Goal: Feedback & Contribution: Submit feedback/report problem

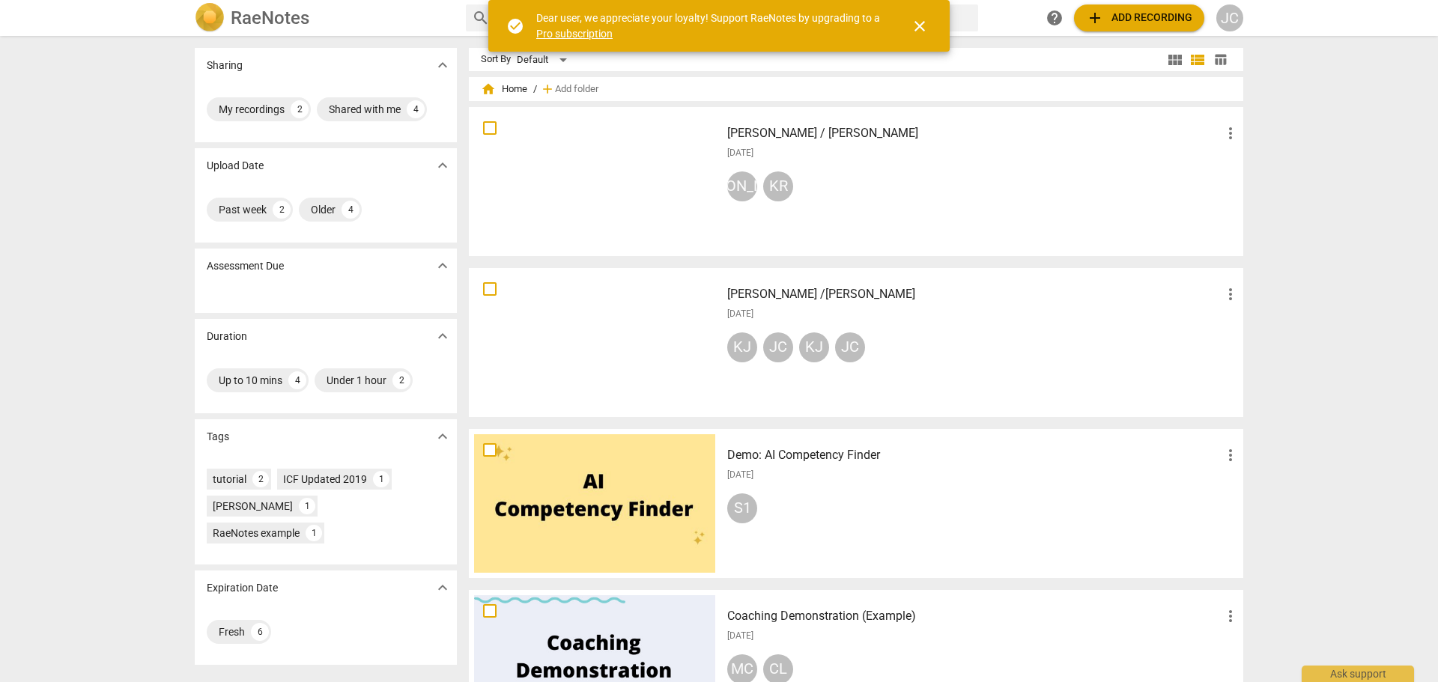
click at [914, 26] on span "close" at bounding box center [920, 26] width 18 height 18
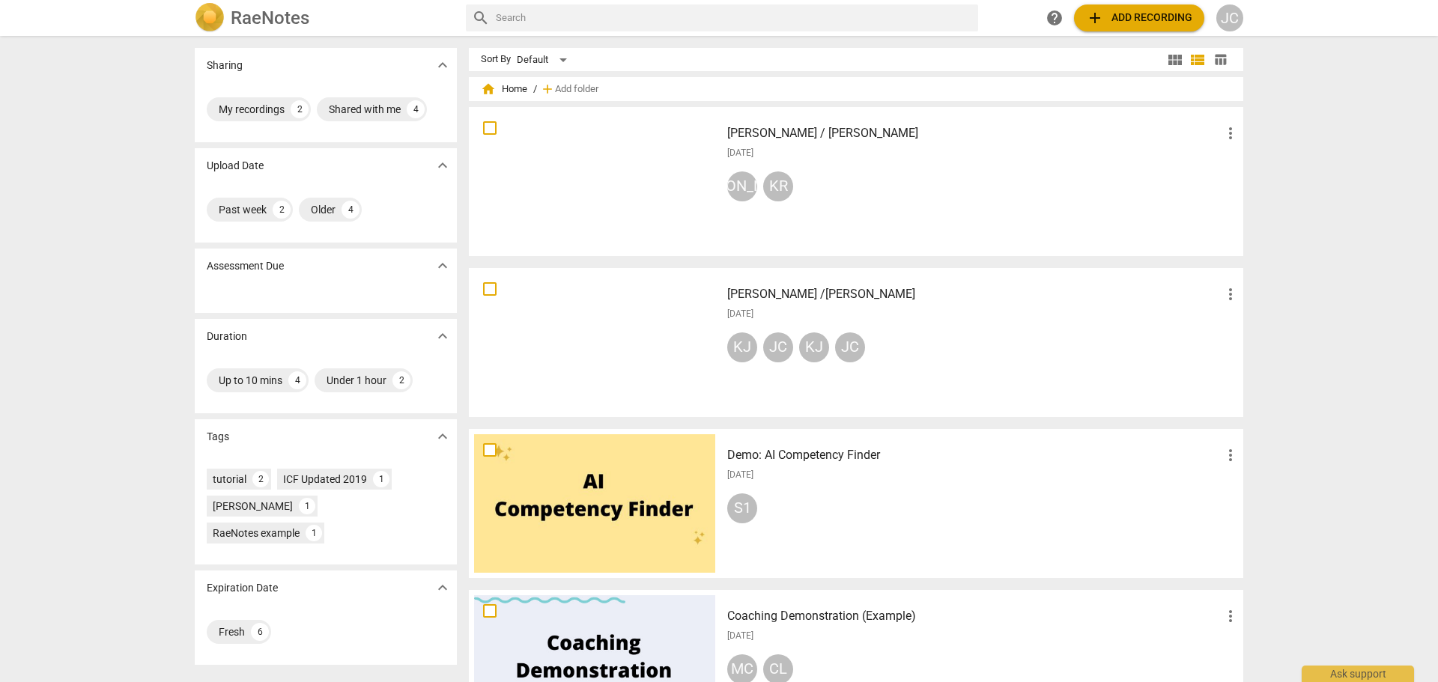
click at [525, 17] on input "text" at bounding box center [734, 18] width 476 height 24
type input "tutorial"
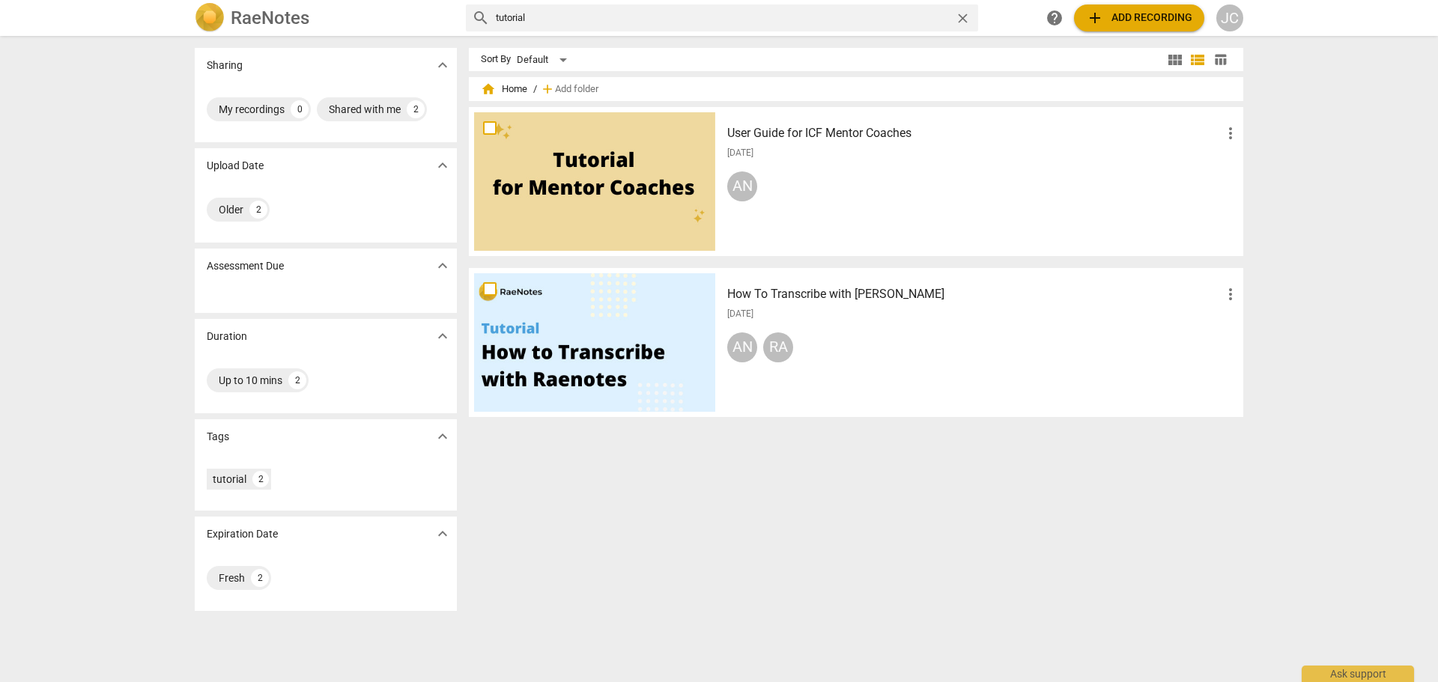
click at [592, 347] on div at bounding box center [594, 342] width 241 height 139
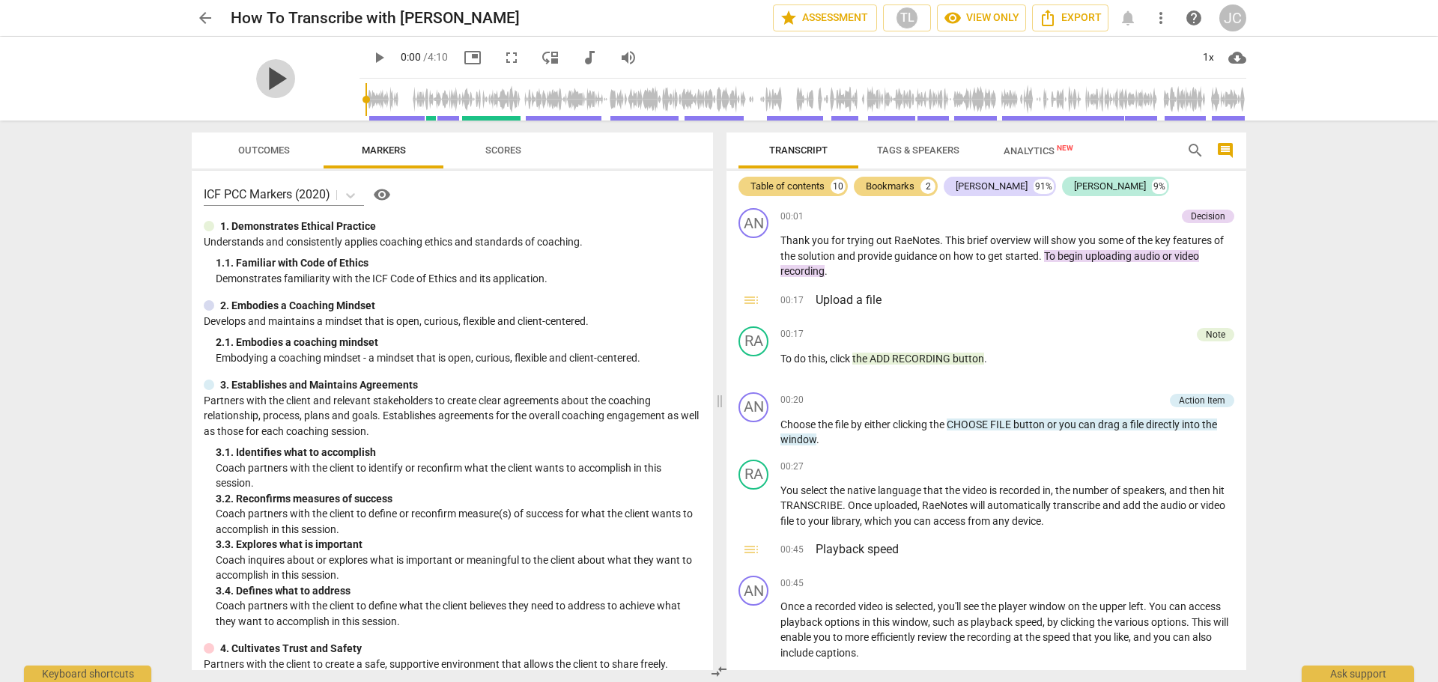
click at [273, 79] on span "play_arrow" at bounding box center [275, 78] width 39 height 39
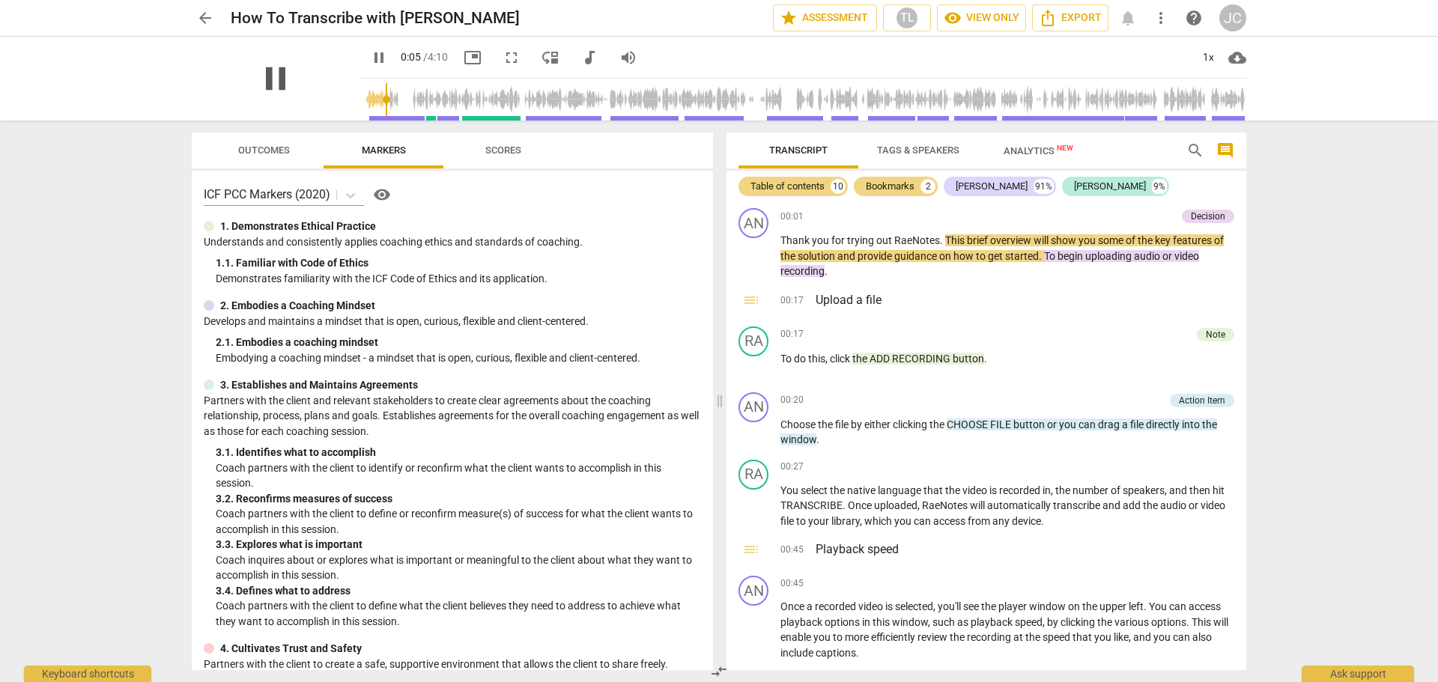
click at [268, 70] on span "pause" at bounding box center [275, 78] width 39 height 39
click at [268, 70] on span "play_arrow" at bounding box center [275, 78] width 39 height 39
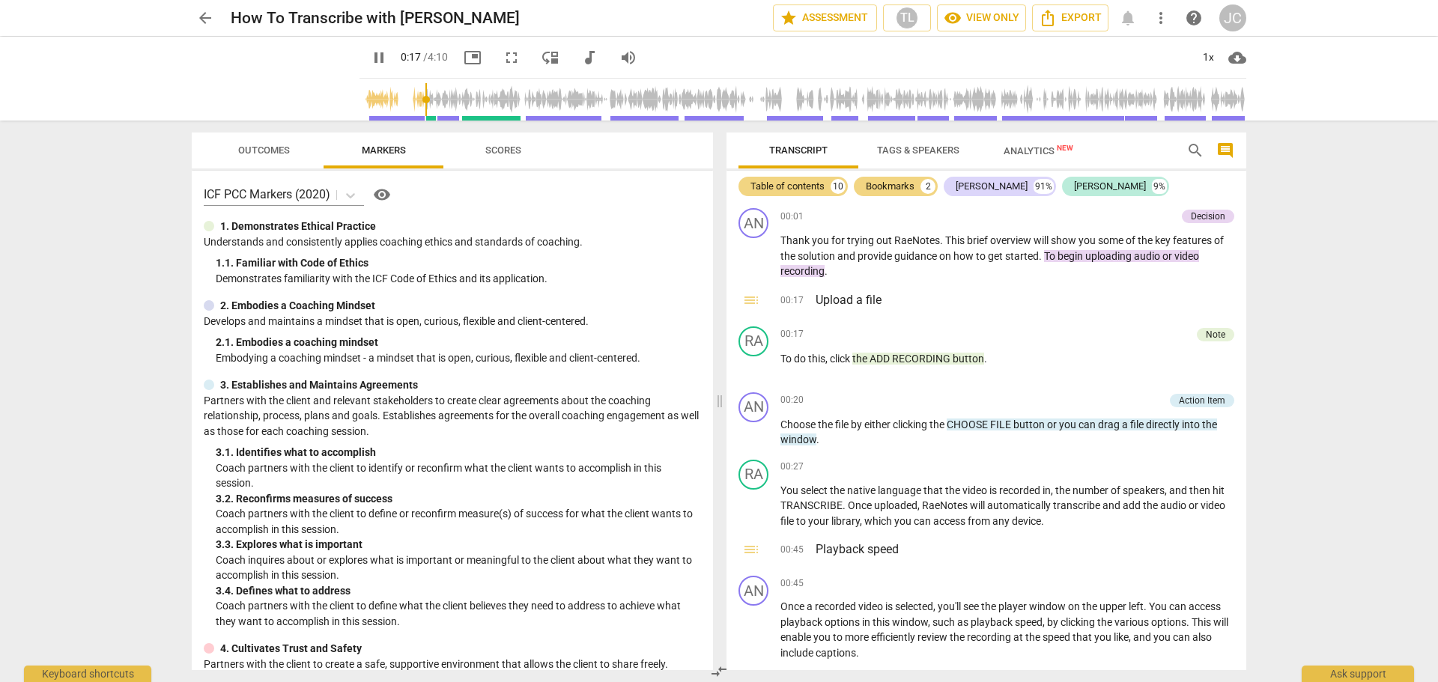
drag, startPoint x: 466, startPoint y: 99, endPoint x: 407, endPoint y: 99, distance: 58.4
click at [407, 99] on input "range" at bounding box center [805, 100] width 881 height 48
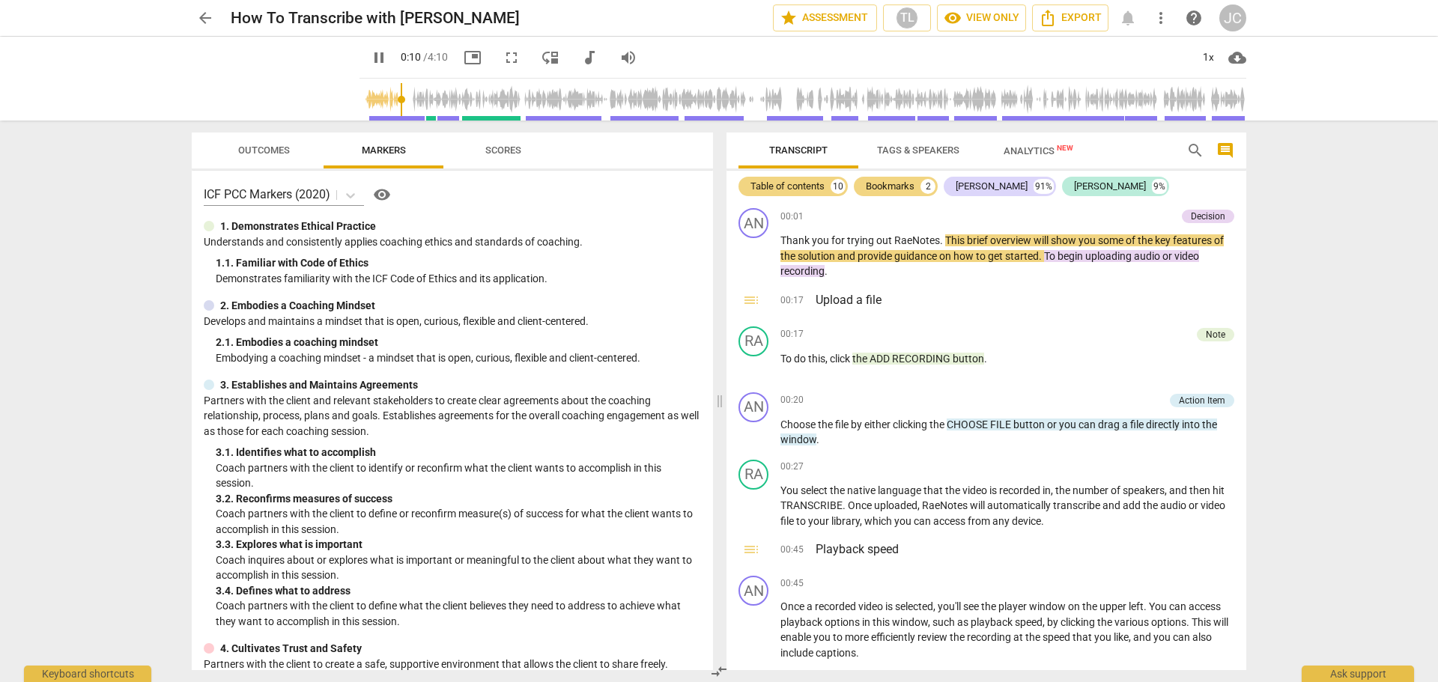
drag, startPoint x: 414, startPoint y: 98, endPoint x: 382, endPoint y: 100, distance: 32.3
click at [382, 100] on input "range" at bounding box center [805, 100] width 881 height 48
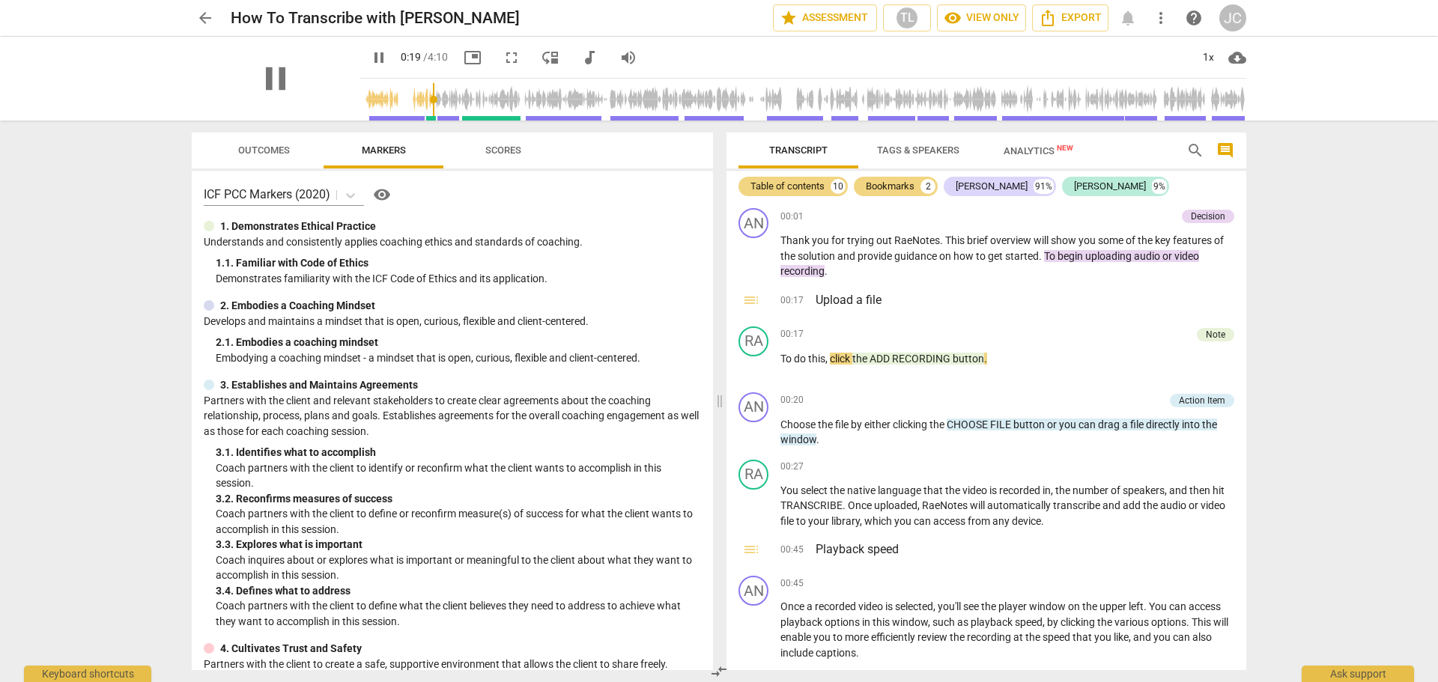
click at [292, 85] on div "pause" at bounding box center [276, 79] width 168 height 84
click at [281, 81] on span "pause" at bounding box center [275, 78] width 39 height 39
drag, startPoint x: 421, startPoint y: 97, endPoint x: 403, endPoint y: 99, distance: 18.0
click at [403, 99] on input "range" at bounding box center [805, 100] width 881 height 48
click at [259, 79] on span "play_arrow" at bounding box center [275, 78] width 39 height 39
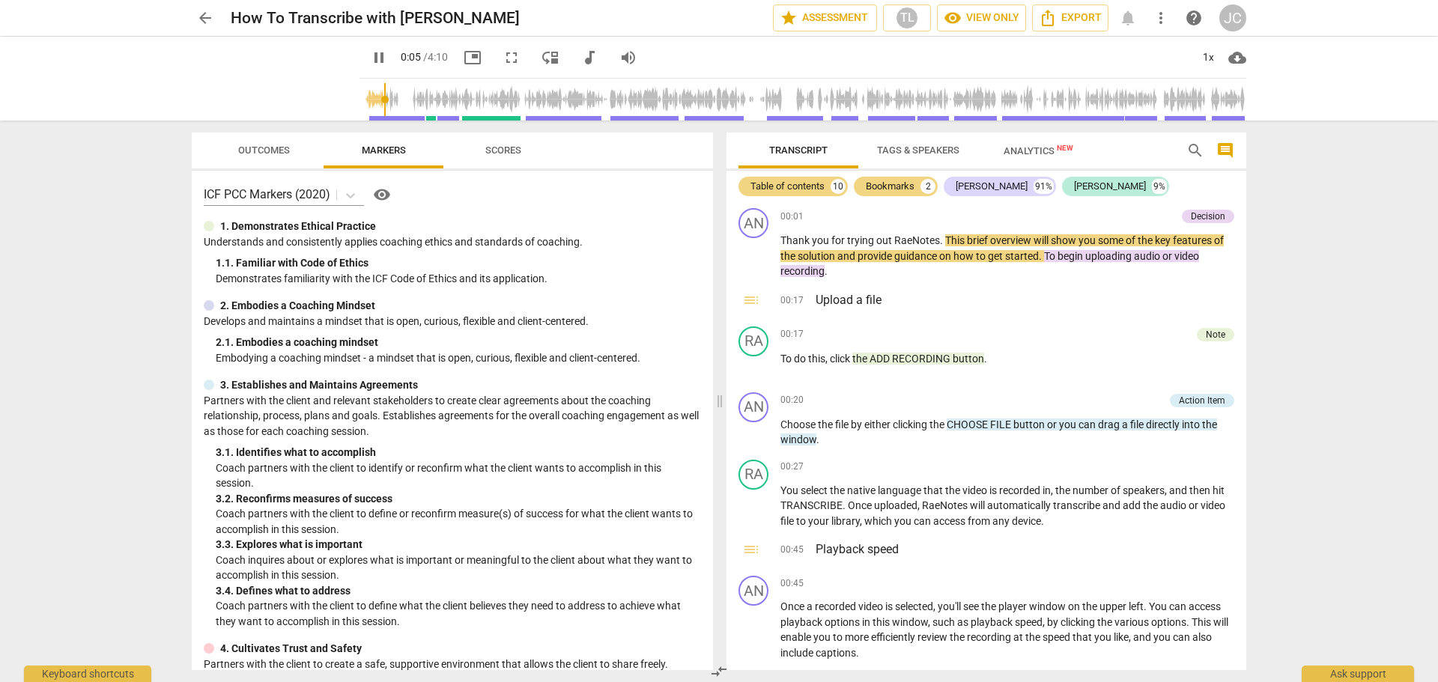
drag, startPoint x: 405, startPoint y: 98, endPoint x: 365, endPoint y: 99, distance: 39.7
click at [365, 99] on input "range" at bounding box center [805, 100] width 881 height 48
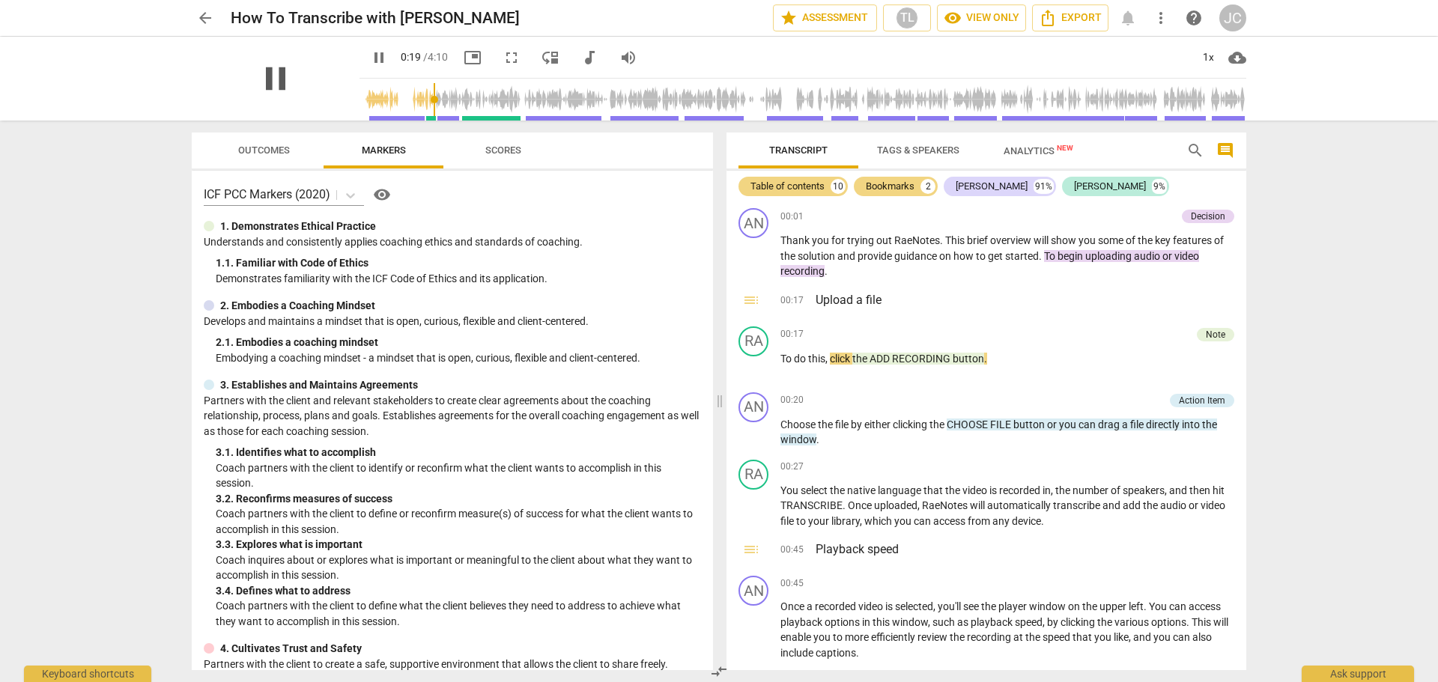
click at [266, 76] on span "pause" at bounding box center [275, 78] width 39 height 39
drag, startPoint x: 415, startPoint y: 100, endPoint x: 393, endPoint y: 103, distance: 21.9
click at [393, 103] on input "range" at bounding box center [805, 100] width 881 height 48
click at [273, 79] on span "play_arrow" at bounding box center [275, 78] width 39 height 39
click at [273, 79] on span "pause" at bounding box center [275, 78] width 39 height 39
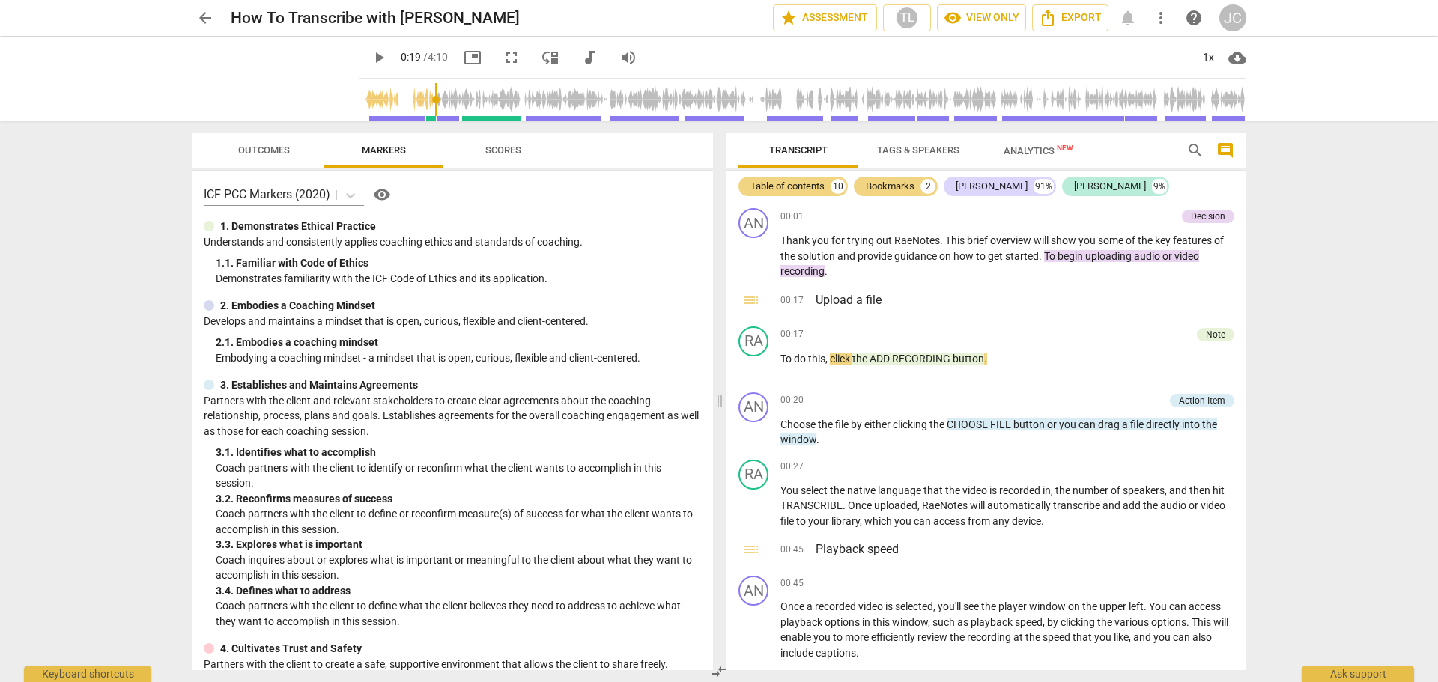
type input "20"
click at [1158, 19] on span "more_vert" at bounding box center [1161, 18] width 18 height 18
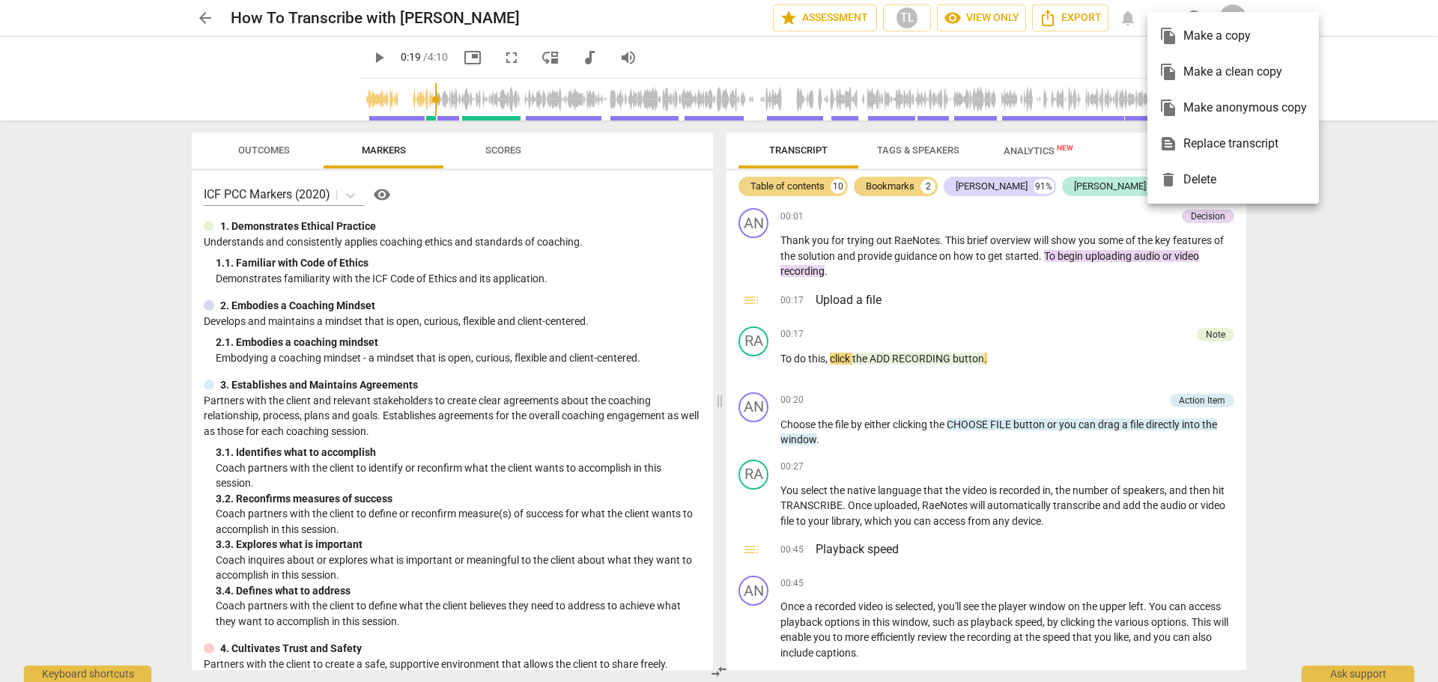
click at [1355, 76] on div at bounding box center [719, 341] width 1438 height 682
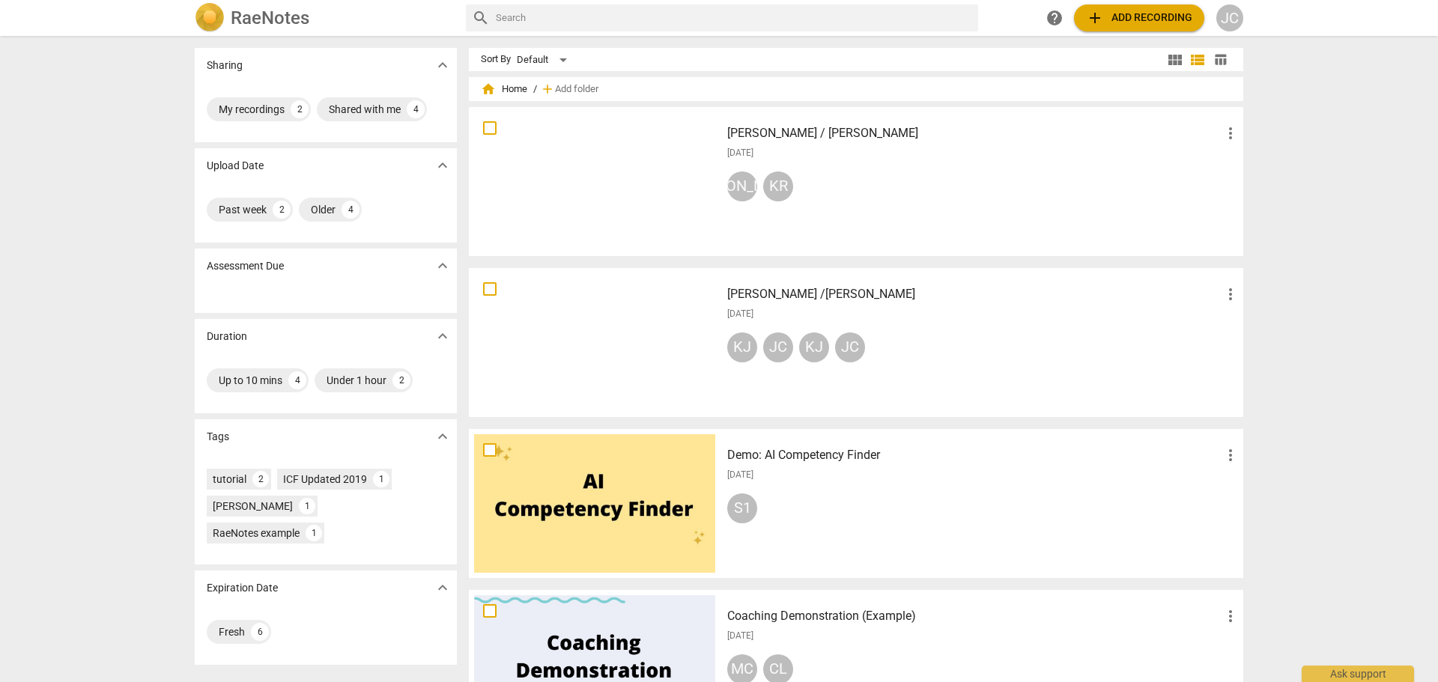
click at [558, 318] on div at bounding box center [594, 342] width 241 height 139
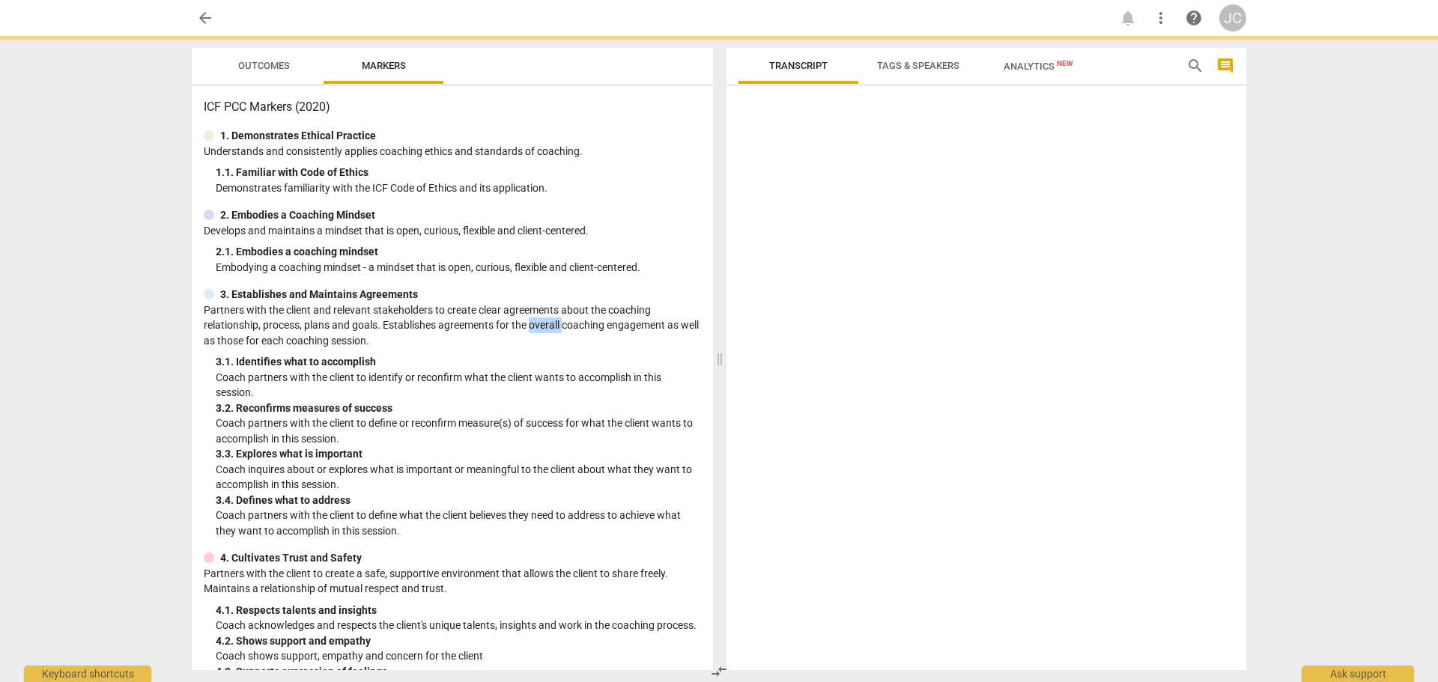
click at [558, 318] on p "Partners with the client and relevant stakeholders to create clear agreements a…" at bounding box center [452, 326] width 497 height 46
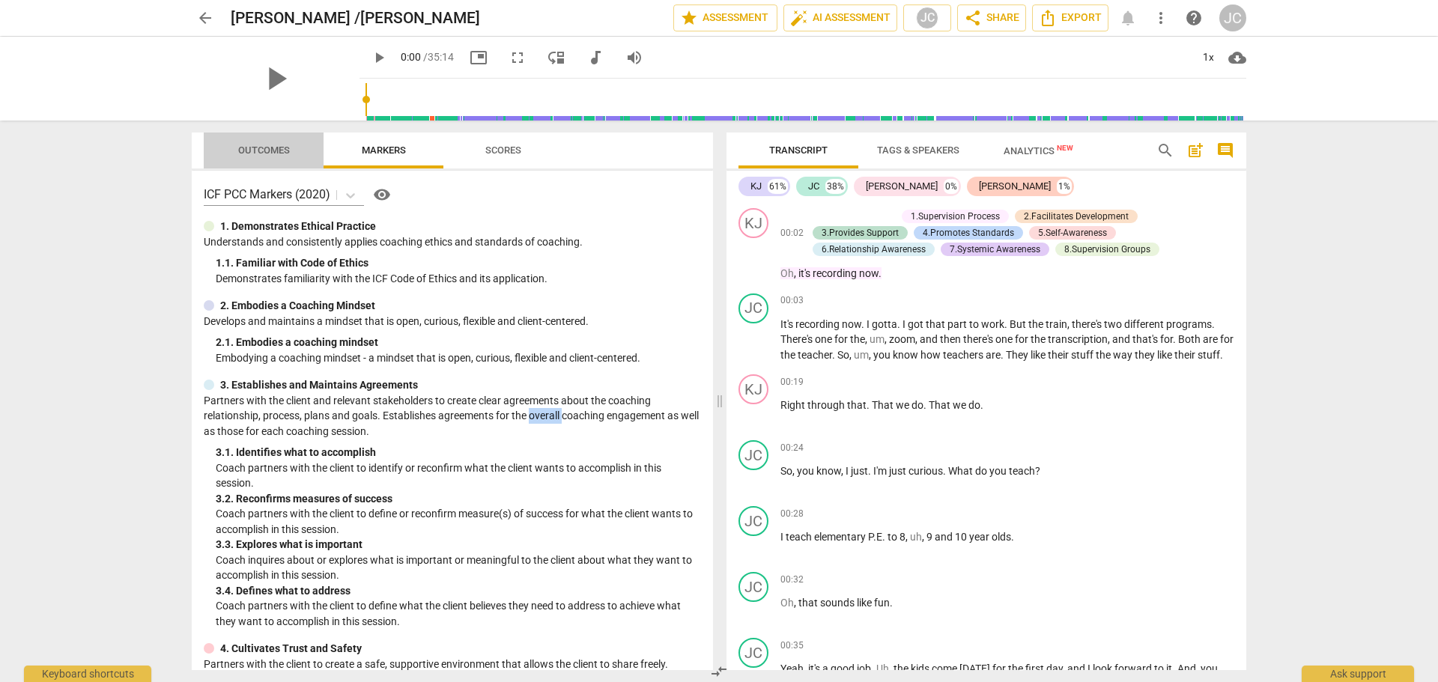
click at [270, 148] on span "Outcomes" at bounding box center [264, 150] width 52 height 11
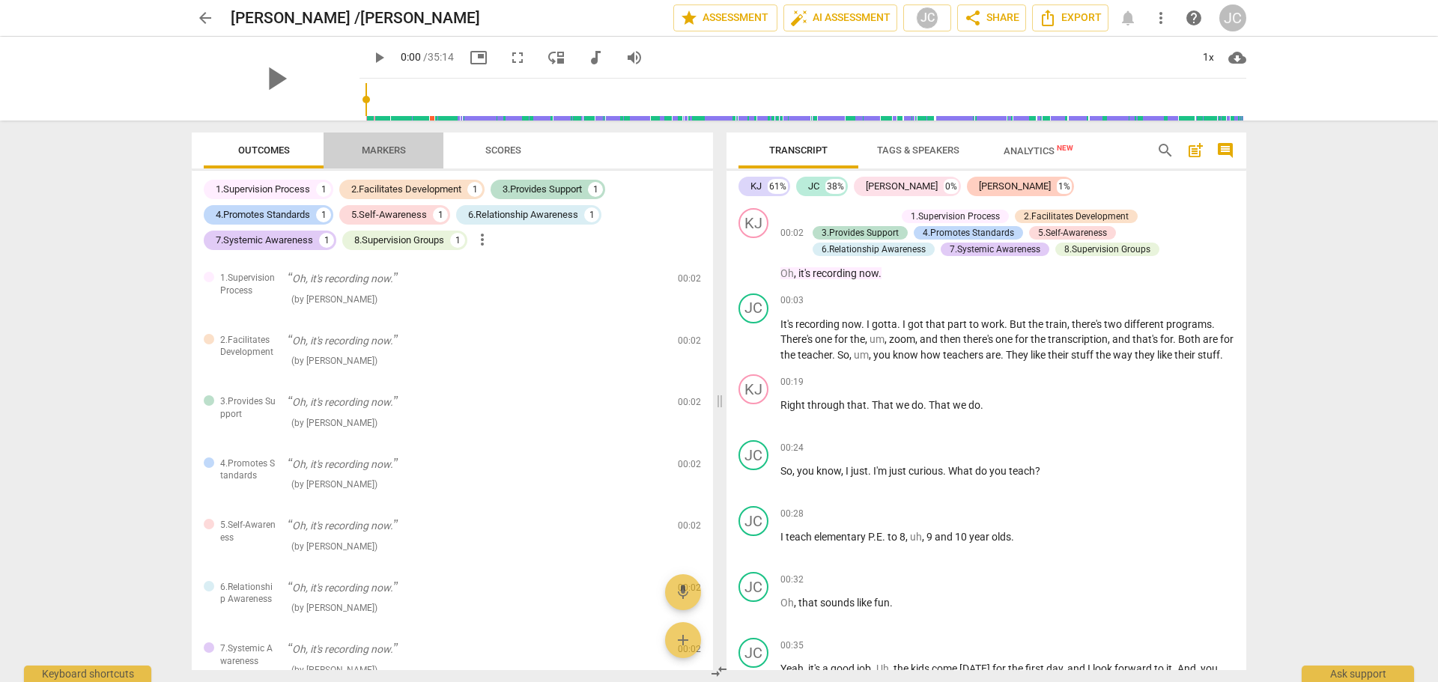
click at [370, 148] on span "Markers" at bounding box center [384, 150] width 44 height 11
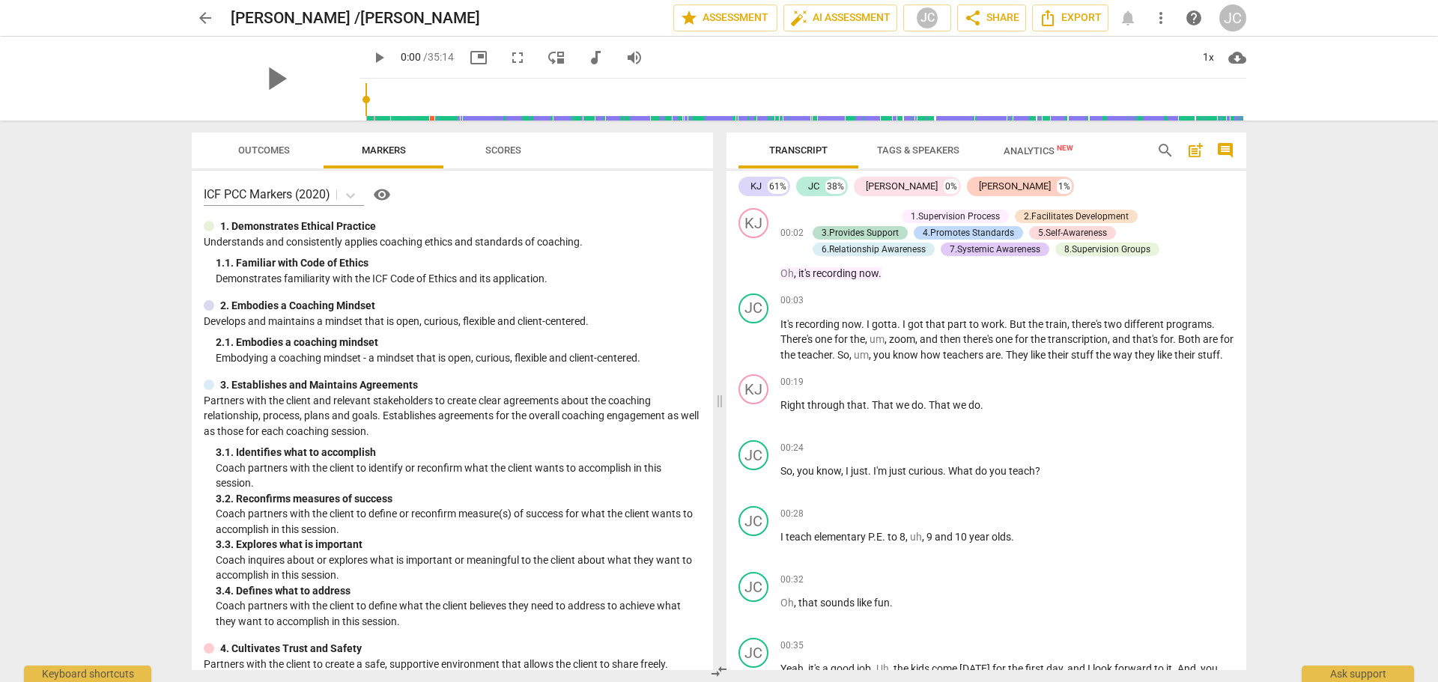
drag, startPoint x: 295, startPoint y: 97, endPoint x: 285, endPoint y: 115, distance: 20.2
click at [285, 115] on div "play_arrow" at bounding box center [276, 79] width 168 height 84
click at [272, 81] on span "play_arrow" at bounding box center [275, 78] width 39 height 39
click at [272, 81] on span "pause" at bounding box center [275, 78] width 39 height 39
click at [265, 76] on span "play_arrow" at bounding box center [275, 78] width 39 height 39
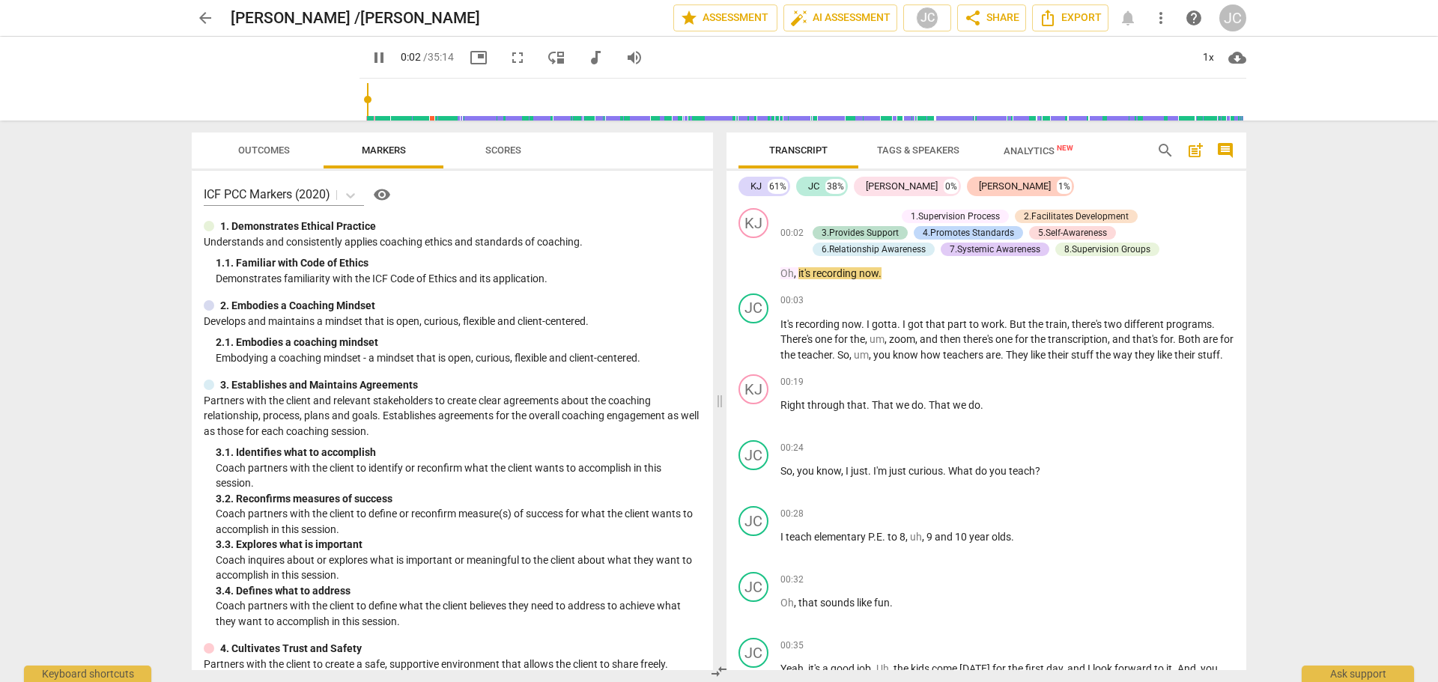
click at [370, 53] on span "pause" at bounding box center [379, 58] width 18 height 18
type input "3"
click at [994, 16] on span "share Share" at bounding box center [991, 18] width 55 height 18
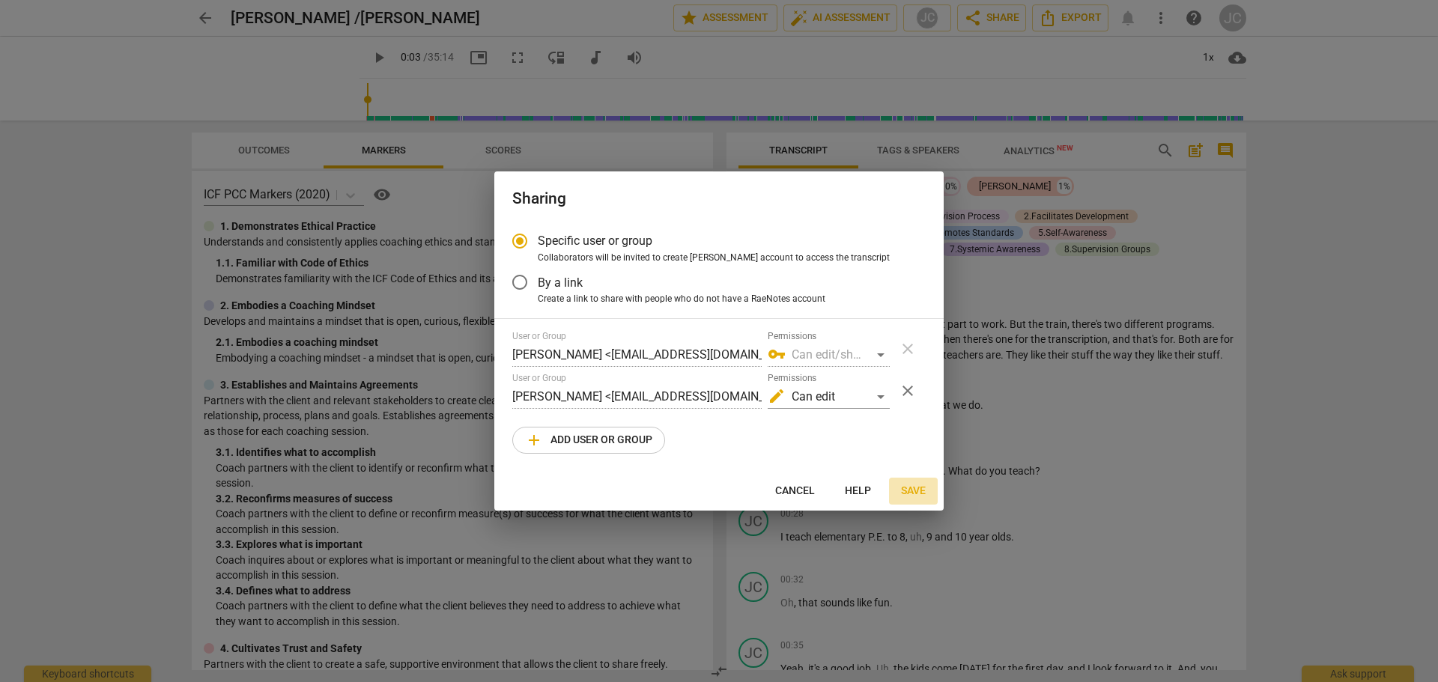
click at [923, 491] on span "Save" at bounding box center [913, 491] width 25 height 15
radio input "false"
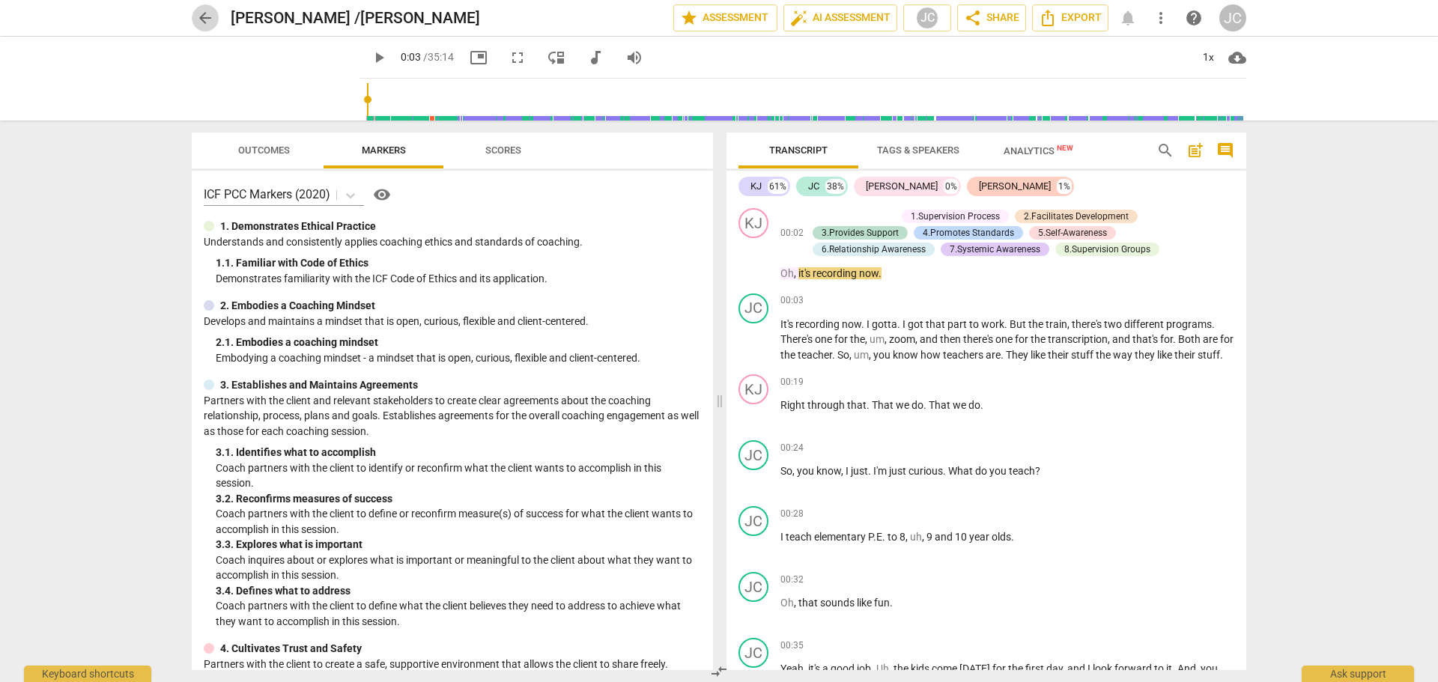
click at [203, 16] on span "arrow_back" at bounding box center [205, 18] width 18 height 18
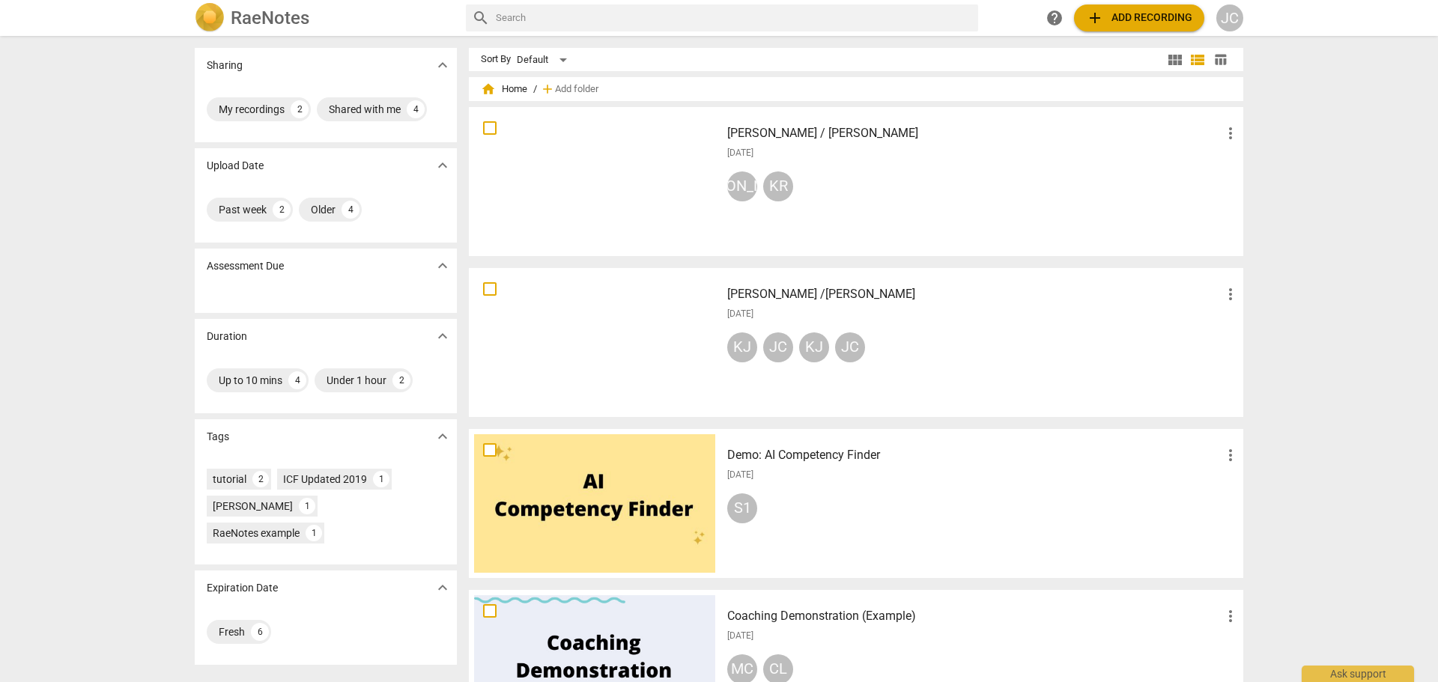
click at [261, 19] on h2 "RaeNotes" at bounding box center [270, 17] width 79 height 21
click at [243, 106] on div "My recordings" at bounding box center [252, 109] width 66 height 15
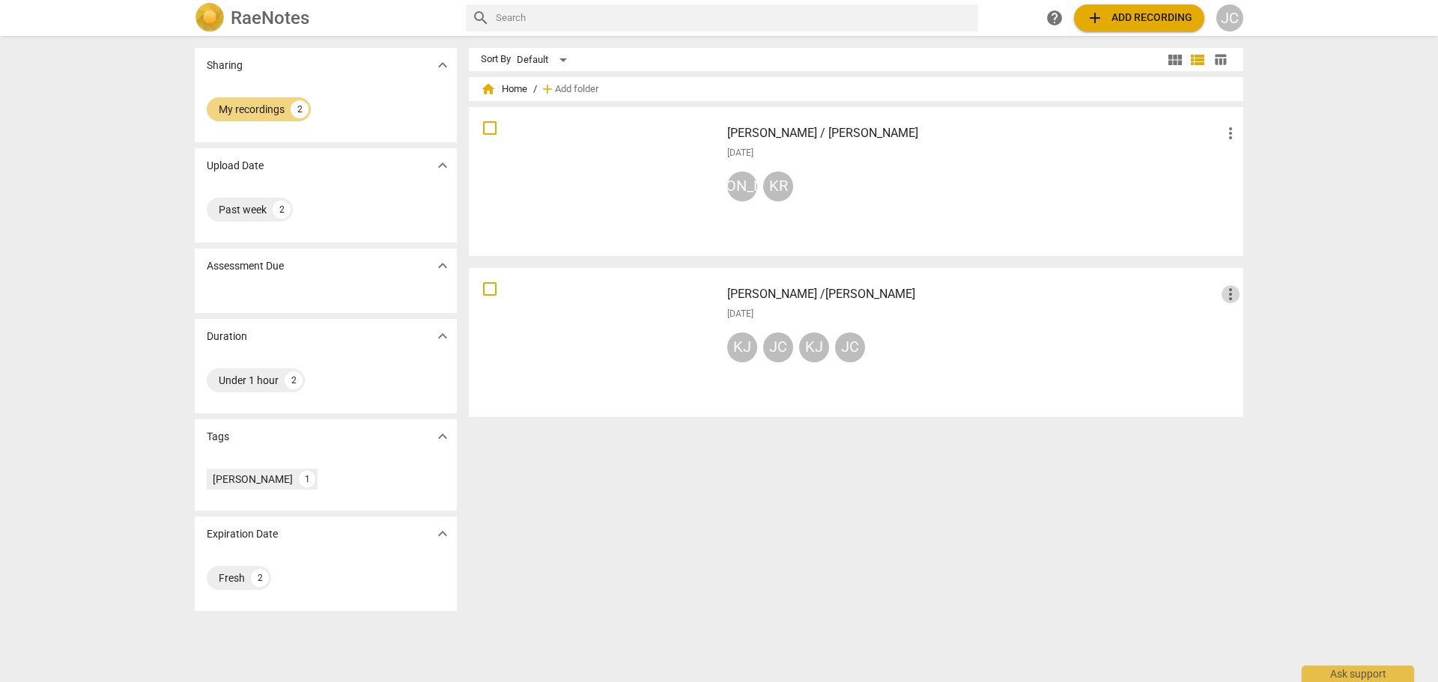
click at [1229, 296] on span "more_vert" at bounding box center [1230, 294] width 18 height 18
click at [255, 107] on div at bounding box center [719, 341] width 1438 height 682
click at [255, 107] on div "My recordings" at bounding box center [252, 109] width 66 height 15
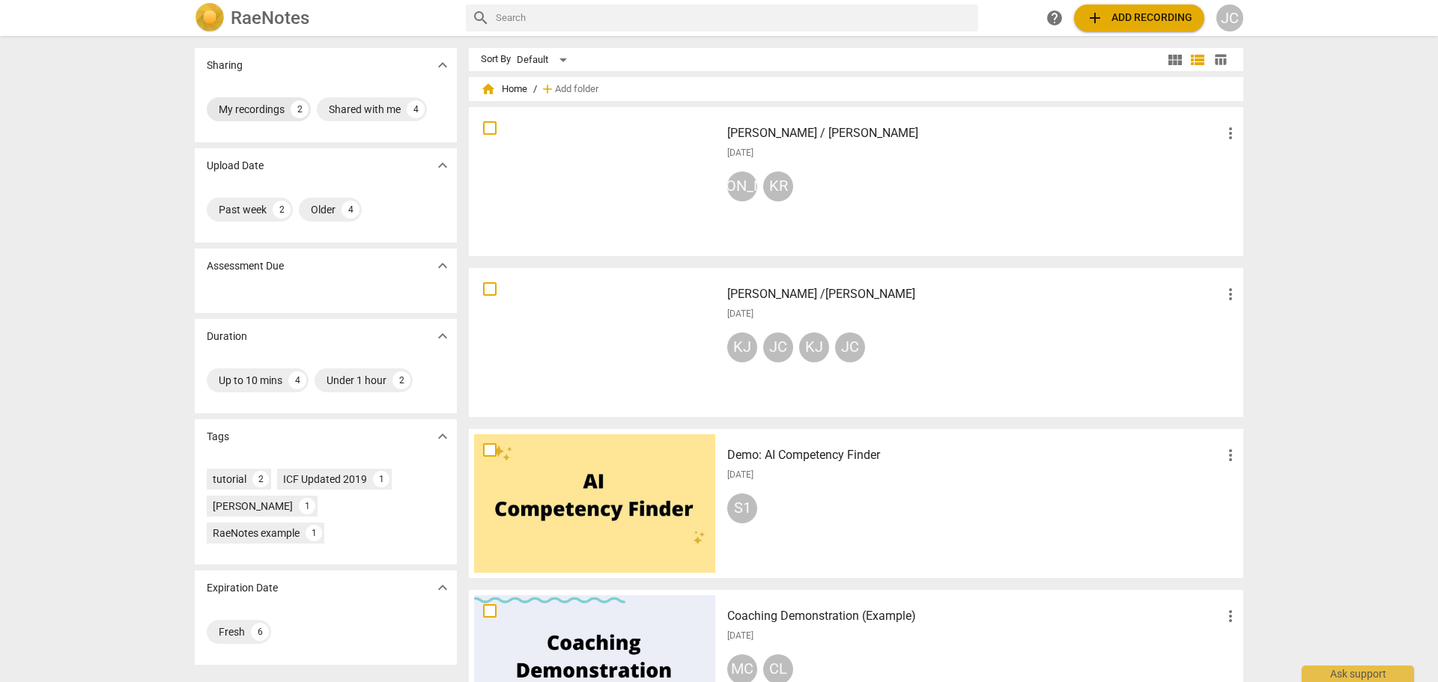
click at [258, 108] on div "My recordings" at bounding box center [252, 109] width 66 height 15
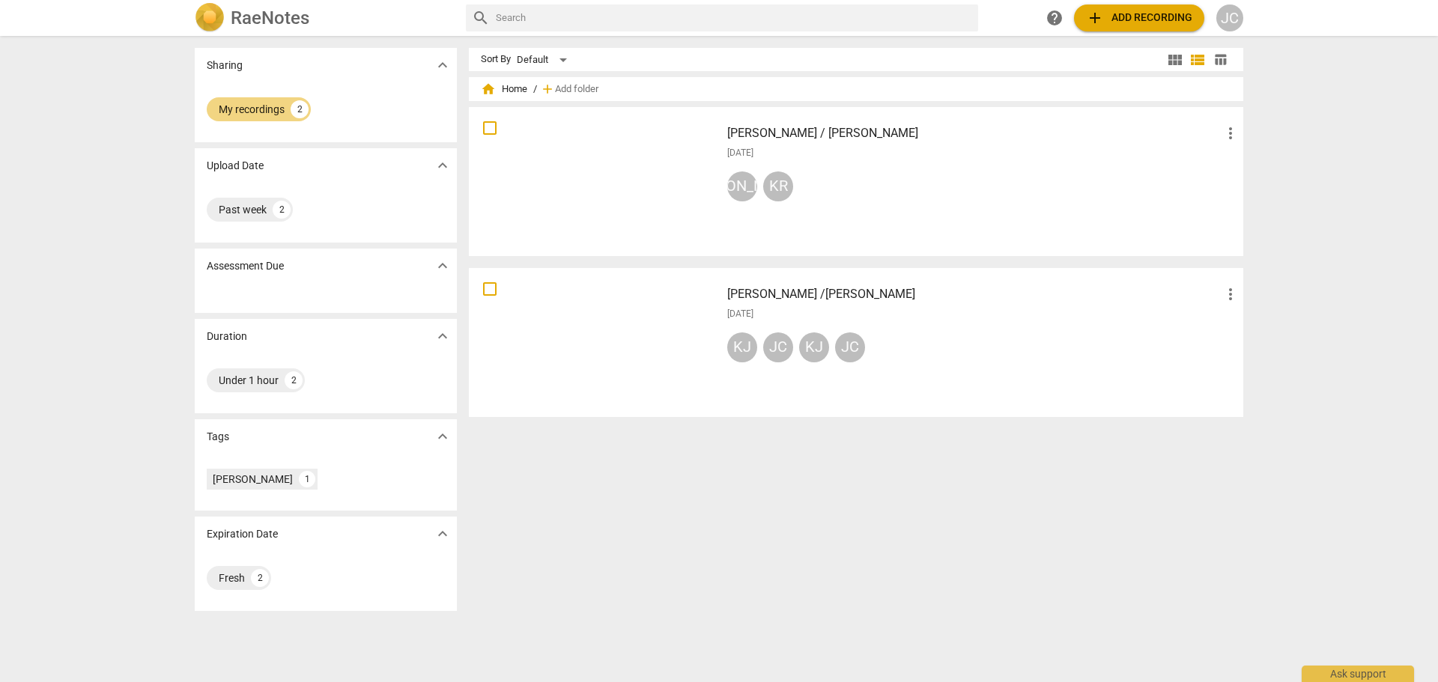
click at [675, 317] on div at bounding box center [594, 342] width 241 height 139
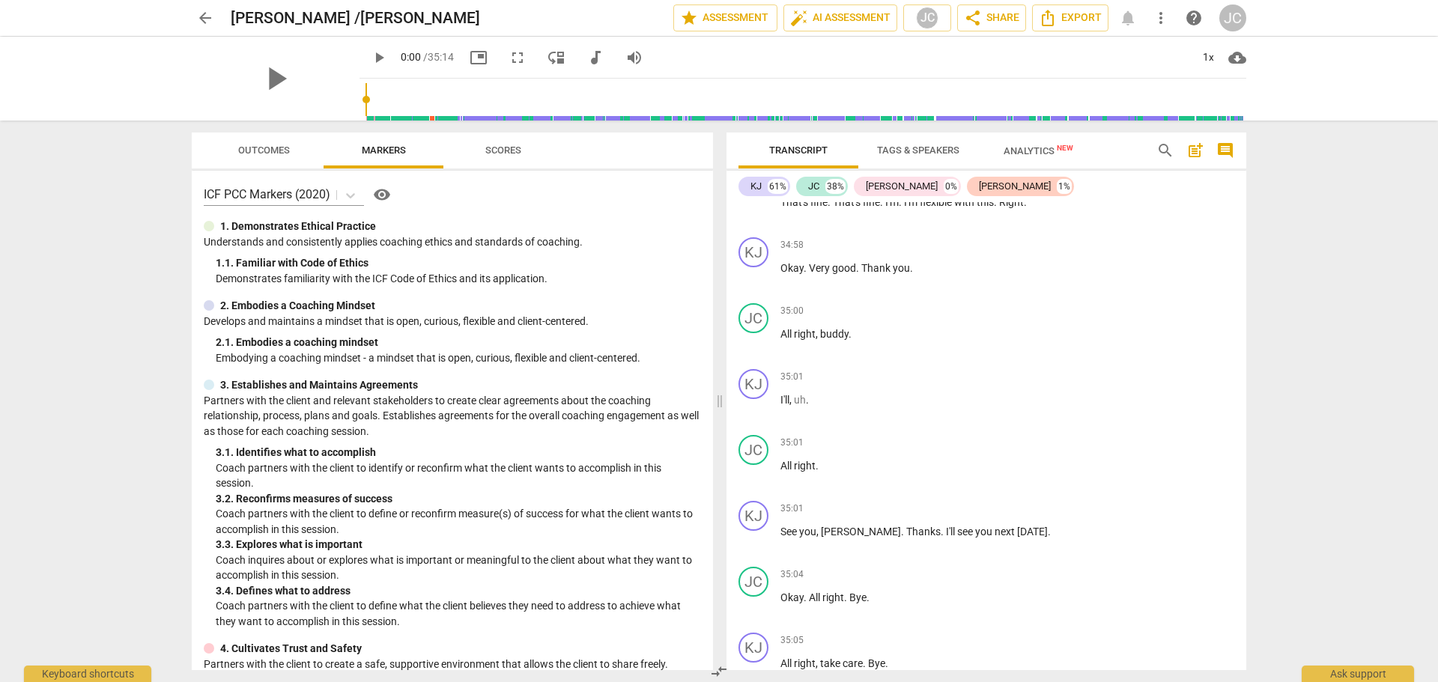
scroll to position [11924, 0]
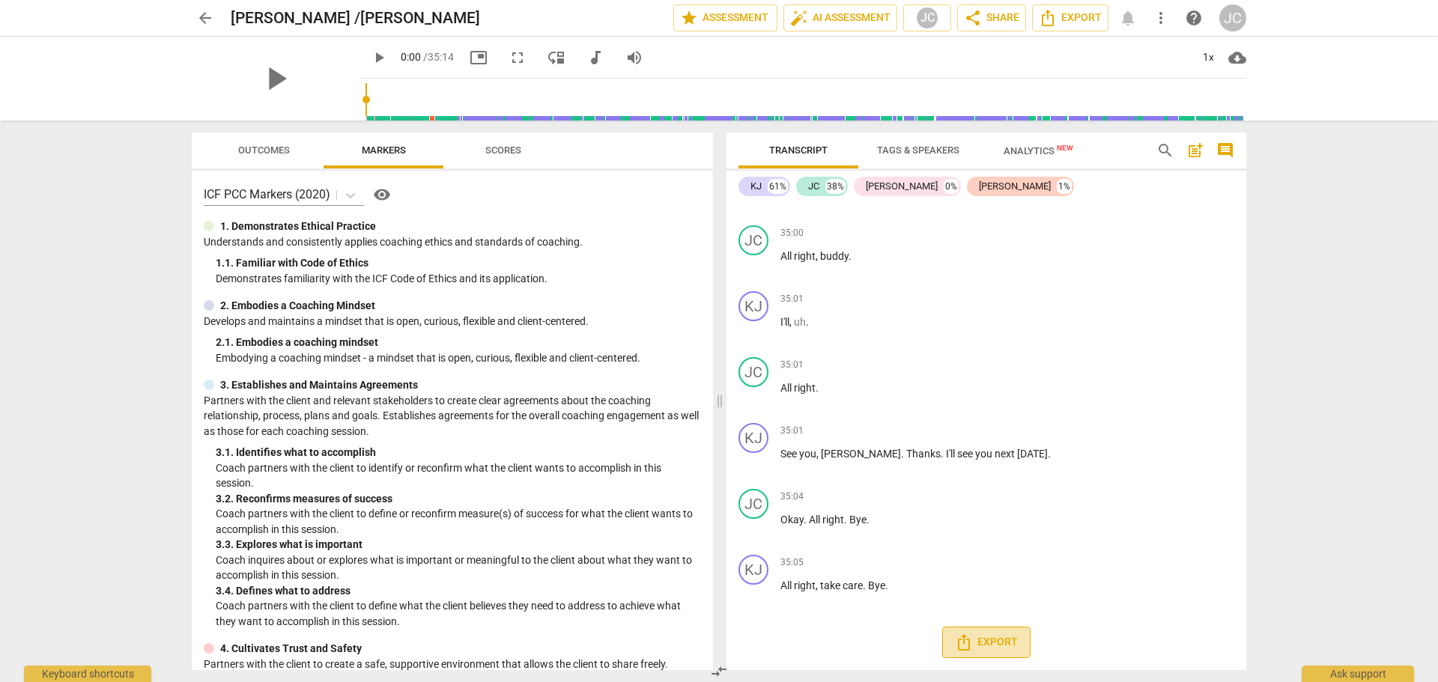
click at [980, 640] on span "Export" at bounding box center [986, 643] width 63 height 18
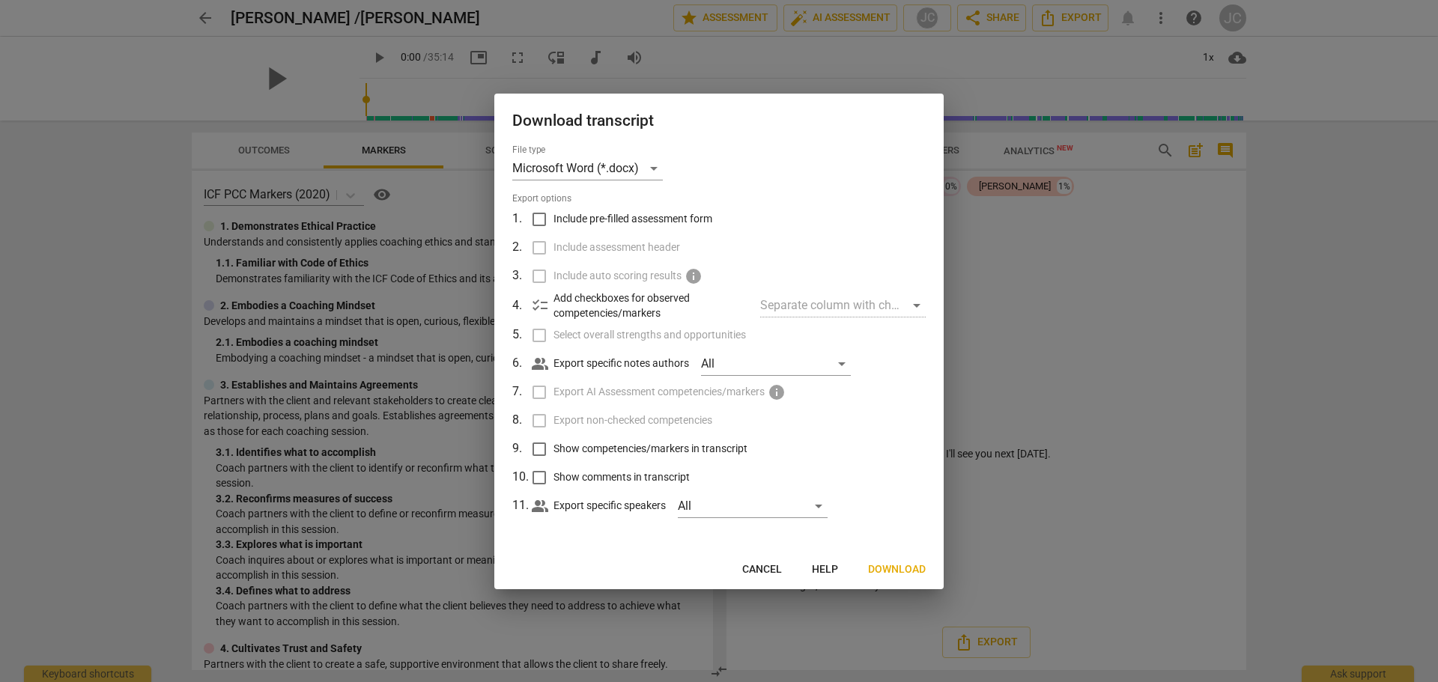
click at [1378, 362] on div at bounding box center [719, 341] width 1438 height 682
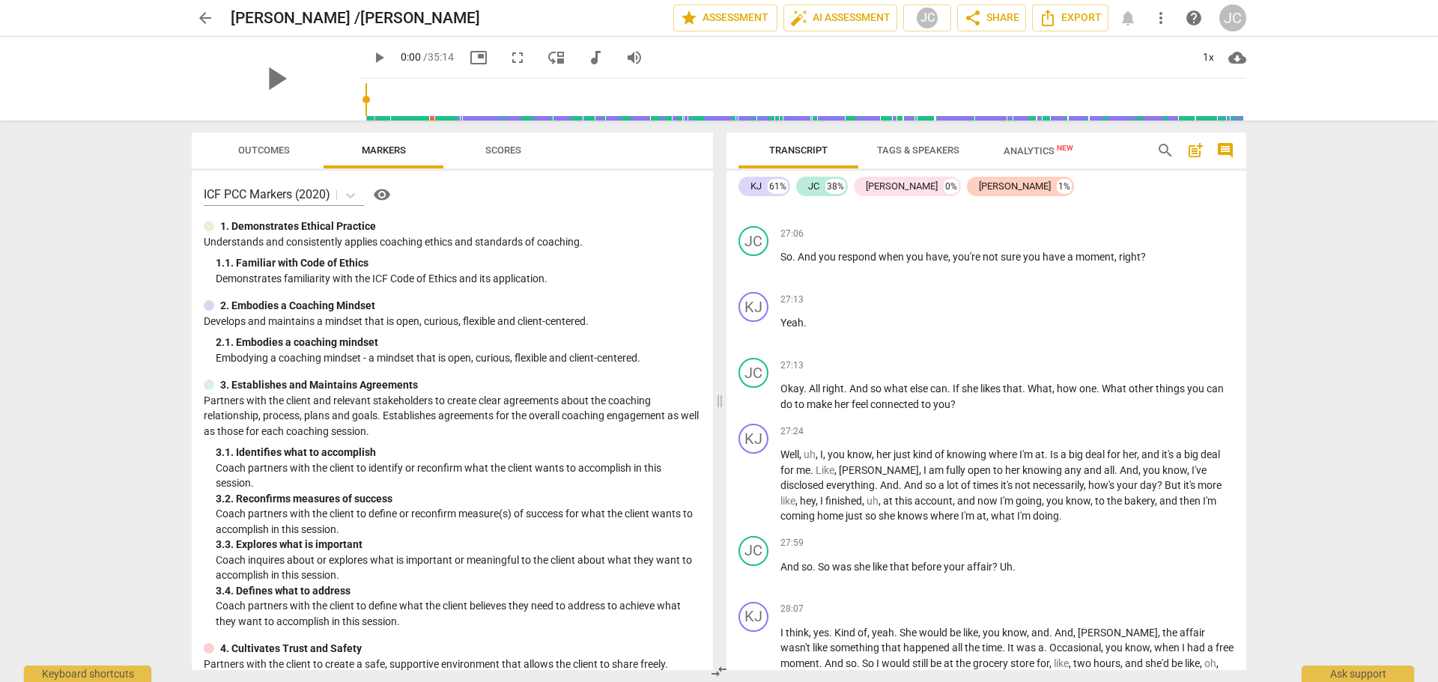
scroll to position [9303, 0]
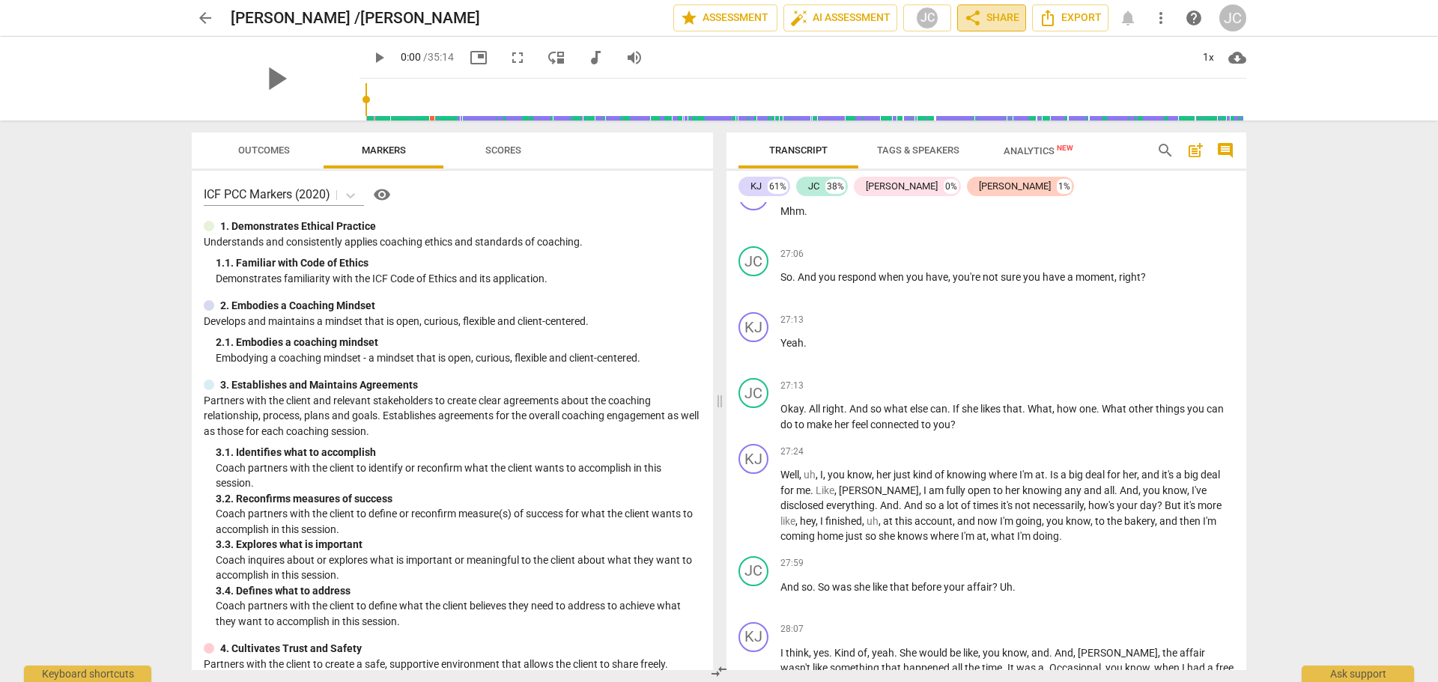
click at [991, 17] on span "share Share" at bounding box center [991, 18] width 55 height 18
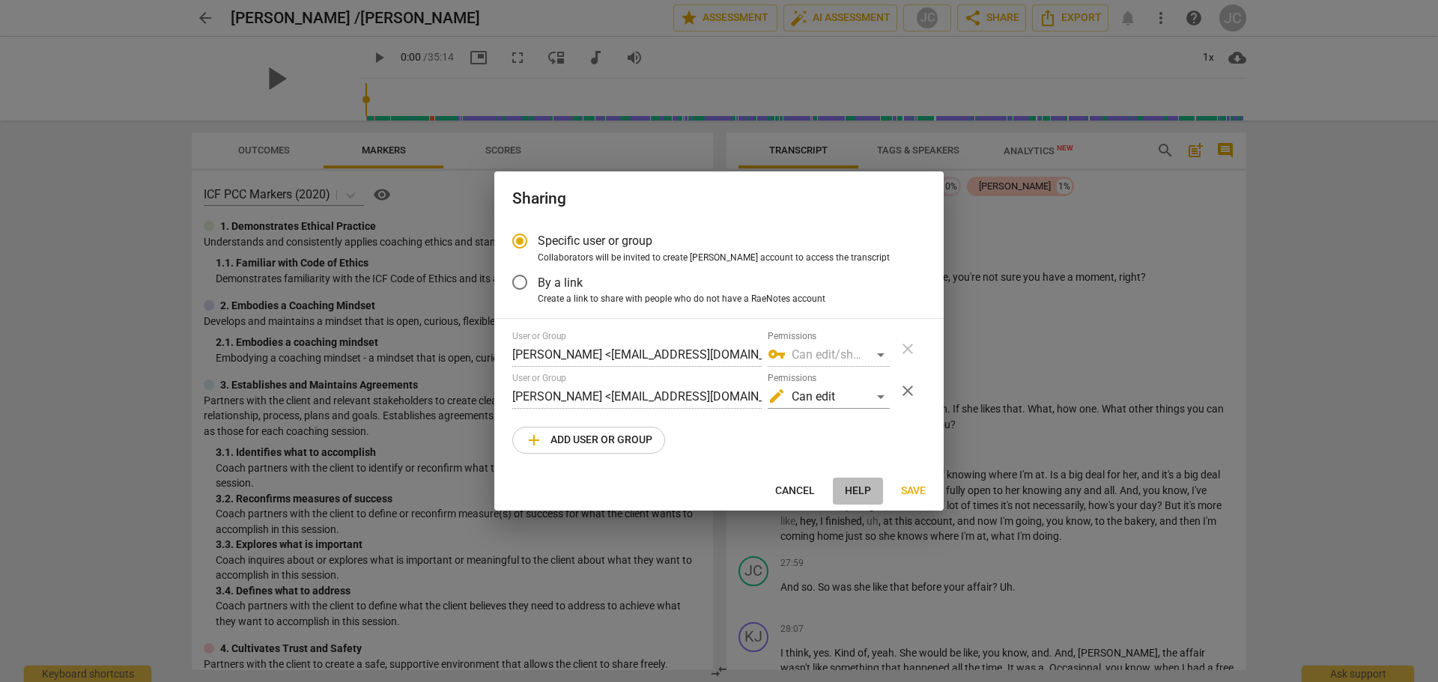
click at [848, 488] on span "Help" at bounding box center [858, 491] width 26 height 15
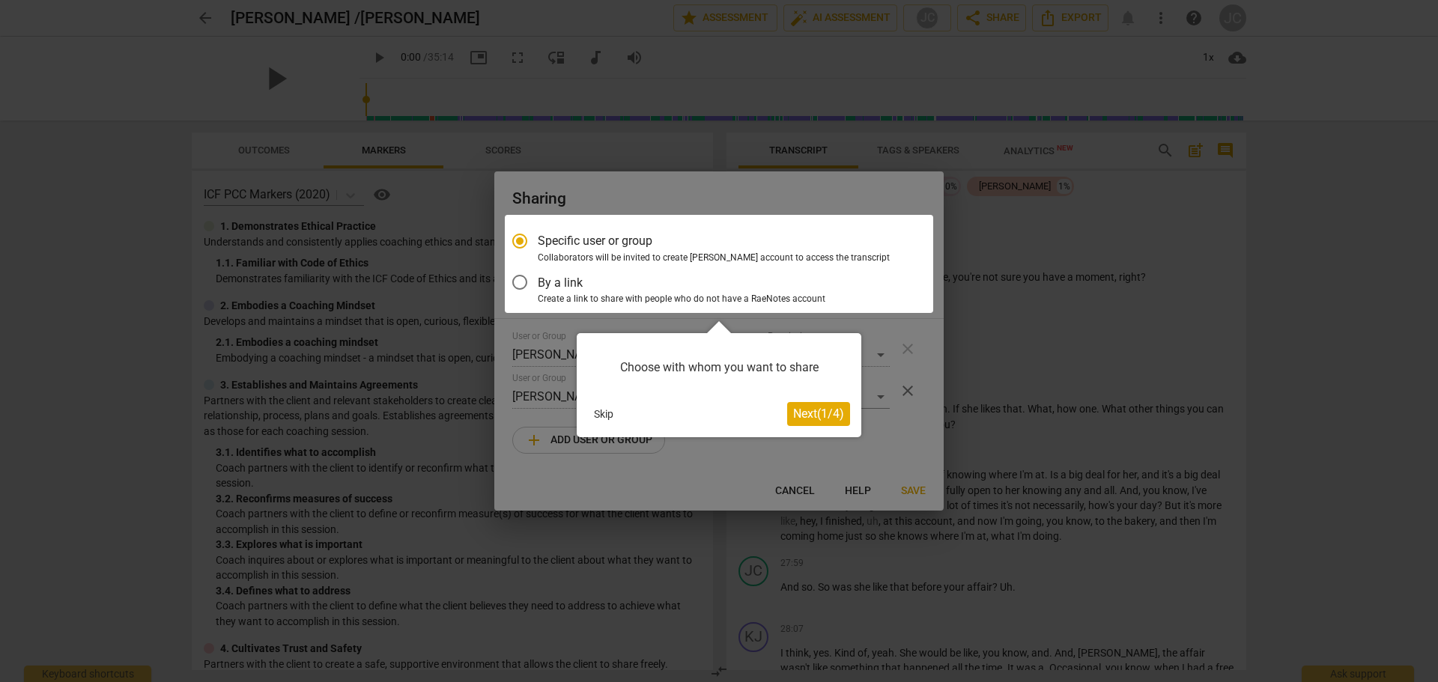
click at [596, 408] on button "Skip" at bounding box center [603, 414] width 31 height 22
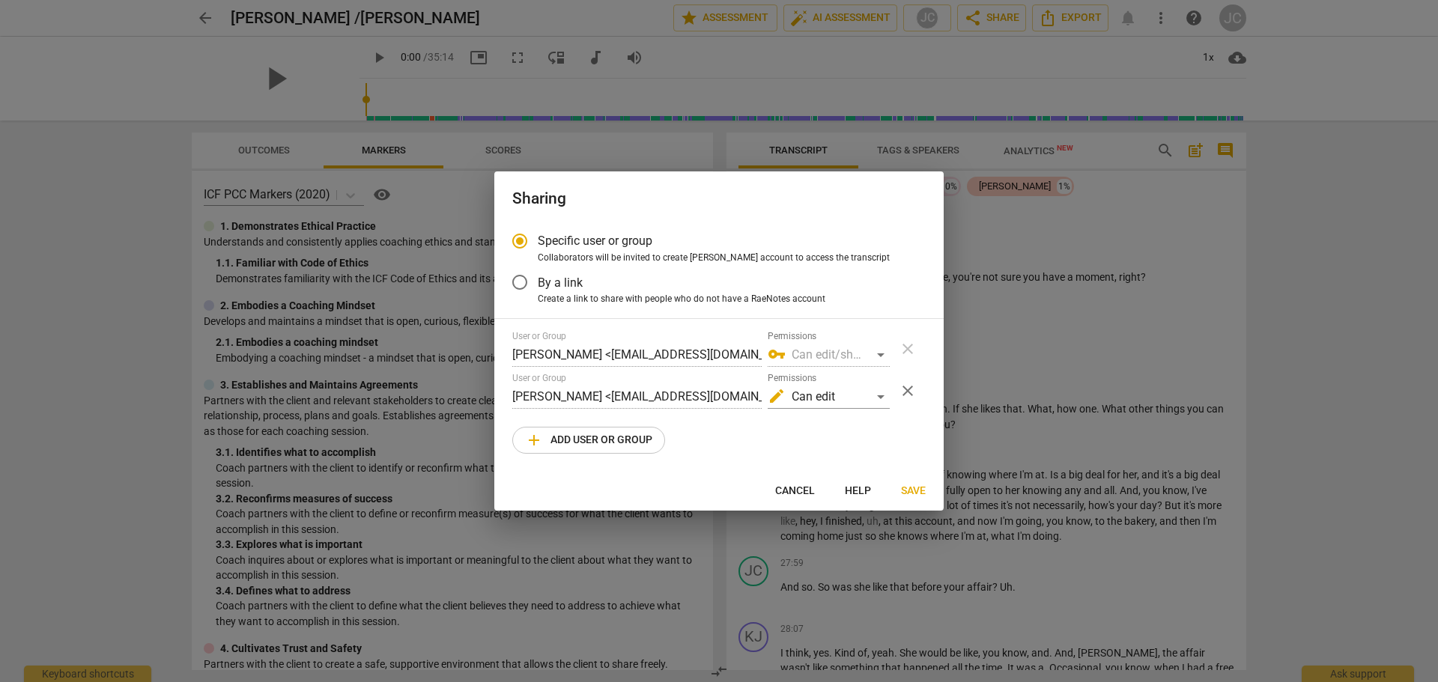
click at [881, 356] on div "vpn_key Can edit/share" at bounding box center [829, 355] width 122 height 24
click at [1198, 399] on div at bounding box center [719, 341] width 1438 height 682
radio input "false"
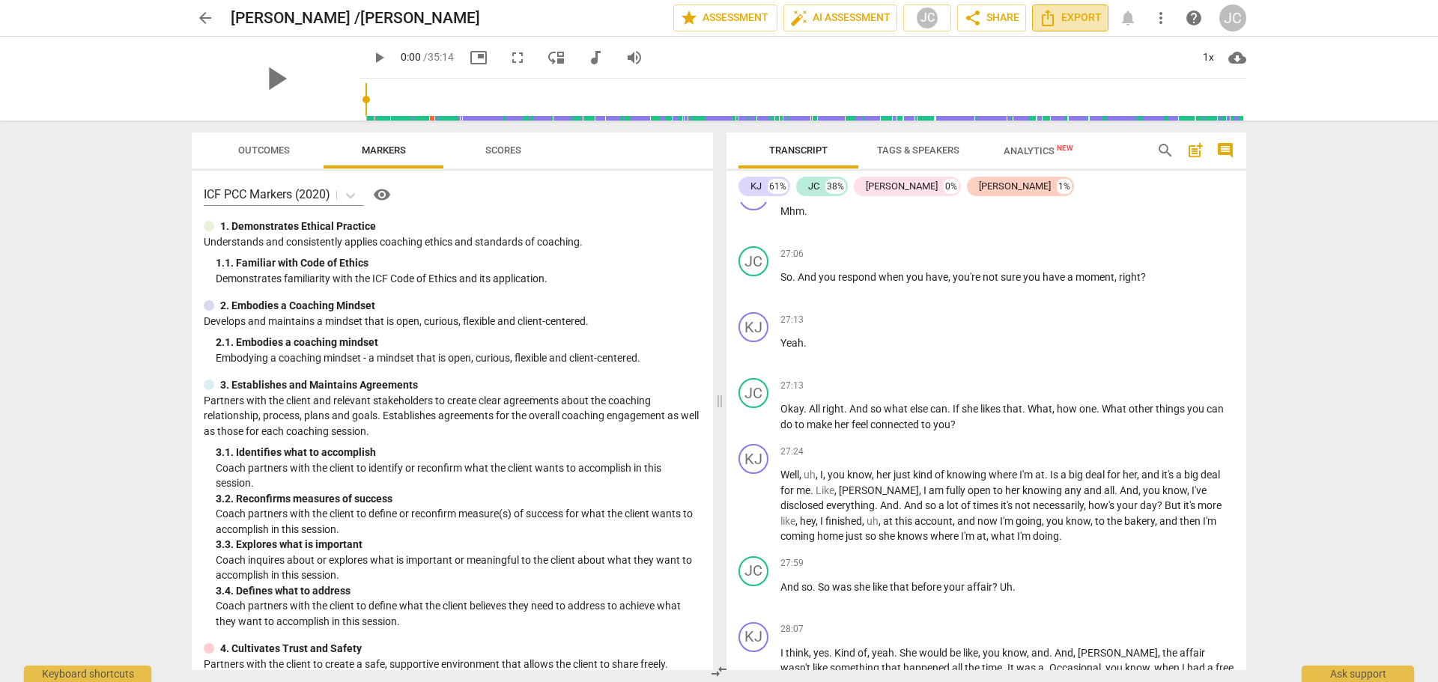
click at [1093, 19] on span "Export" at bounding box center [1070, 18] width 63 height 18
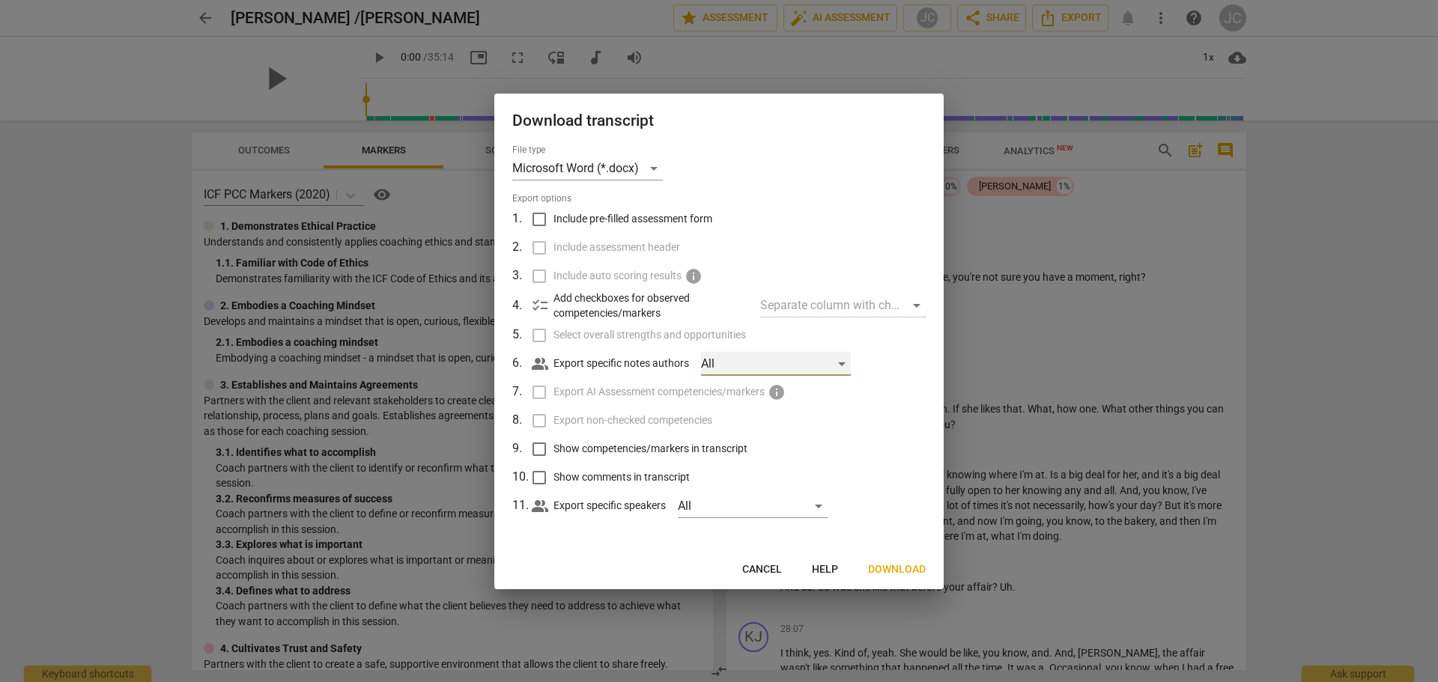
click at [843, 364] on div "All" at bounding box center [776, 364] width 150 height 24
click at [895, 377] on div at bounding box center [719, 341] width 1438 height 682
click at [819, 505] on div "All" at bounding box center [753, 506] width 150 height 24
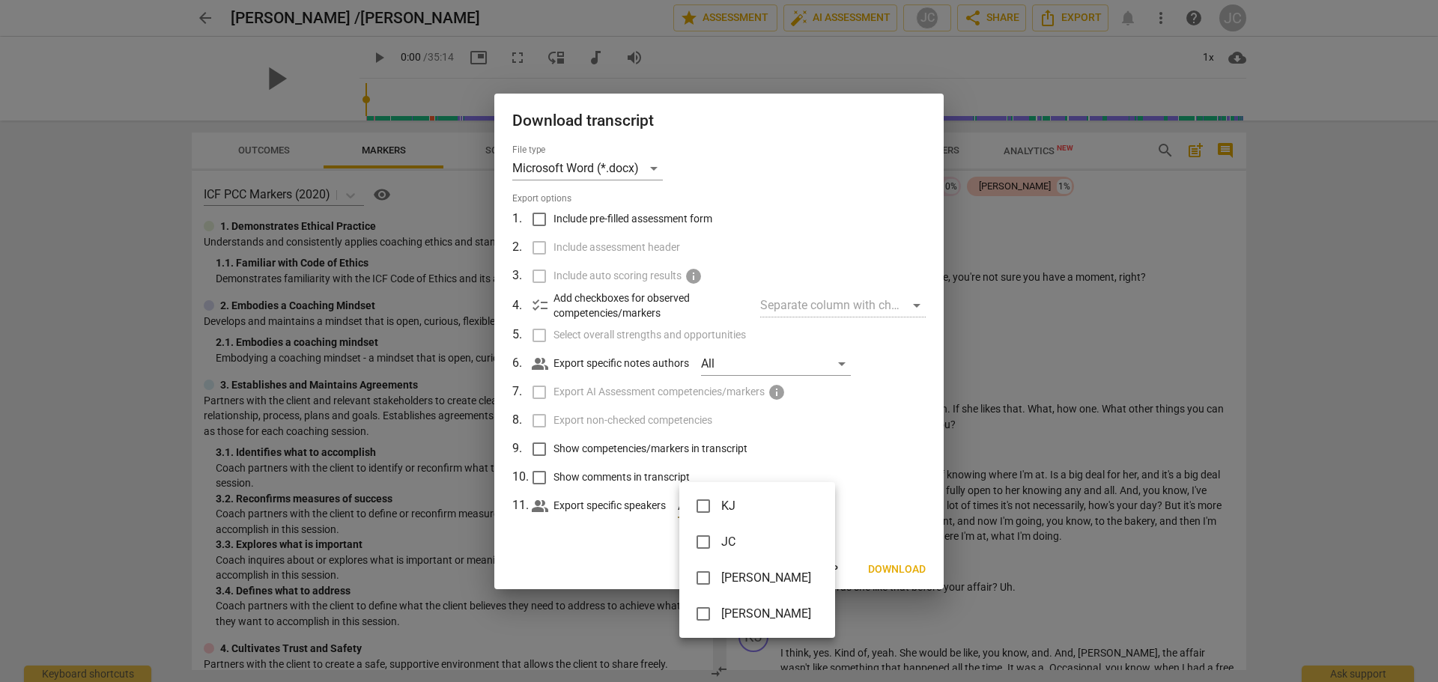
click at [857, 493] on div at bounding box center [719, 341] width 1438 height 682
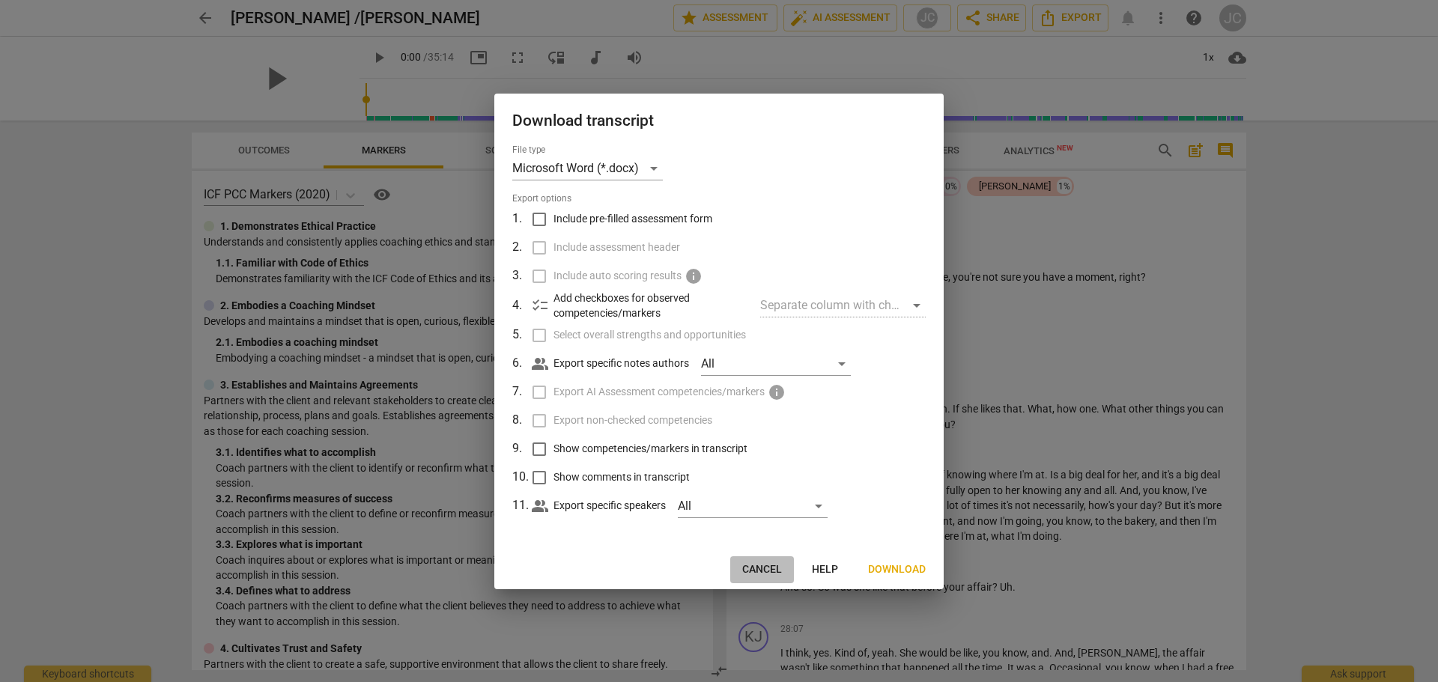
click at [749, 572] on span "Cancel" at bounding box center [762, 569] width 40 height 15
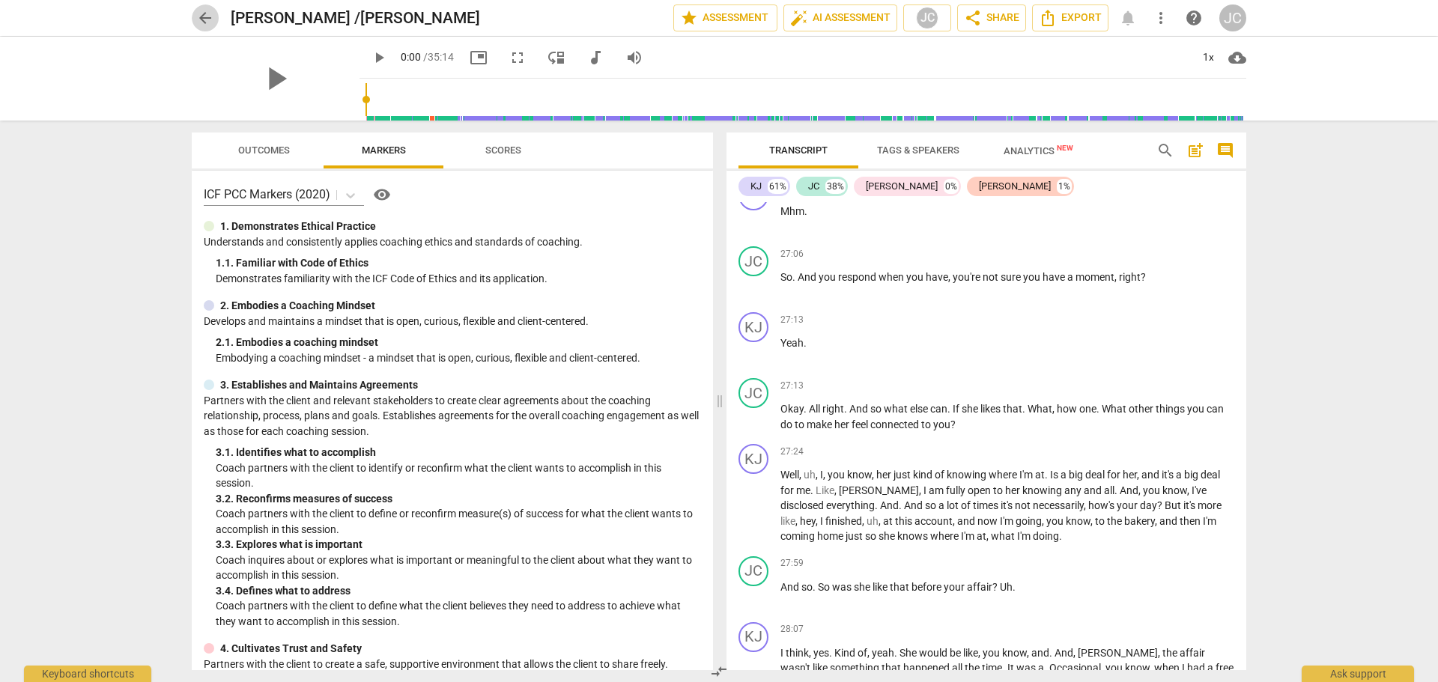
click at [200, 15] on span "arrow_back" at bounding box center [205, 18] width 18 height 18
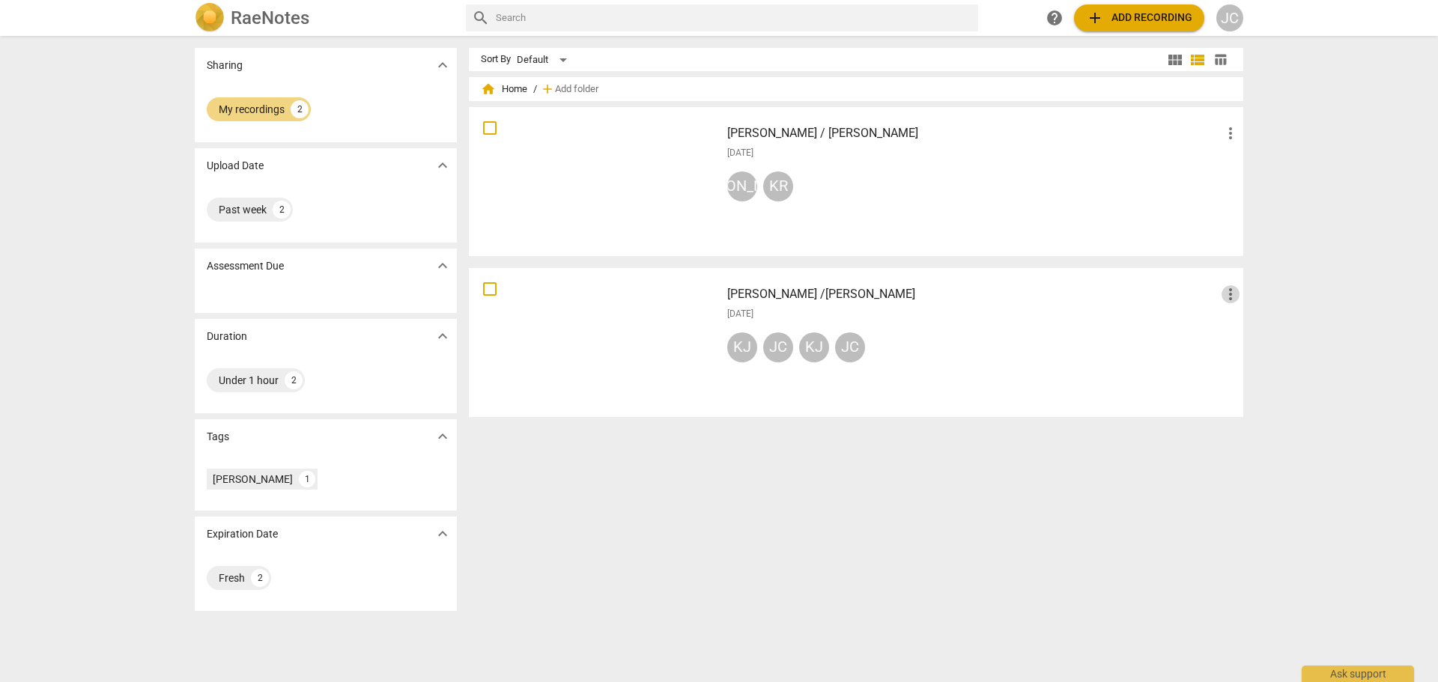
click at [1228, 300] on span "more_vert" at bounding box center [1230, 294] width 18 height 18
click at [562, 61] on div at bounding box center [719, 341] width 1438 height 682
click at [562, 61] on div "Default" at bounding box center [544, 60] width 55 height 24
click at [1111, 61] on div at bounding box center [719, 341] width 1438 height 682
click at [1228, 22] on div "JC" at bounding box center [1229, 17] width 27 height 27
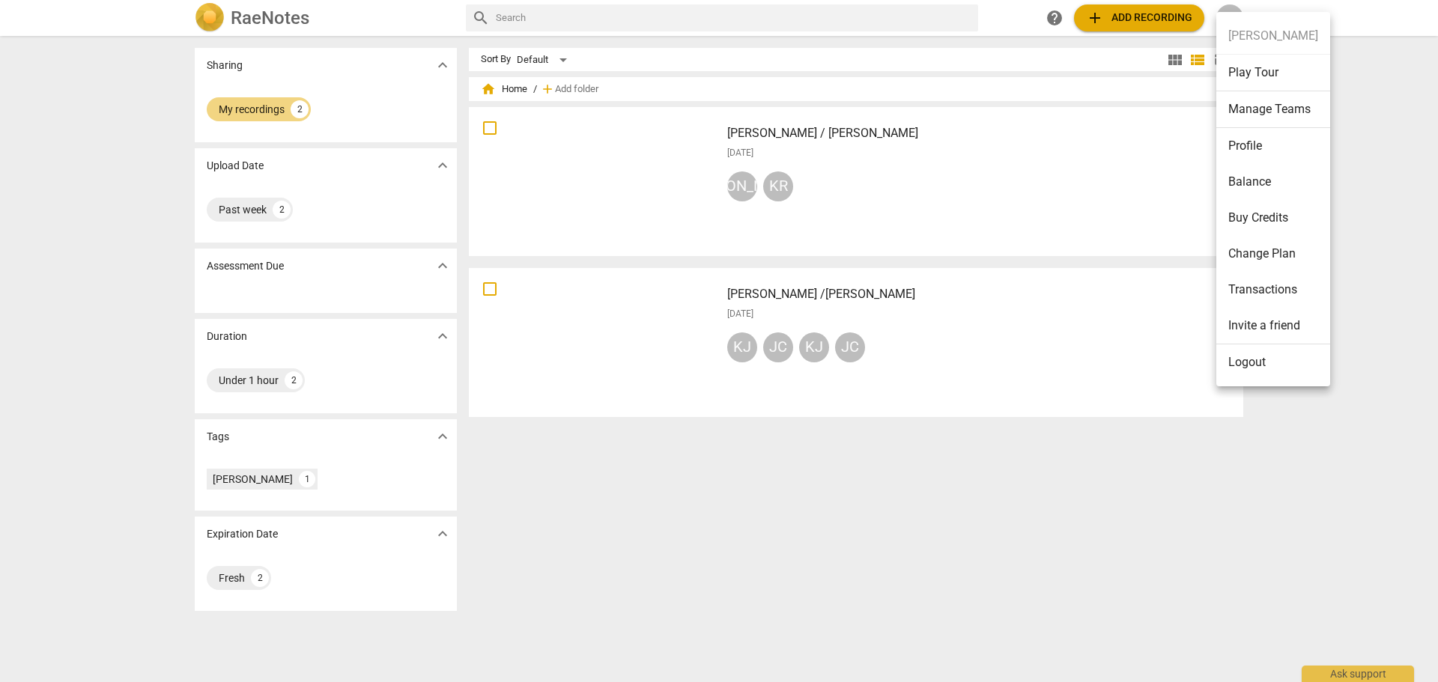
click at [1012, 127] on div at bounding box center [719, 341] width 1438 height 682
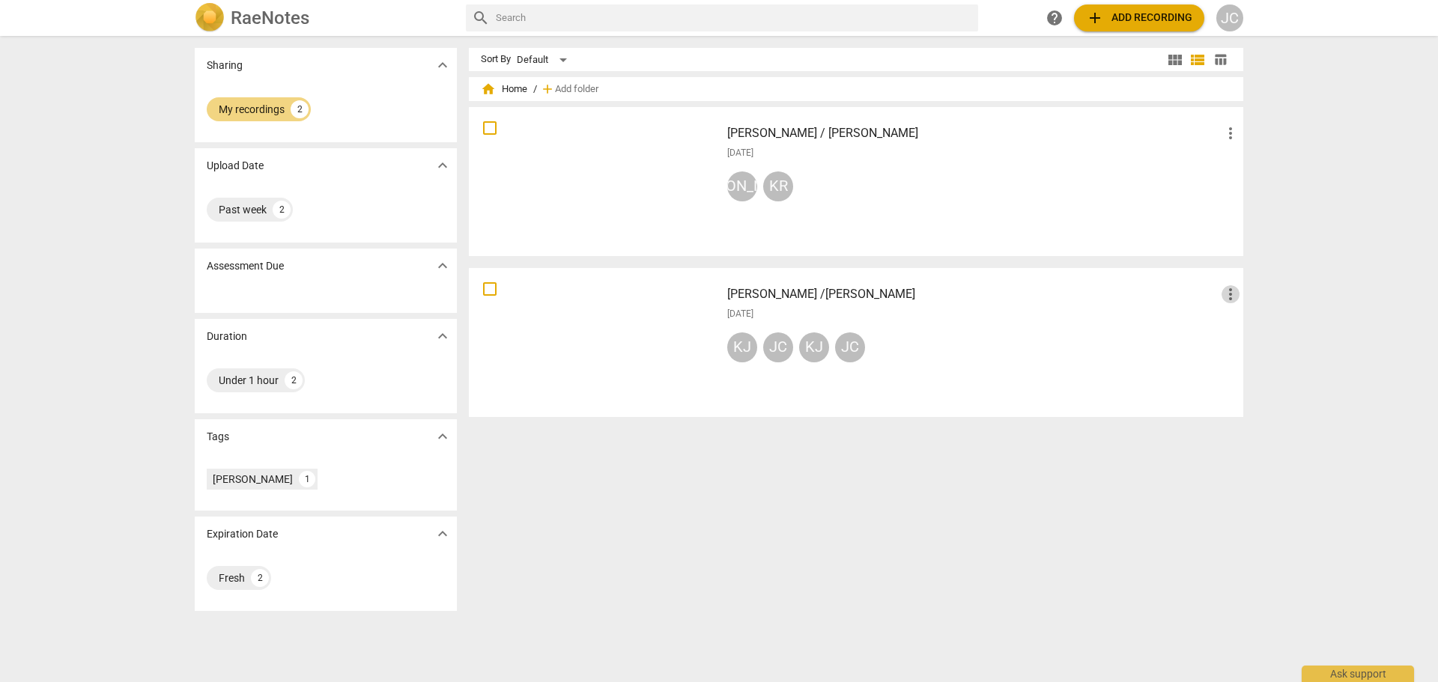
click at [1229, 295] on span "more_vert" at bounding box center [1230, 294] width 18 height 18
click at [1209, 288] on div at bounding box center [719, 341] width 1438 height 682
click at [1167, 25] on span "add Add recording" at bounding box center [1139, 18] width 106 height 18
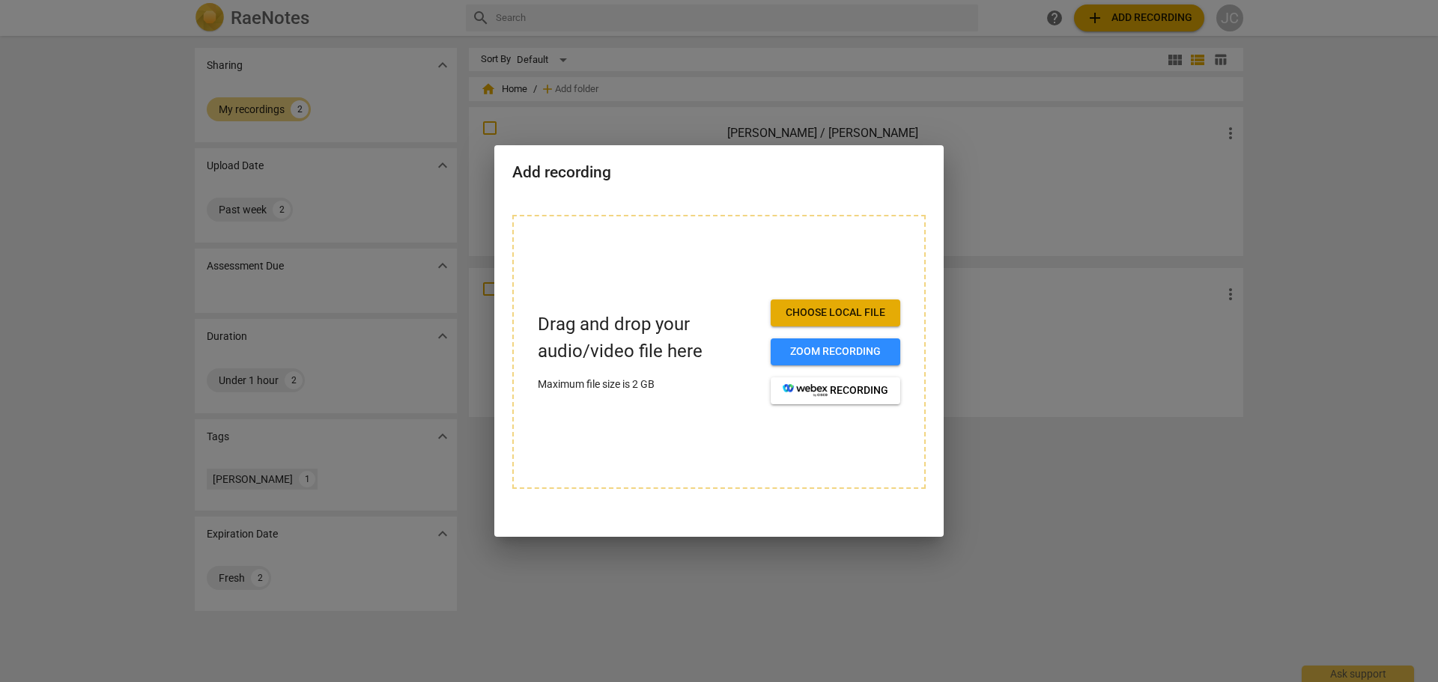
click at [1145, 24] on div at bounding box center [719, 341] width 1438 height 682
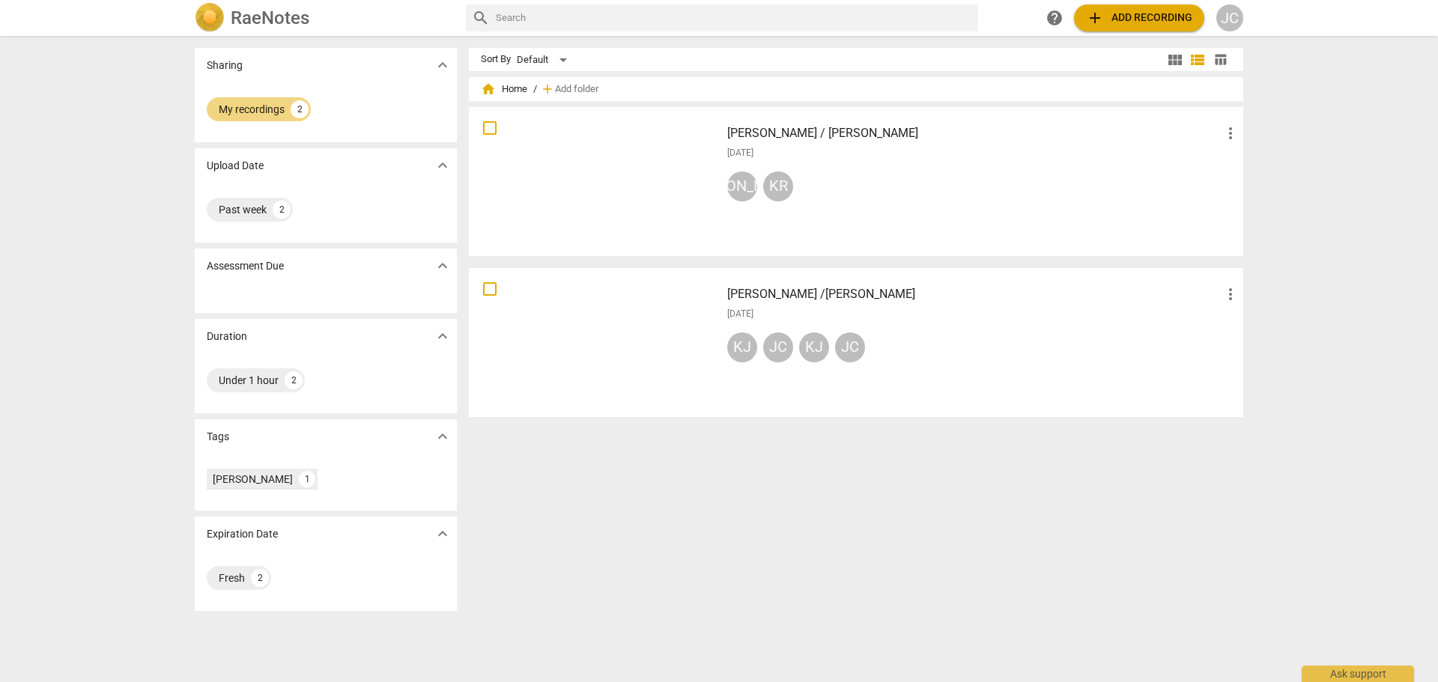
click at [704, 329] on div at bounding box center [594, 342] width 241 height 139
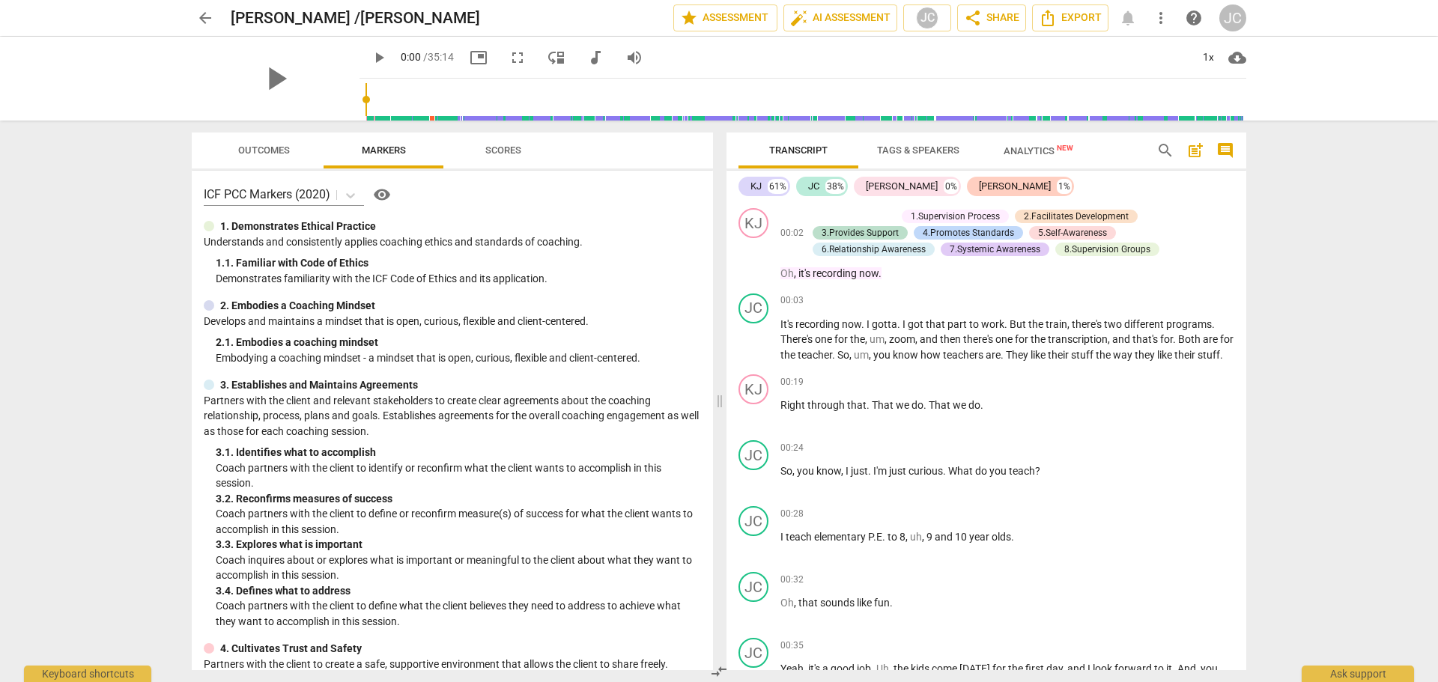
click at [1036, 148] on span "Analytics New" at bounding box center [1038, 150] width 70 height 11
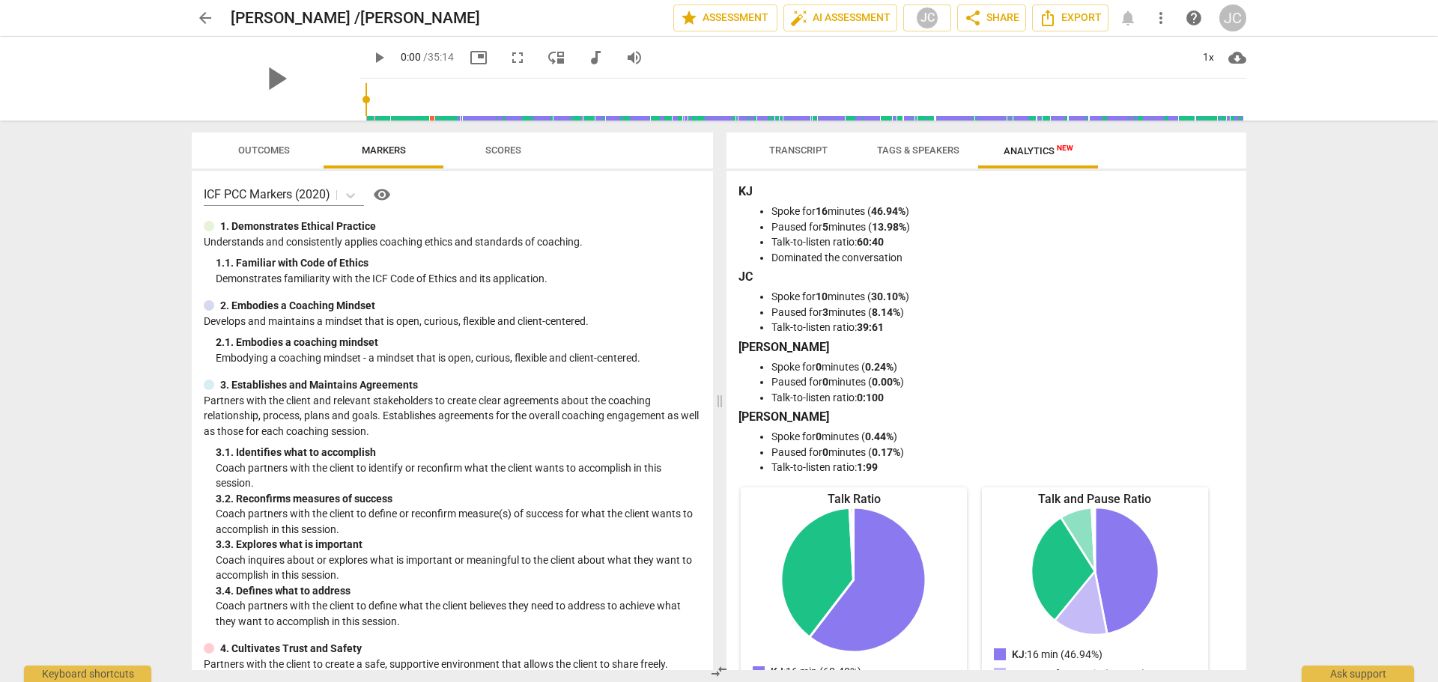
click at [935, 148] on span "Tags & Speakers" at bounding box center [918, 150] width 82 height 11
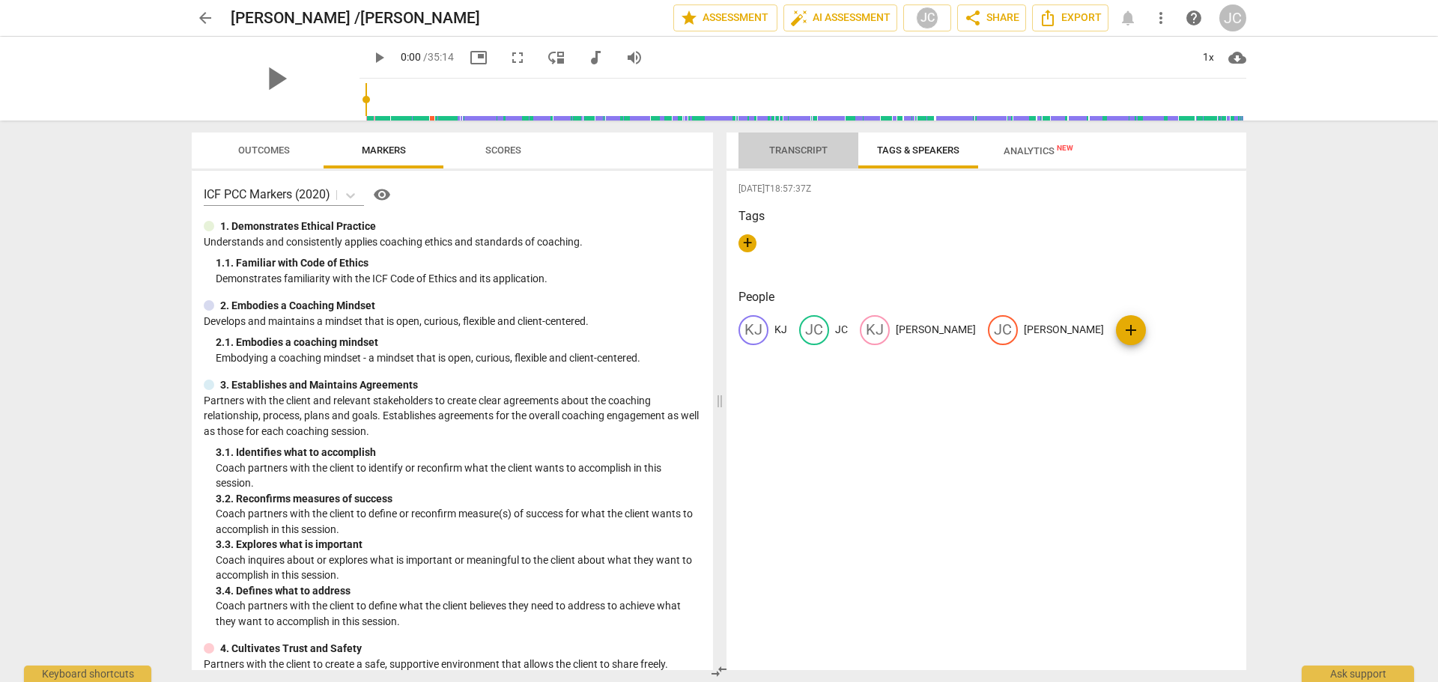
click at [804, 146] on span "Transcript" at bounding box center [798, 150] width 58 height 11
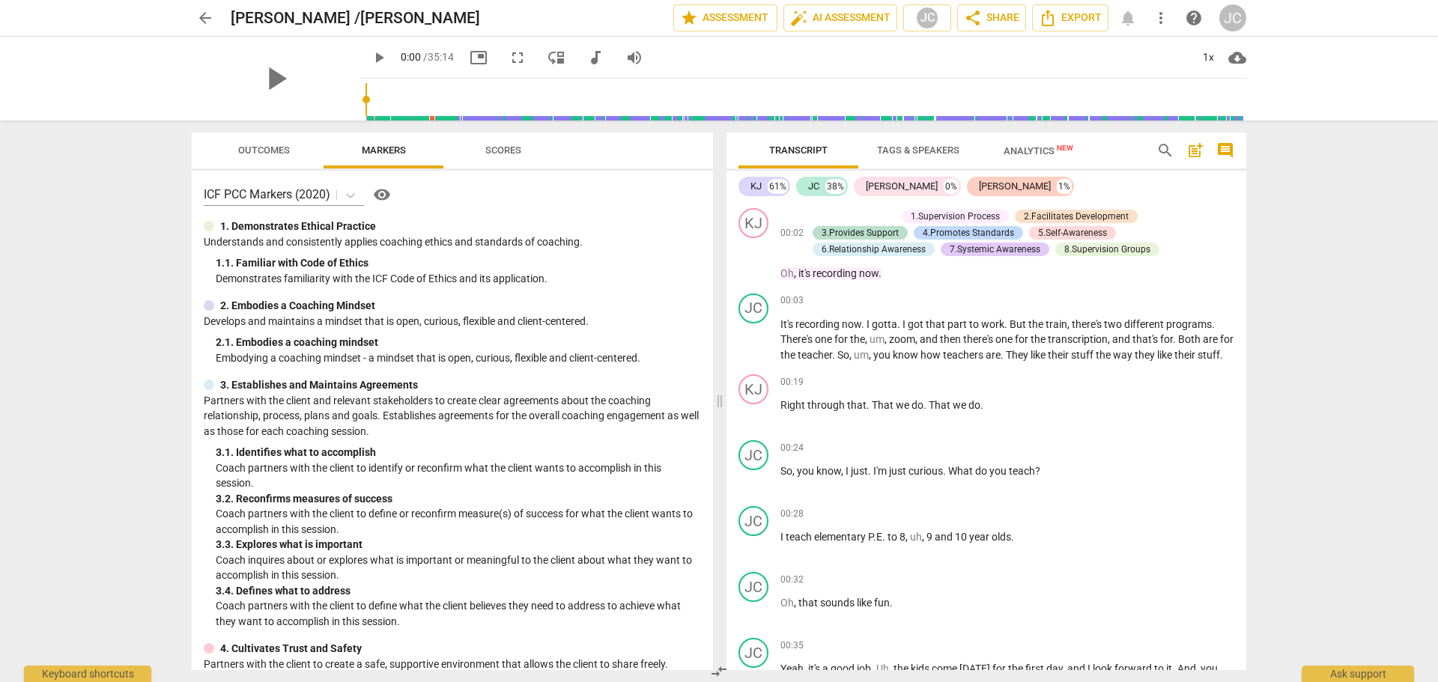
drag, startPoint x: 1009, startPoint y: 16, endPoint x: 984, endPoint y: 55, distance: 45.9
drag, startPoint x: 984, startPoint y: 55, endPoint x: 976, endPoint y: 52, distance: 8.5
click at [976, 52] on div "play_arrow 0:00 / 35:14 picture_in_picture fullscreen move_down audiotrack volu…" at bounding box center [802, 58] width 887 height 42
click at [996, 18] on span "share Share" at bounding box center [991, 18] width 55 height 18
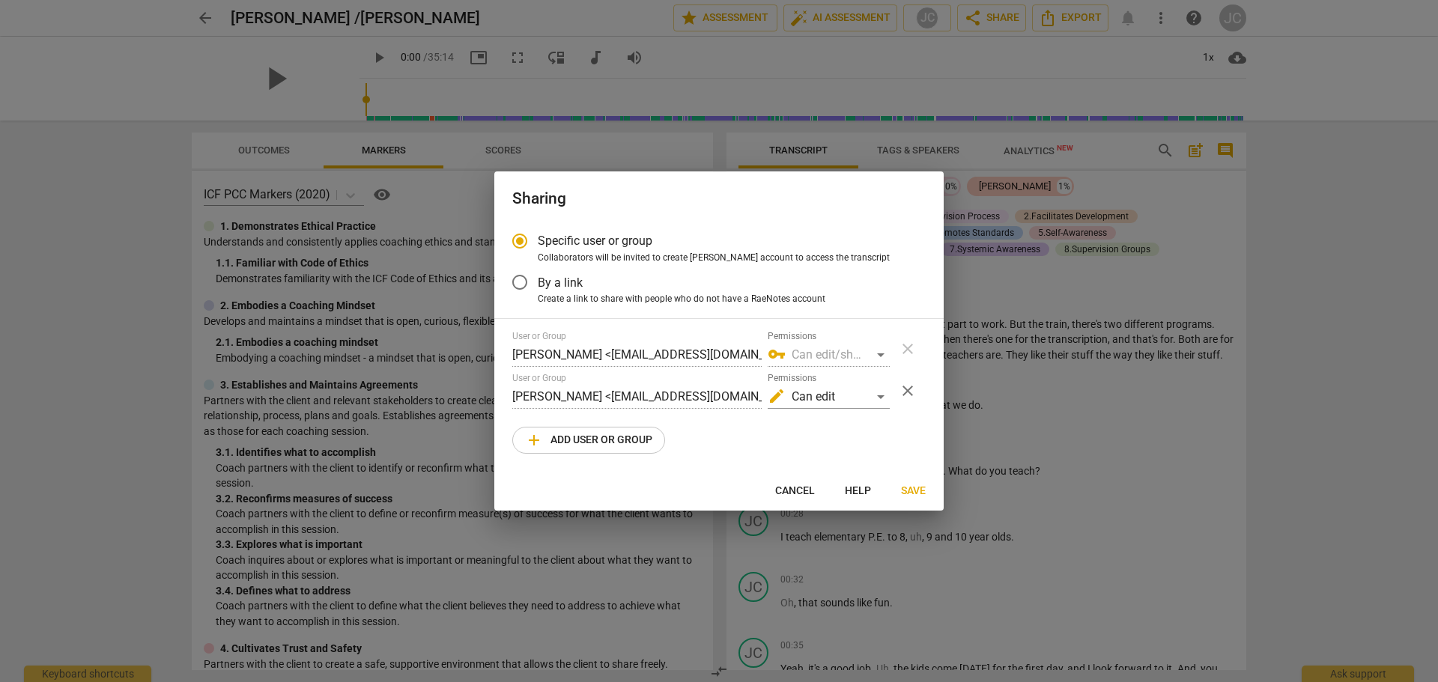
click at [1011, 56] on div at bounding box center [719, 341] width 1438 height 682
radio input "false"
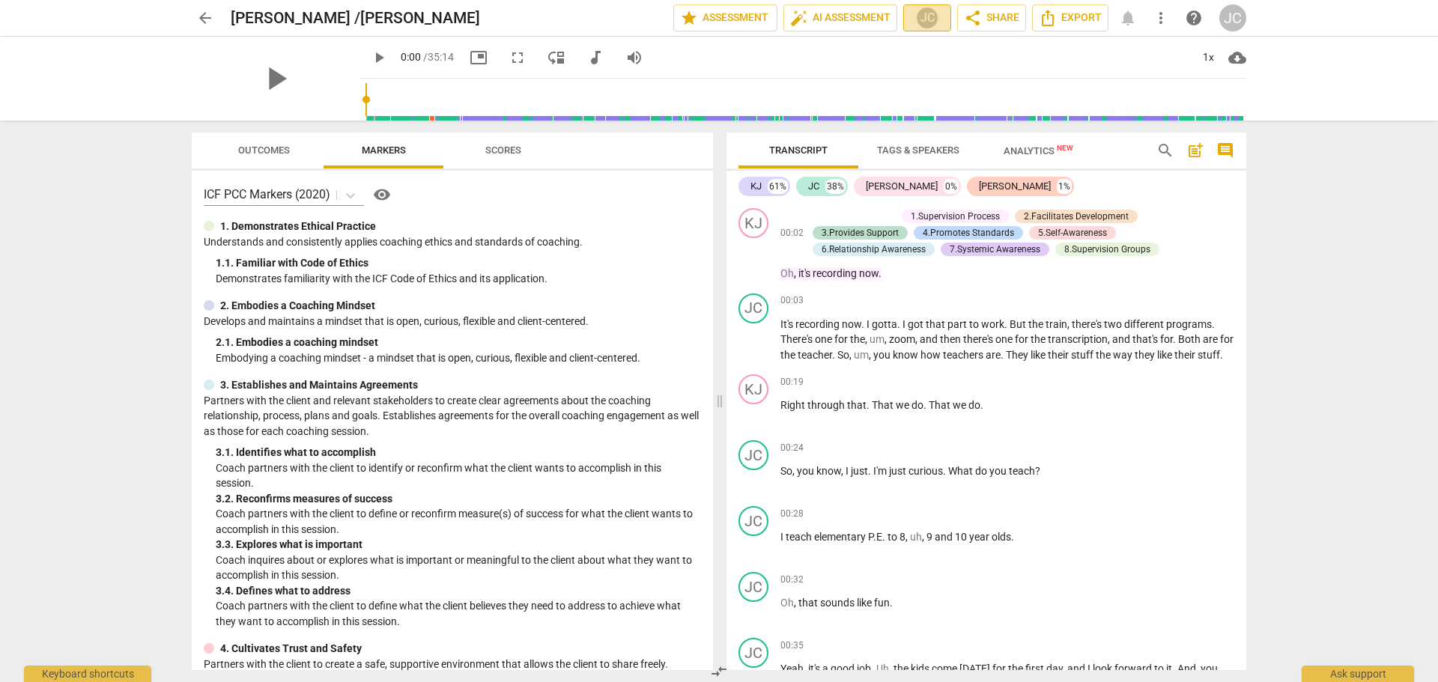
click at [929, 18] on div "JC" at bounding box center [927, 18] width 22 height 22
click at [929, 18] on div at bounding box center [719, 341] width 1438 height 682
click at [845, 17] on span "auto_fix_high AI Assessment" at bounding box center [840, 18] width 100 height 18
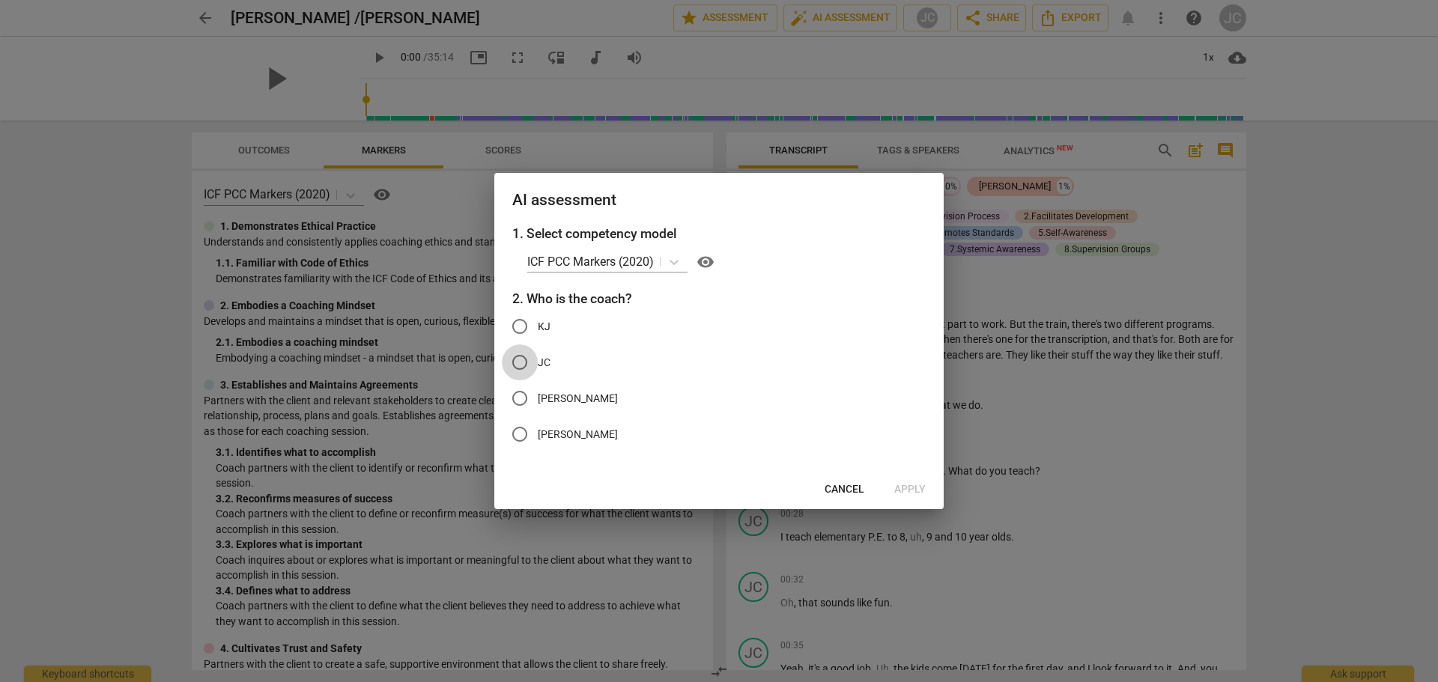
click at [520, 362] on input "JC" at bounding box center [520, 362] width 36 height 36
radio input "true"
click at [796, 58] on div at bounding box center [719, 341] width 1438 height 682
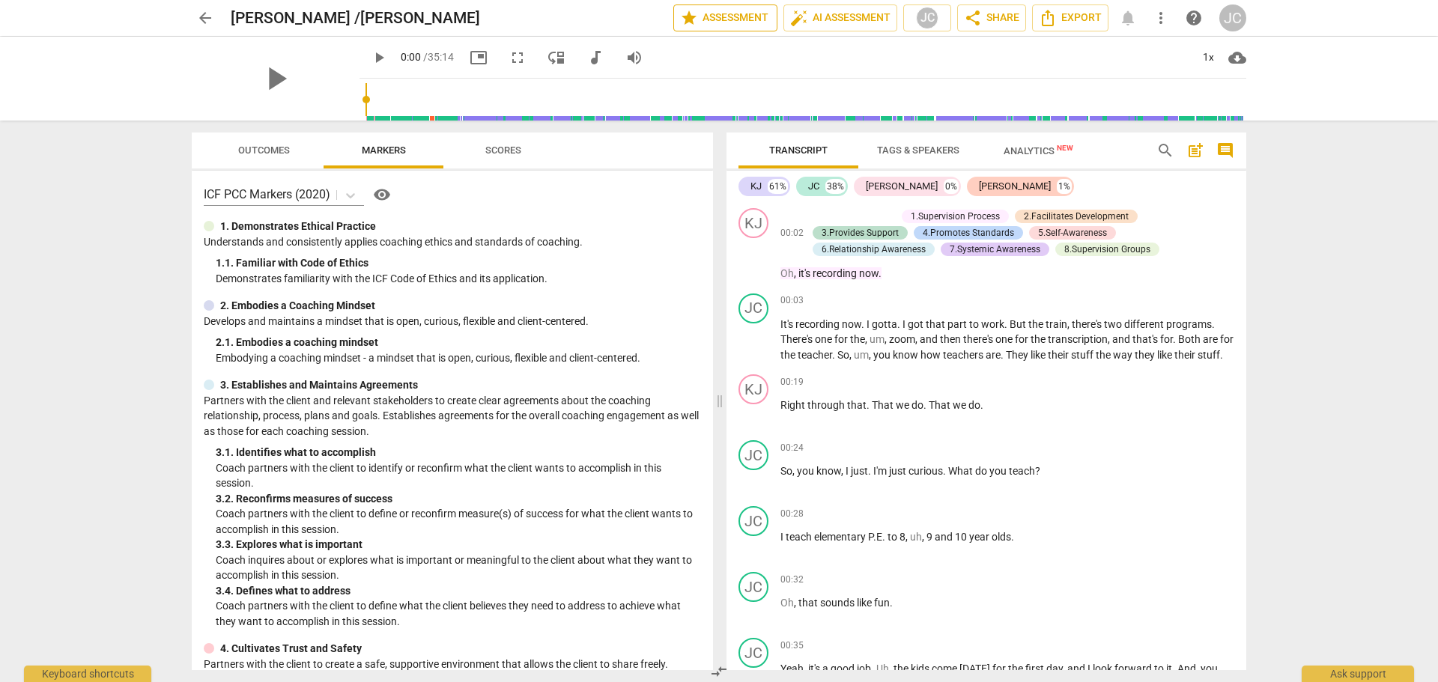
click at [723, 24] on span "star Assessment" at bounding box center [725, 18] width 91 height 18
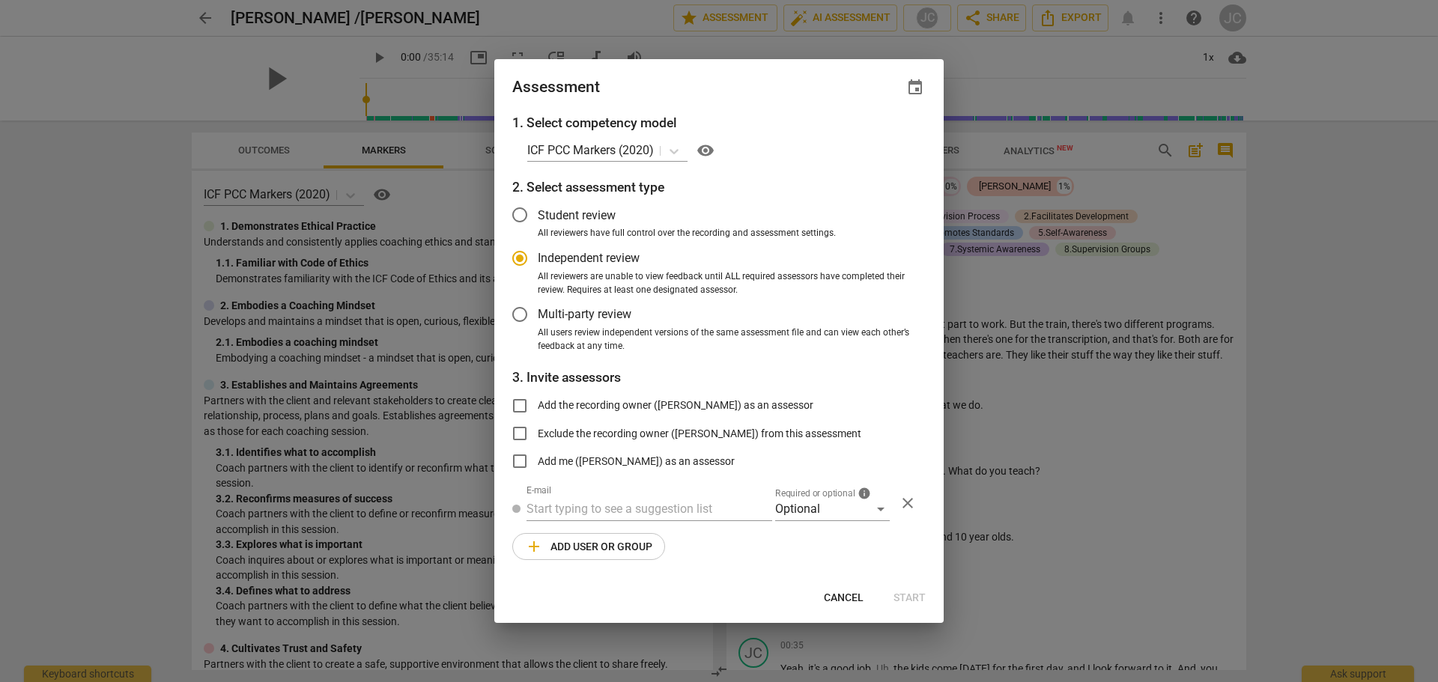
radio input "false"
click at [521, 217] on input "Student review" at bounding box center [520, 215] width 36 height 36
radio input "false"
click at [523, 407] on input "Add the recording owner (John Considine) as an assessor" at bounding box center [520, 406] width 36 height 36
checkbox input "true"
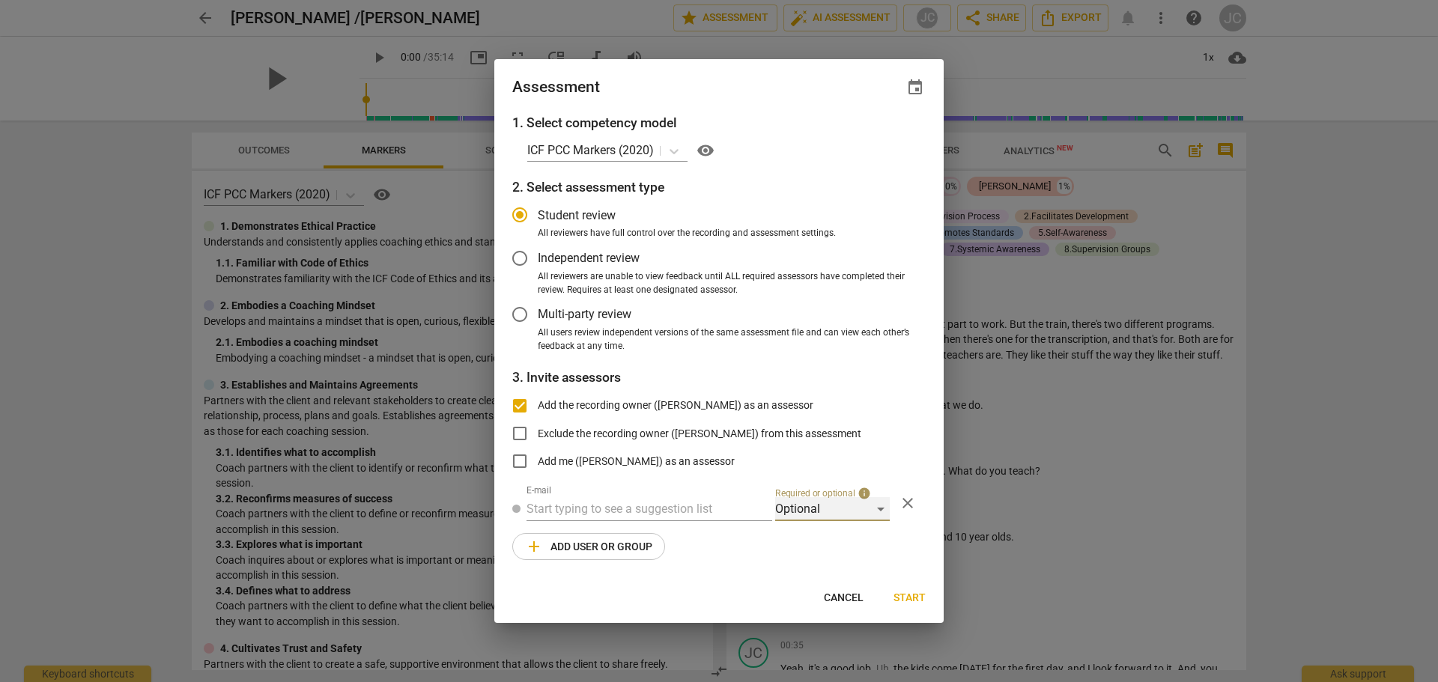
click at [881, 511] on div "Optional" at bounding box center [832, 509] width 115 height 24
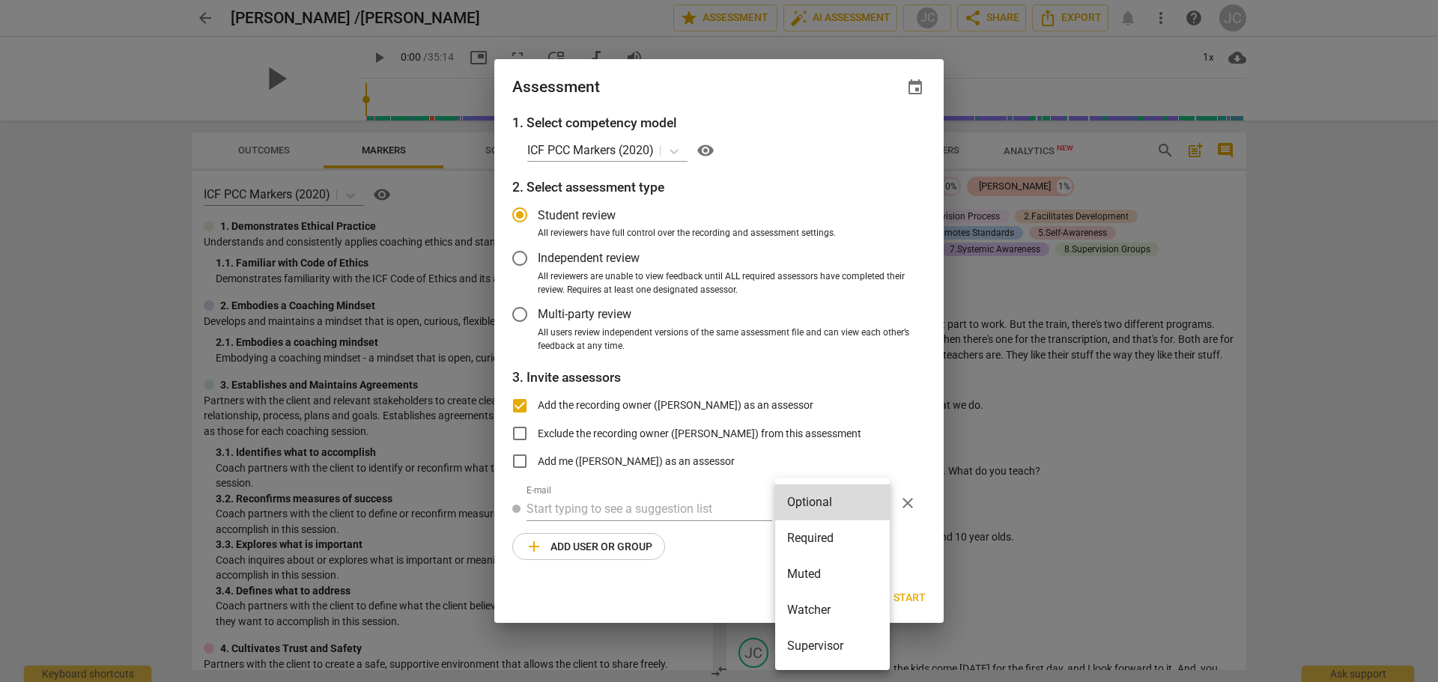
click at [893, 410] on div at bounding box center [719, 341] width 1438 height 682
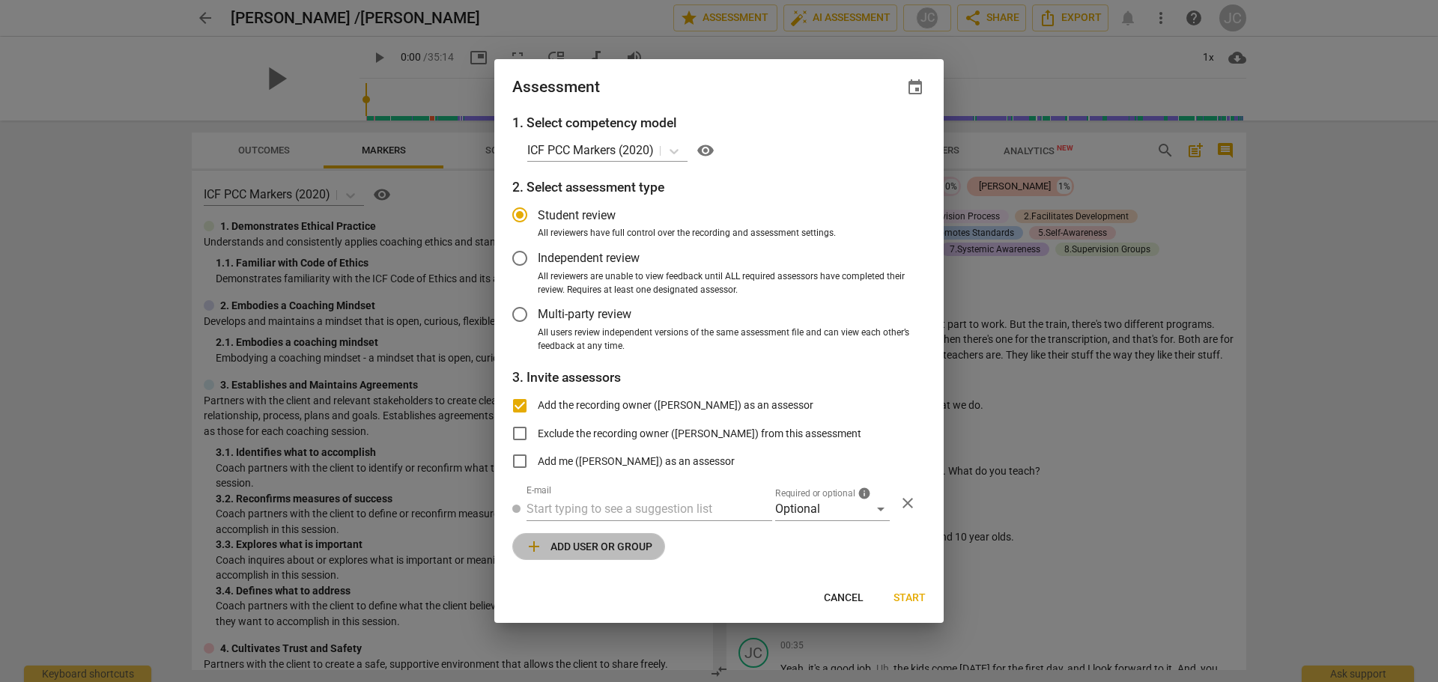
click at [634, 550] on span "add Add user or group" at bounding box center [588, 547] width 127 height 18
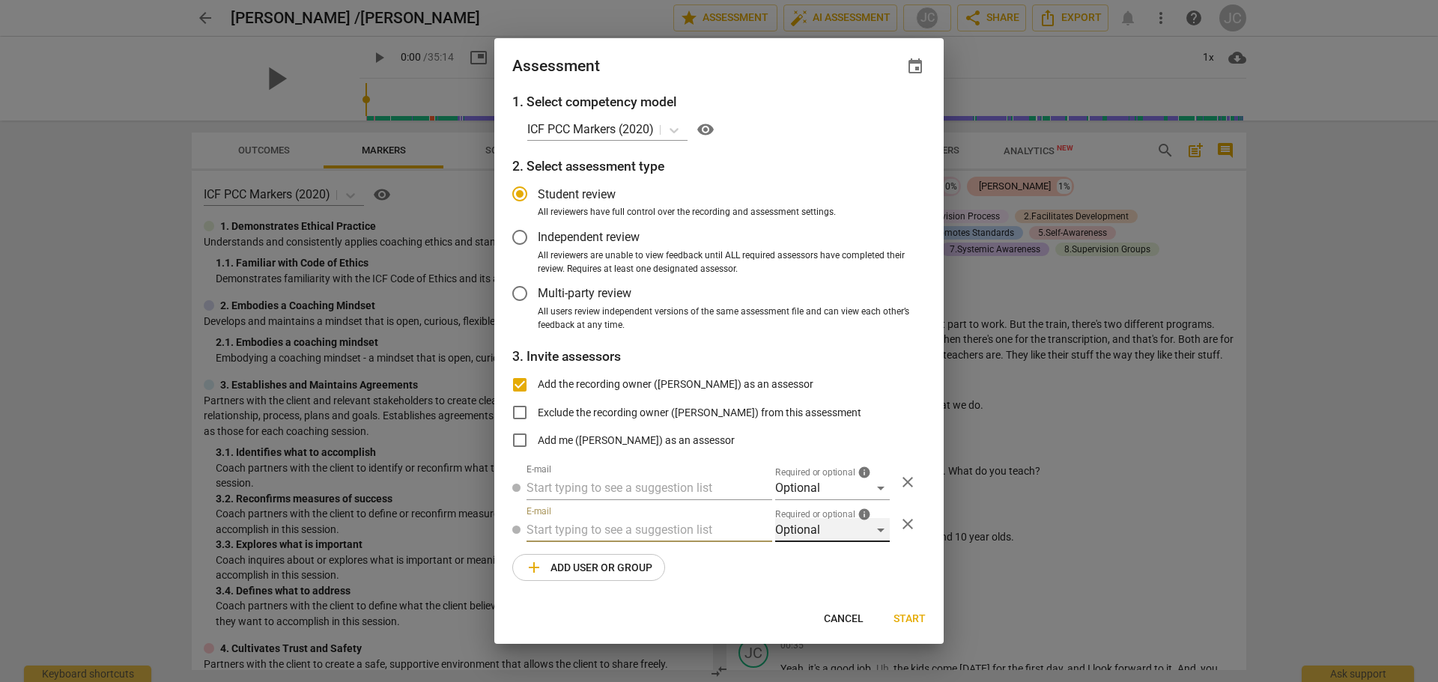
click at [881, 529] on div "Optional" at bounding box center [832, 530] width 115 height 24
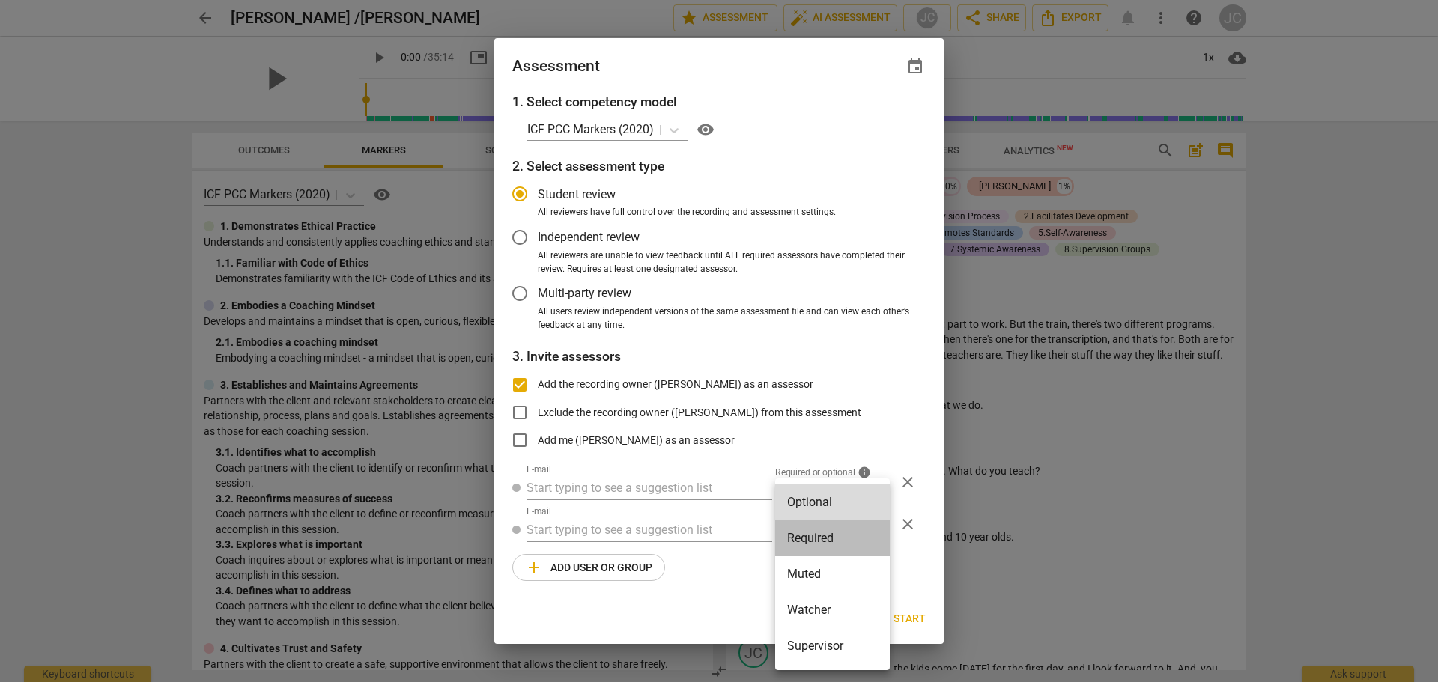
click at [881, 529] on li "Required" at bounding box center [832, 538] width 115 height 36
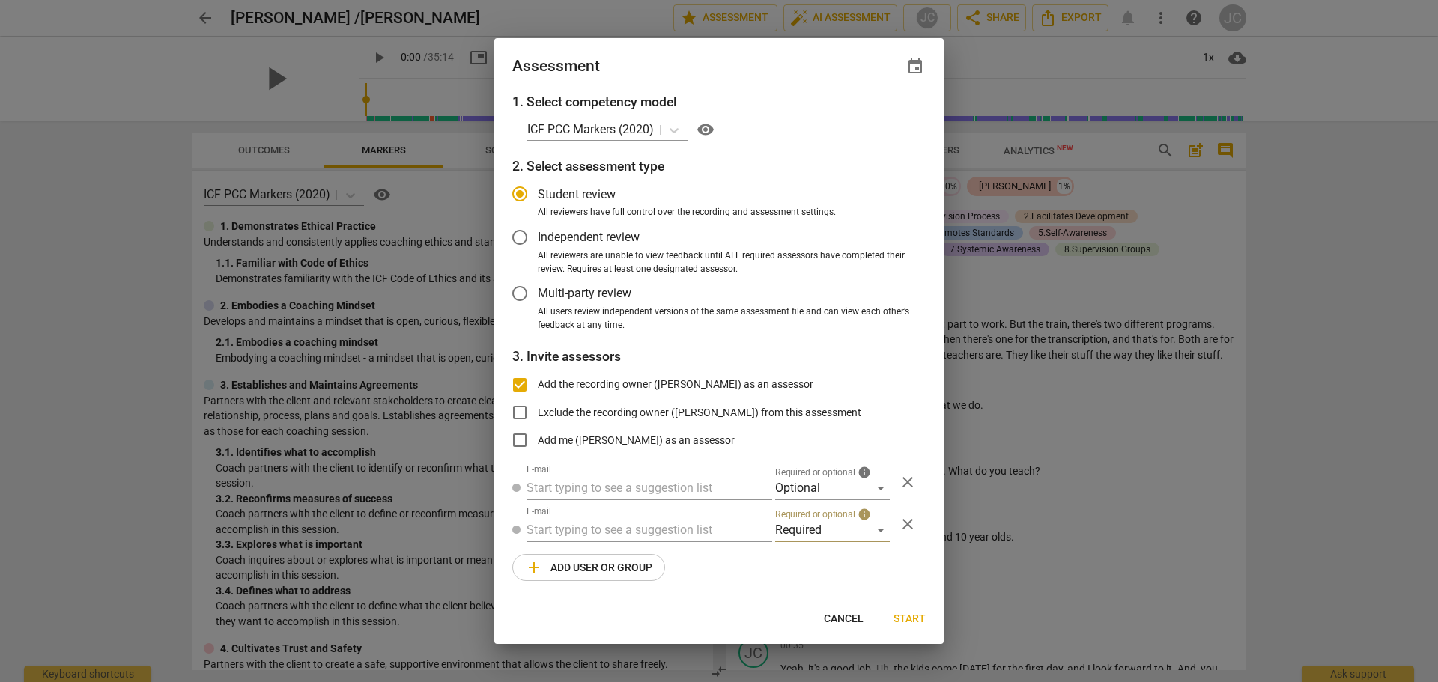
click at [911, 523] on span "close" at bounding box center [908, 524] width 18 height 18
radio input "false"
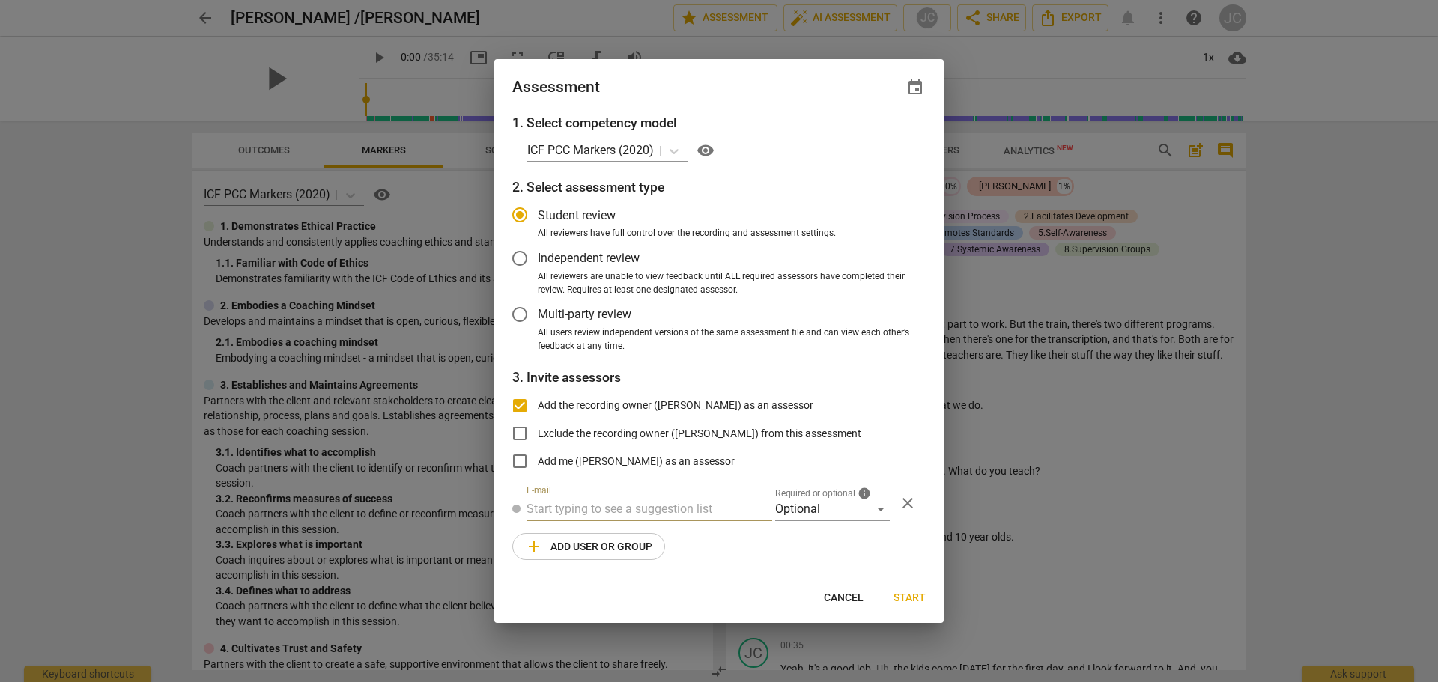
click at [586, 509] on input "text" at bounding box center [649, 509] width 246 height 24
type input "k"
radio input "false"
click at [543, 503] on input "text" at bounding box center [649, 509] width 246 height 24
paste input "kjlifesculptor@aol.com"
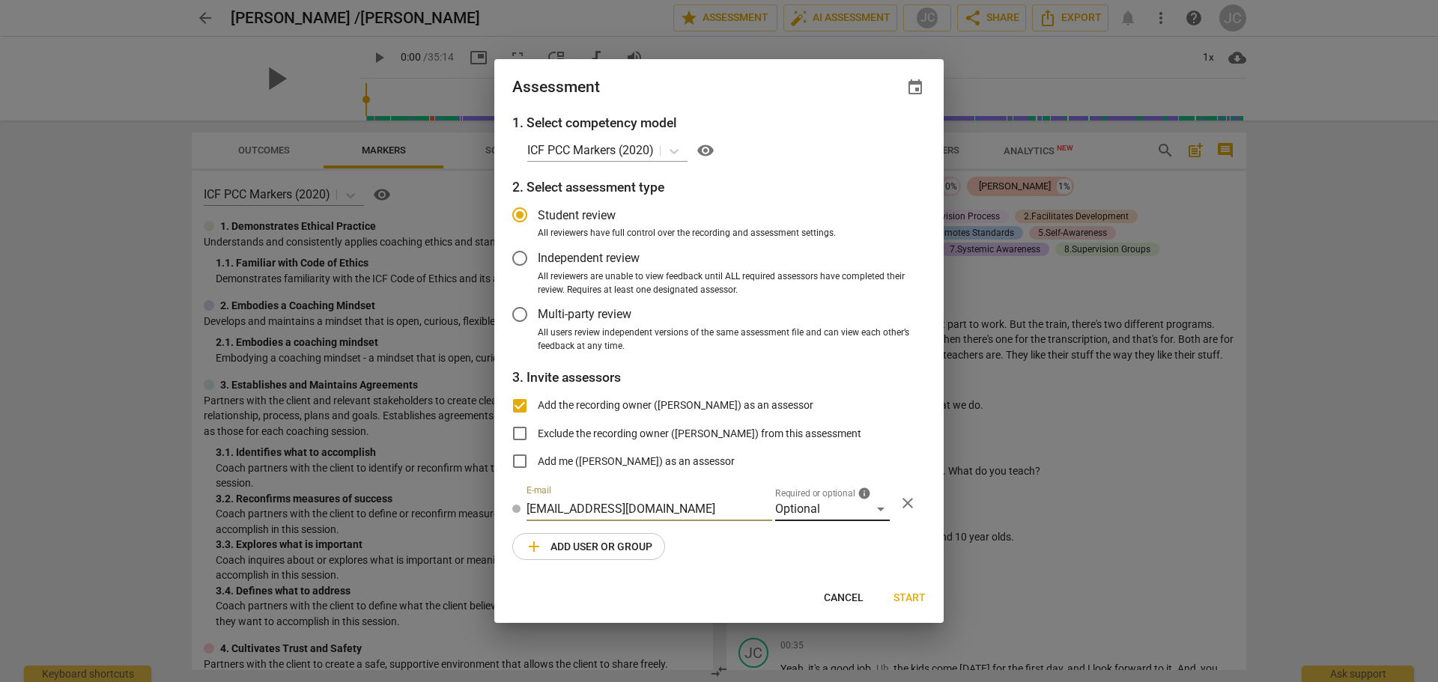
type input "kjlifesculptor@aol.com"
click at [878, 508] on div "Optional" at bounding box center [832, 509] width 115 height 24
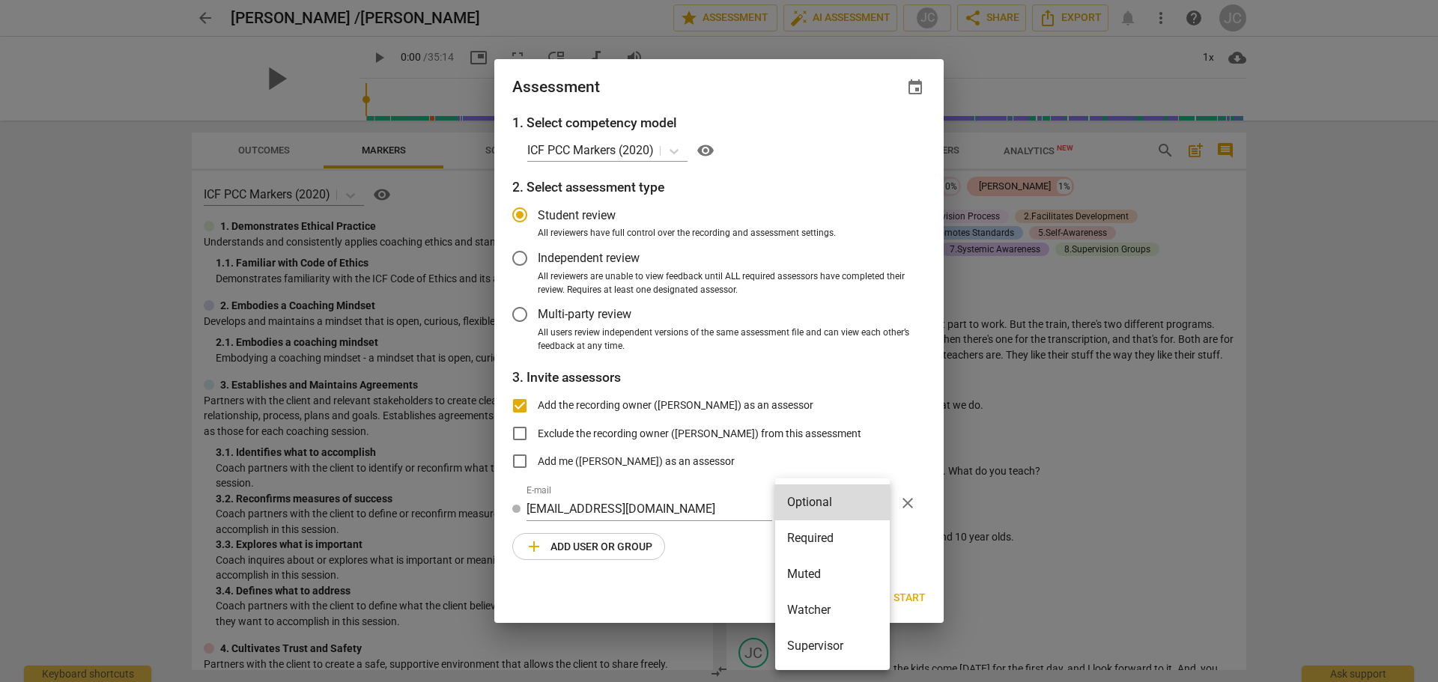
click at [888, 436] on div at bounding box center [719, 341] width 1438 height 682
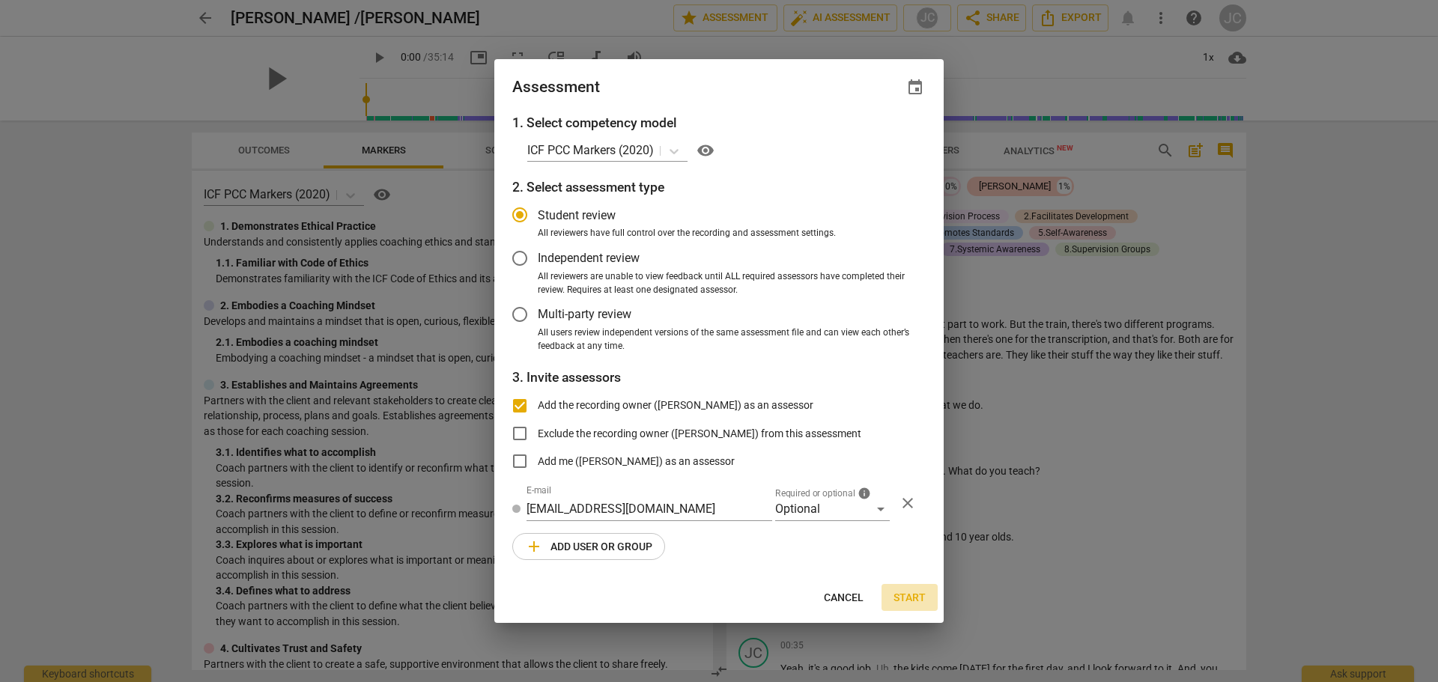
click at [914, 595] on span "Start" at bounding box center [909, 598] width 32 height 15
radio input "false"
type input "Kymberly Johnson <kjlifesculptor@aol.com>"
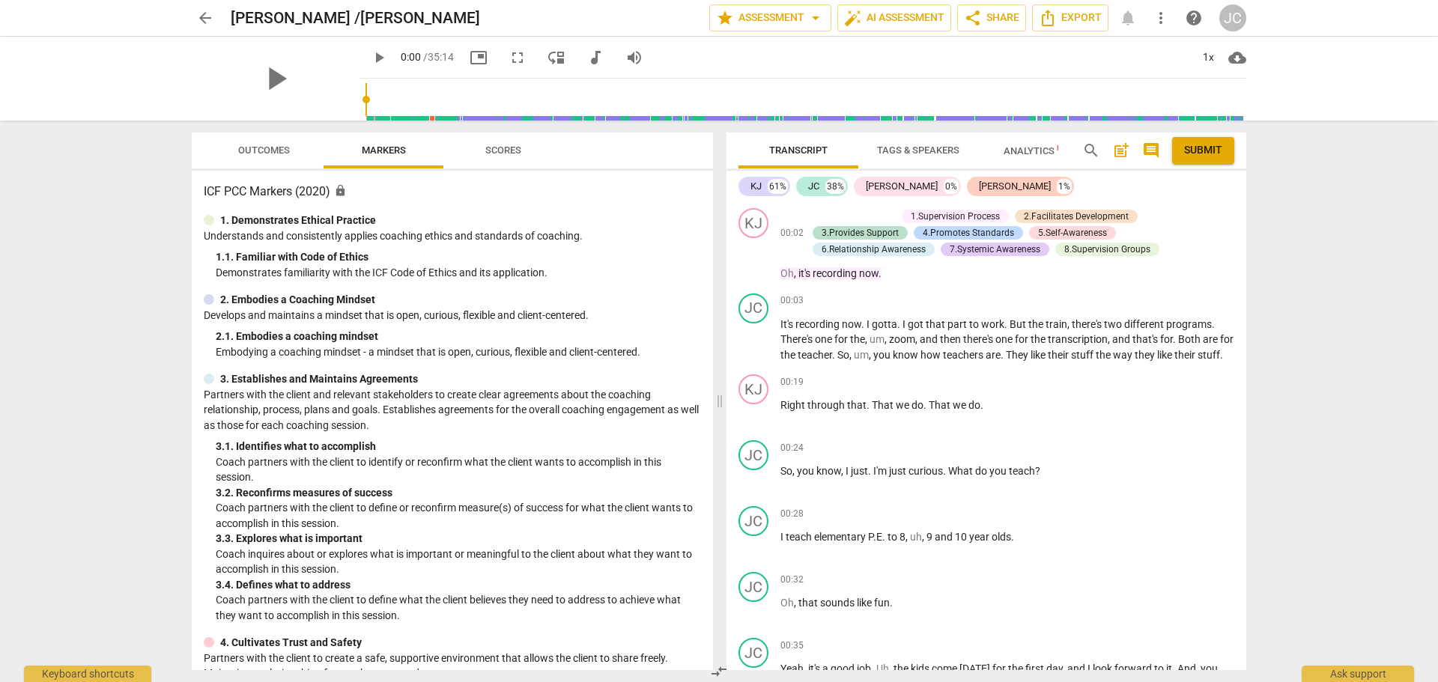
click at [1215, 155] on span "Submit" at bounding box center [1203, 150] width 38 height 15
click at [993, 16] on span "share Share" at bounding box center [991, 18] width 55 height 18
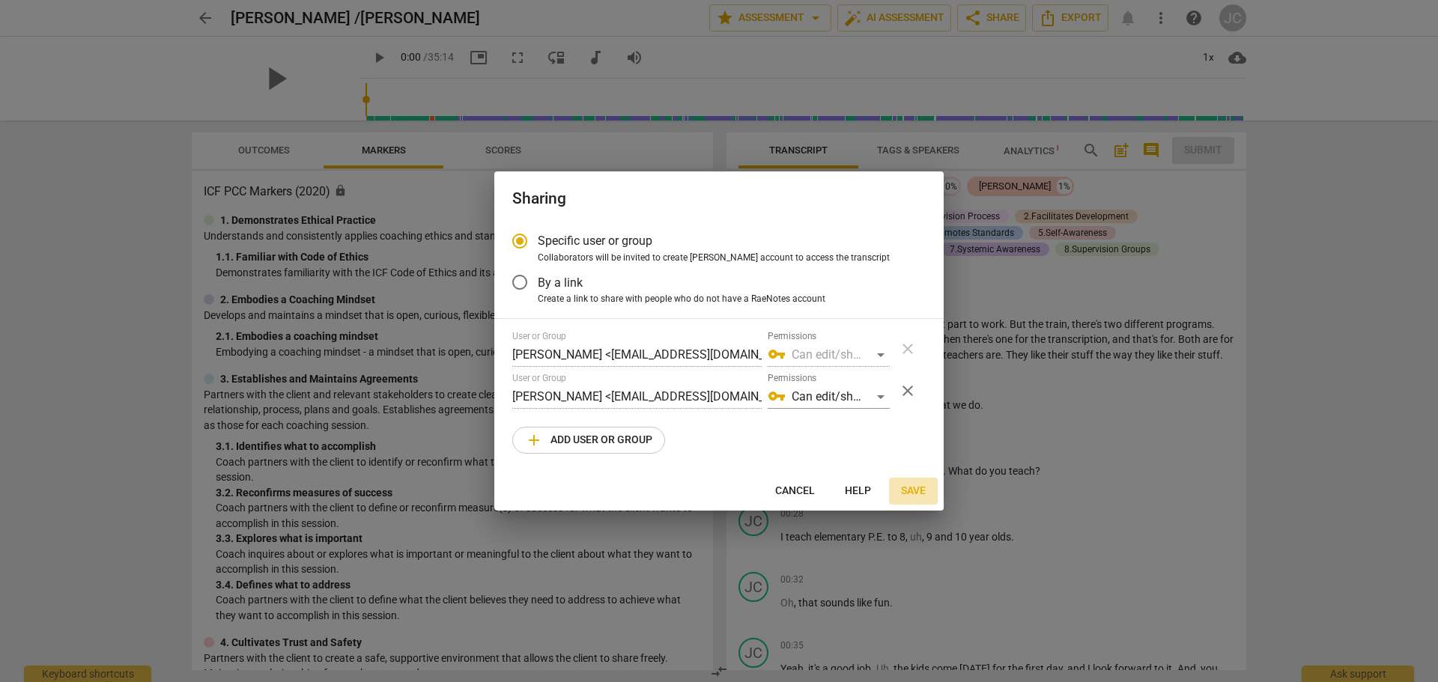
click at [914, 490] on span "Save" at bounding box center [913, 491] width 25 height 15
radio input "false"
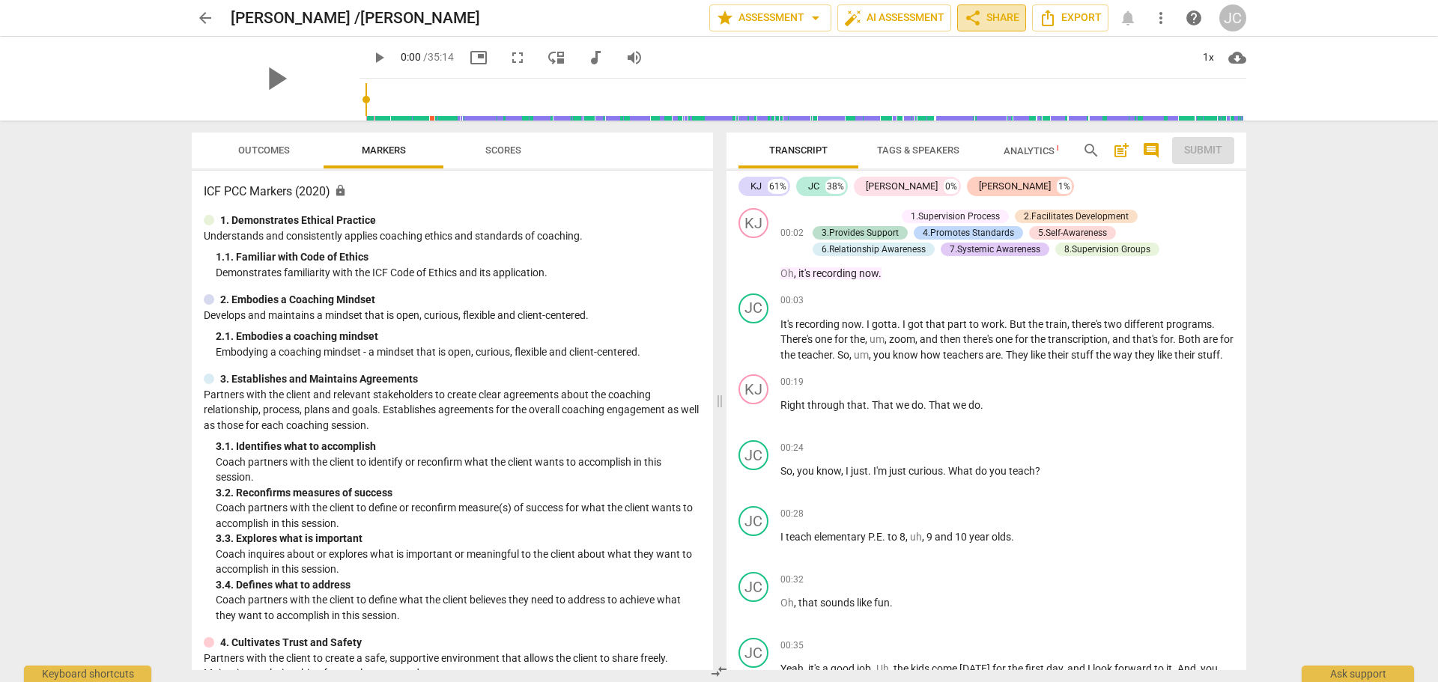
click at [1006, 13] on span "share Share" at bounding box center [991, 18] width 55 height 18
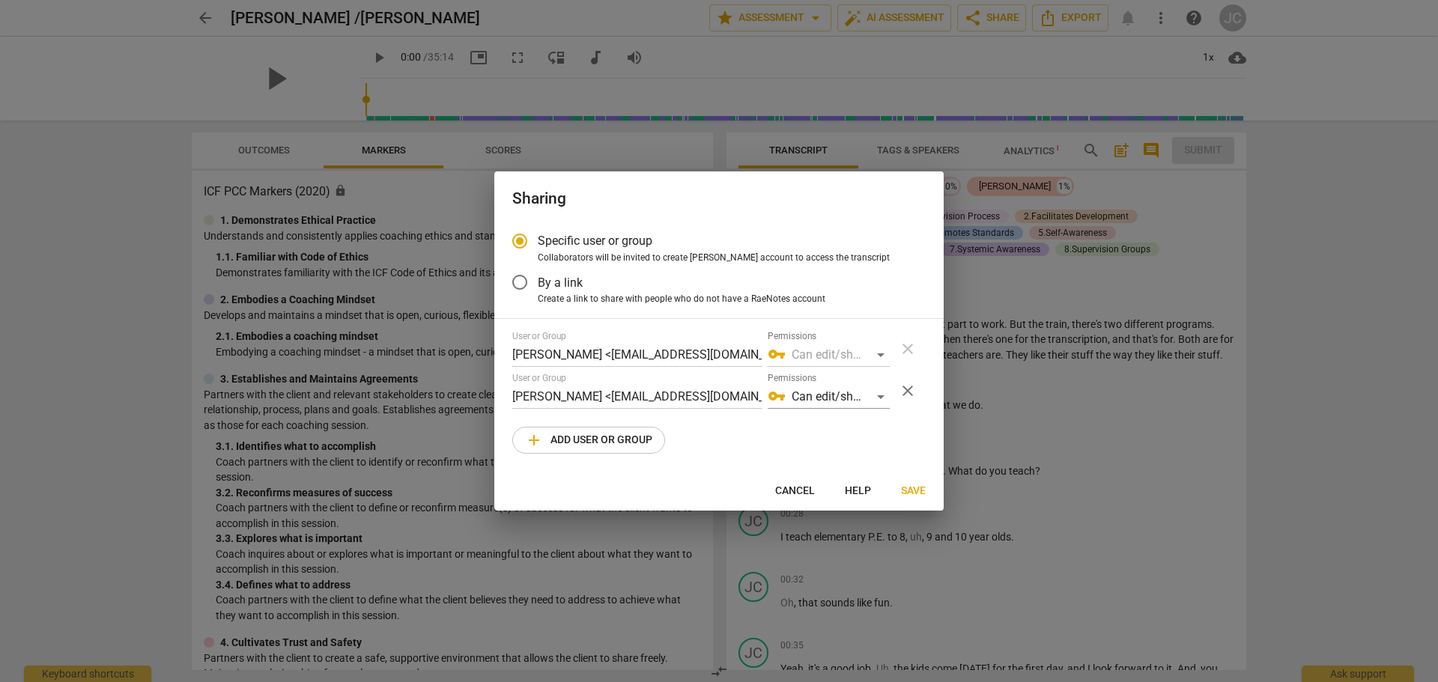
click at [1308, 136] on div at bounding box center [719, 341] width 1438 height 682
radio input "false"
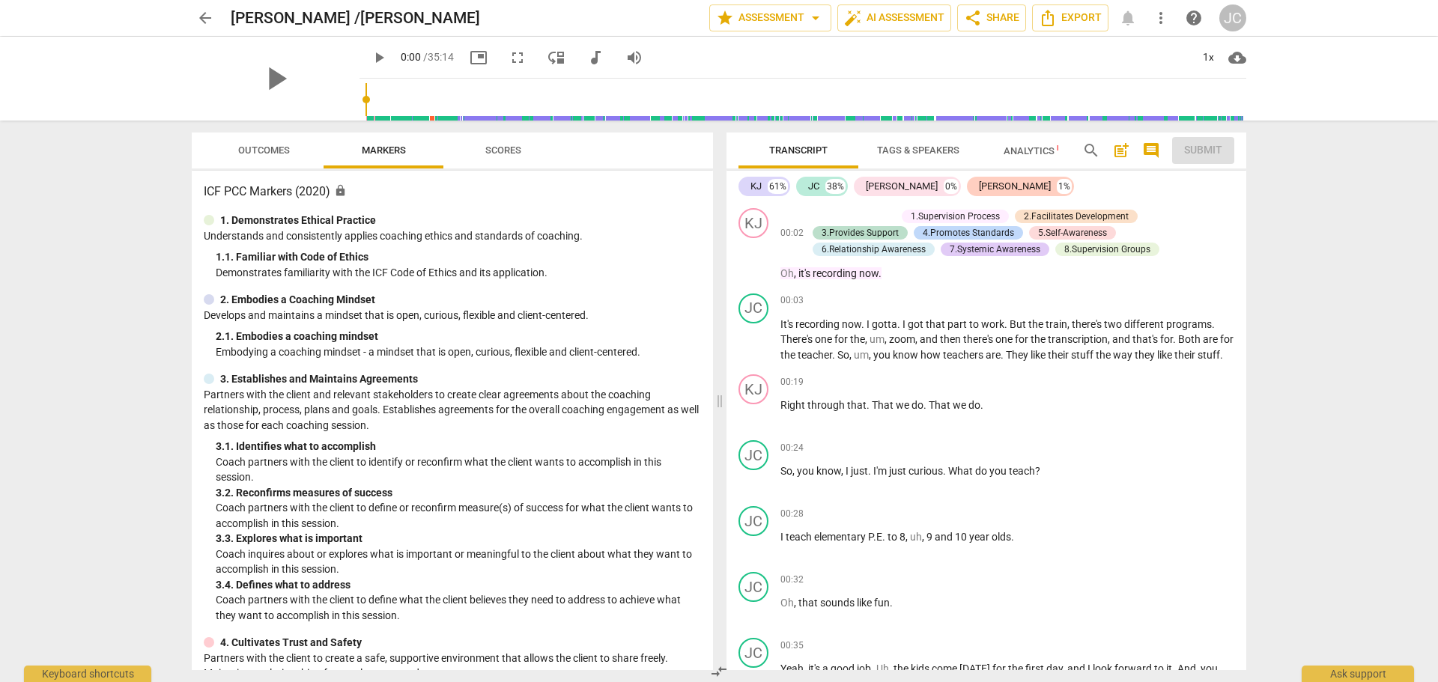
click at [1128, 19] on div "arrow_back Kevin J /John C edit star Assessment arrow_drop_down auto_fix_high A…" at bounding box center [719, 17] width 1054 height 27
click at [1125, 19] on div "arrow_back Kevin J /John C edit star Assessment arrow_drop_down auto_fix_high A…" at bounding box center [719, 17] width 1054 height 27
click at [1160, 16] on span "more_vert" at bounding box center [1161, 18] width 18 height 18
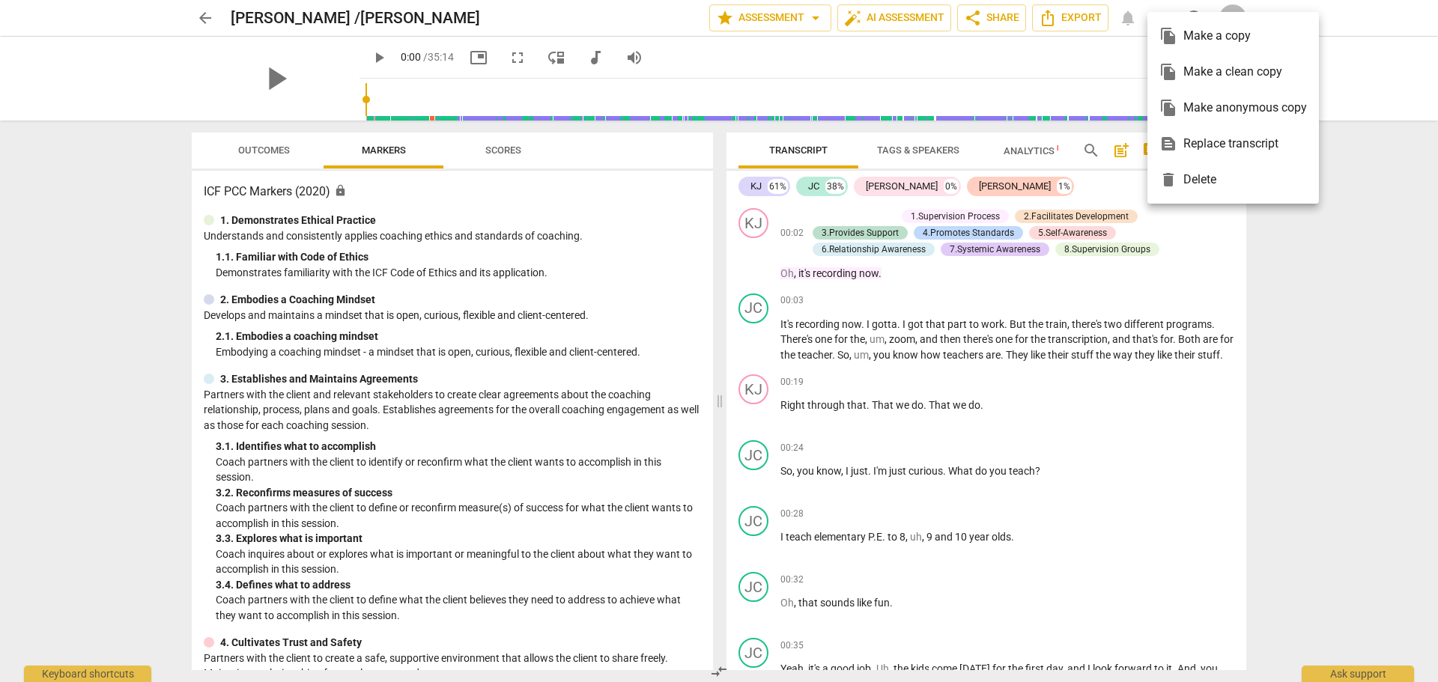
click at [1337, 253] on div at bounding box center [719, 341] width 1438 height 682
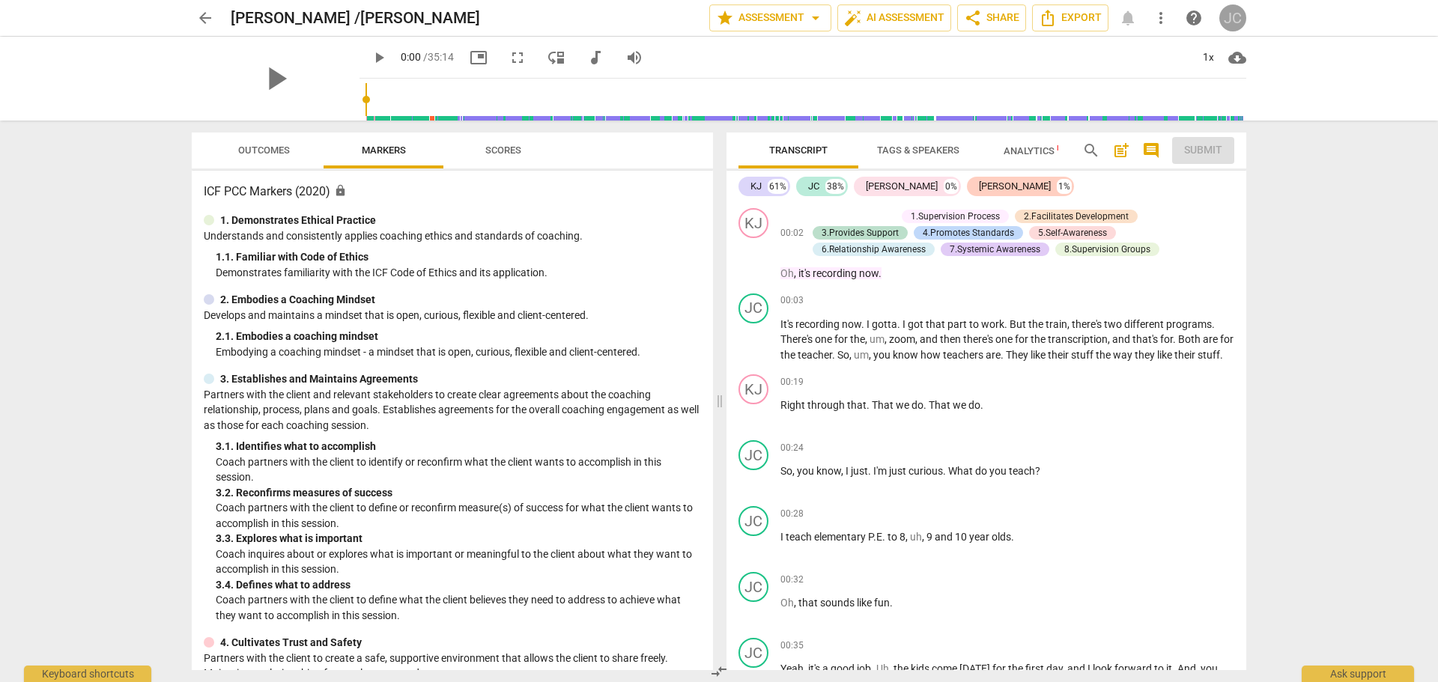
click at [1236, 17] on div "JC" at bounding box center [1232, 17] width 27 height 27
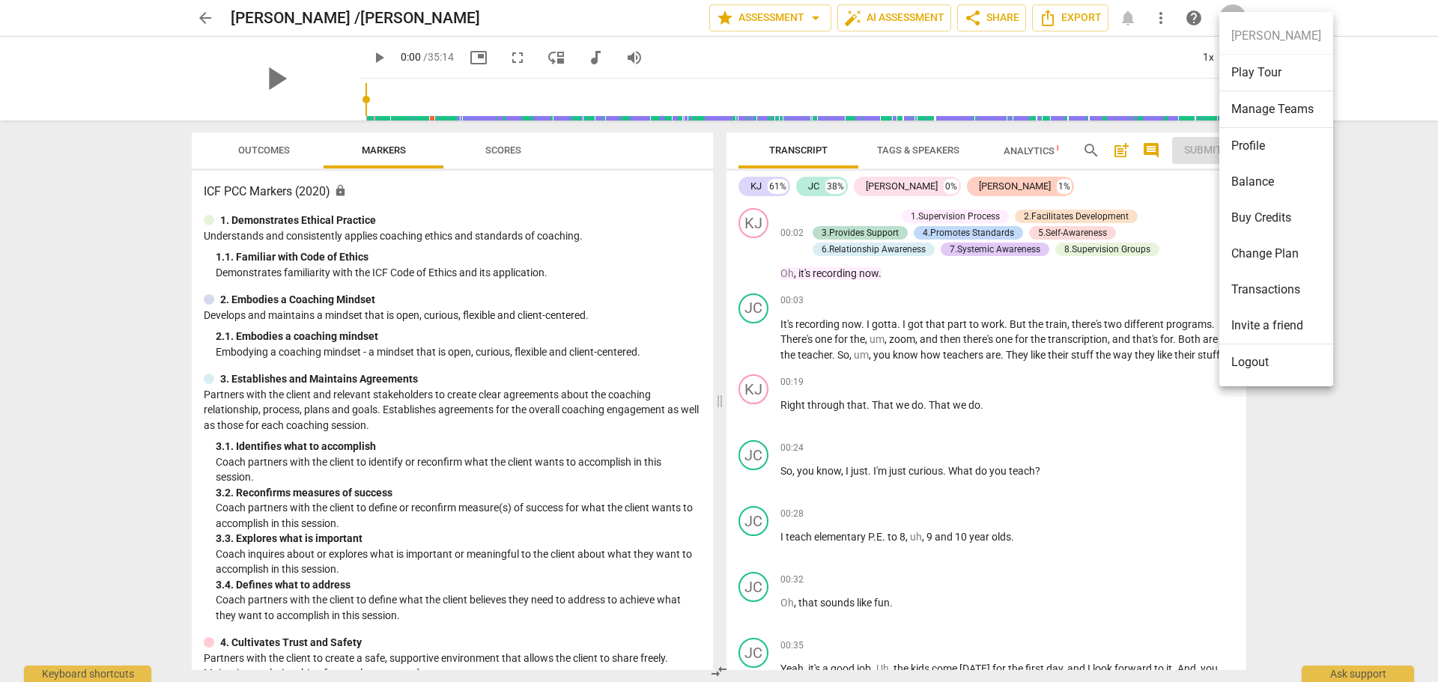
click at [1336, 488] on div at bounding box center [719, 341] width 1438 height 682
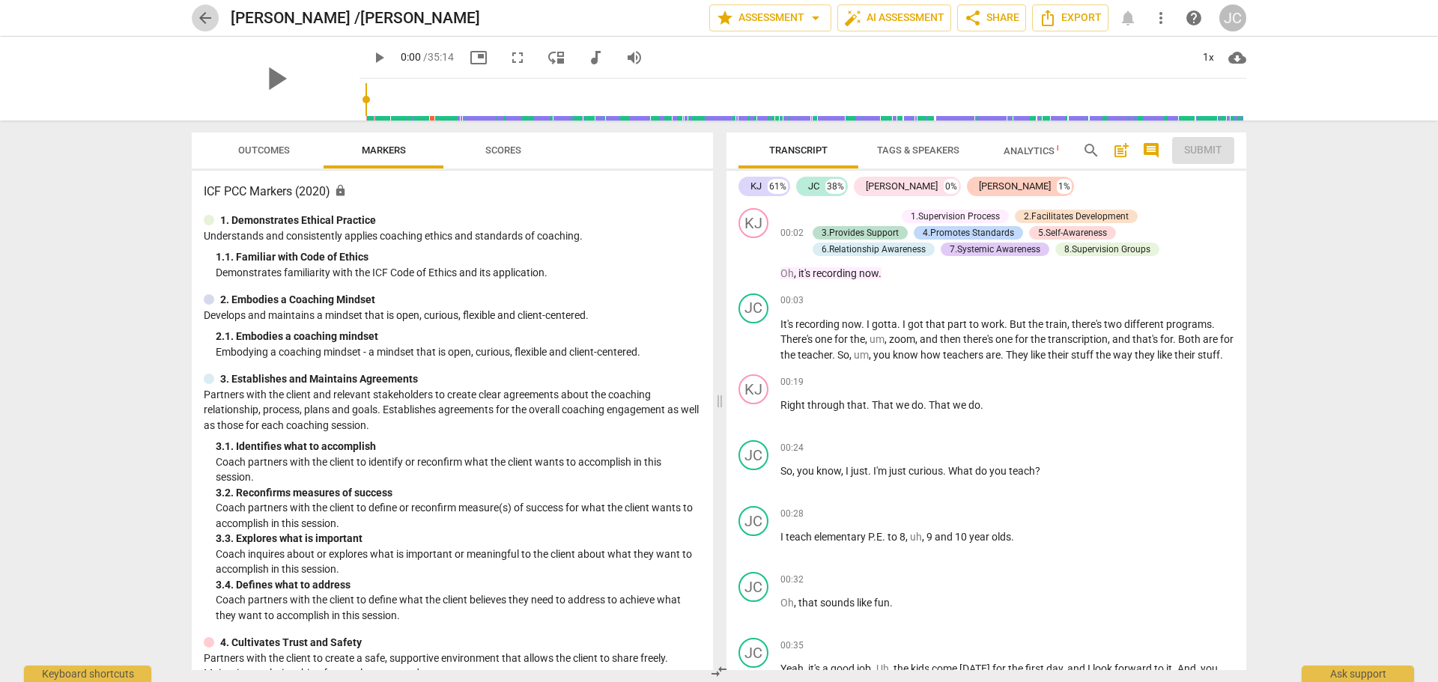
click at [210, 16] on span "arrow_back" at bounding box center [205, 18] width 18 height 18
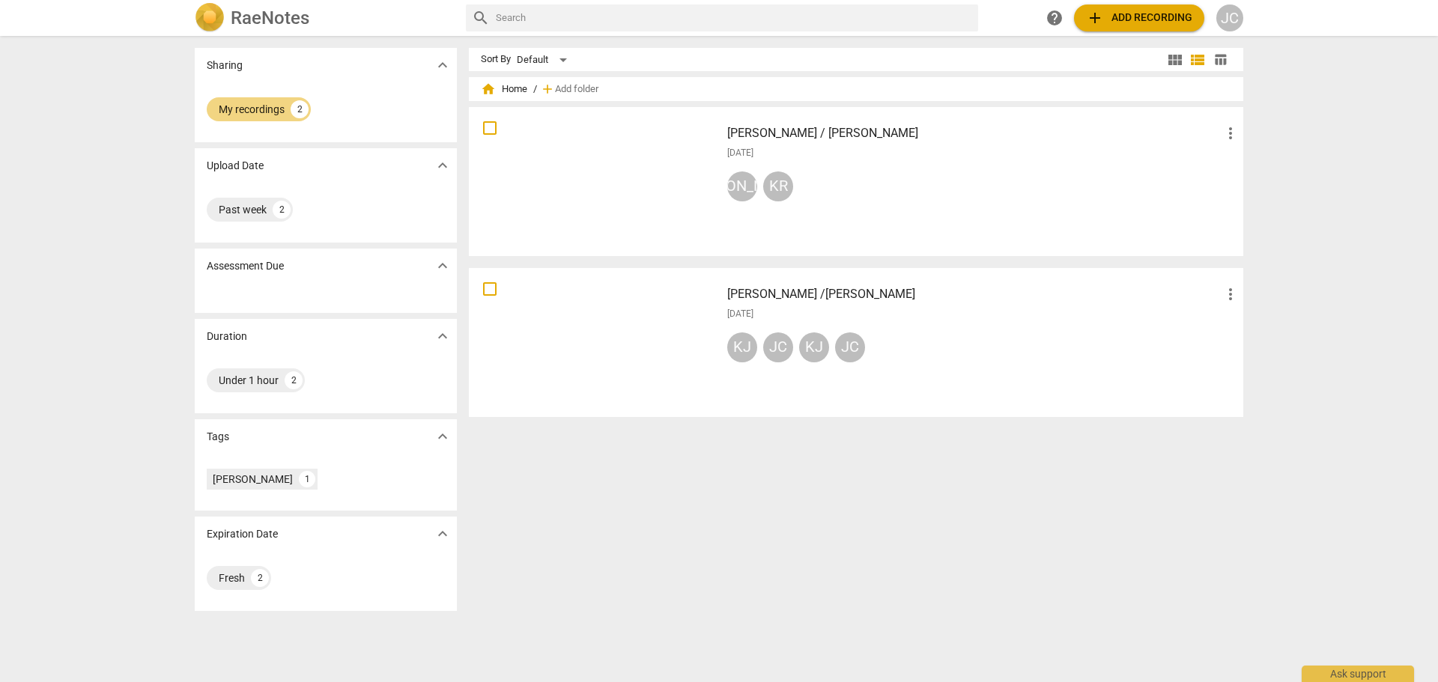
click at [239, 21] on h2 "RaeNotes" at bounding box center [270, 17] width 79 height 21
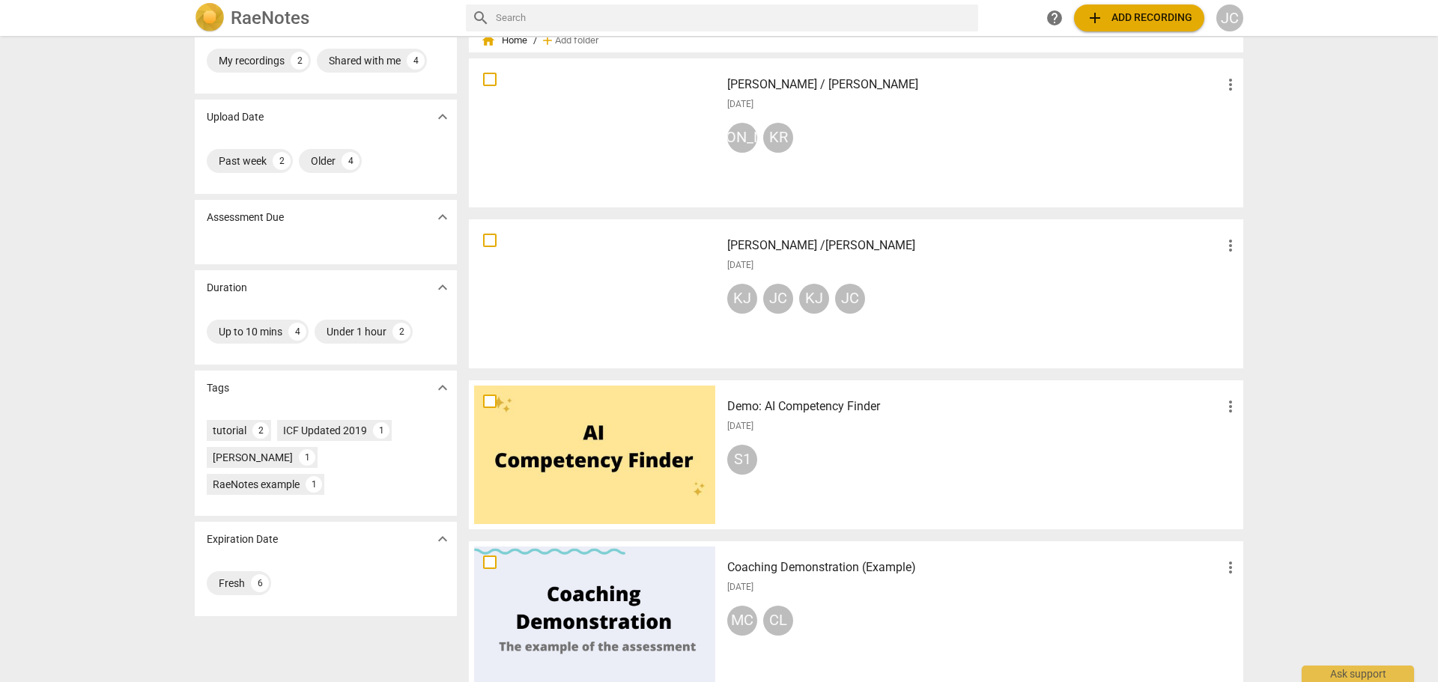
scroll to position [75, 0]
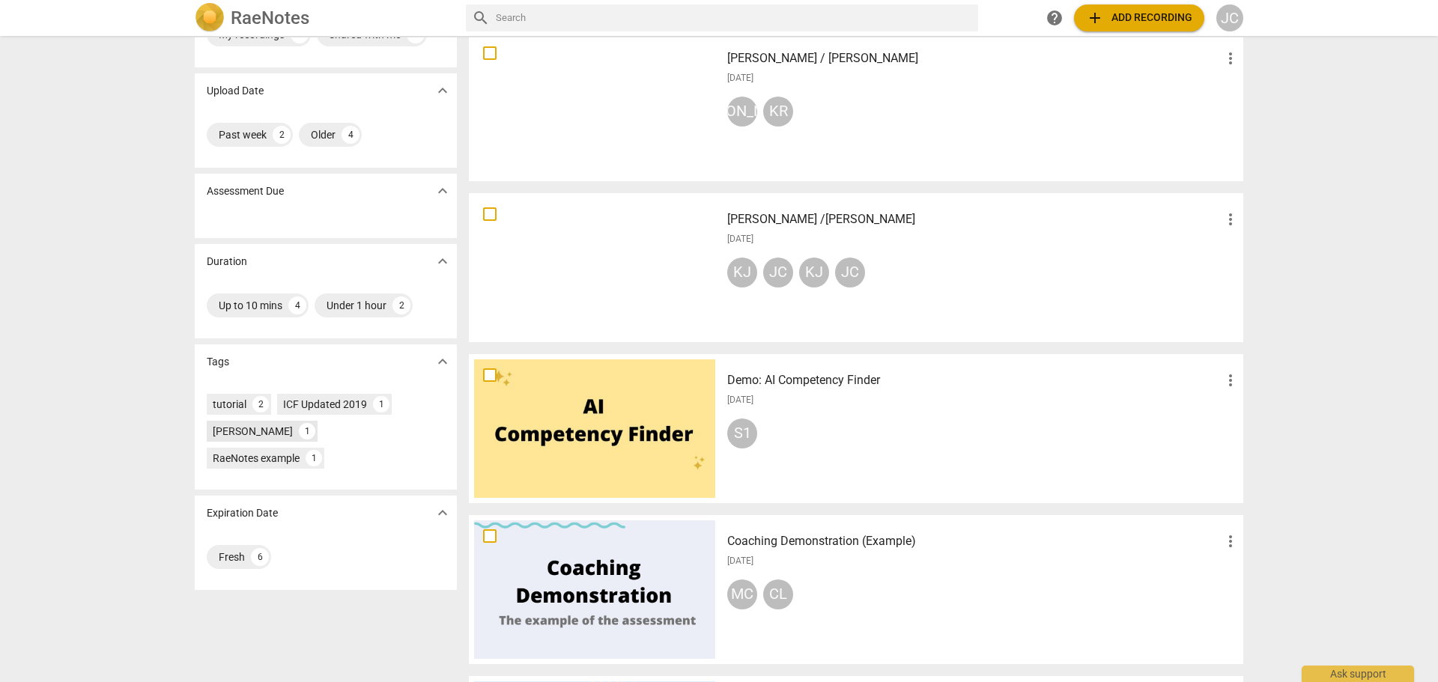
click at [252, 426] on div "[PERSON_NAME]" at bounding box center [253, 431] width 80 height 15
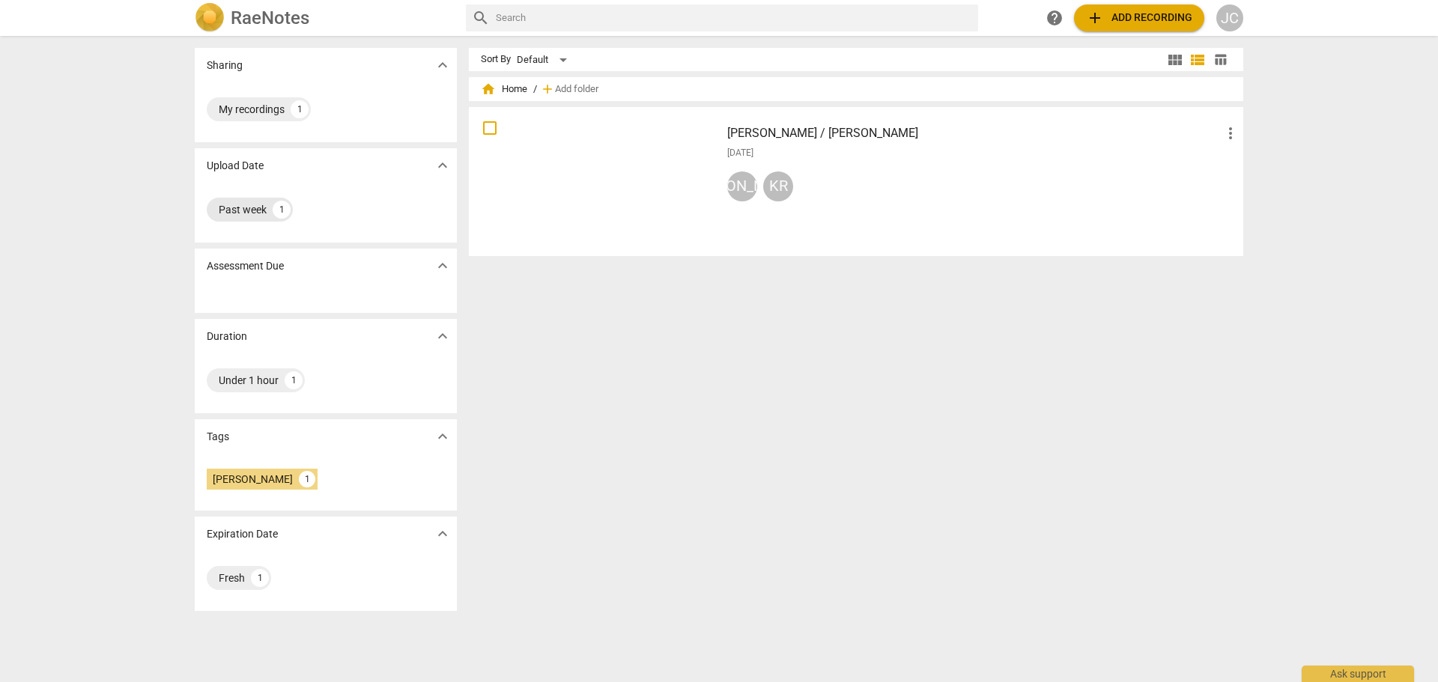
click at [244, 203] on div "Past week" at bounding box center [243, 209] width 48 height 15
click at [256, 101] on div "My recordings 1" at bounding box center [259, 109] width 104 height 24
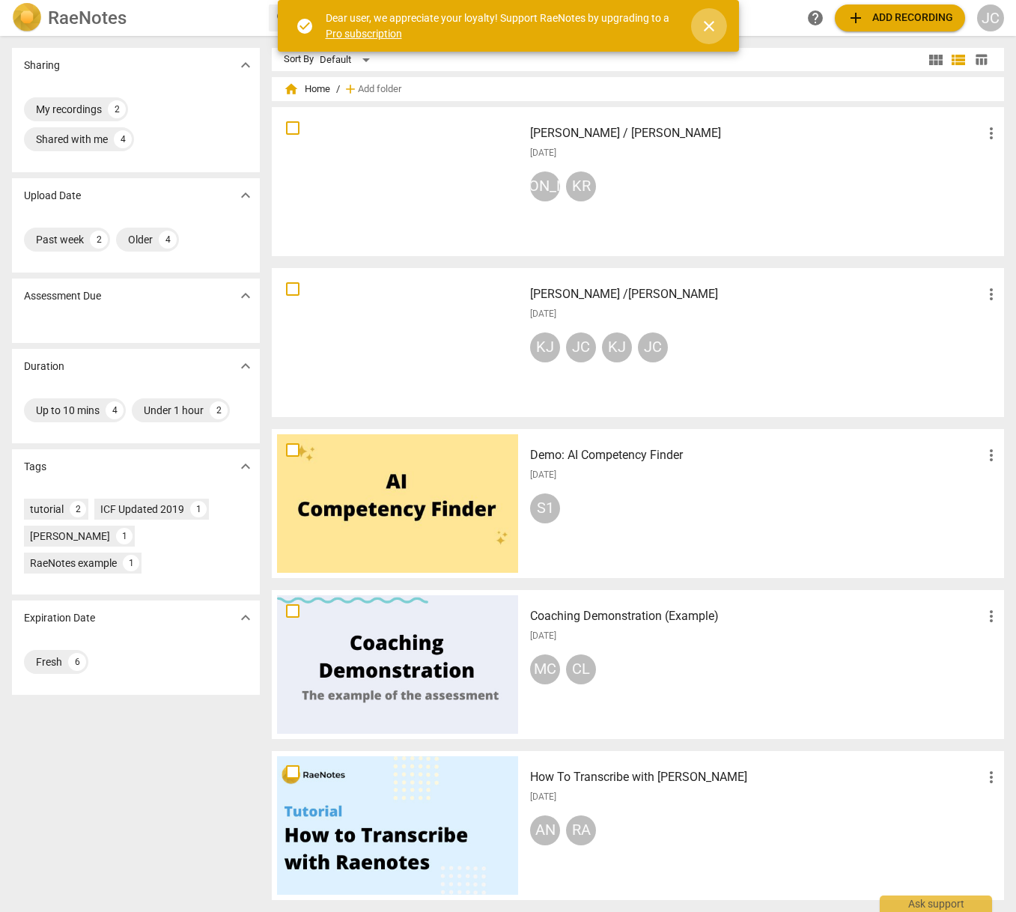
click at [712, 23] on span "close" at bounding box center [709, 26] width 18 height 18
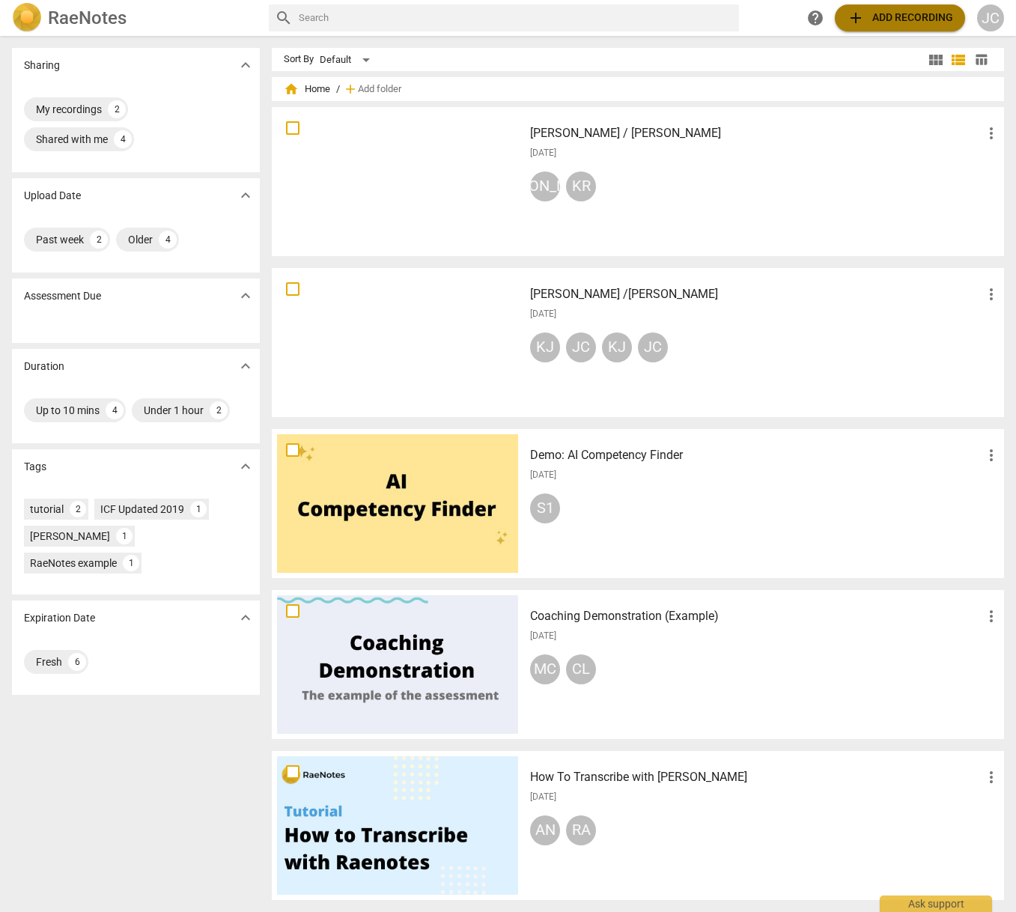
click at [869, 13] on span "add Add recording" at bounding box center [900, 18] width 106 height 18
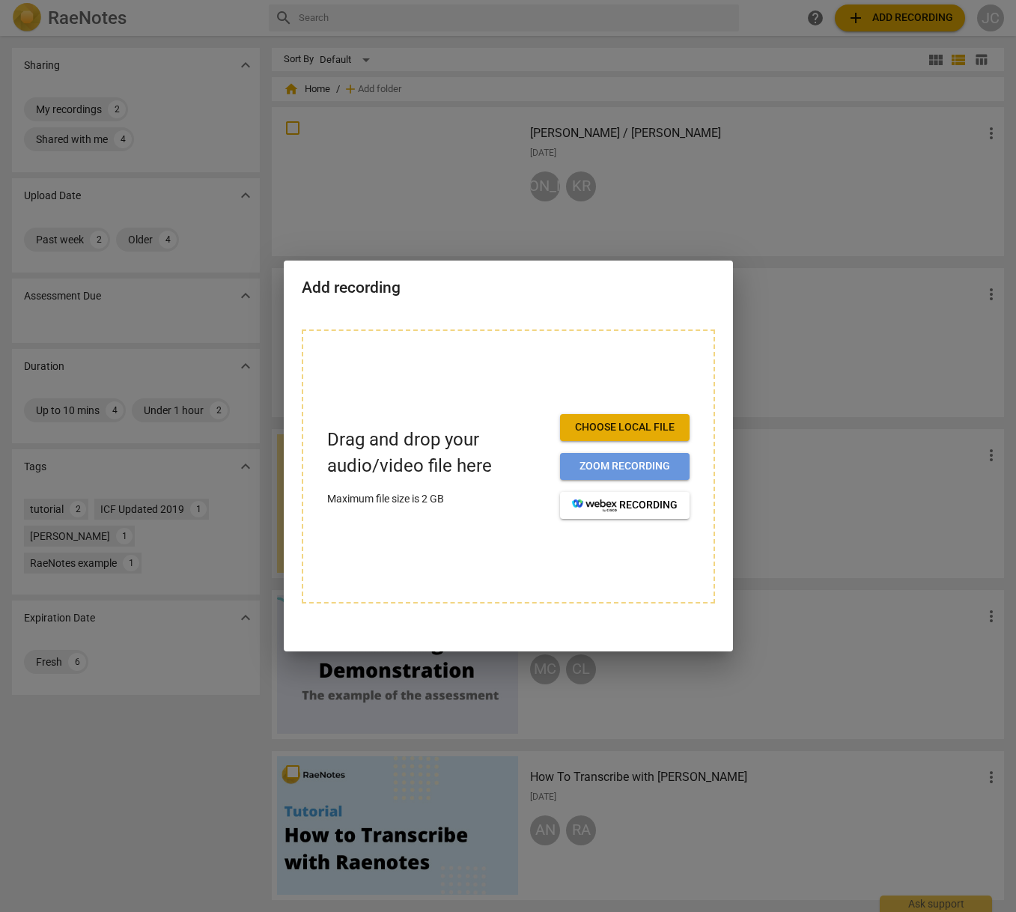
click at [592, 473] on span "Zoom recording" at bounding box center [625, 466] width 106 height 15
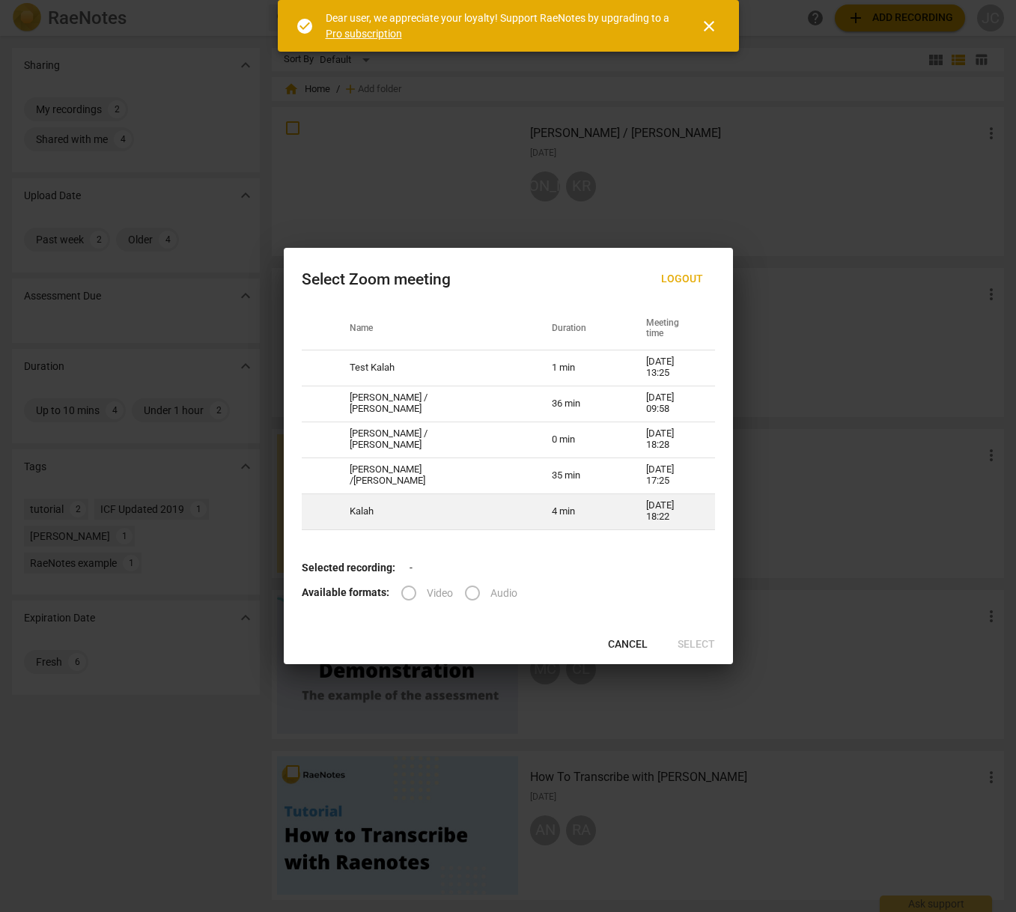
click at [459, 519] on td "Kalah" at bounding box center [433, 511] width 202 height 36
radio input "true"
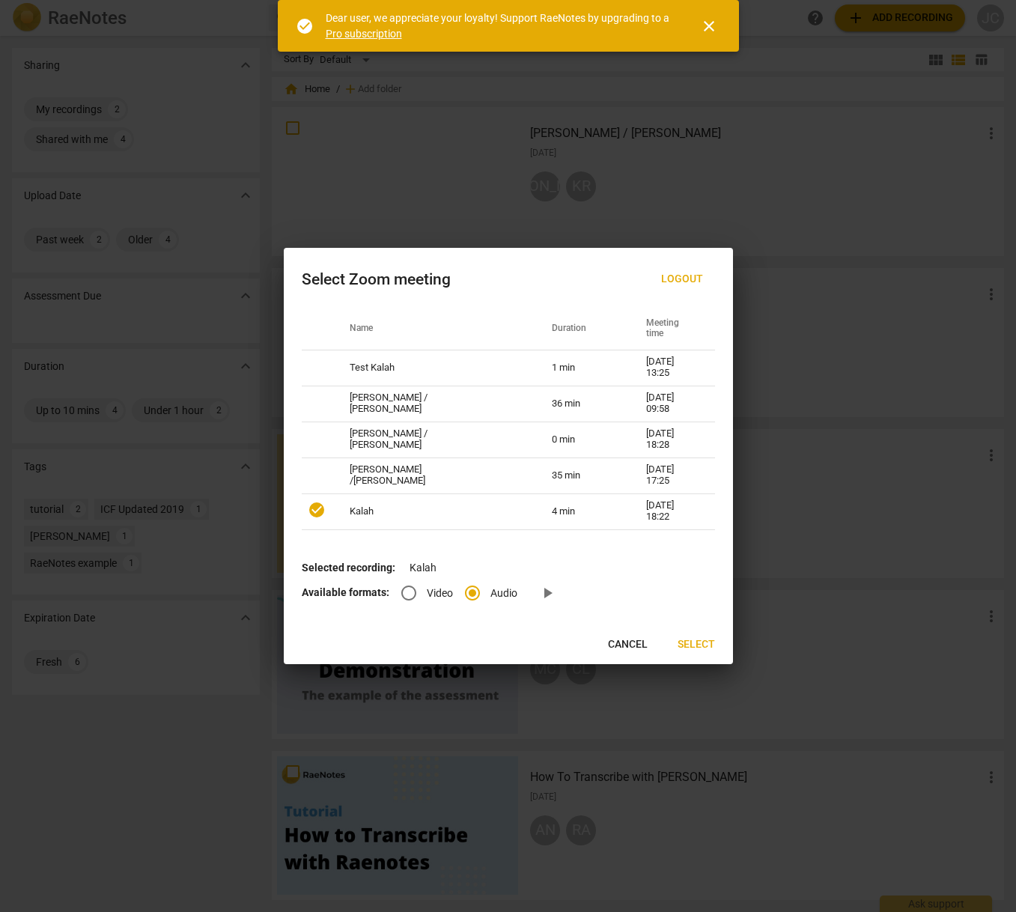
click at [714, 26] on span "close" at bounding box center [709, 26] width 18 height 18
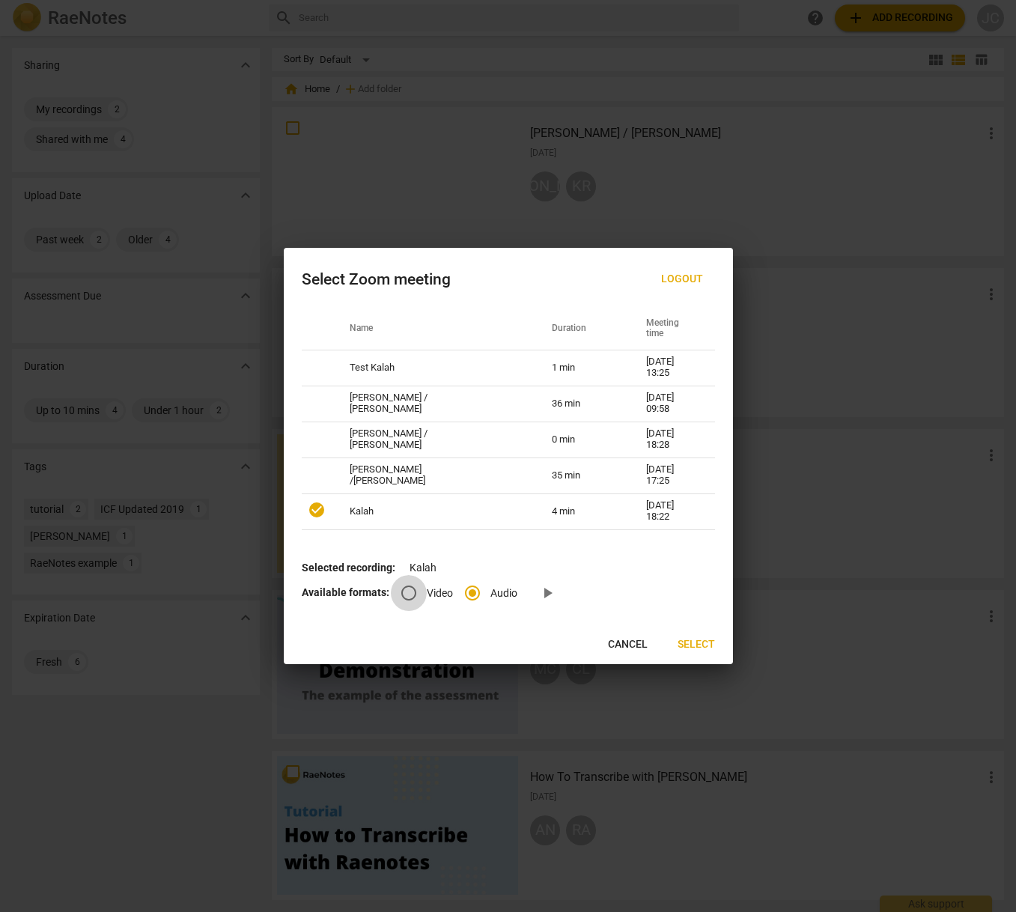
click at [407, 594] on input "Video" at bounding box center [409, 593] width 36 height 36
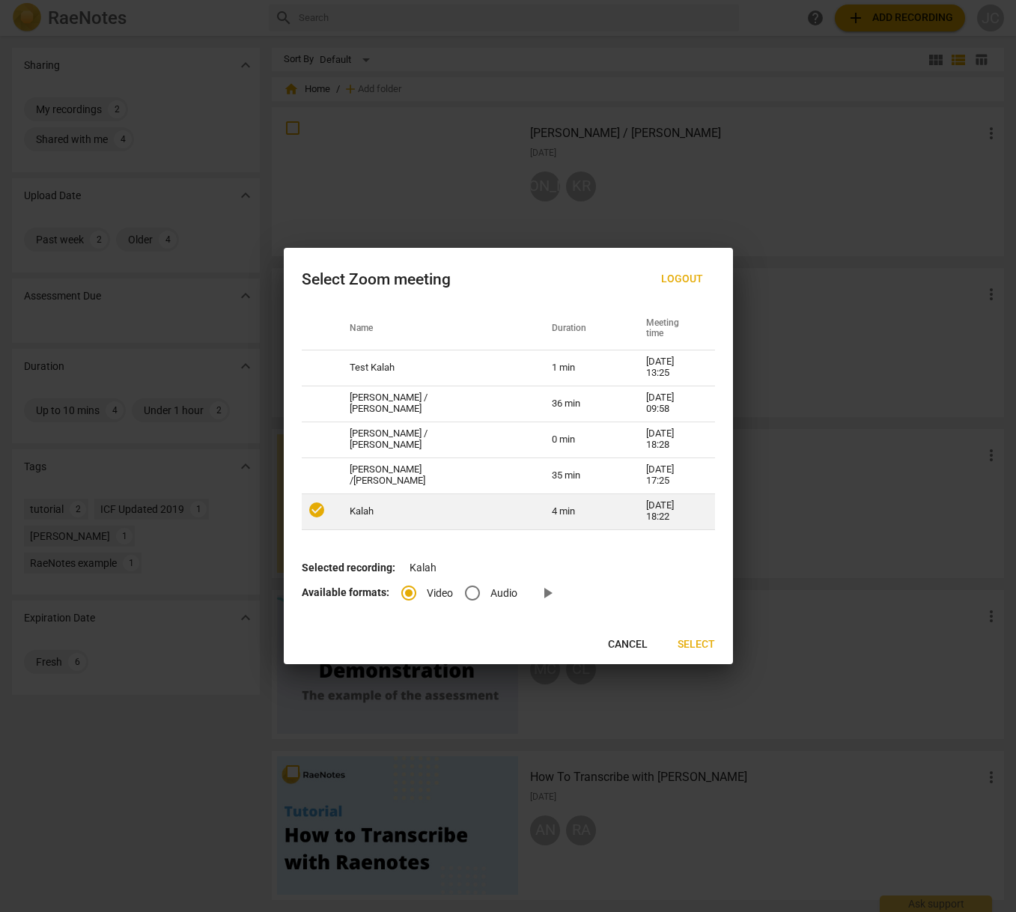
click at [455, 510] on td "Kalah" at bounding box center [433, 511] width 202 height 36
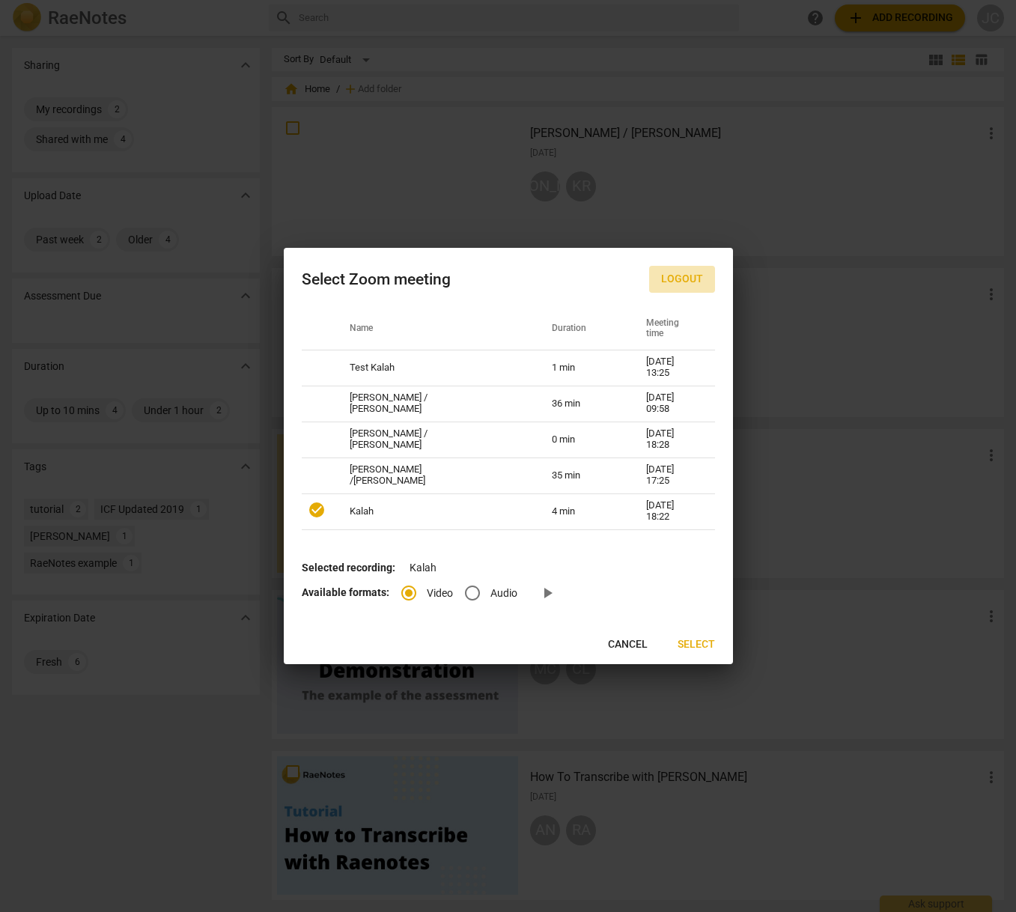
click at [672, 279] on span "Logout" at bounding box center [682, 279] width 42 height 15
radio input "false"
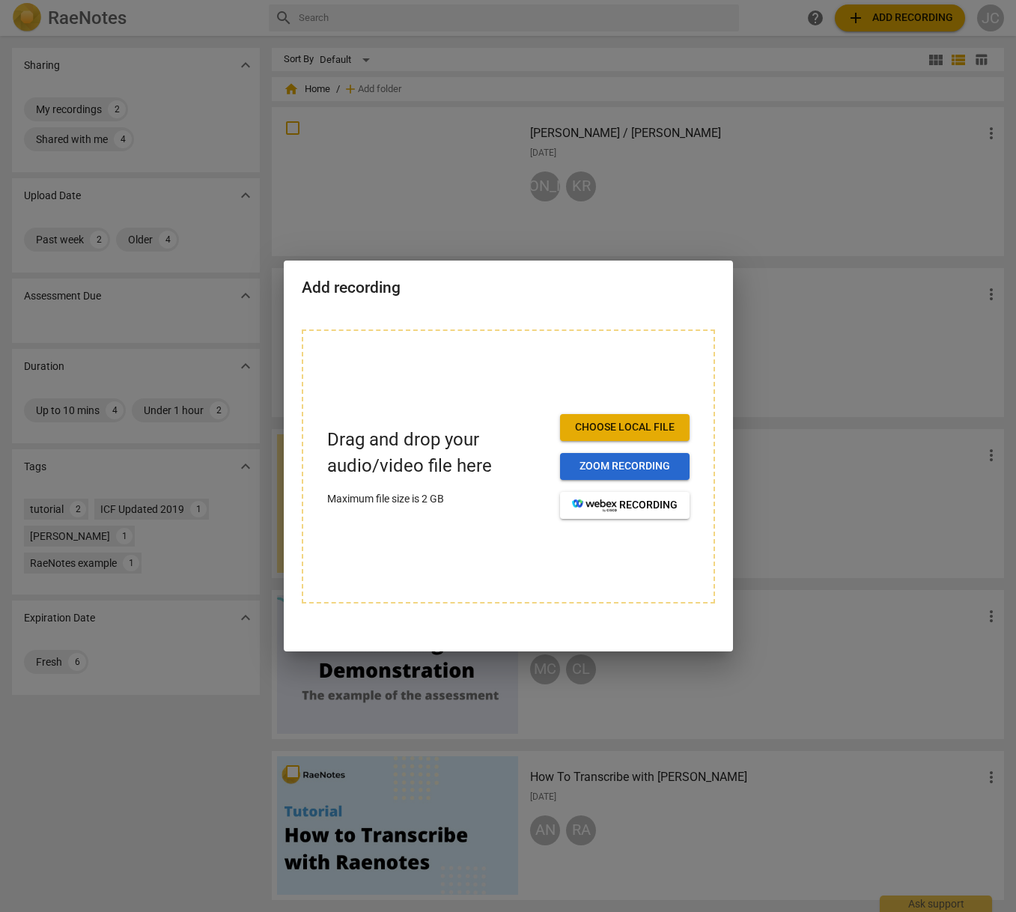
click at [580, 473] on span "Zoom recording" at bounding box center [625, 466] width 106 height 15
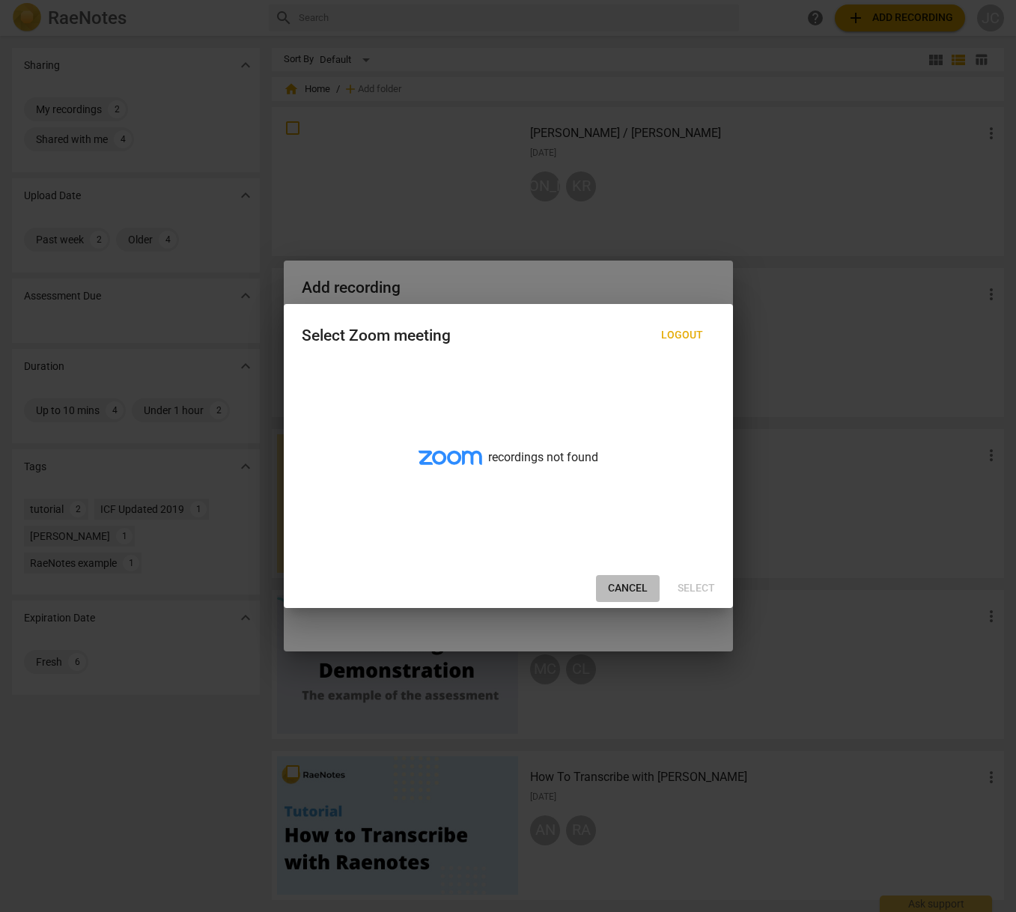
click at [625, 588] on span "Cancel" at bounding box center [628, 588] width 40 height 15
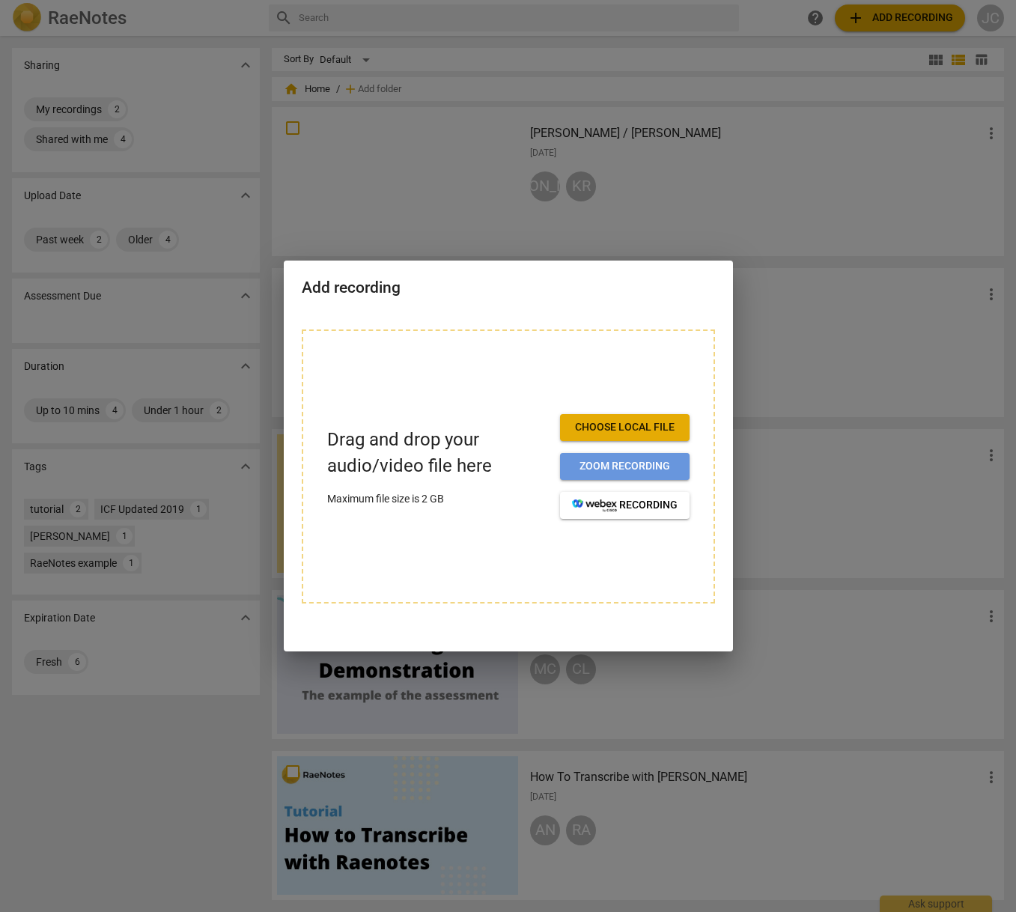
click at [619, 470] on span "Zoom recording" at bounding box center [625, 466] width 106 height 15
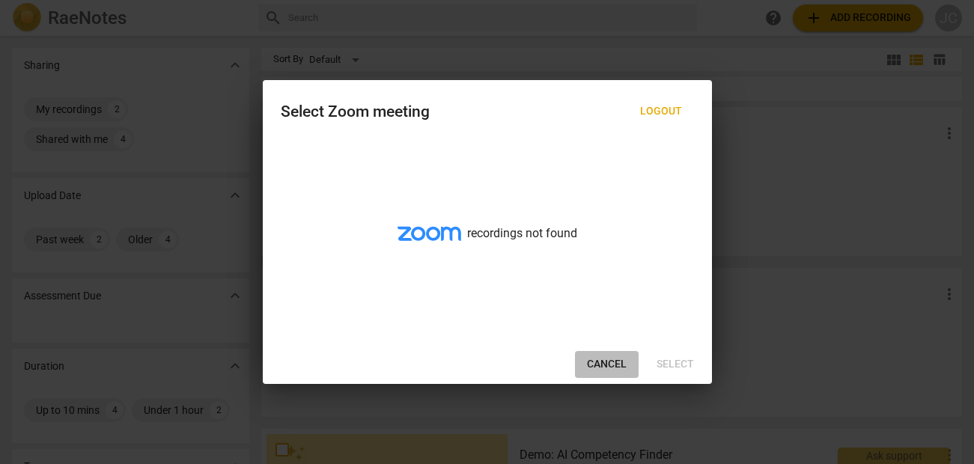
click at [603, 368] on span "Cancel" at bounding box center [607, 364] width 40 height 15
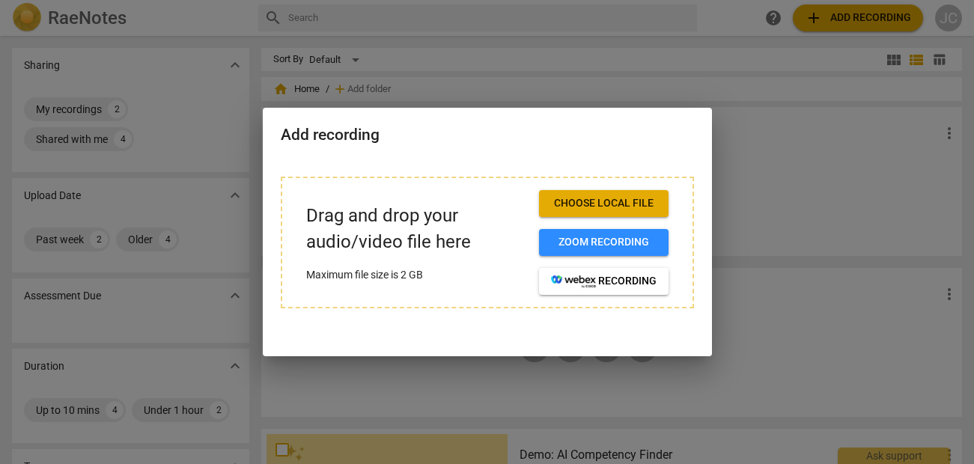
click at [465, 139] on h2 "Add recording" at bounding box center [487, 135] width 413 height 19
click at [451, 137] on h2 "Add recording" at bounding box center [487, 135] width 413 height 19
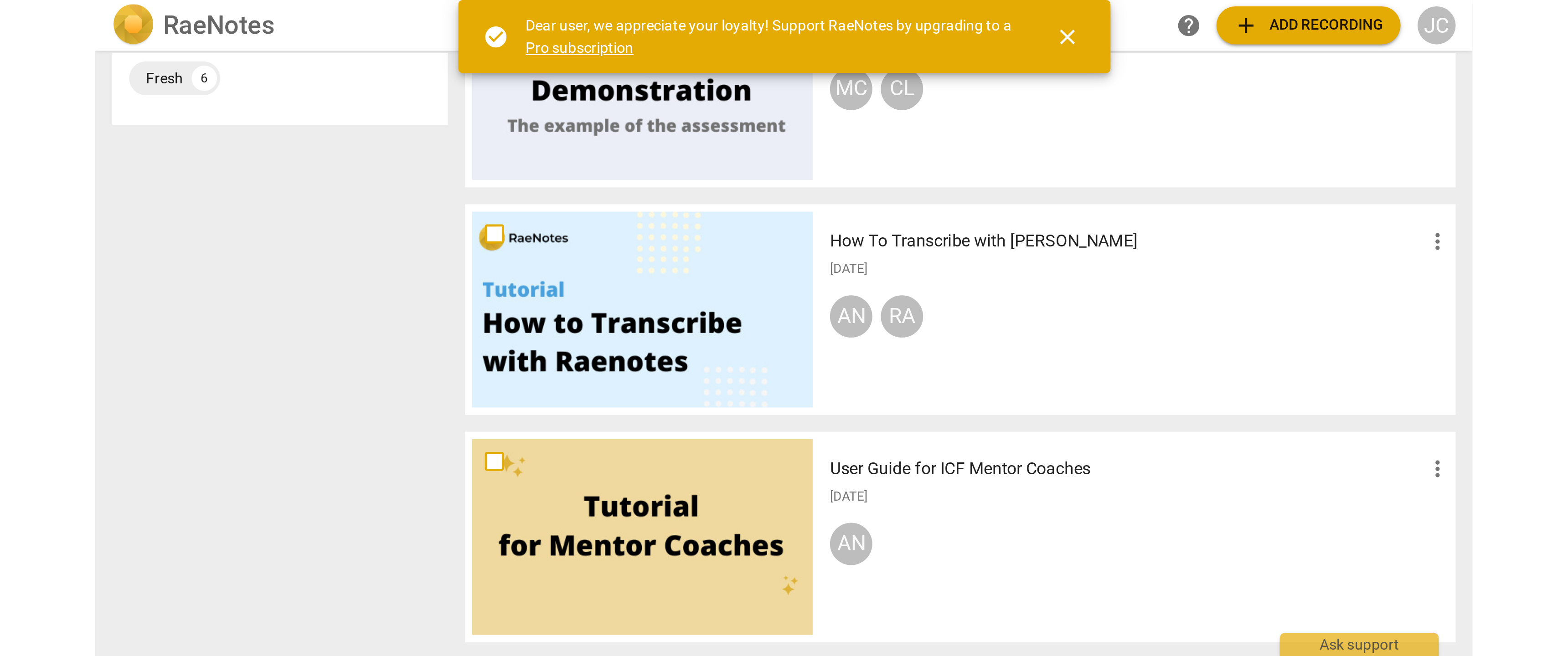
scroll to position [371, 0]
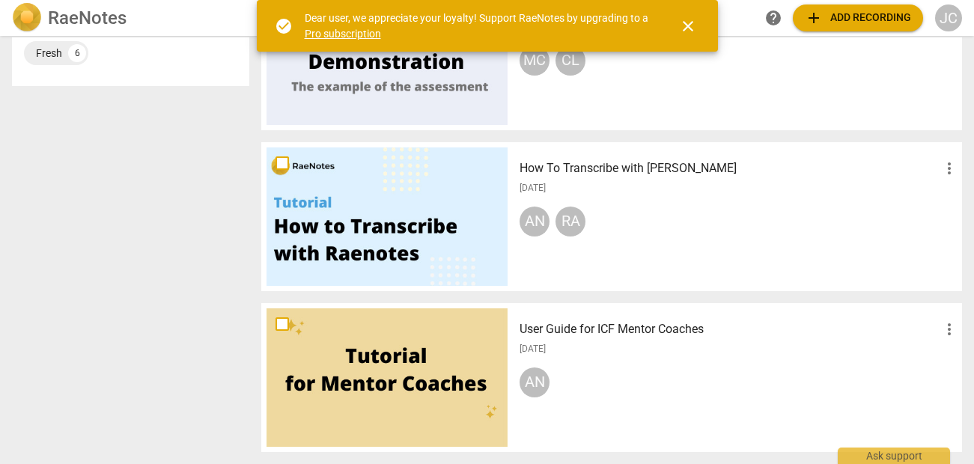
click at [398, 378] on div at bounding box center [387, 378] width 241 height 139
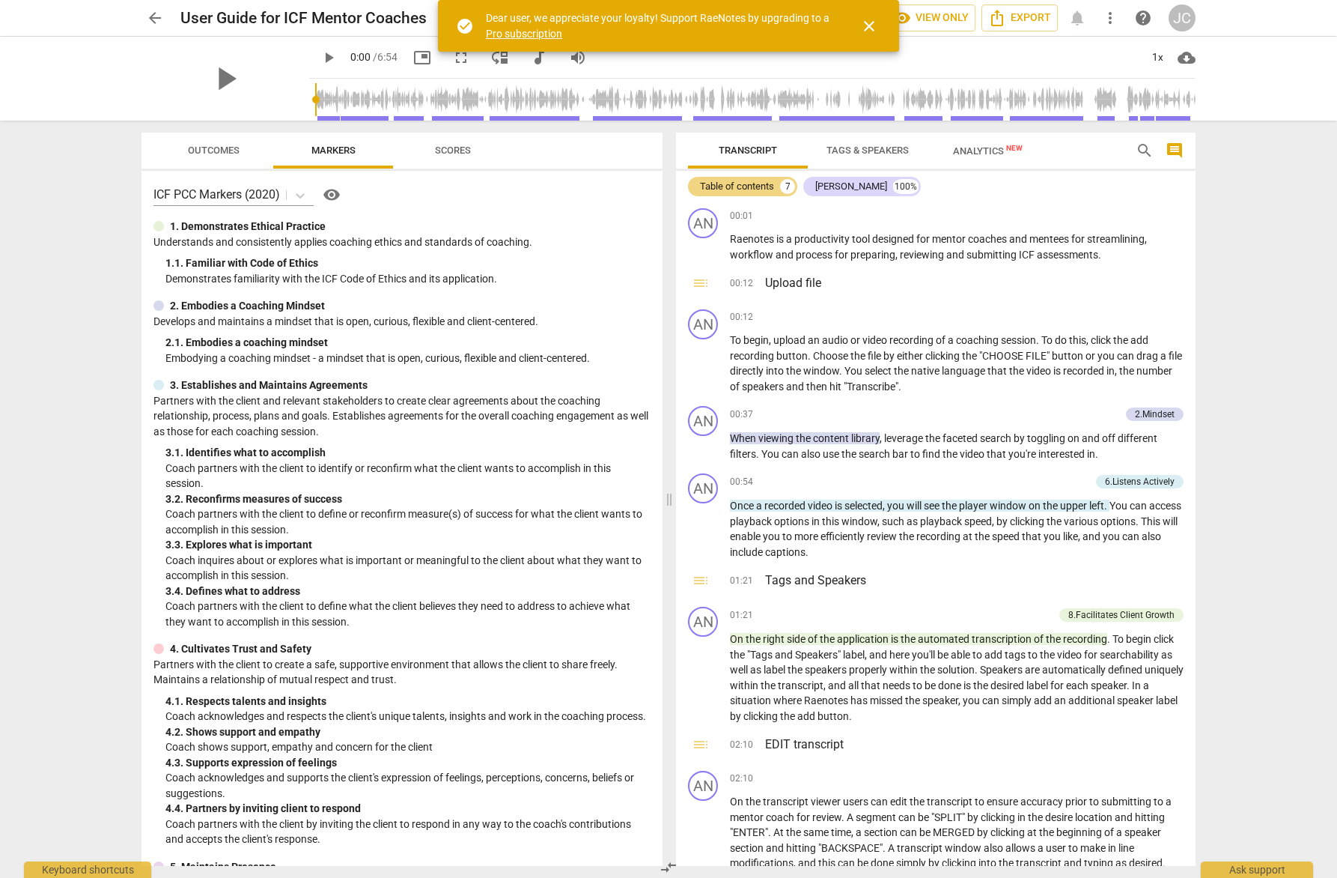
click at [870, 32] on span "close" at bounding box center [869, 26] width 18 height 18
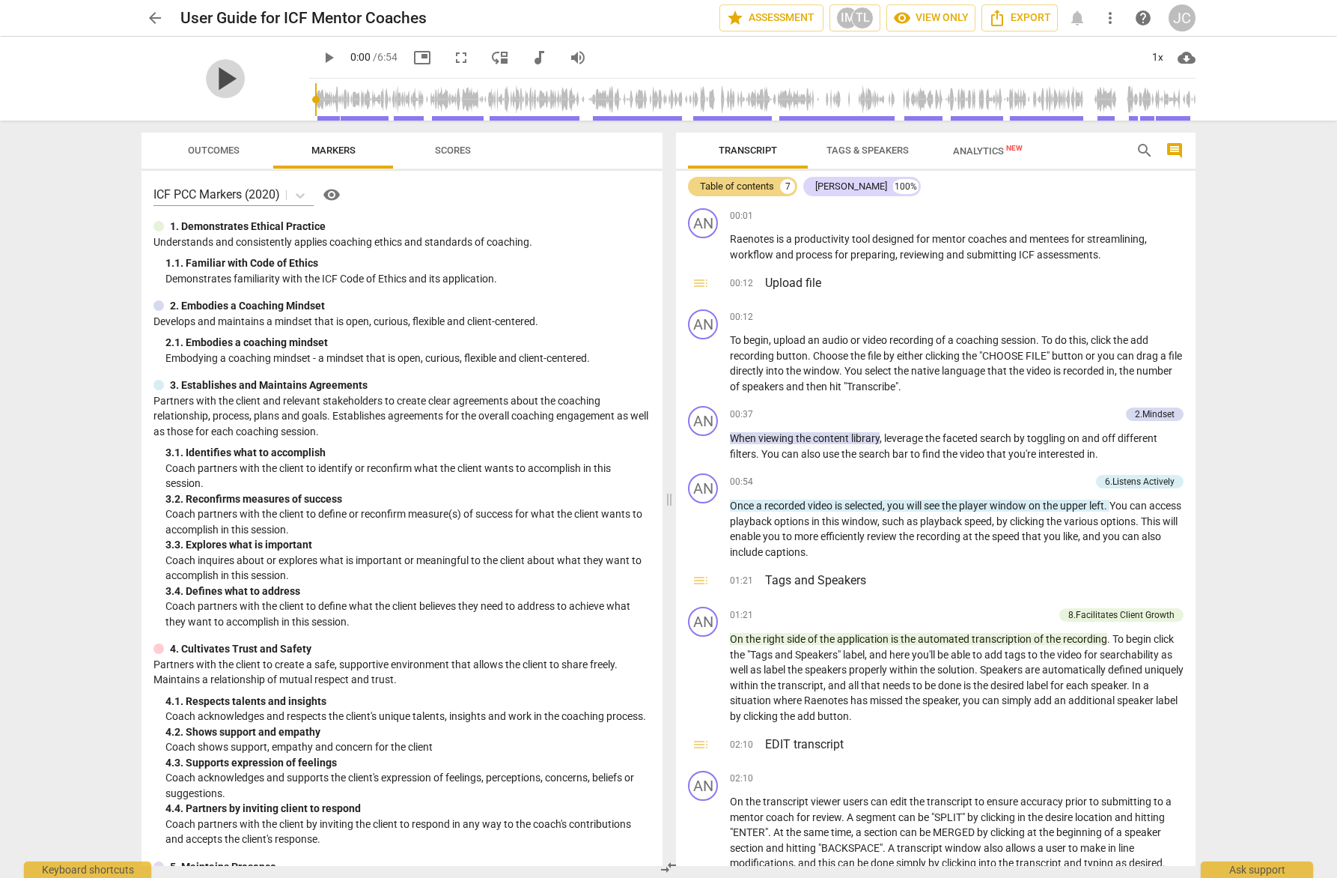
click at [218, 76] on span "play_arrow" at bounding box center [225, 78] width 39 height 39
click at [222, 74] on span "pause" at bounding box center [225, 78] width 39 height 39
click at [218, 77] on span "play_arrow" at bounding box center [225, 78] width 39 height 39
click at [222, 78] on span "pause" at bounding box center [225, 78] width 39 height 39
type input "5"
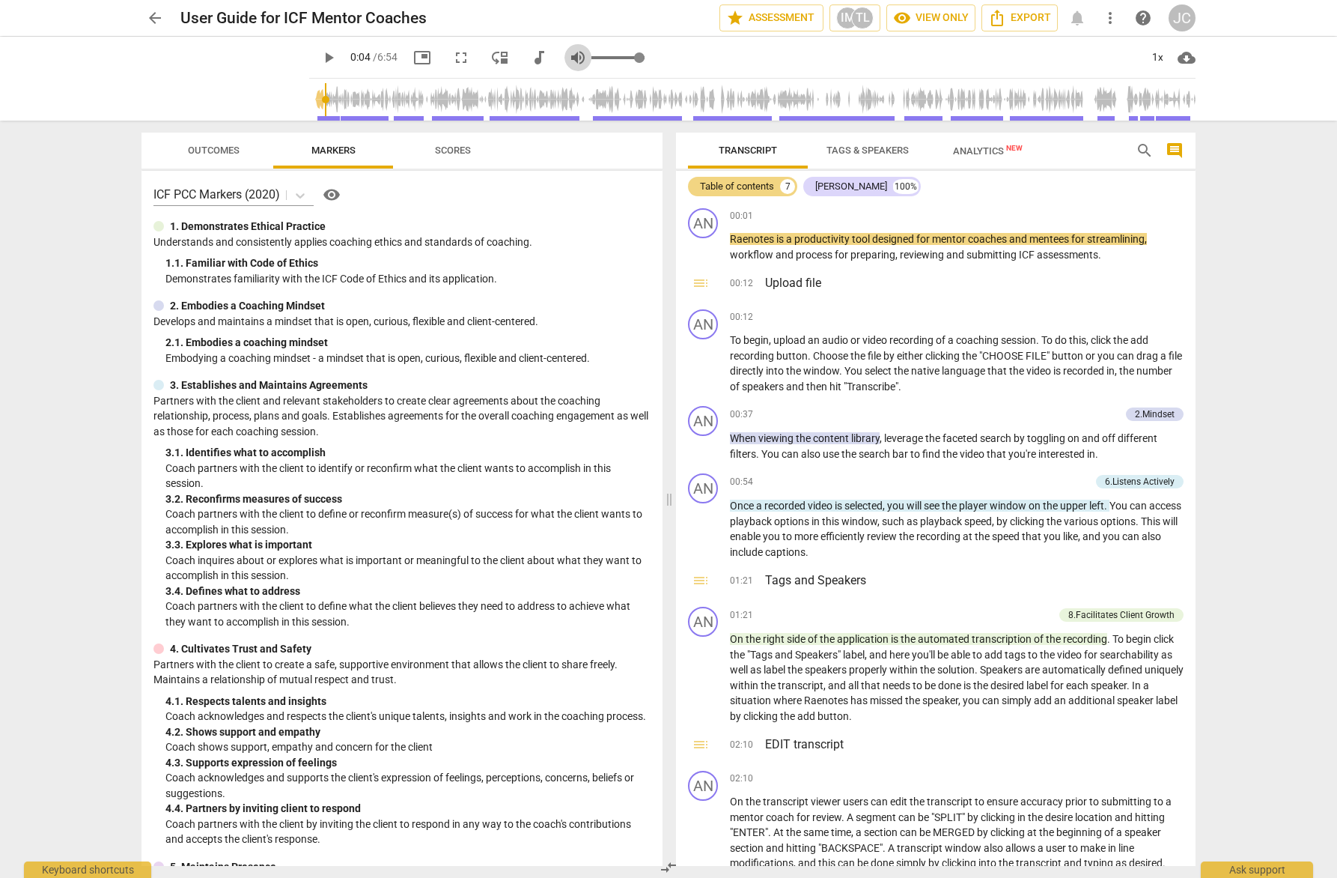
click at [569, 56] on span "volume_up" at bounding box center [578, 58] width 18 height 18
type input "0"
type input "5"
click at [569, 53] on span "volume_off" at bounding box center [578, 58] width 18 height 18
type input "1"
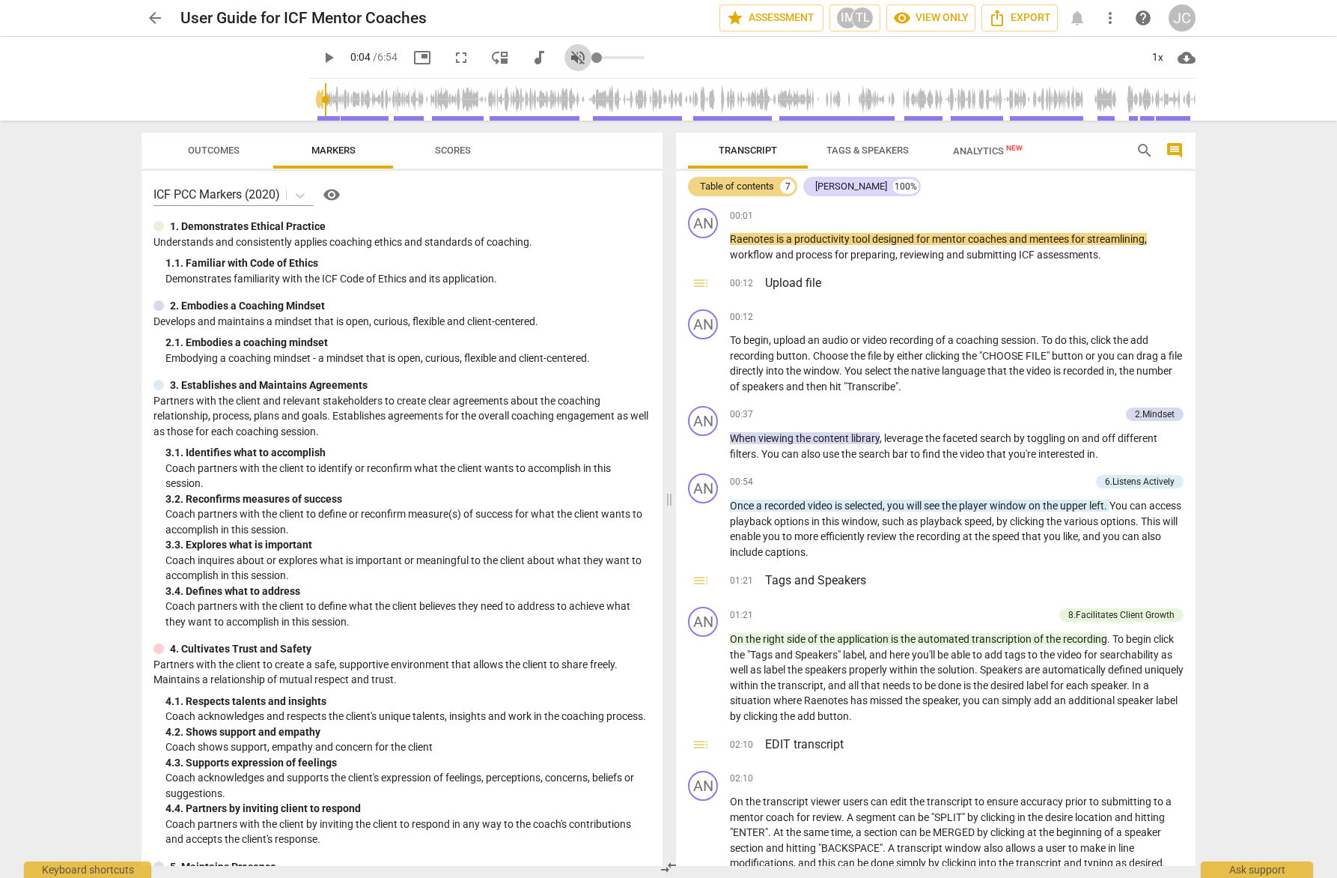
type input "5"
type input "0.72"
type input "5"
type input "0.73"
type input "5"
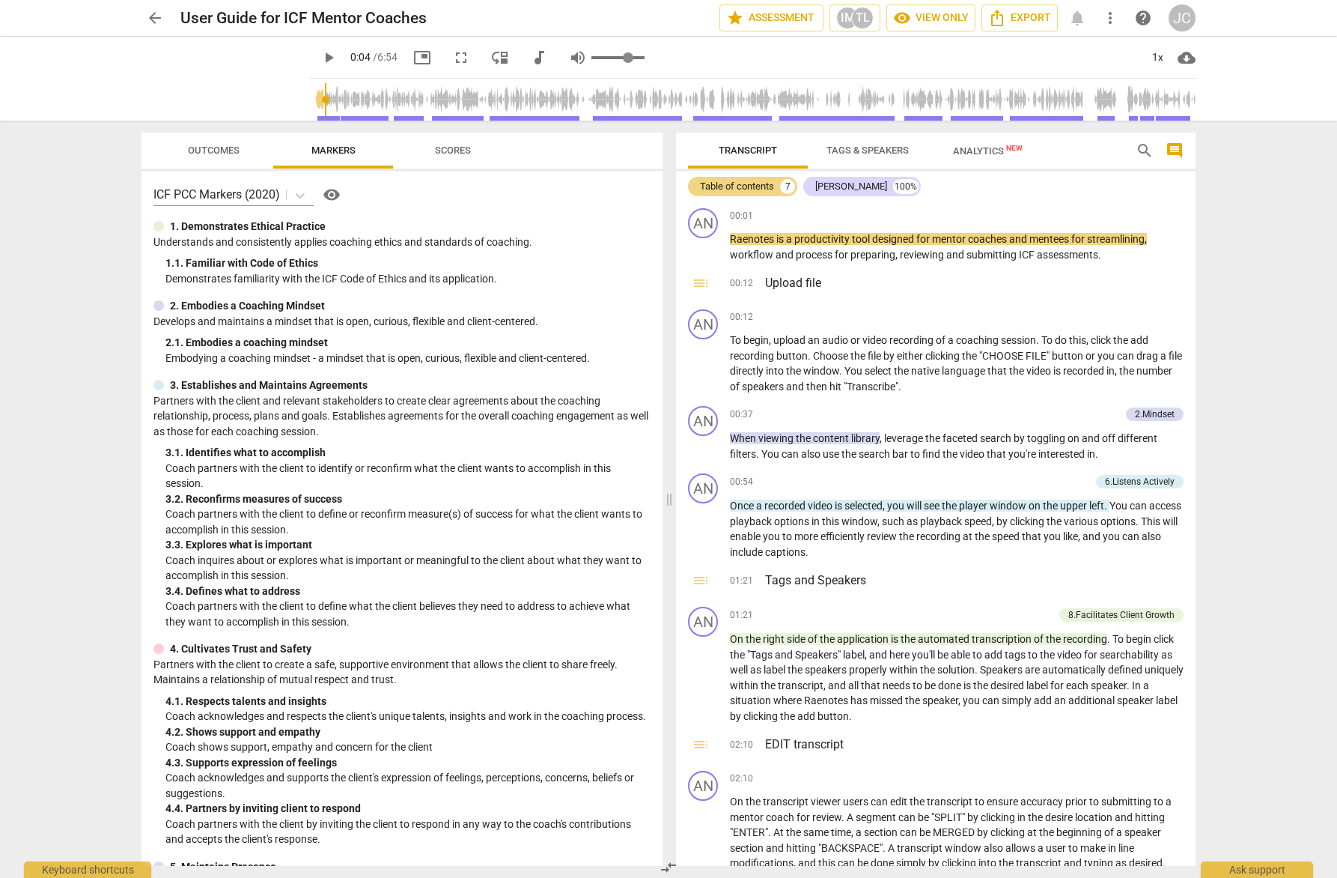
type input "0.79"
type input "5"
type input "0.82"
type input "5"
type input "0.84"
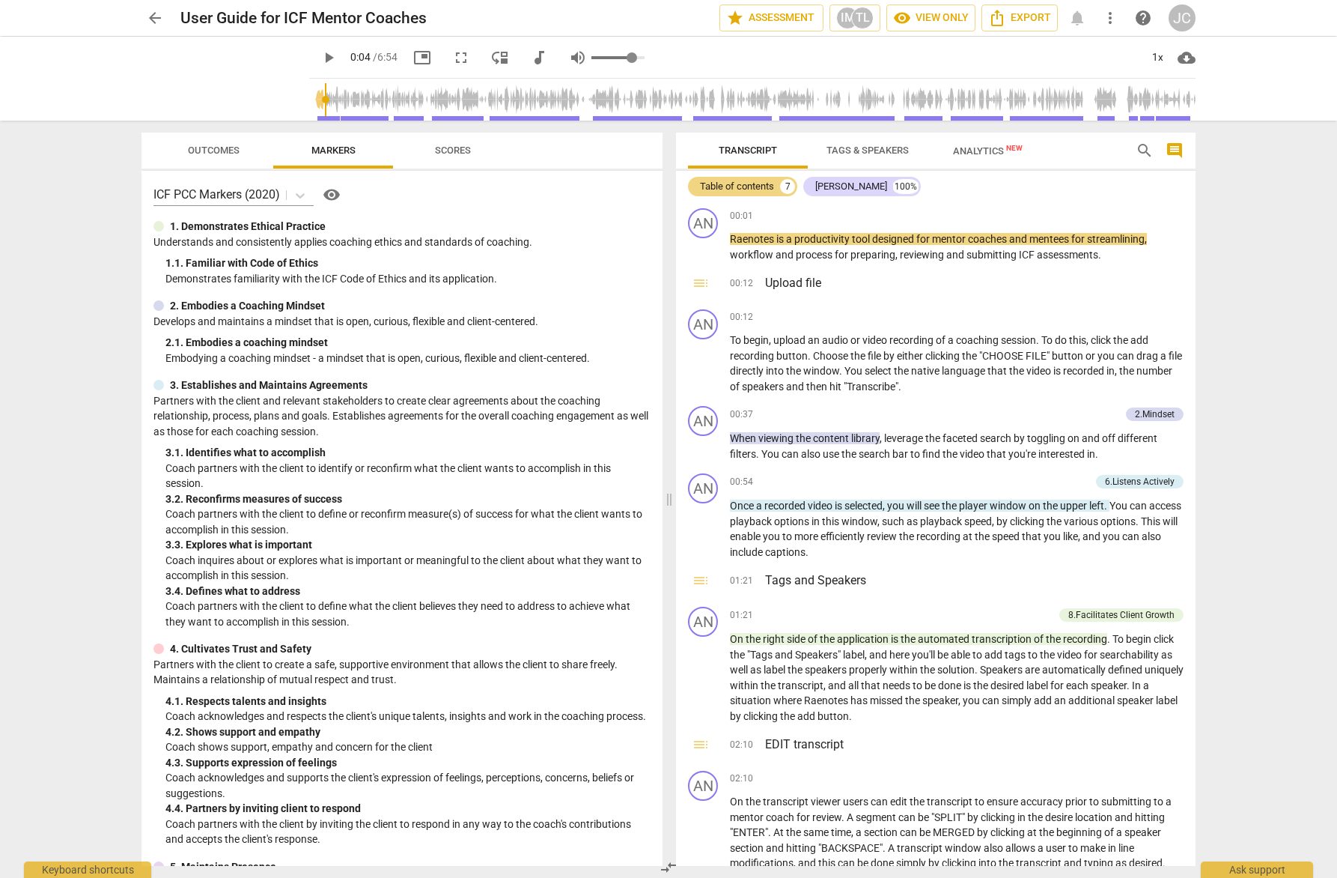
type input "5"
type input "0.87"
type input "5"
type input "0.89"
type input "5"
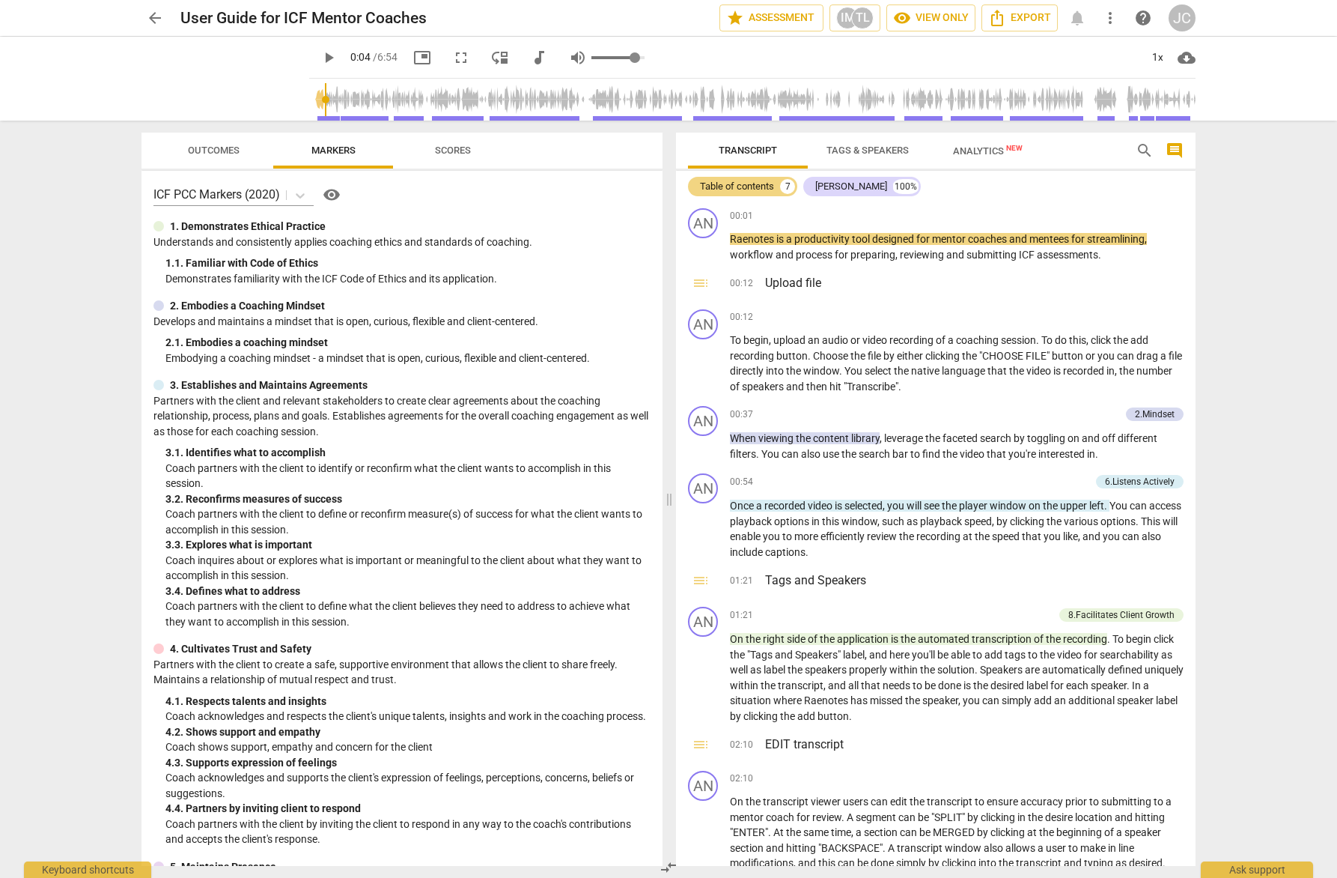
type input "0.93"
type input "5"
type input "0.96"
type input "5"
type input "0.98"
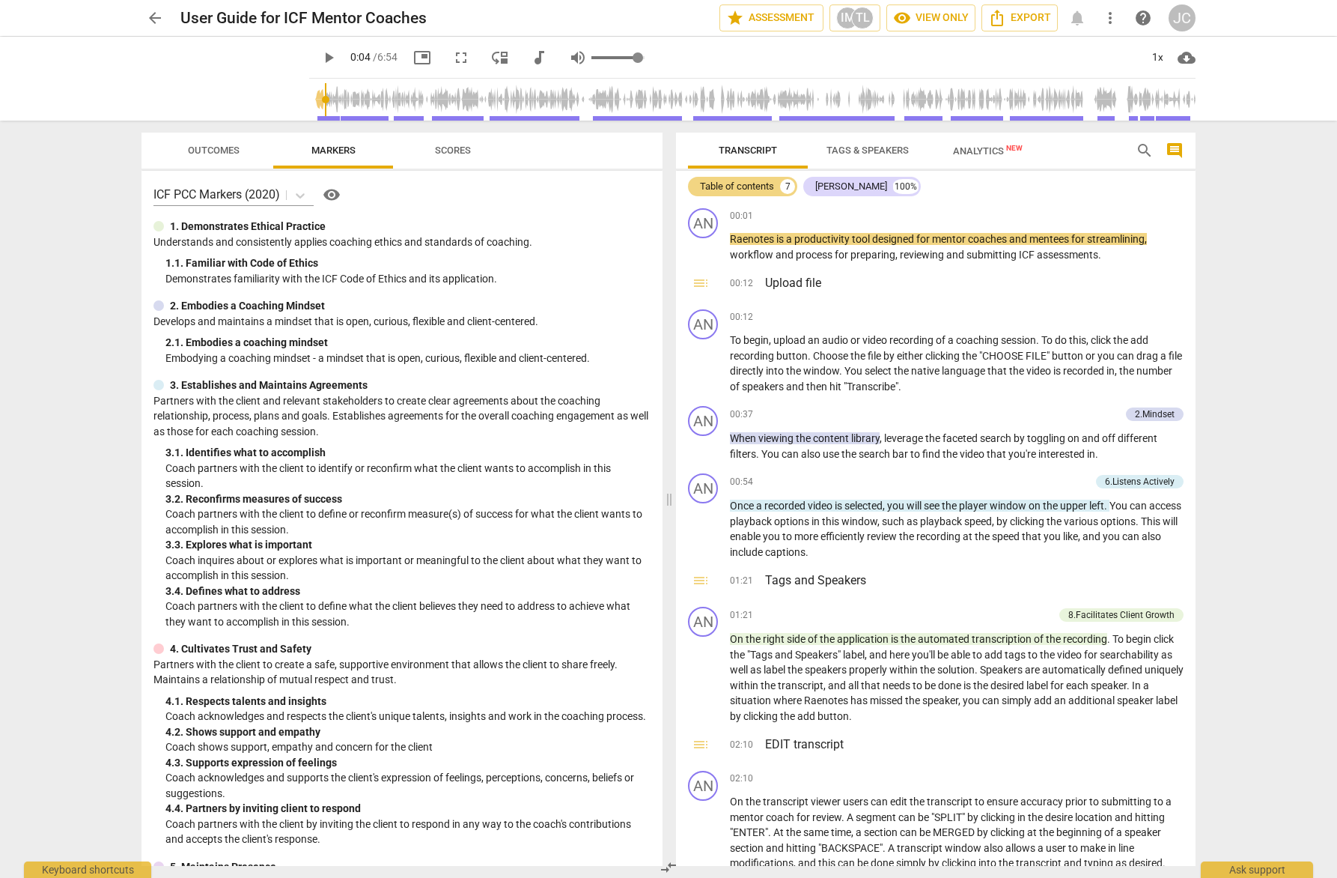
type input "5"
type input "1"
drag, startPoint x: 612, startPoint y: 58, endPoint x: 684, endPoint y: 70, distance: 73.0
click at [592, 59] on input "range" at bounding box center [592, 57] width 0 height 3
click at [258, 73] on div "play_arrow" at bounding box center [226, 79] width 168 height 84
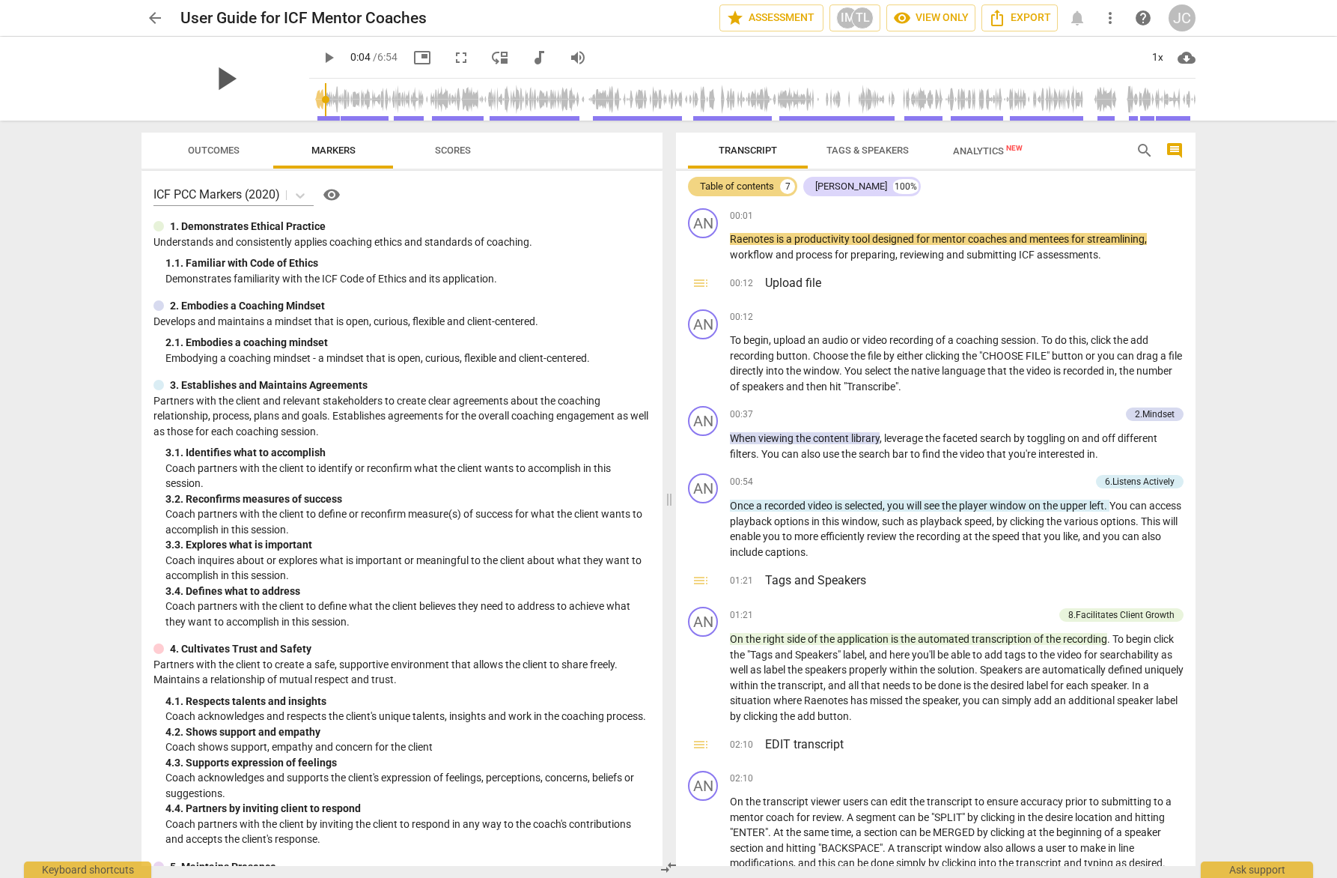
click at [225, 76] on span "play_arrow" at bounding box center [225, 78] width 39 height 39
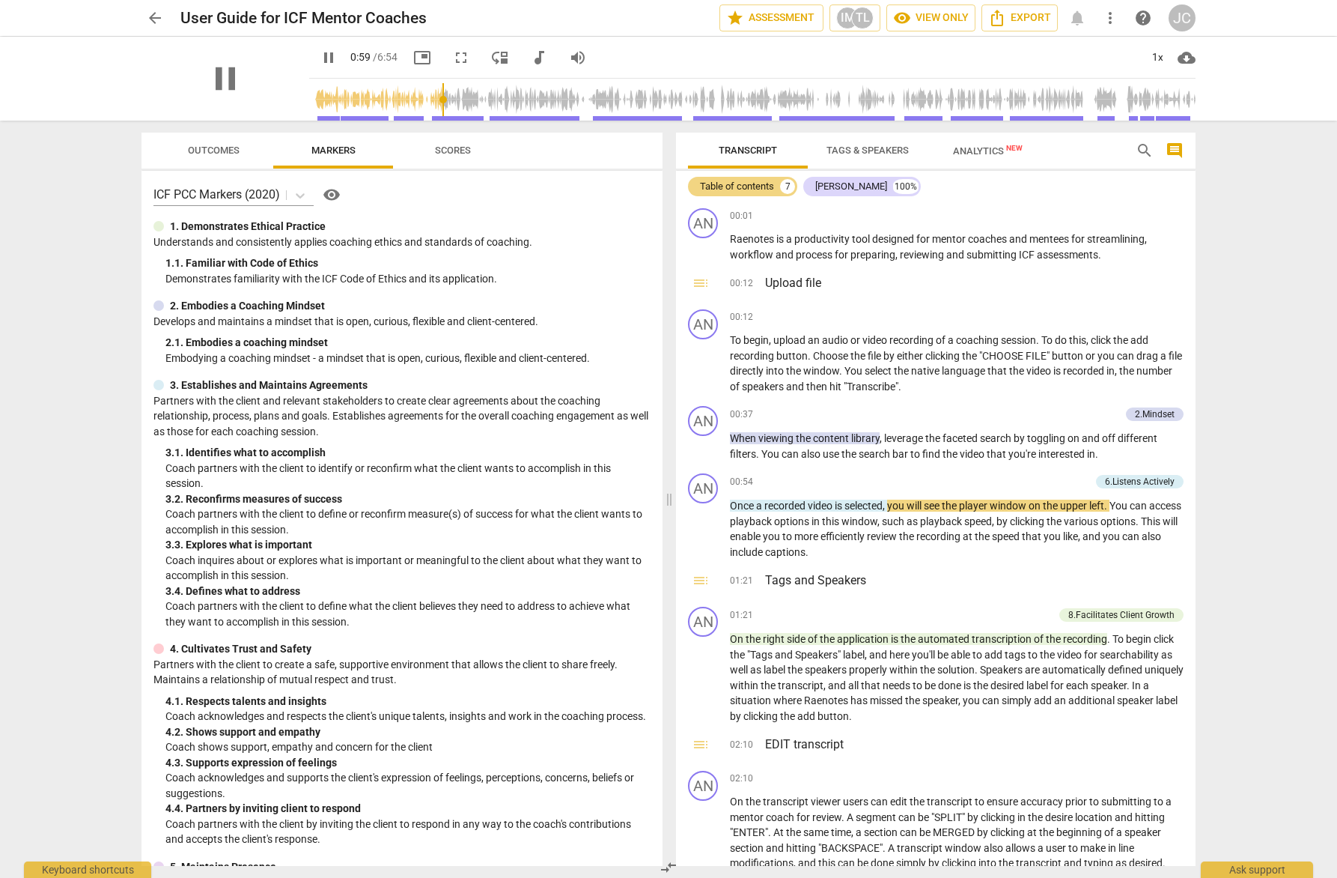
click at [256, 82] on div "pause" at bounding box center [226, 79] width 168 height 84
click at [221, 75] on span "pause" at bounding box center [225, 78] width 39 height 39
click at [413, 58] on span "picture_in_picture" at bounding box center [422, 58] width 18 height 18
click at [413, 60] on span "picture_in_picture" at bounding box center [422, 58] width 18 height 18
click at [452, 60] on span "fullscreen" at bounding box center [461, 58] width 18 height 18
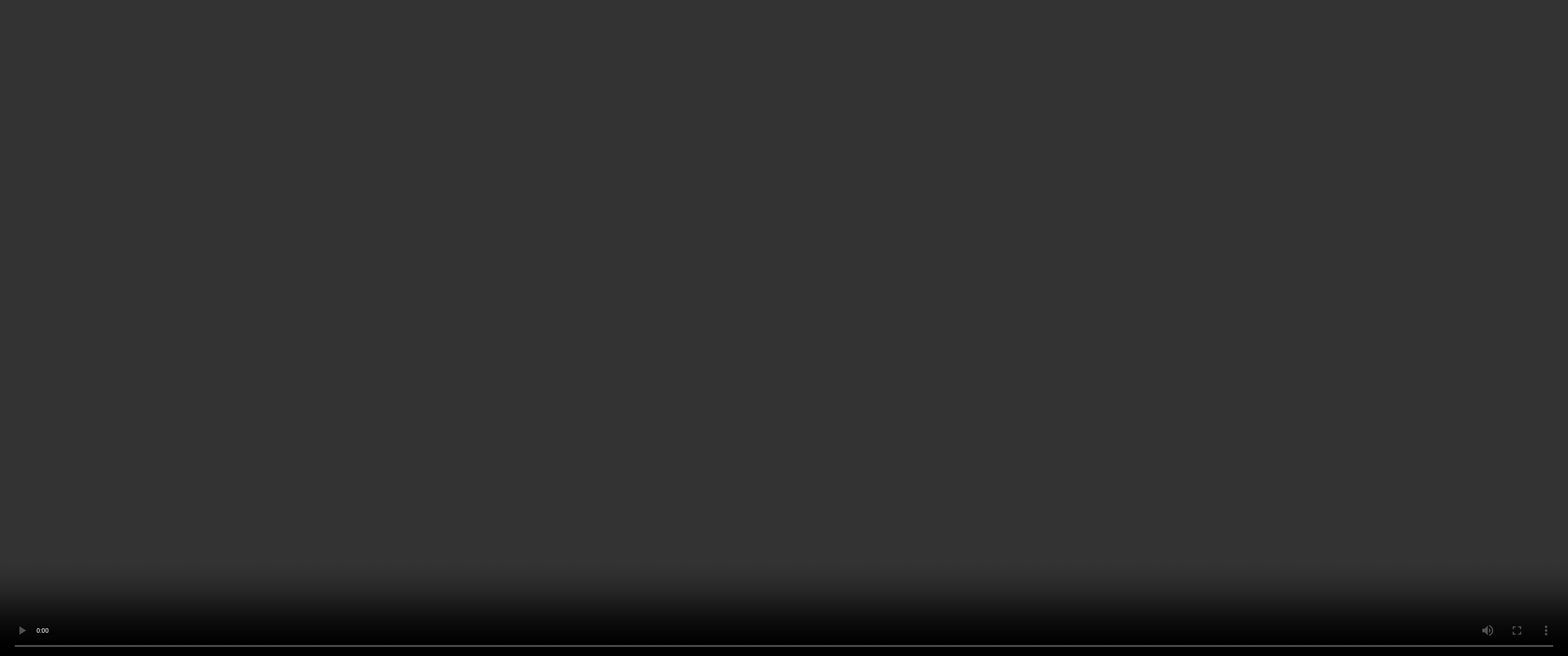
drag, startPoint x: 840, startPoint y: 63, endPoint x: 903, endPoint y: 74, distance: 64.0
click at [592, 74] on video at bounding box center [784, 328] width 1568 height 656
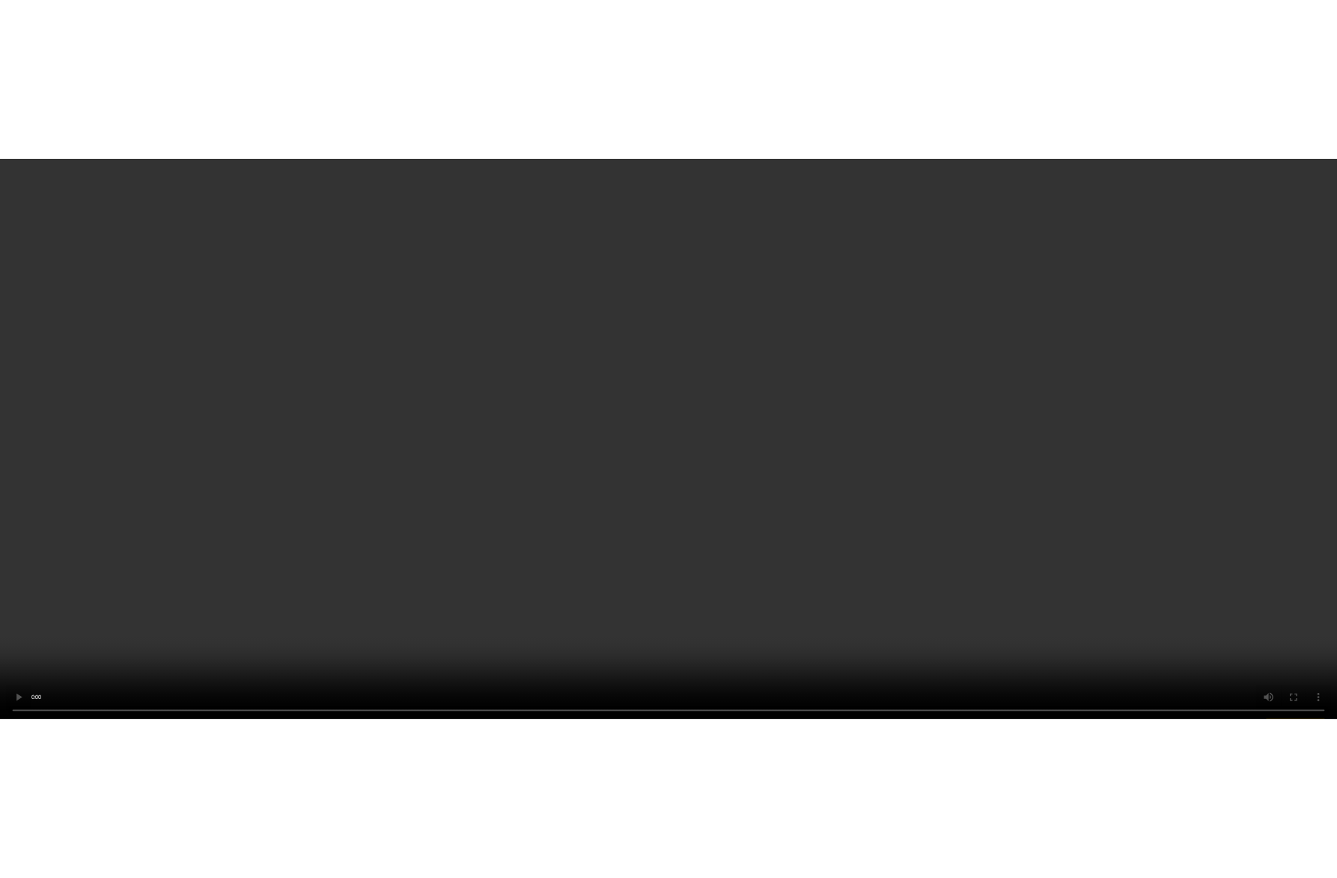
scroll to position [850, 0]
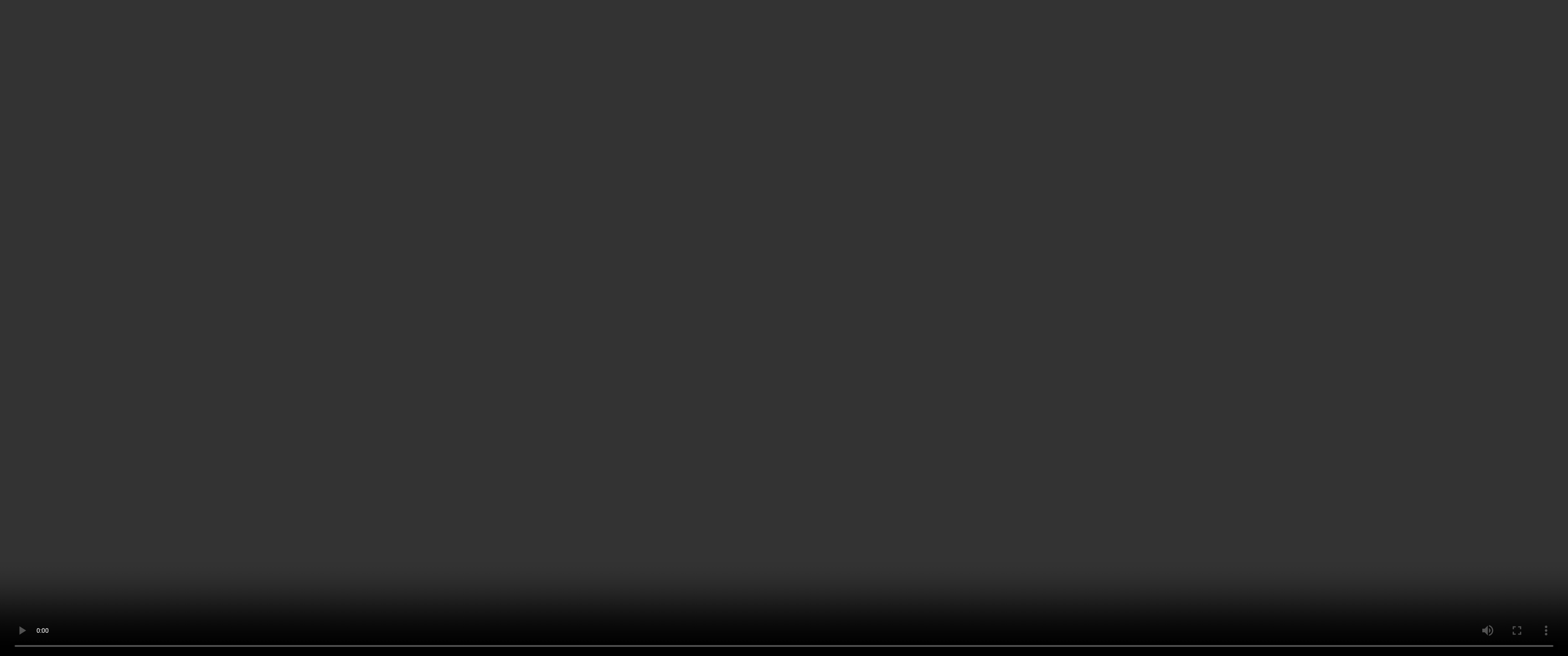
click at [240, 133] on video at bounding box center [784, 328] width 1568 height 656
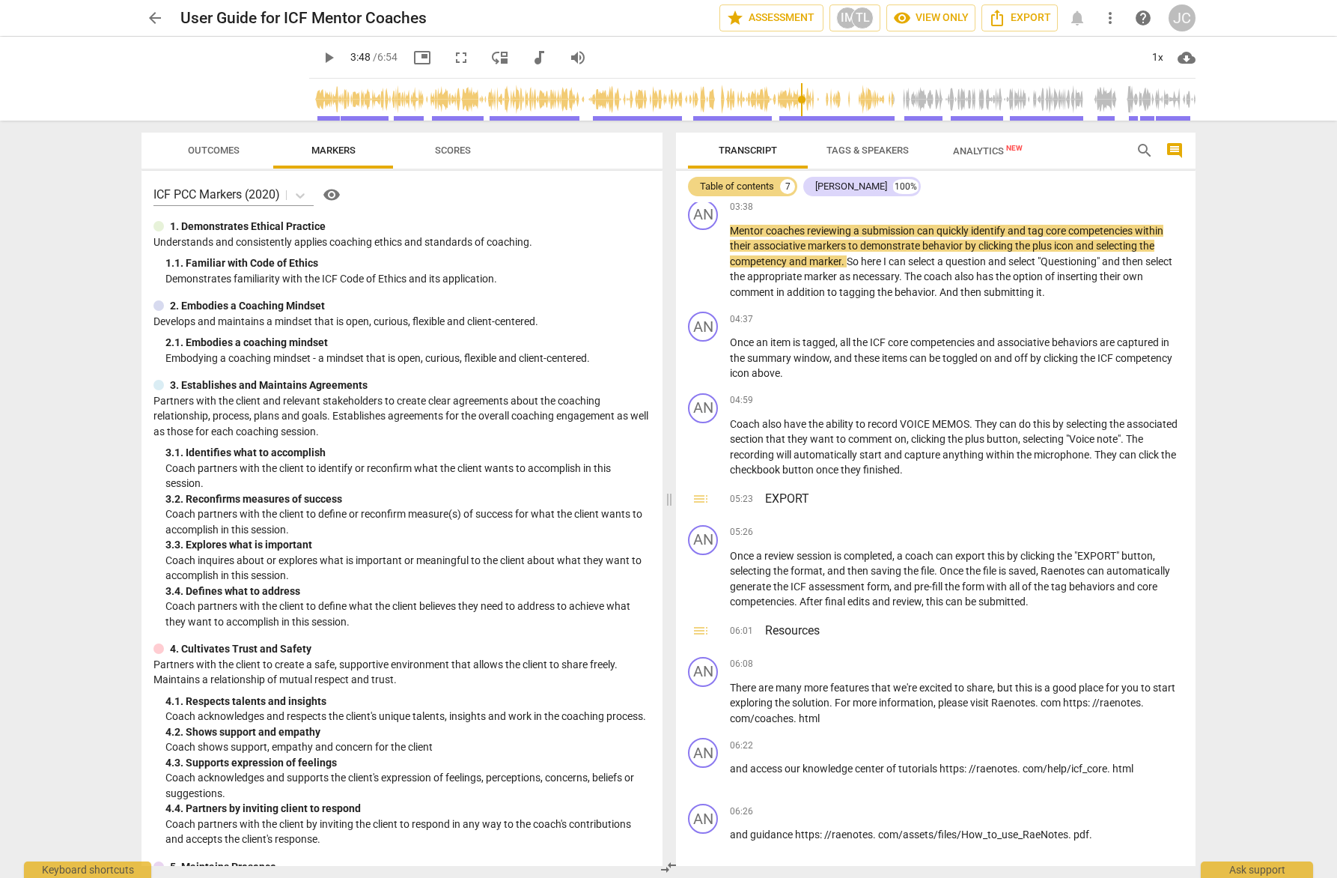
click at [705, 25] on div "User Guide for ICF Mentor Coaches" at bounding box center [443, 18] width 527 height 19
click at [839, 464] on h3 "EXPORT" at bounding box center [974, 499] width 419 height 18
click at [708, 464] on span "play_arrow" at bounding box center [704, 580] width 18 height 18
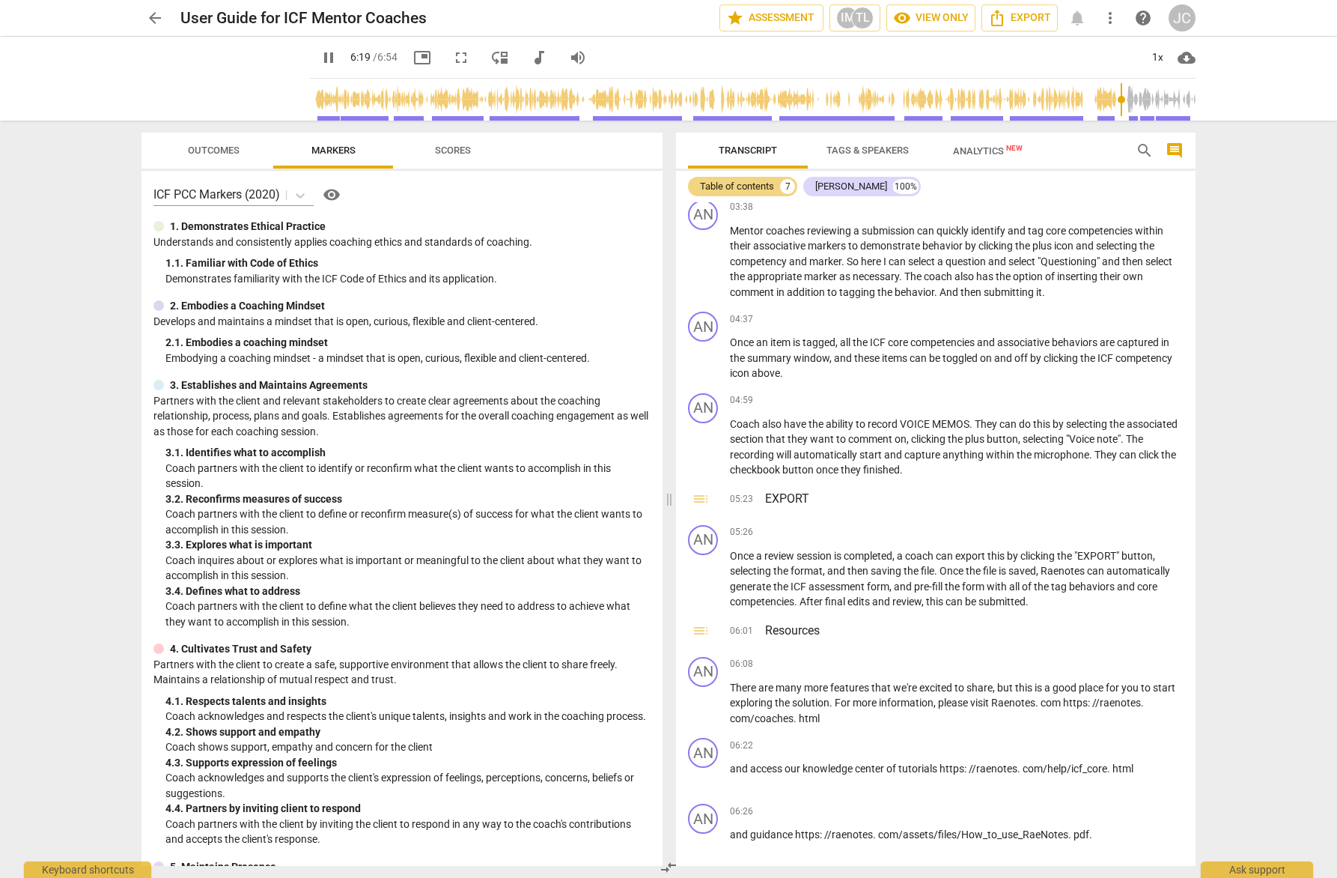
click at [973, 147] on span "search" at bounding box center [1145, 151] width 18 height 18
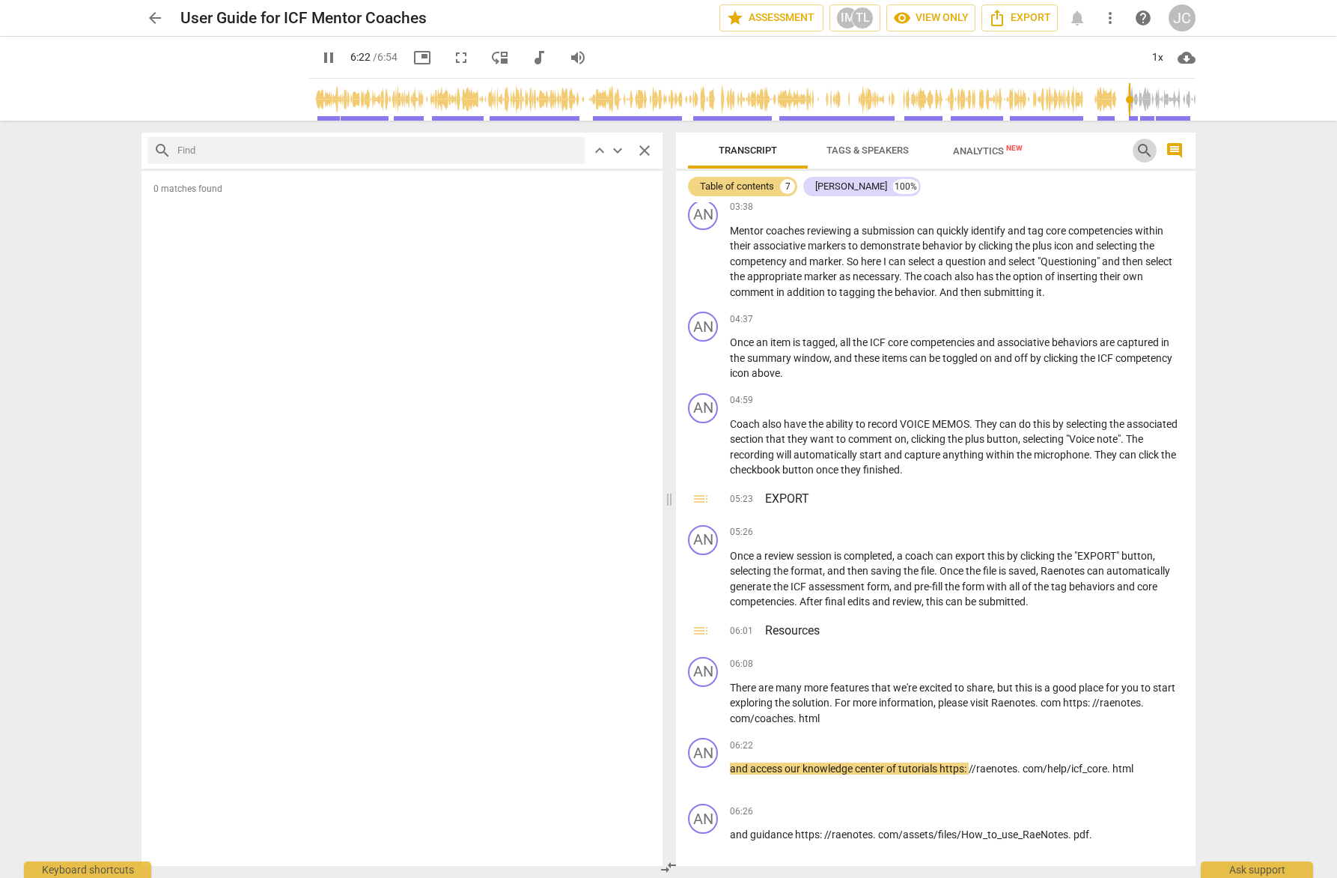
click at [973, 146] on span "search" at bounding box center [1145, 151] width 18 height 18
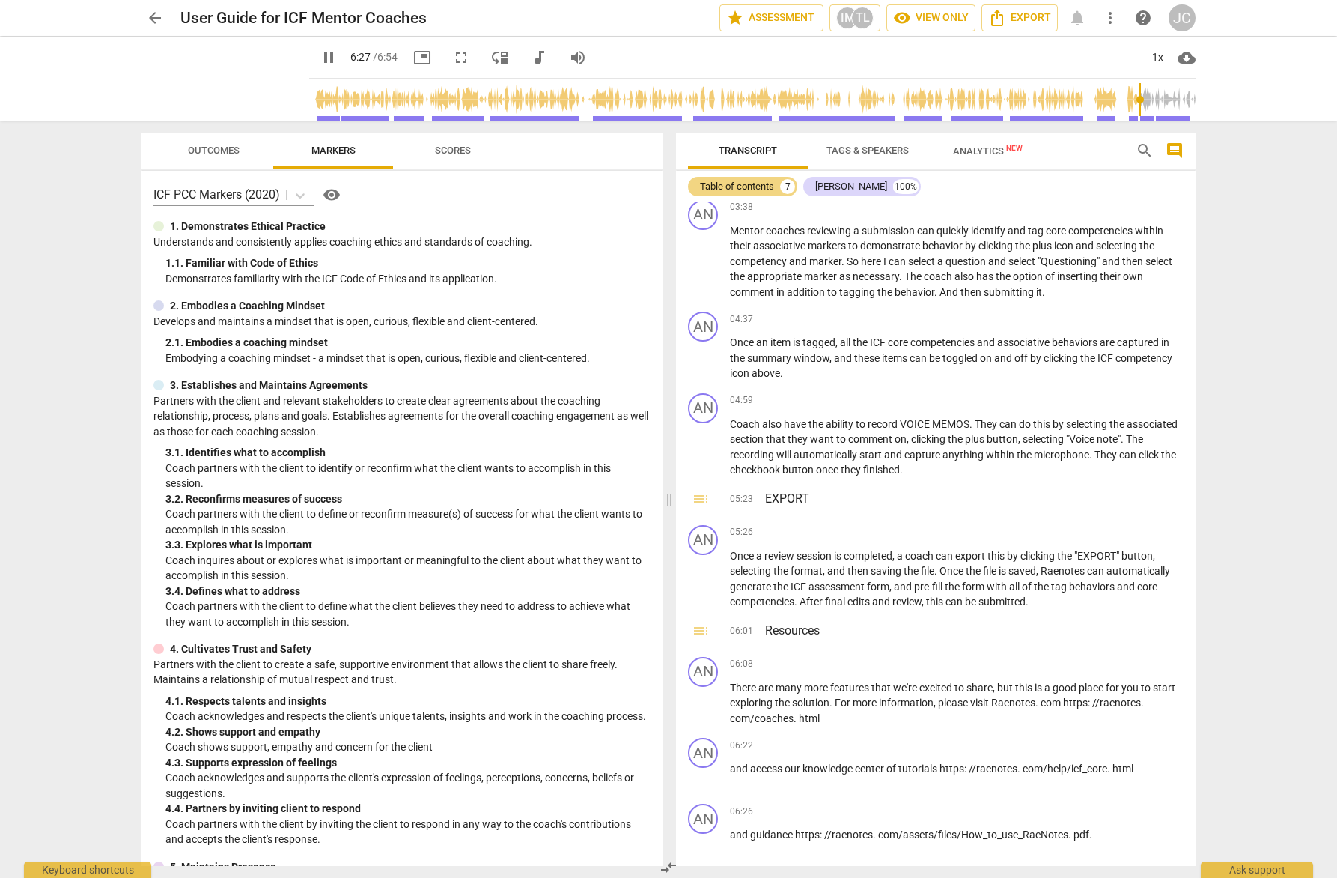
scroll to position [1051, 0]
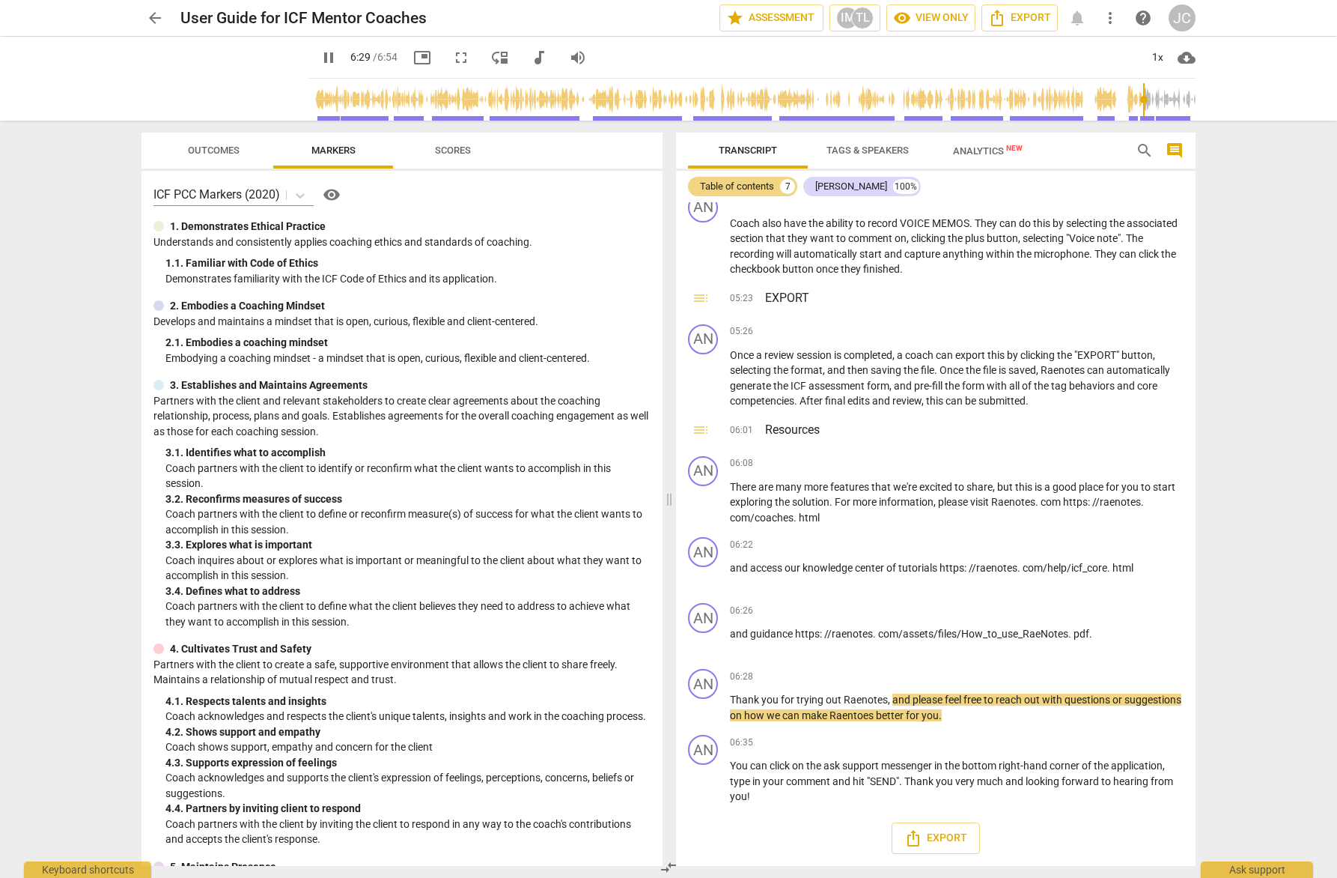
type input "390"
click at [148, 15] on span "arrow_back" at bounding box center [155, 18] width 18 height 18
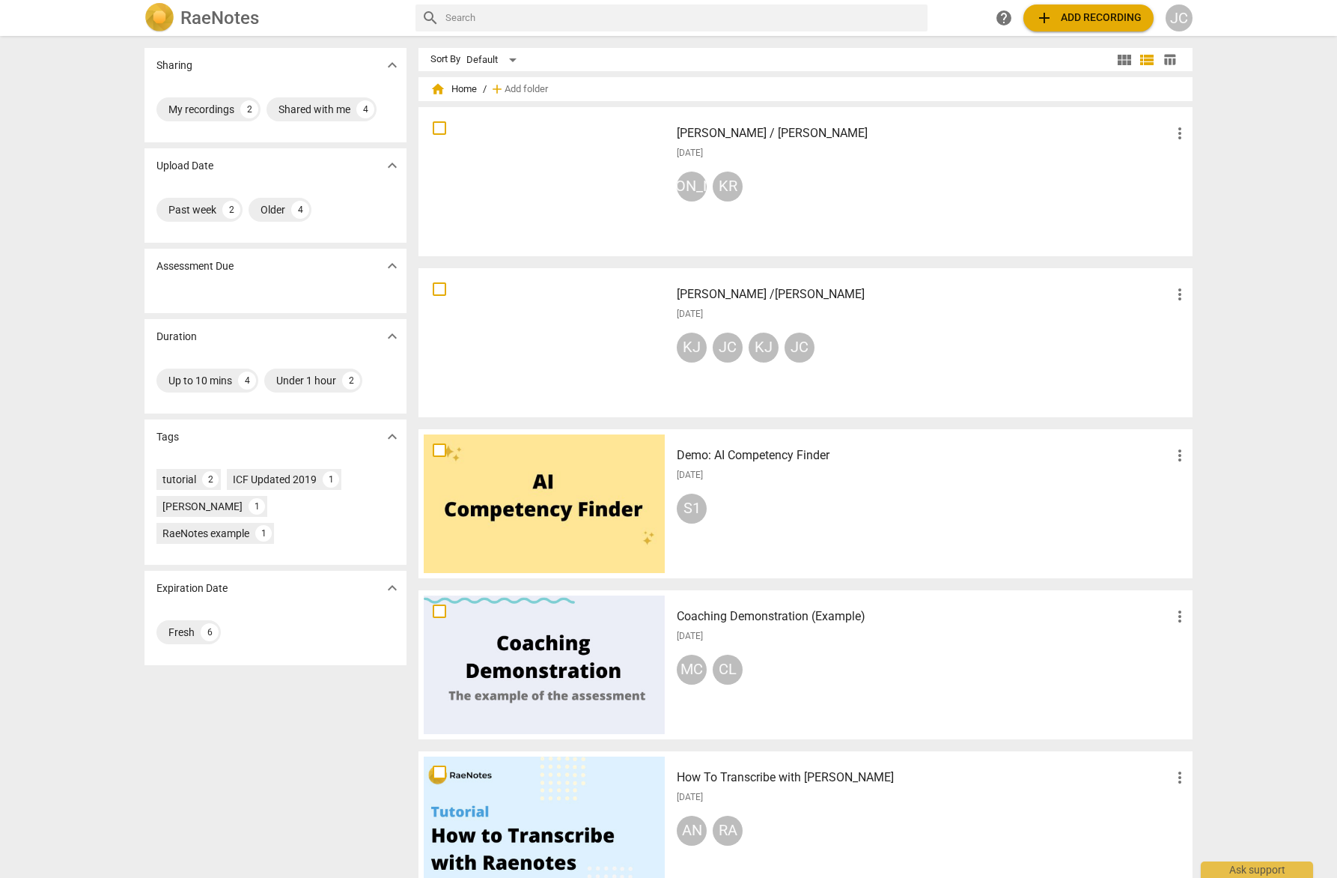
click at [472, 19] on input "text" at bounding box center [684, 18] width 476 height 24
type input "faq"
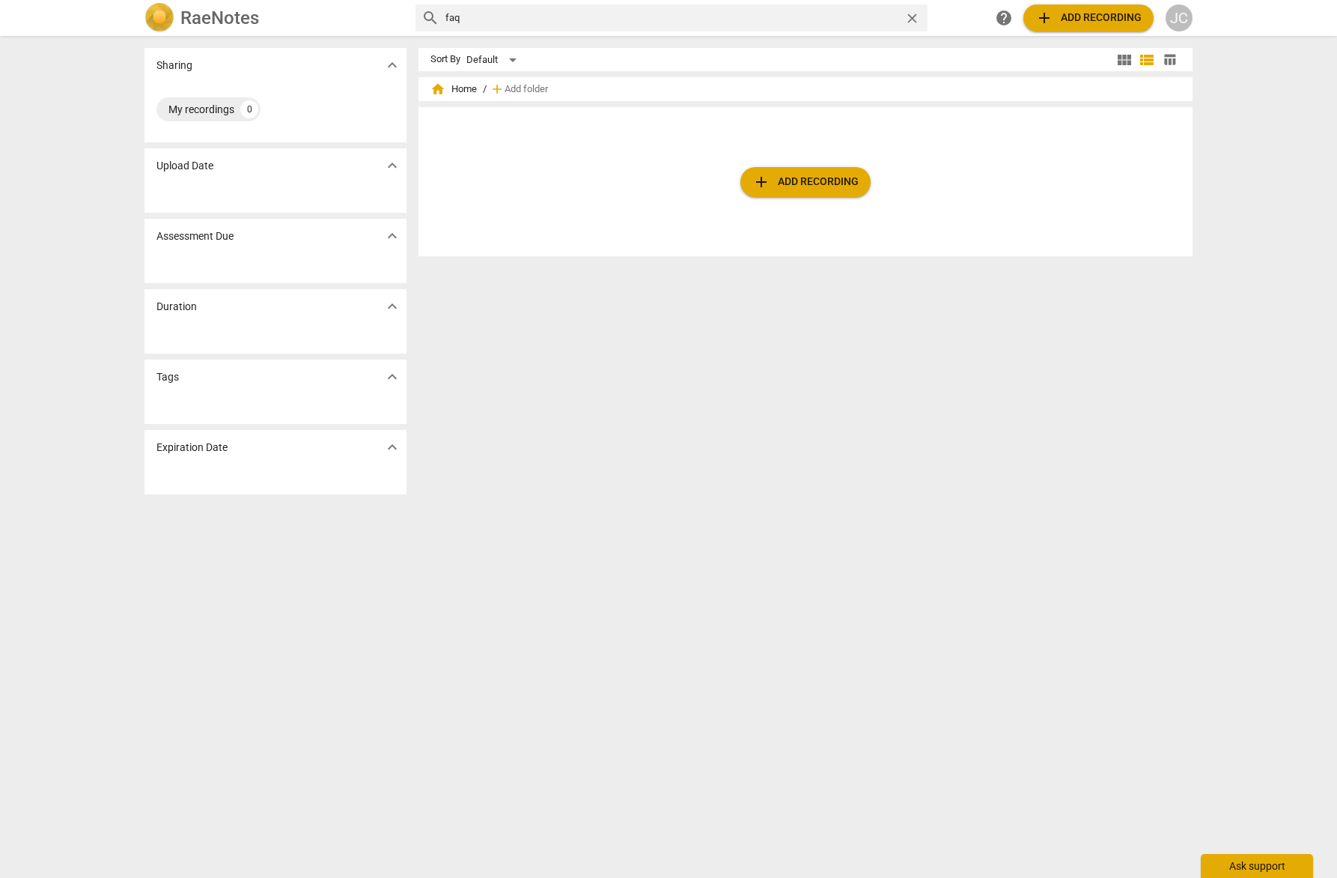
click at [973, 464] on div "Ask support" at bounding box center [1257, 866] width 112 height 24
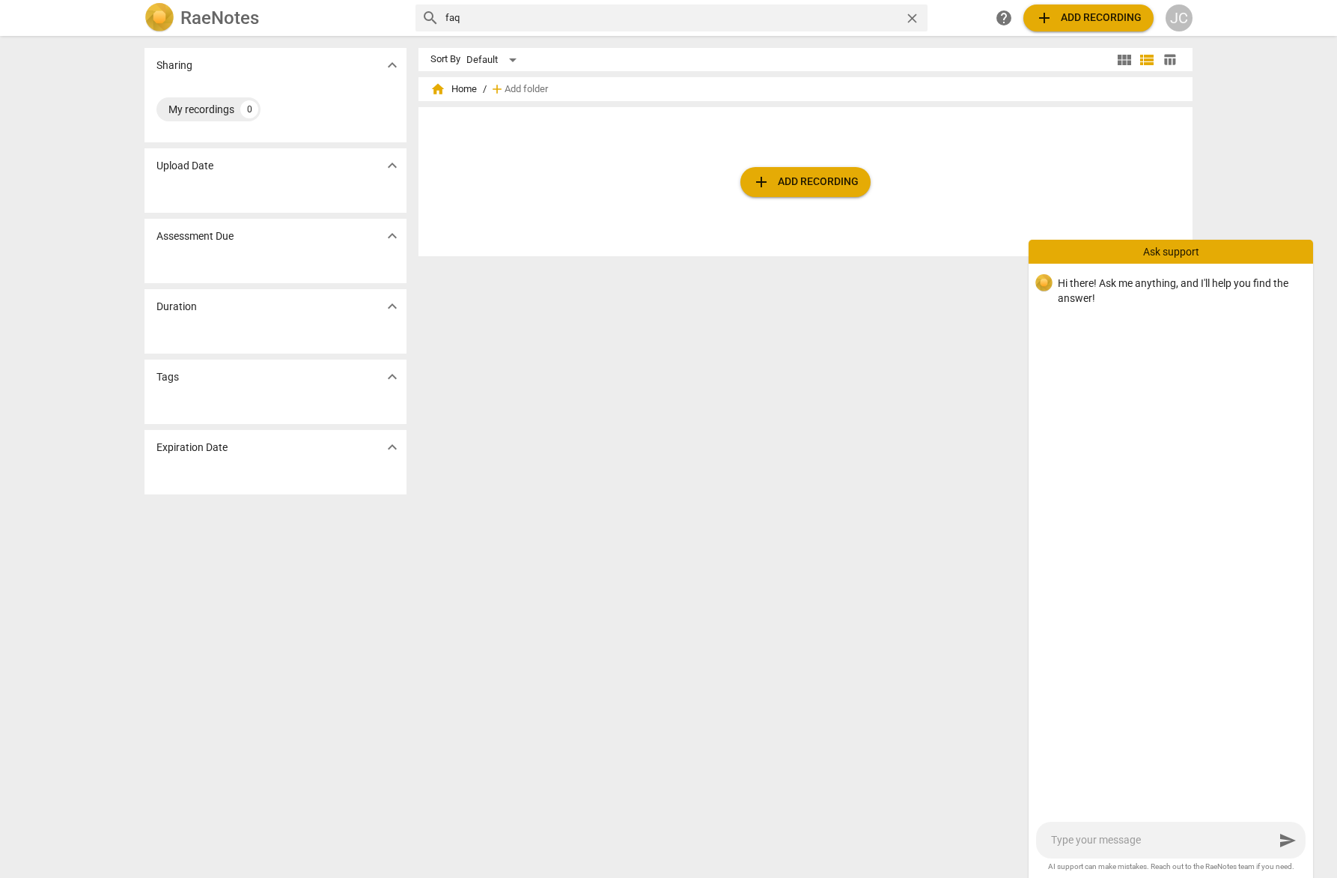
click at [973, 464] on textarea at bounding box center [1162, 840] width 223 height 14
type textarea "h"
type textarea "ho"
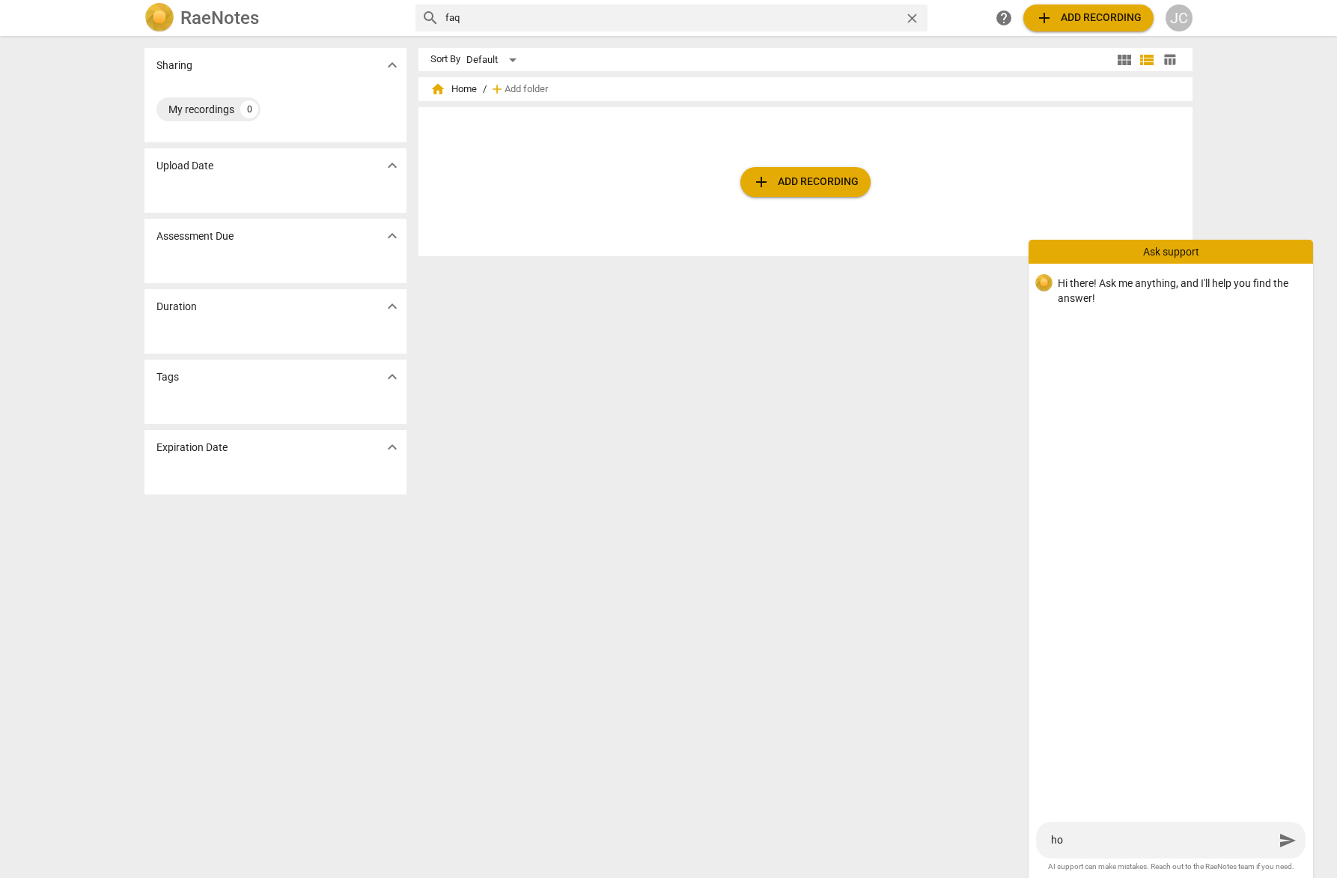
type textarea "how"
type textarea "how c"
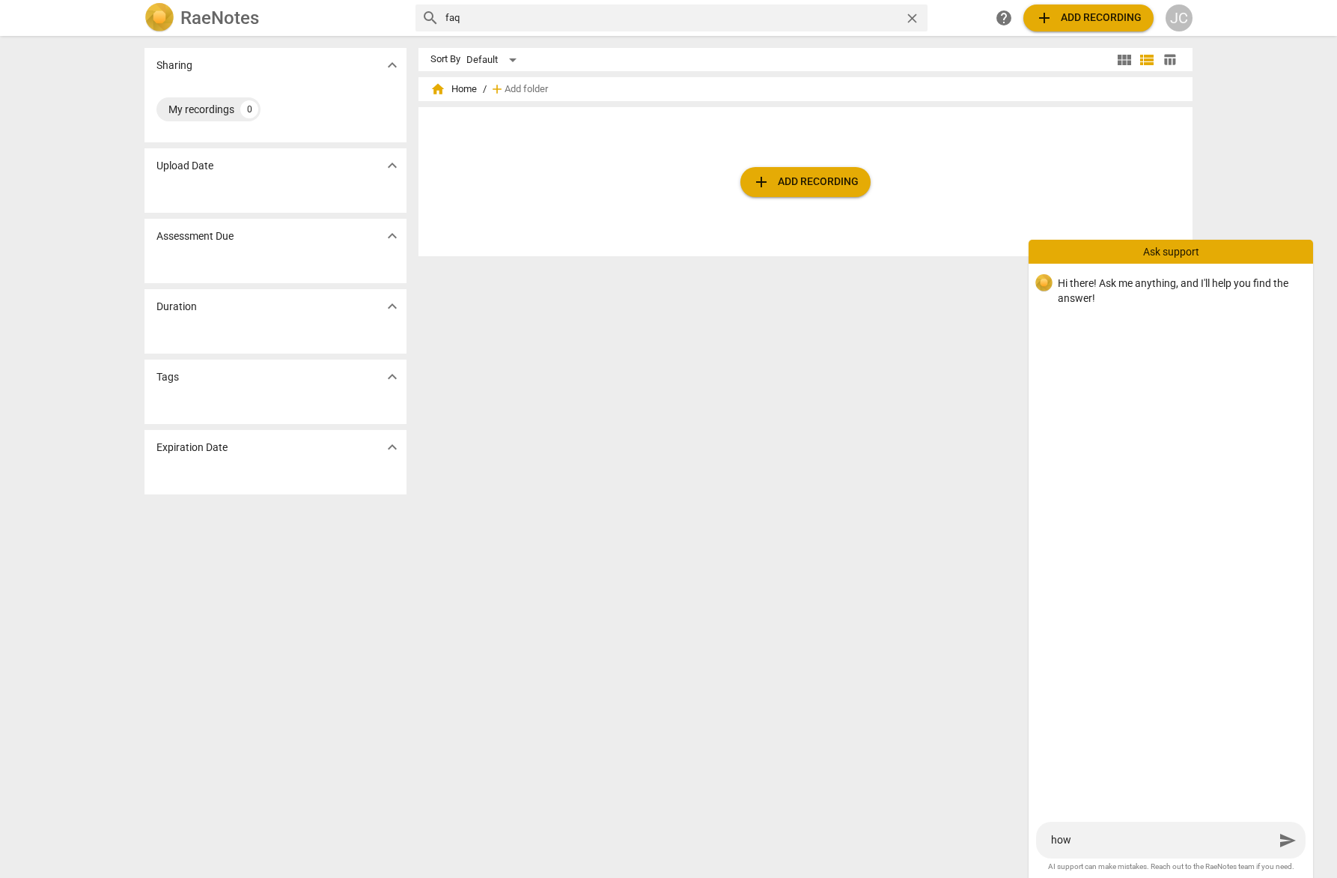
type textarea "how c"
type textarea "how ca"
type textarea "how can"
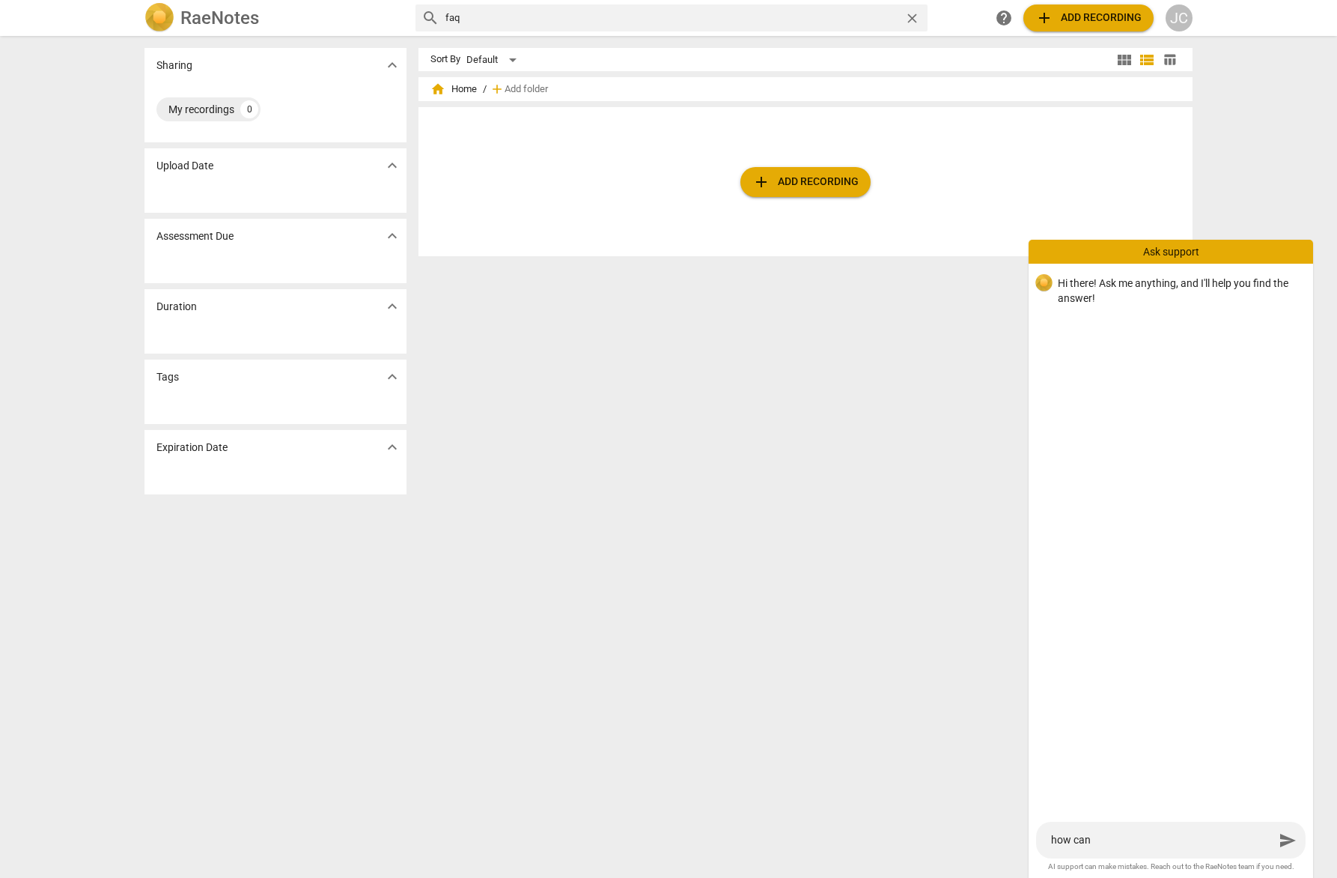
type textarea "how can"
type textarea "how can i"
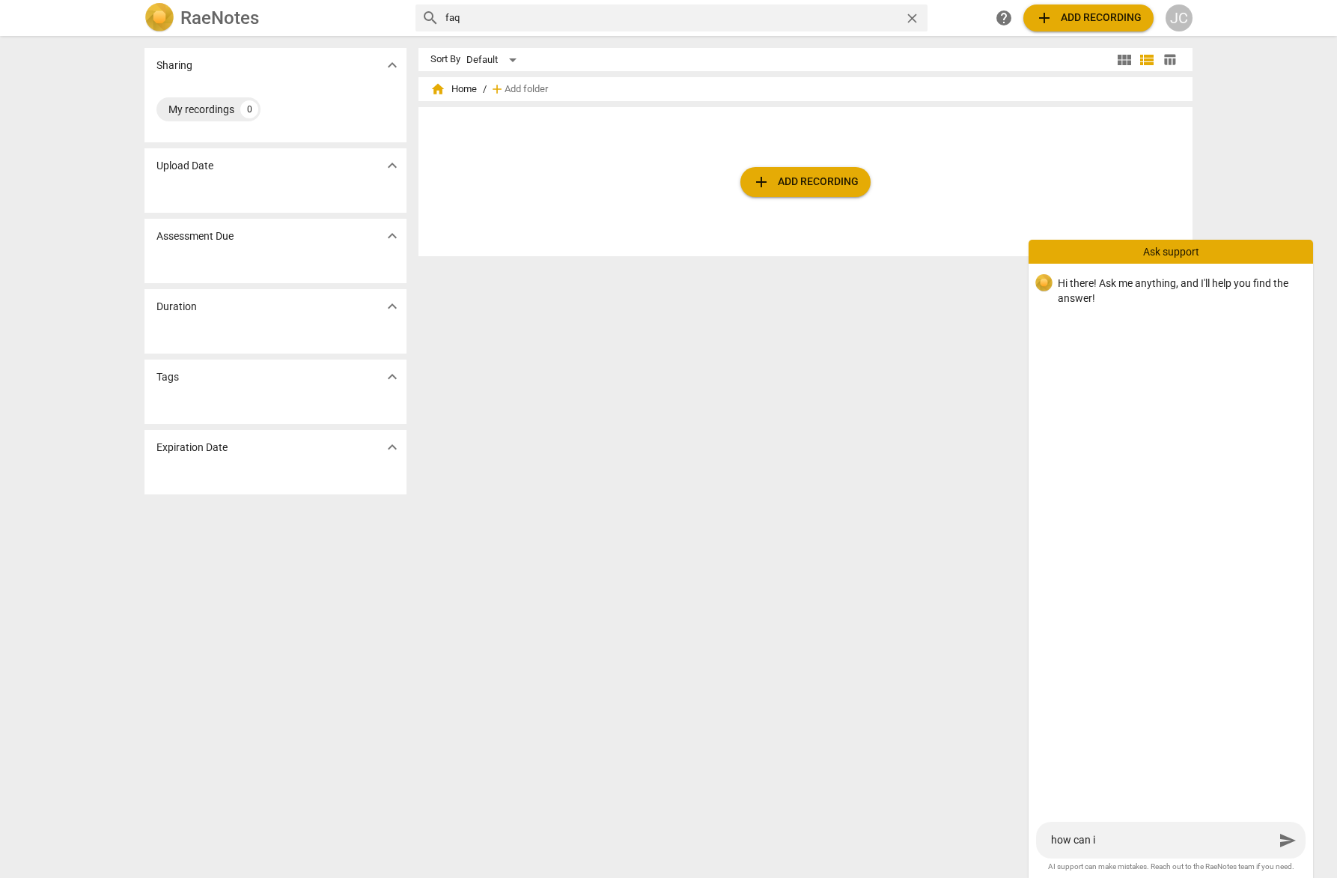
type textarea "how can i"
type textarea "how can i t"
type textarea "how can i te"
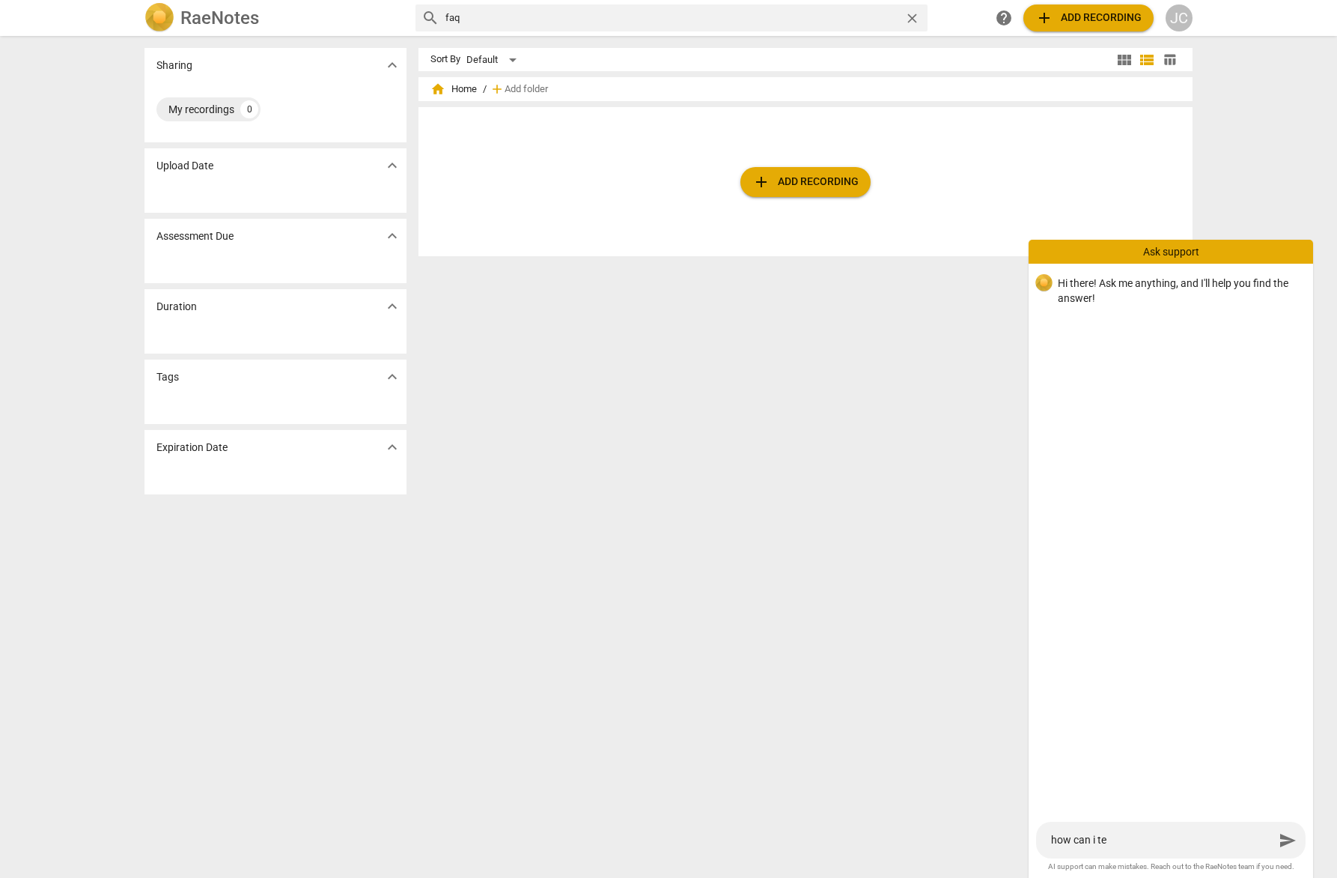
type textarea "how can i tel"
type textarea "how can i tell"
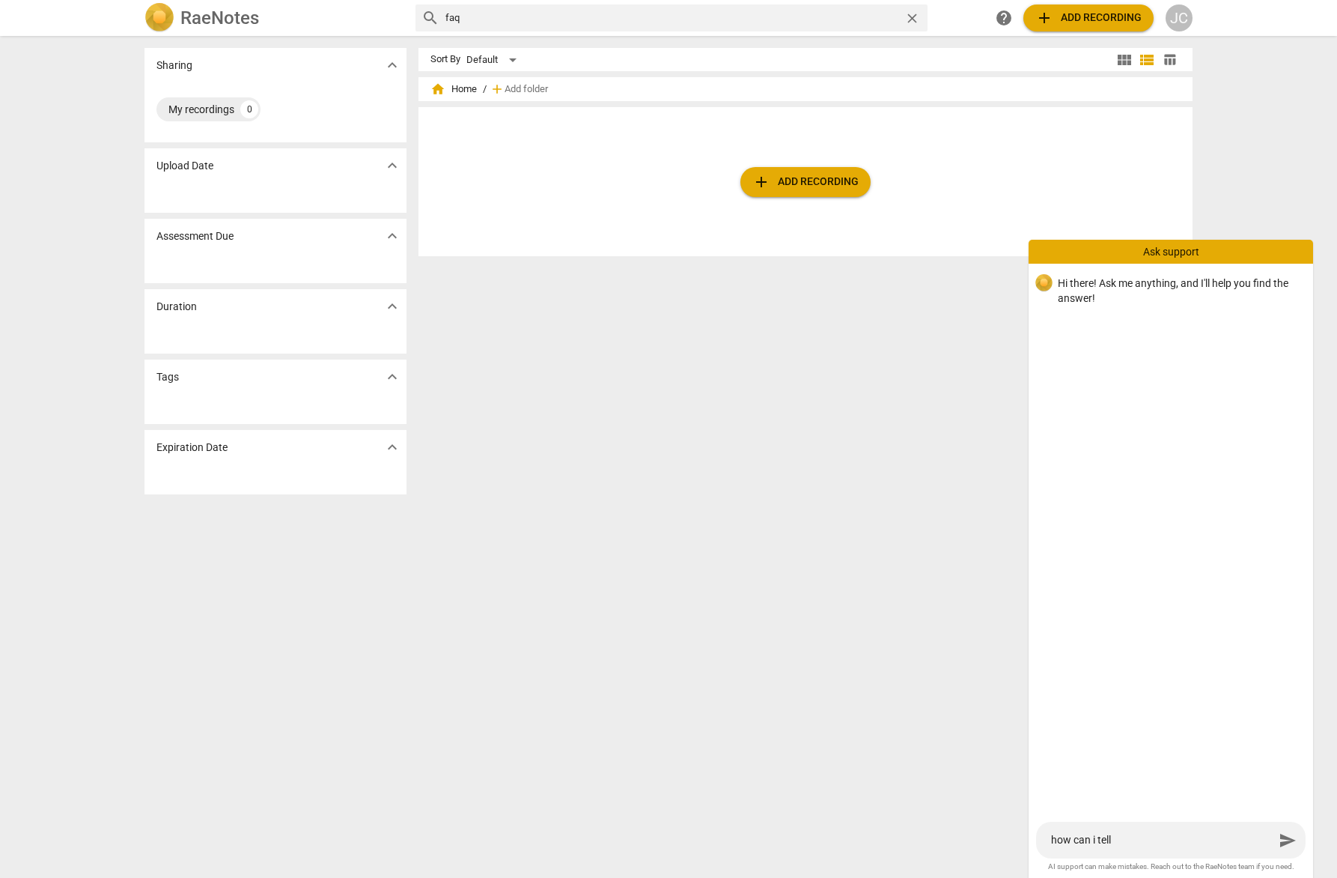
type textarea "how can i tell"
type textarea "how can i tell i"
type textarea "how can i tell if"
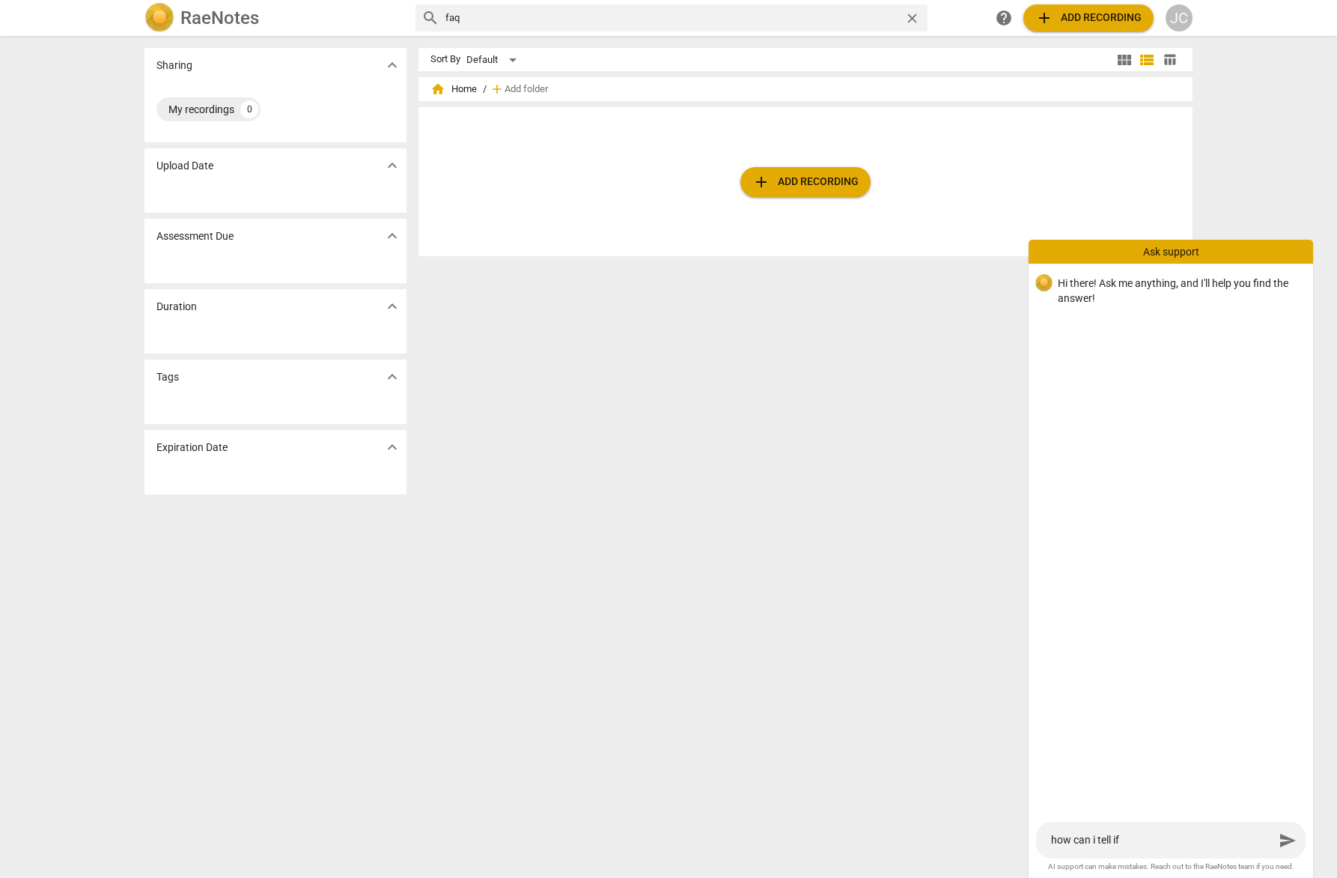
type textarea "how can i tell if"
type textarea "how can i tell if a"
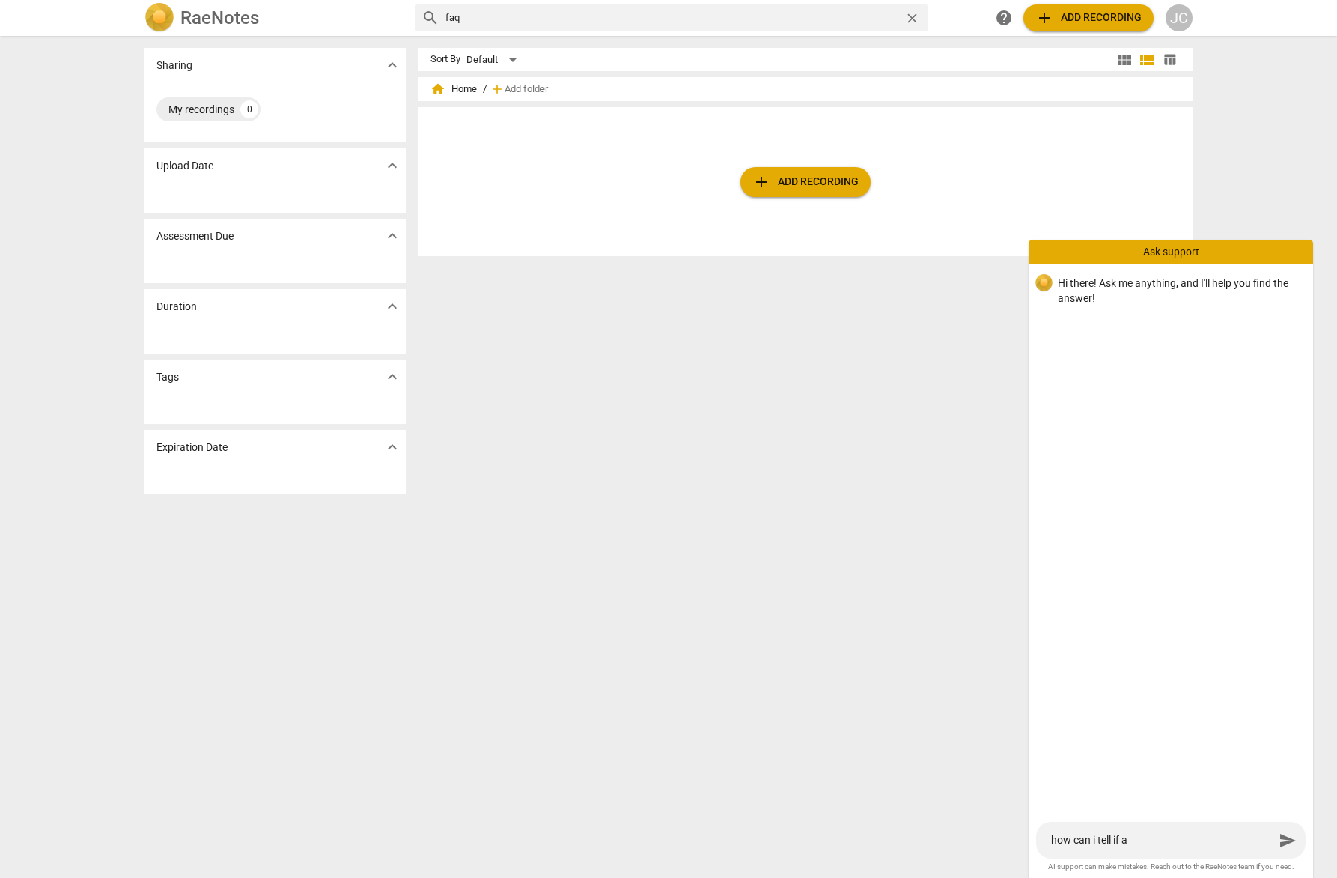
type textarea "how can i tell if a"
type textarea "how can i tell if a r"
type textarea "how can i tell if a re"
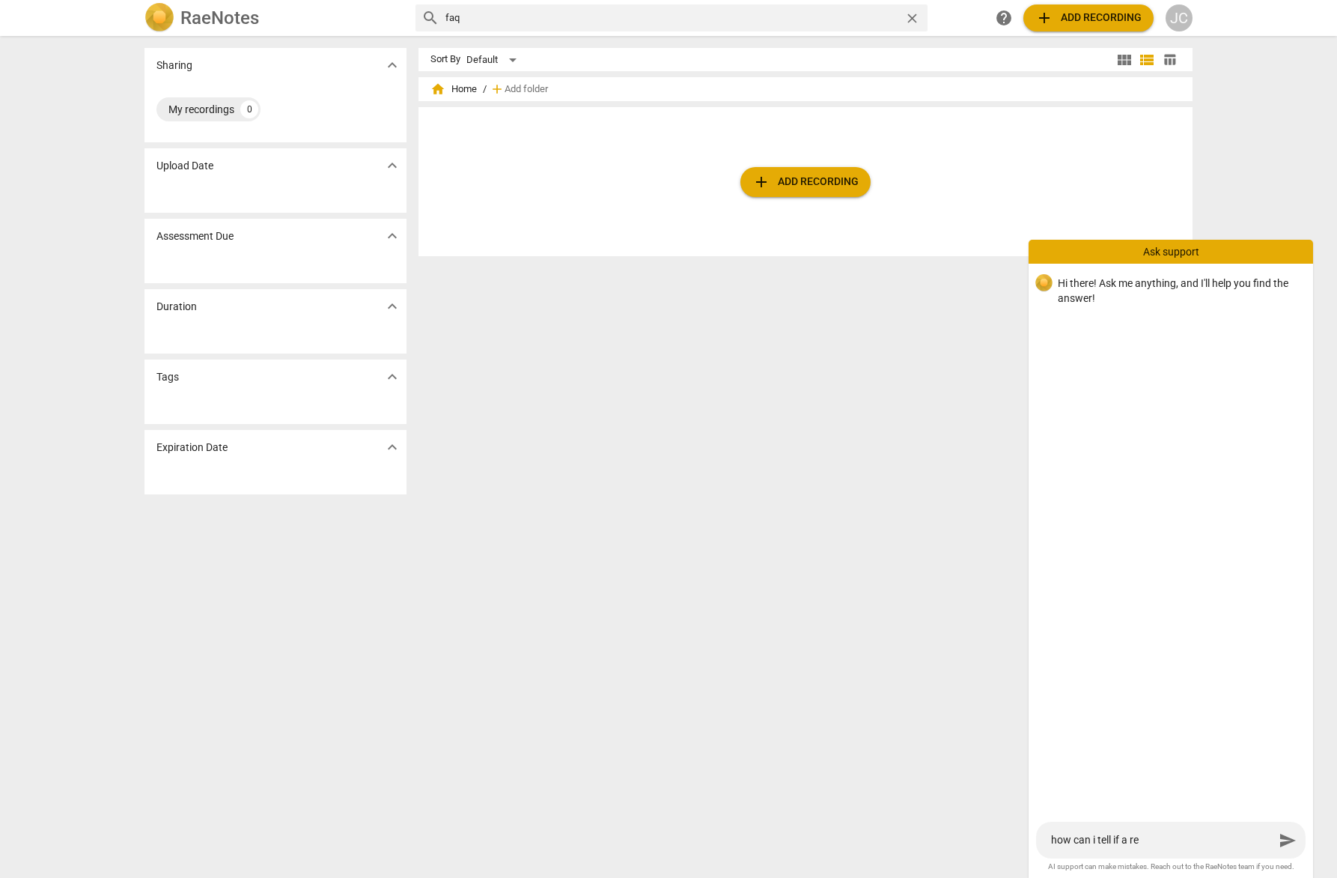
type textarea "how can i tell if a rec"
type textarea "how can i tell if a reco"
type textarea "how can i tell if a recor"
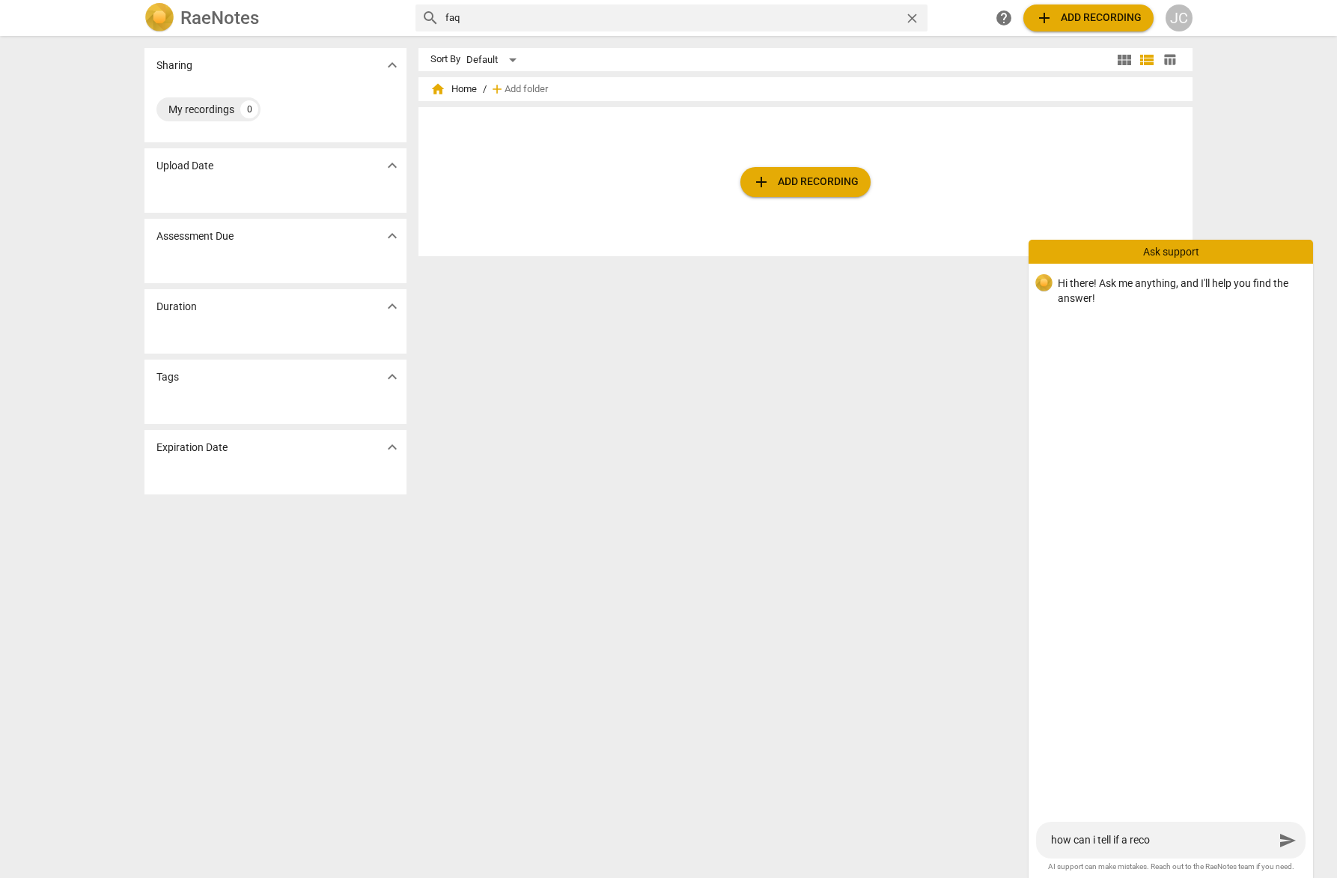
type textarea "how can i tell if a recor"
type textarea "how can i tell if a record"
type textarea "how can i tell if a recordi"
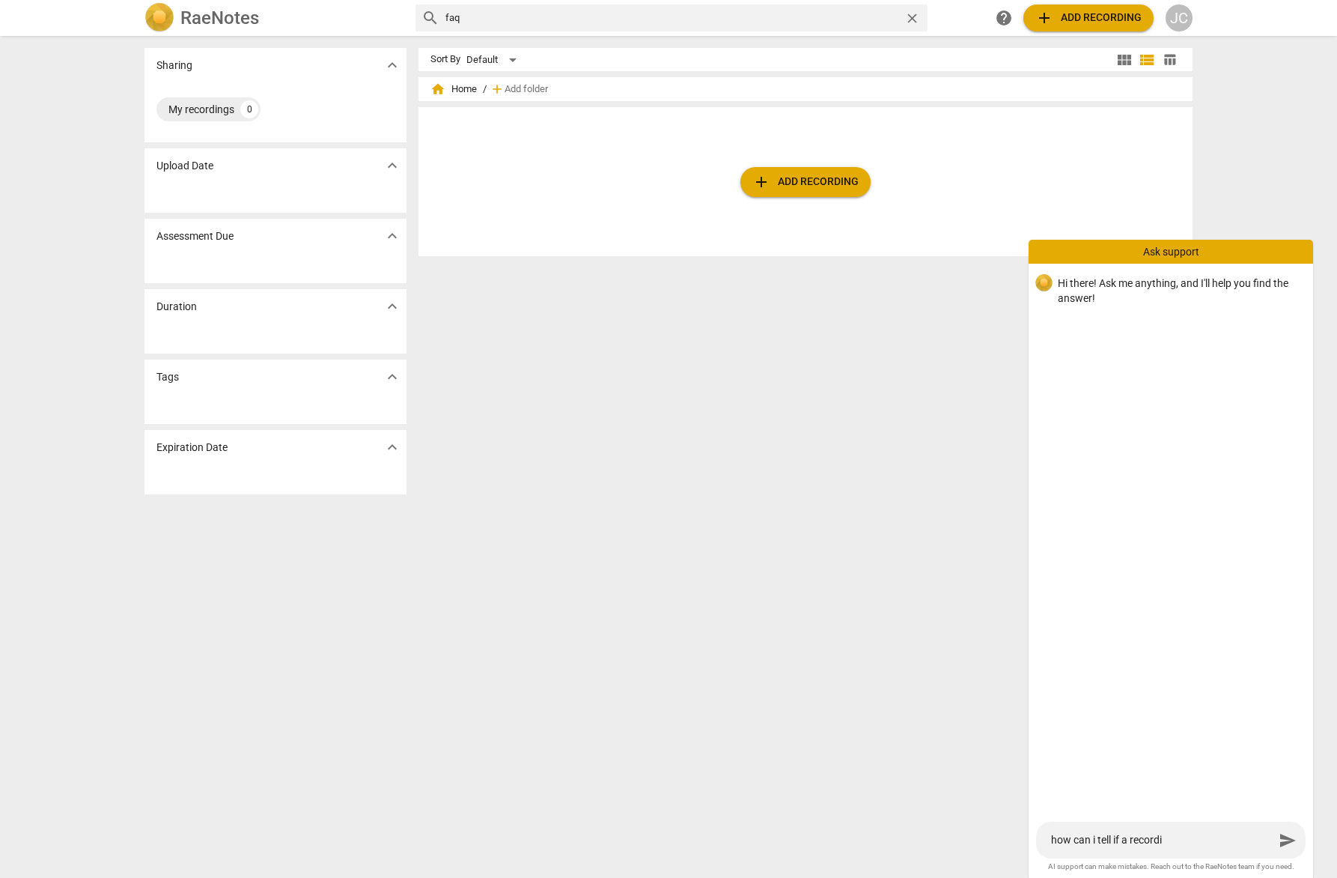
type textarea "how can i tell if a recordin"
type textarea "how can i tell if a recording"
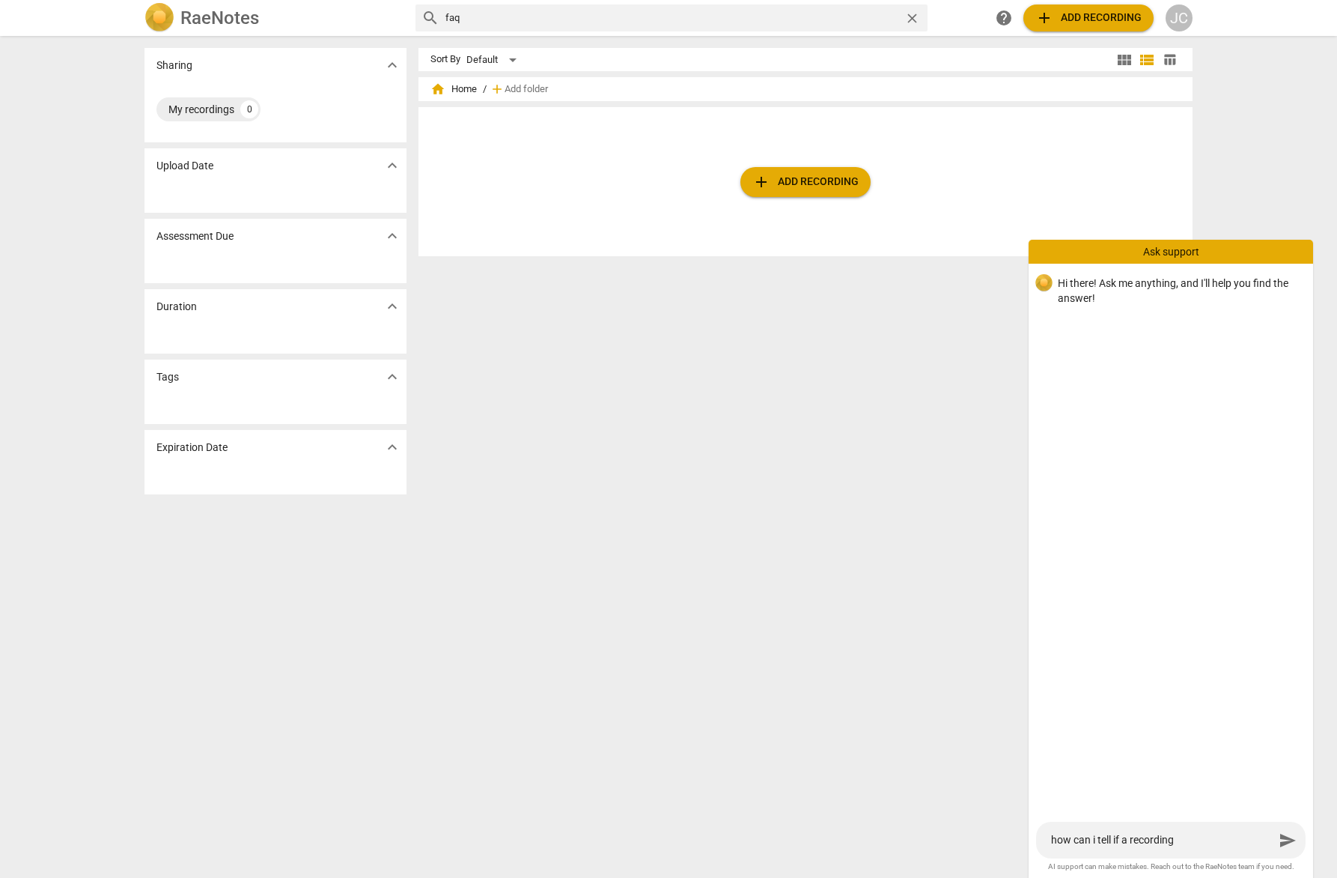
type textarea "how can i tell if a recording"
type textarea "how can i tell if a recording w"
type textarea "how can i tell if a recording wa"
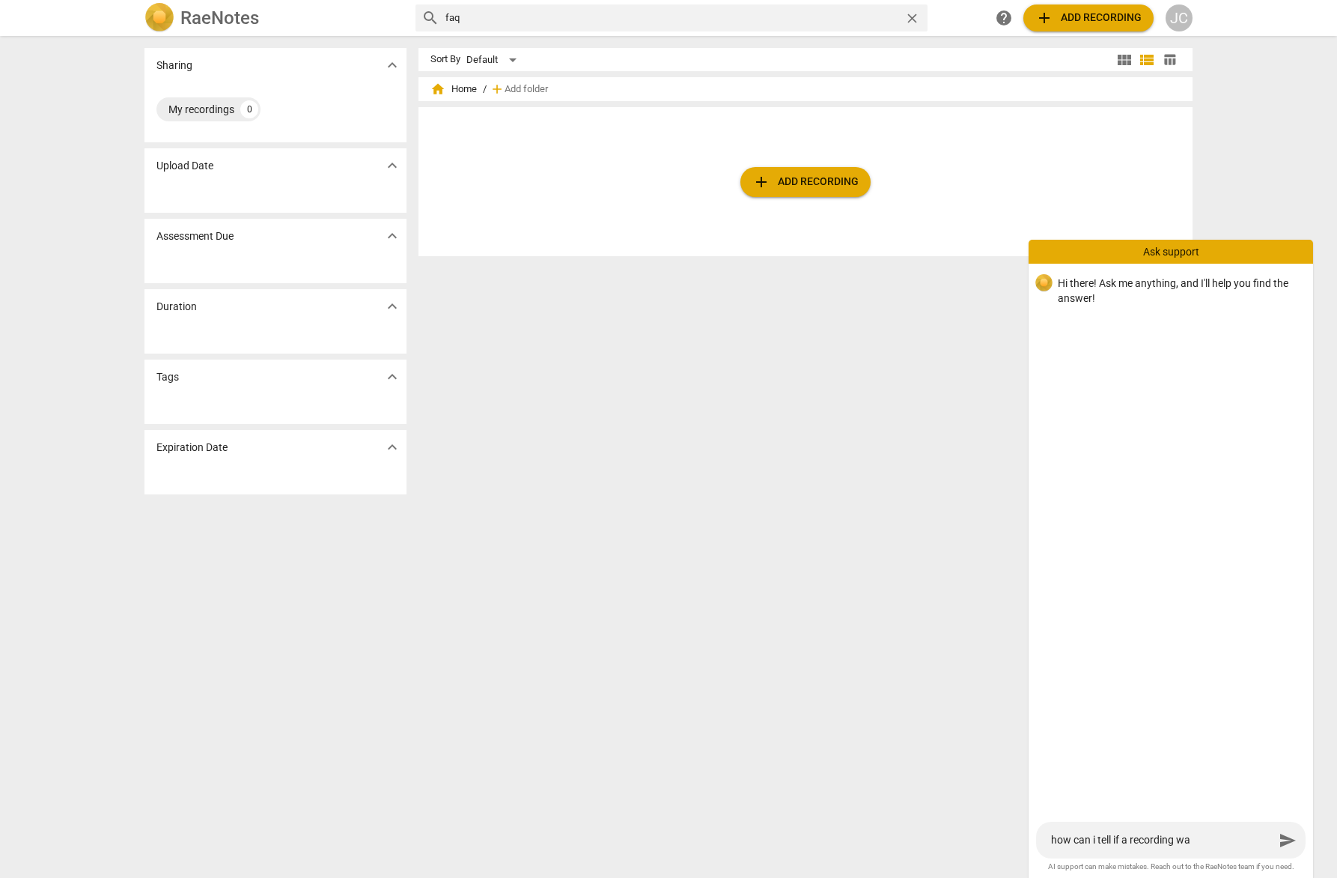
type textarea "how can i tell if a recording was"
type textarea "how can i tell if a recording was s"
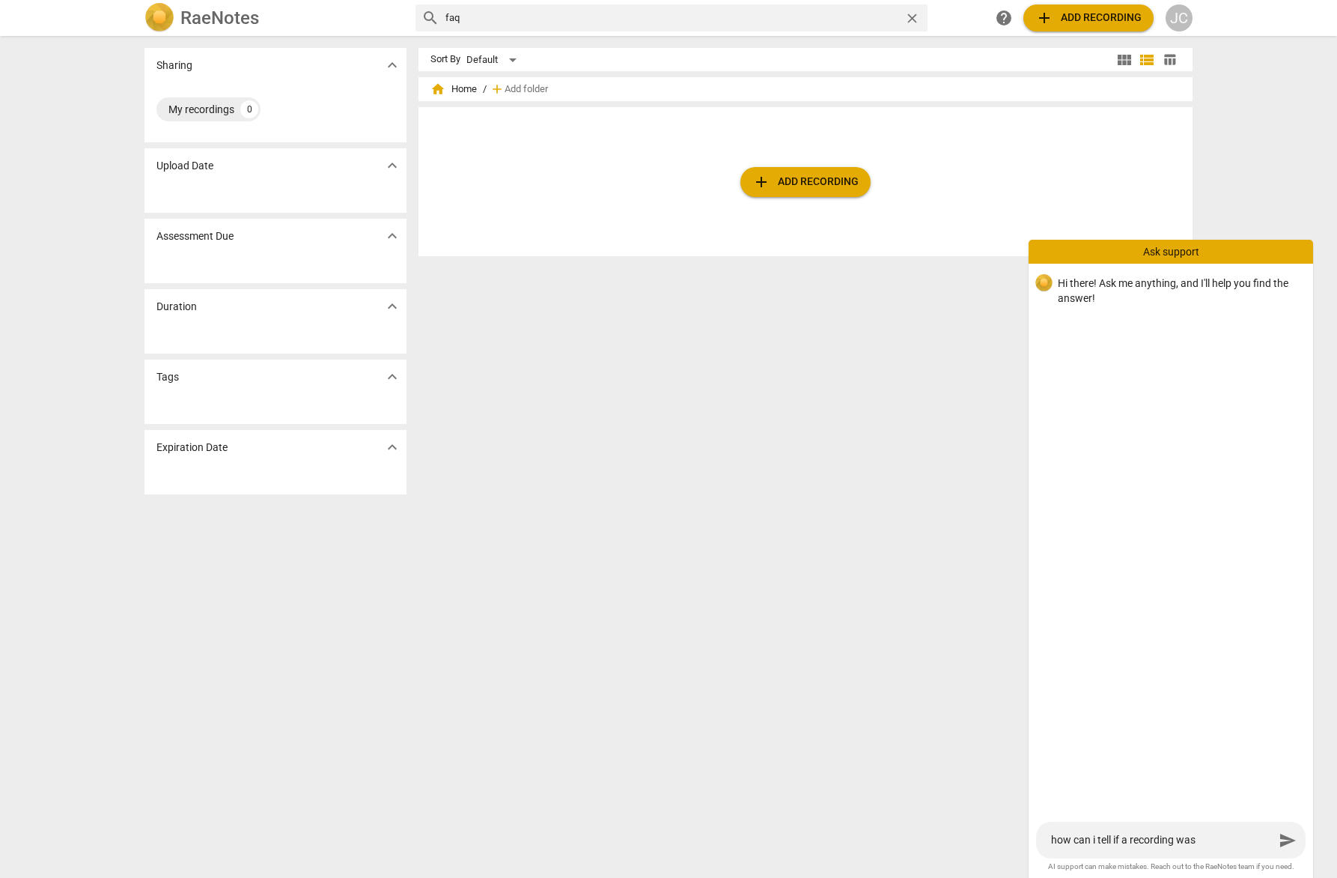
type textarea "how can i tell if a recording was s"
type textarea "how can i tell if a recording was sh"
type textarea "how can i tell if a recording was sha"
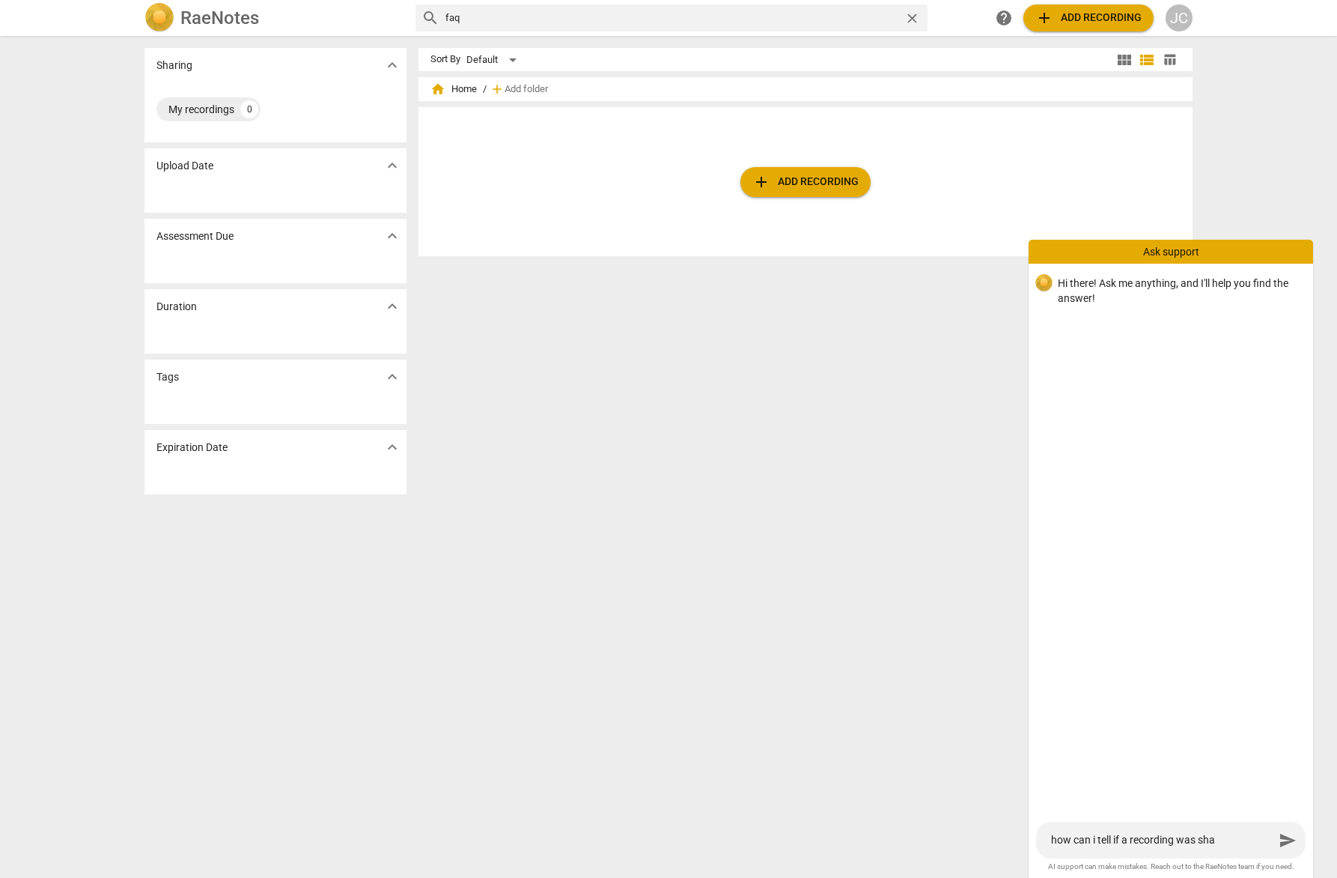
type textarea "how can i tell if a recording was shar"
type textarea "how can i tell if a recording was share"
type textarea "how can i tell if a recording was shared"
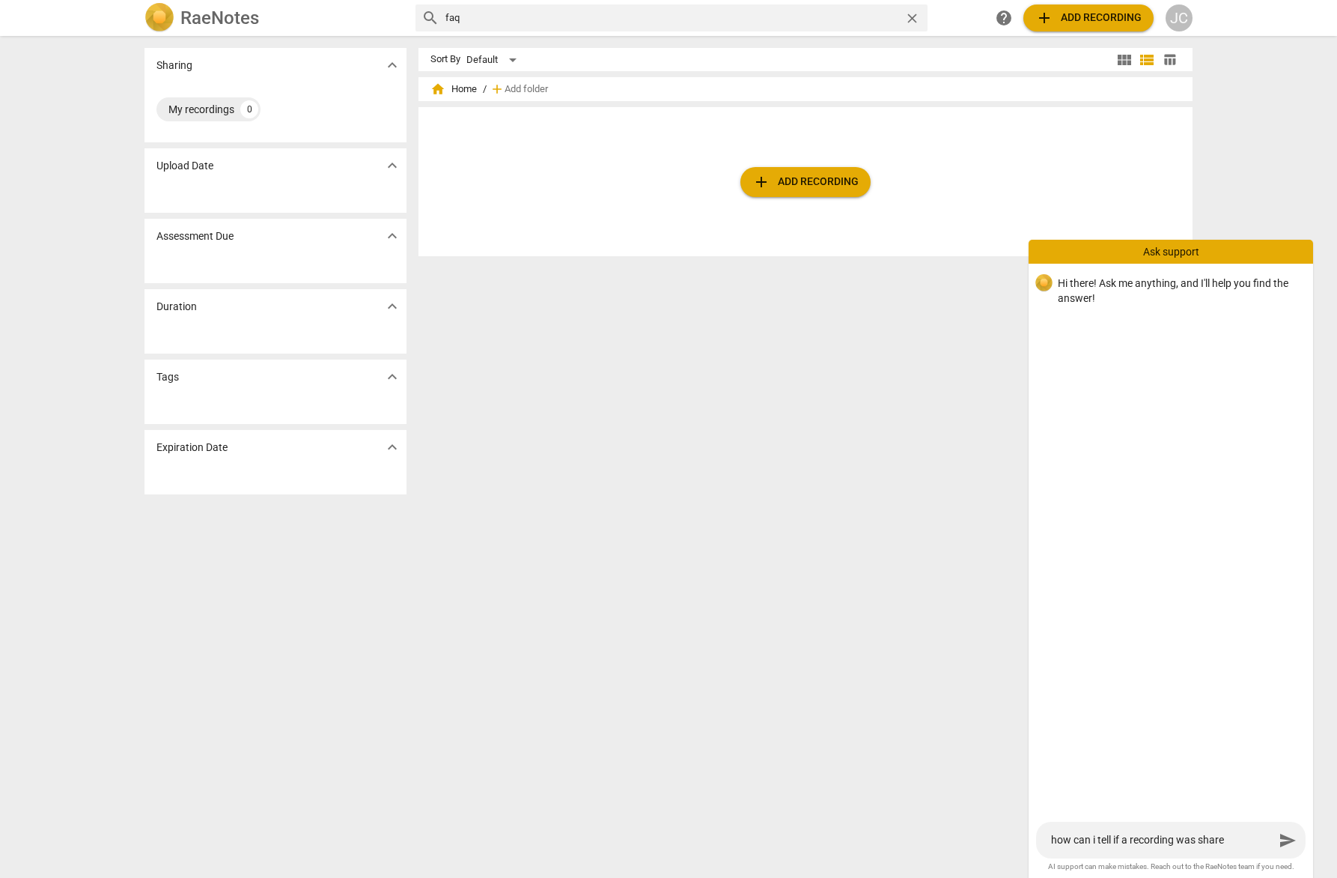
type textarea "how can i tell if a recording was shared"
type textarea "how can i tell if a recording was shared a"
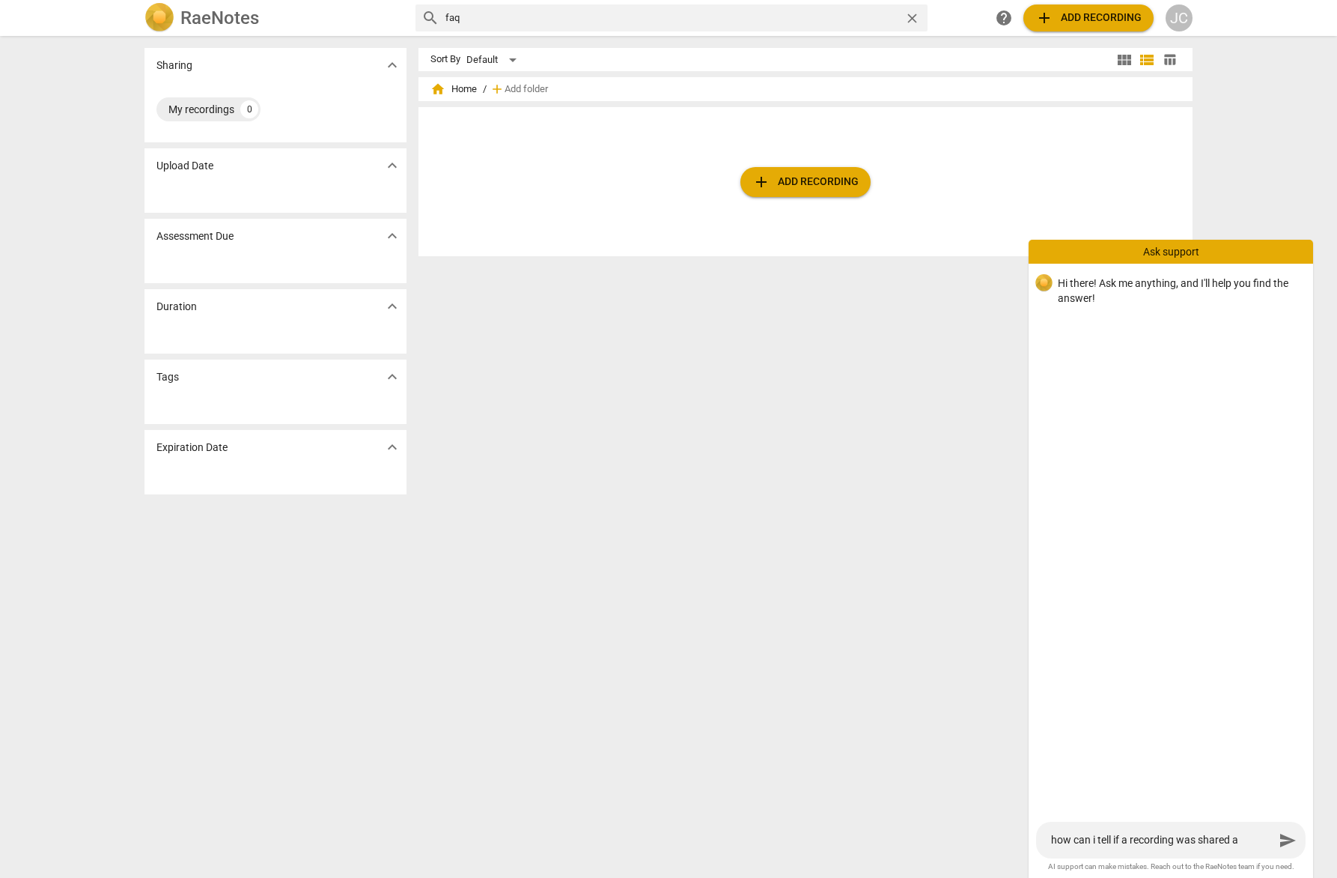
type textarea "how can i tell if a recording was shared af"
type textarea "how can i tell if a recording was shared aft"
type textarea "how can i tell if a recording was shared afte"
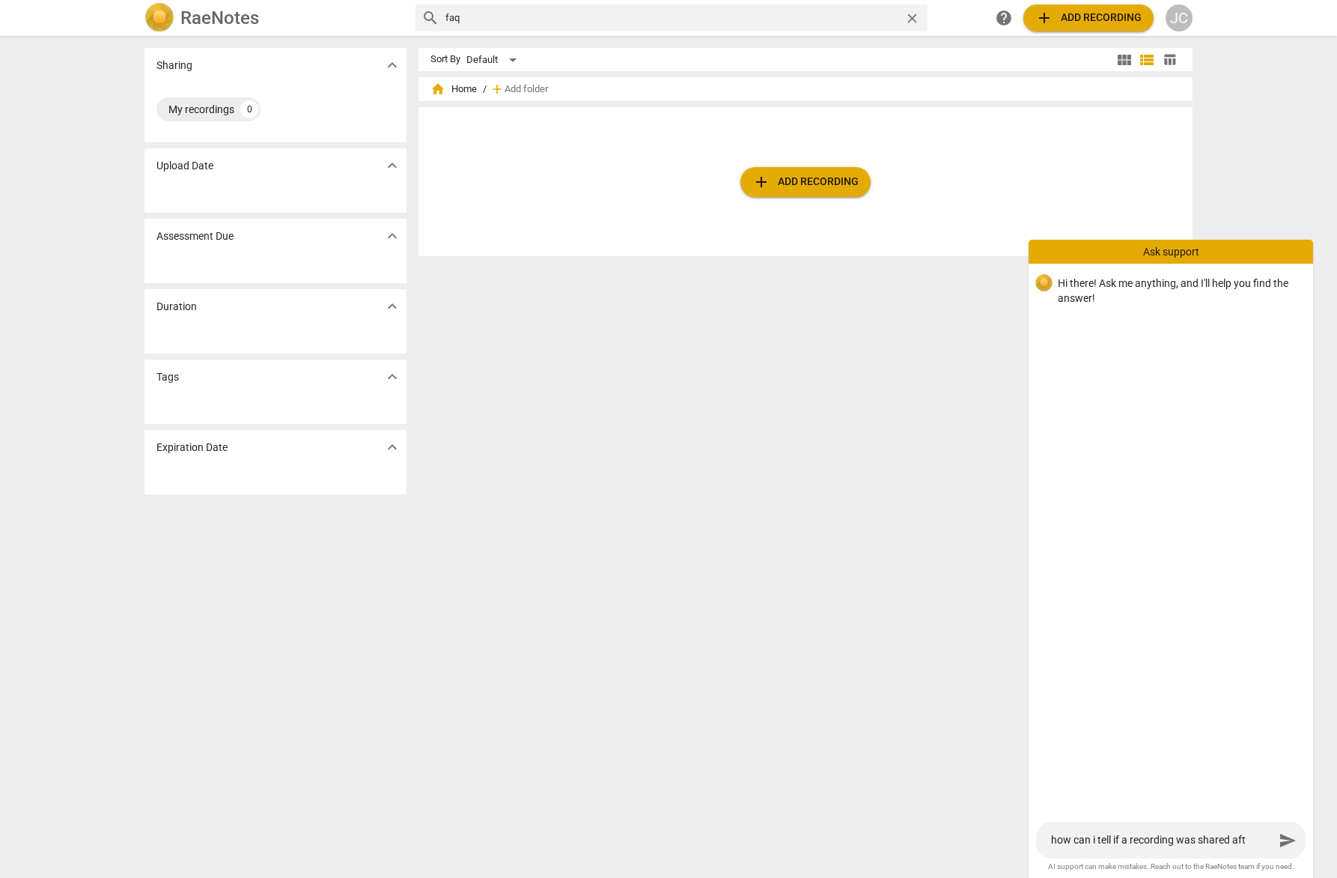
type textarea "how can i tell if a recording was shared afte"
type textarea "how can i tell if a recording was shared after"
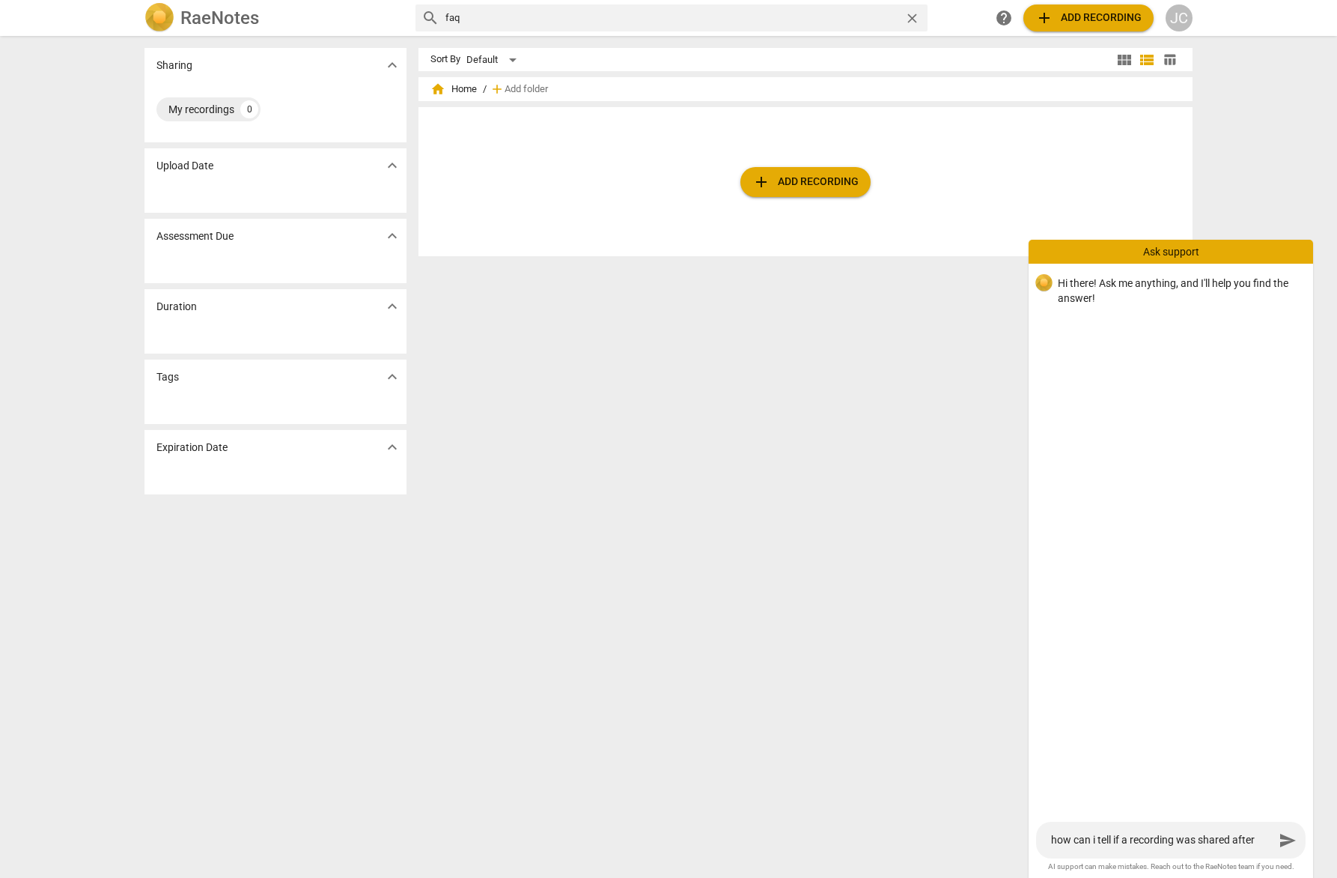
type textarea "how can i tell if a recording was shared after s"
type textarea "how can i tell if a recording was shared after"
type textarea "how can i tell if a recording was shared after I"
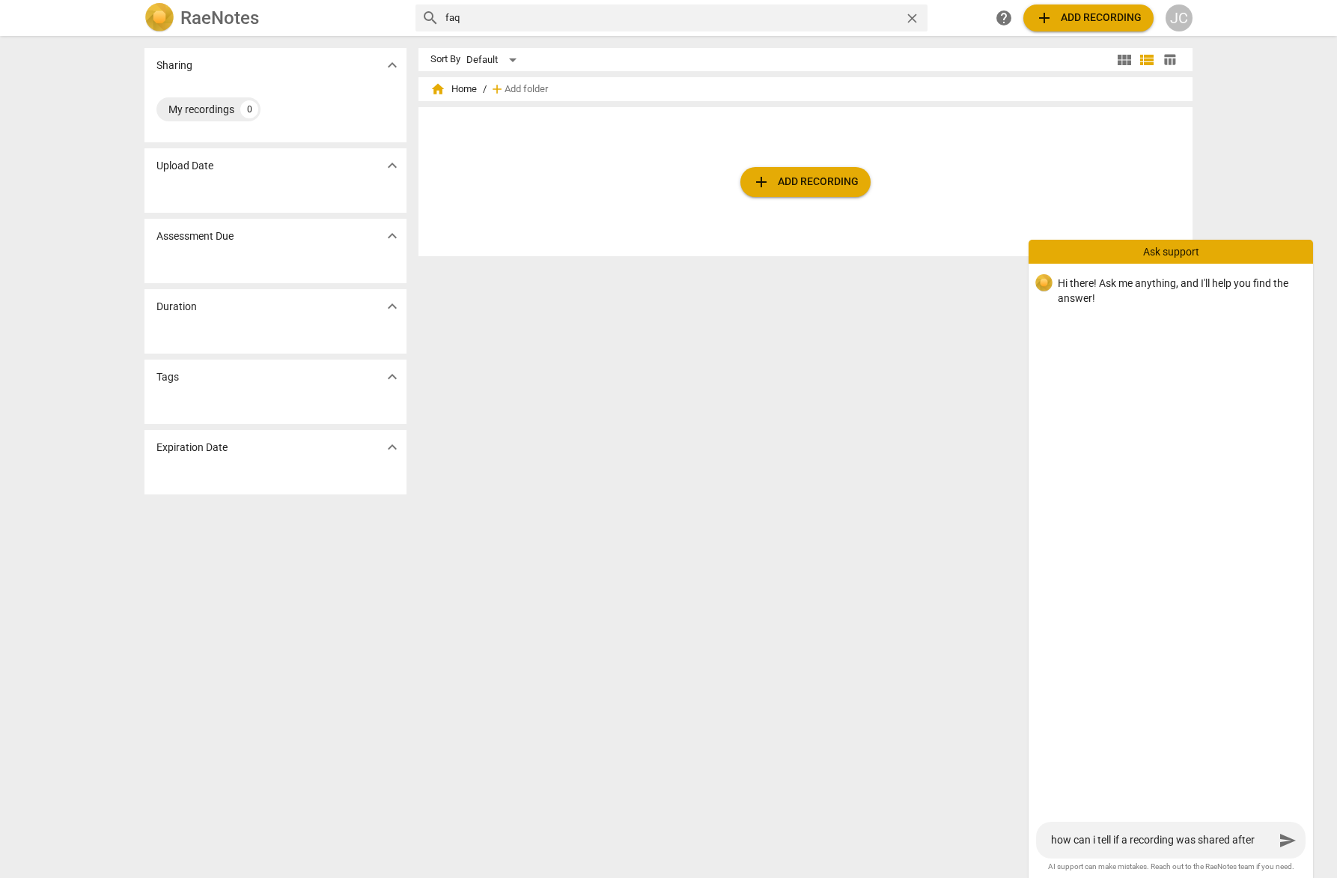
type textarea "how can i tell if a recording was shared after I"
type textarea "how can i tell if a recording was shared after I h"
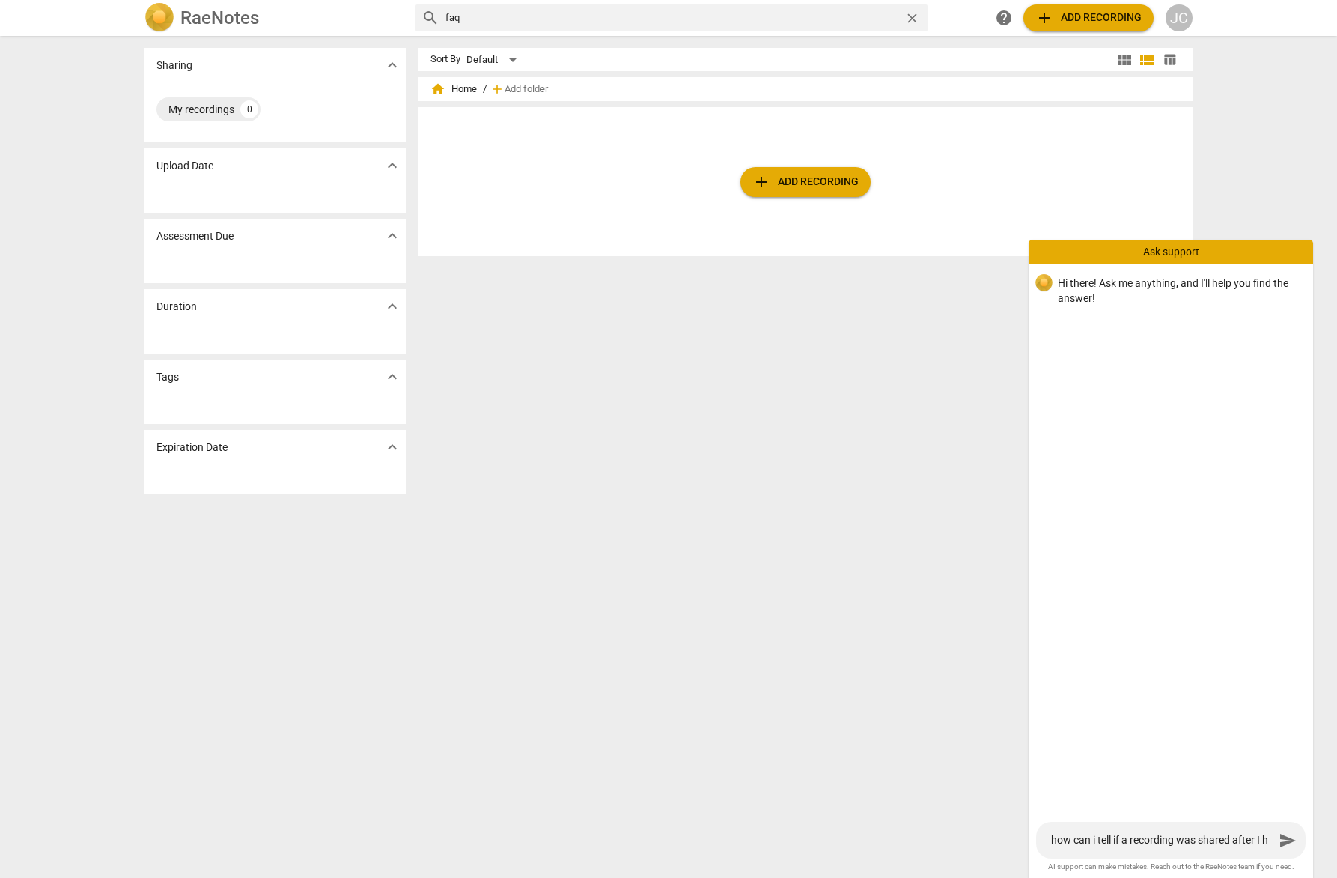
type textarea "how can i tell if a recording was shared after I hi"
type textarea "how can i tell if a recording was shared after I hit"
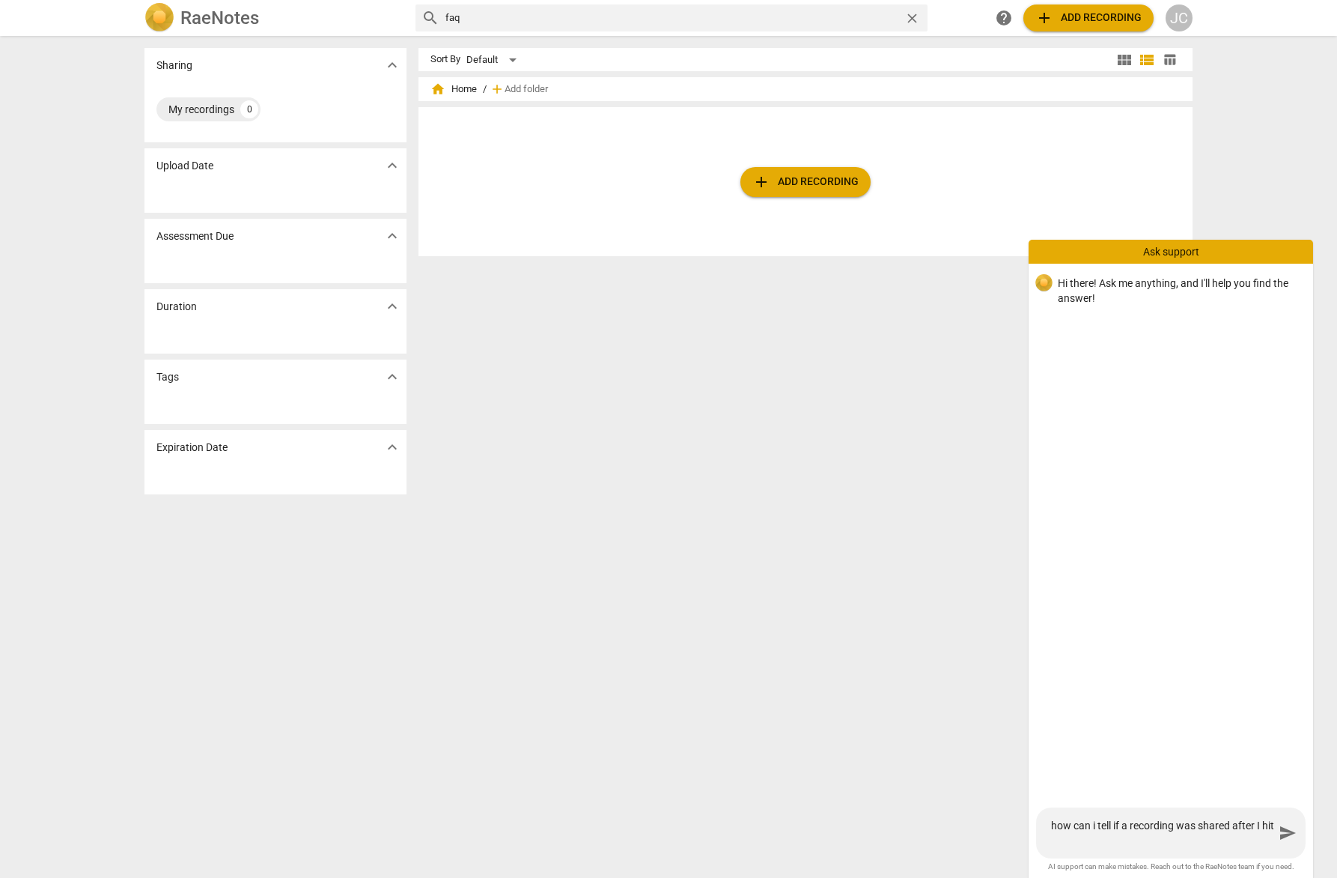
type textarea "how can i tell if a recording was shared after I hit"
type textarea "how can i tell if a recording was shared after I hit s"
type textarea "how can i tell if a recording was shared after I hit sa"
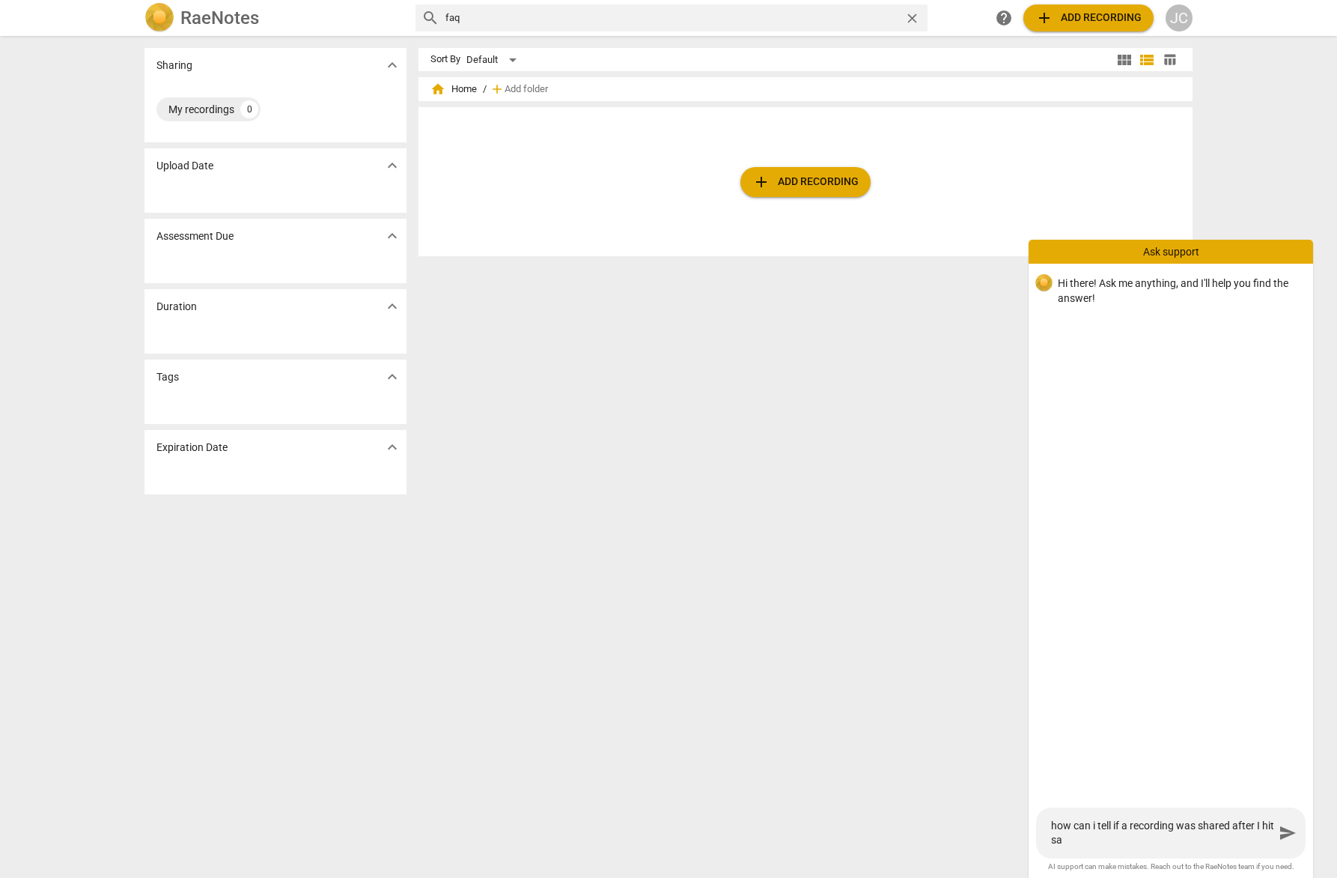
type textarea "how can i tell if a recording was shared after I hit sav"
type textarea "how can i tell if a recording was shared after I hit save"
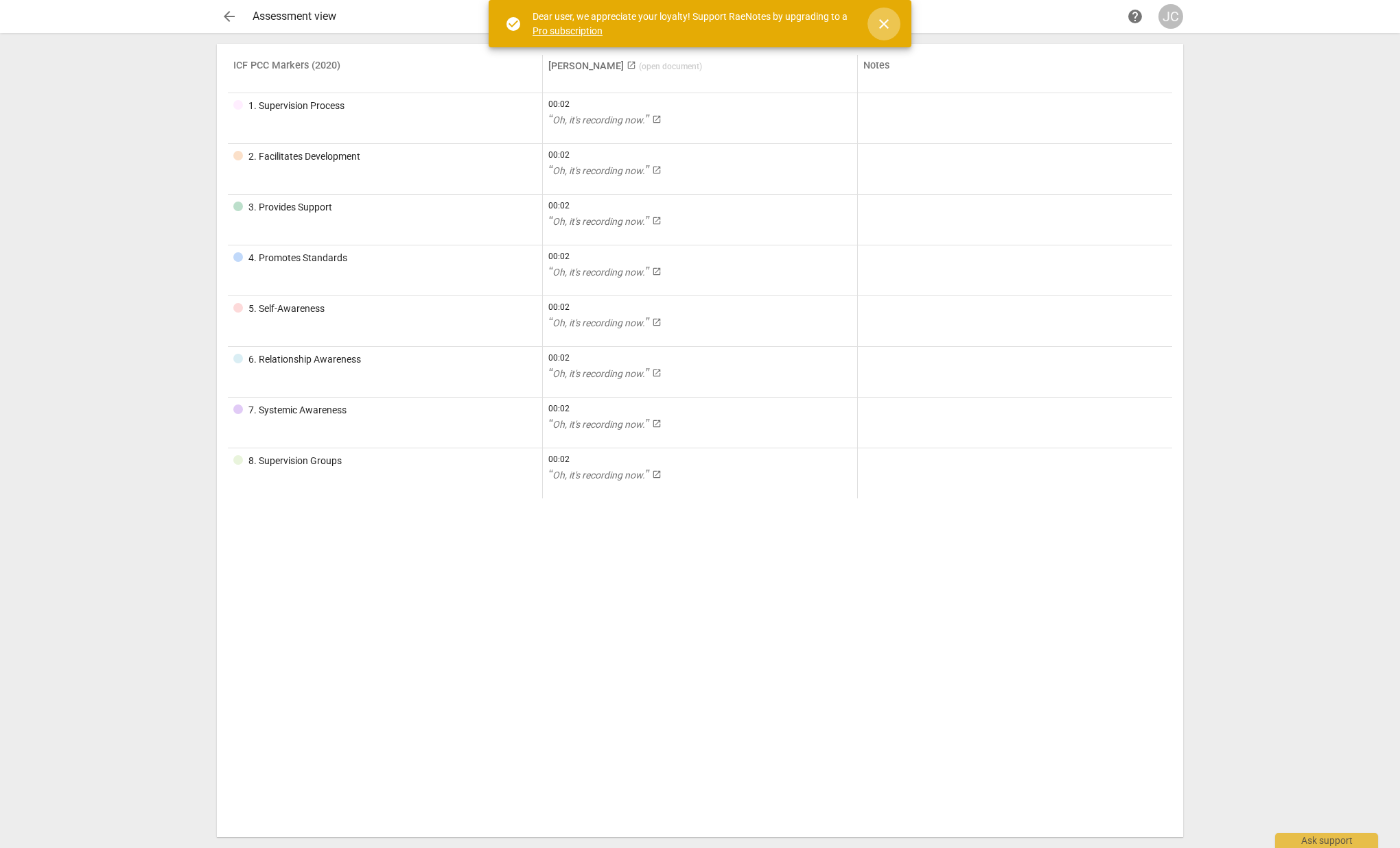
click at [886, 26] on span "close" at bounding box center [884, 24] width 16 height 16
